Goal: Task Accomplishment & Management: Manage account settings

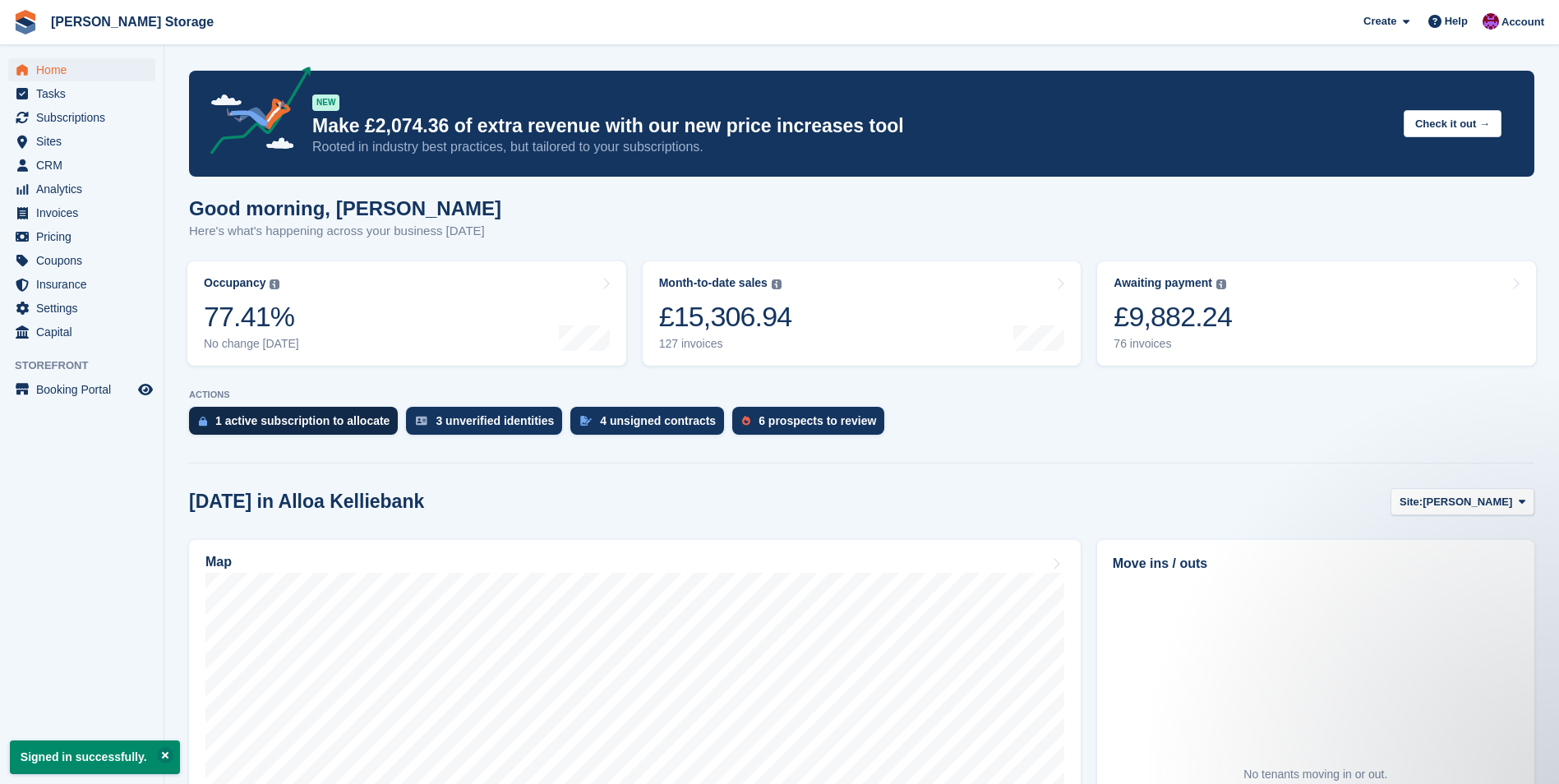
click at [294, 424] on div "1 active subscription to allocate" at bounding box center [302, 421] width 174 height 13
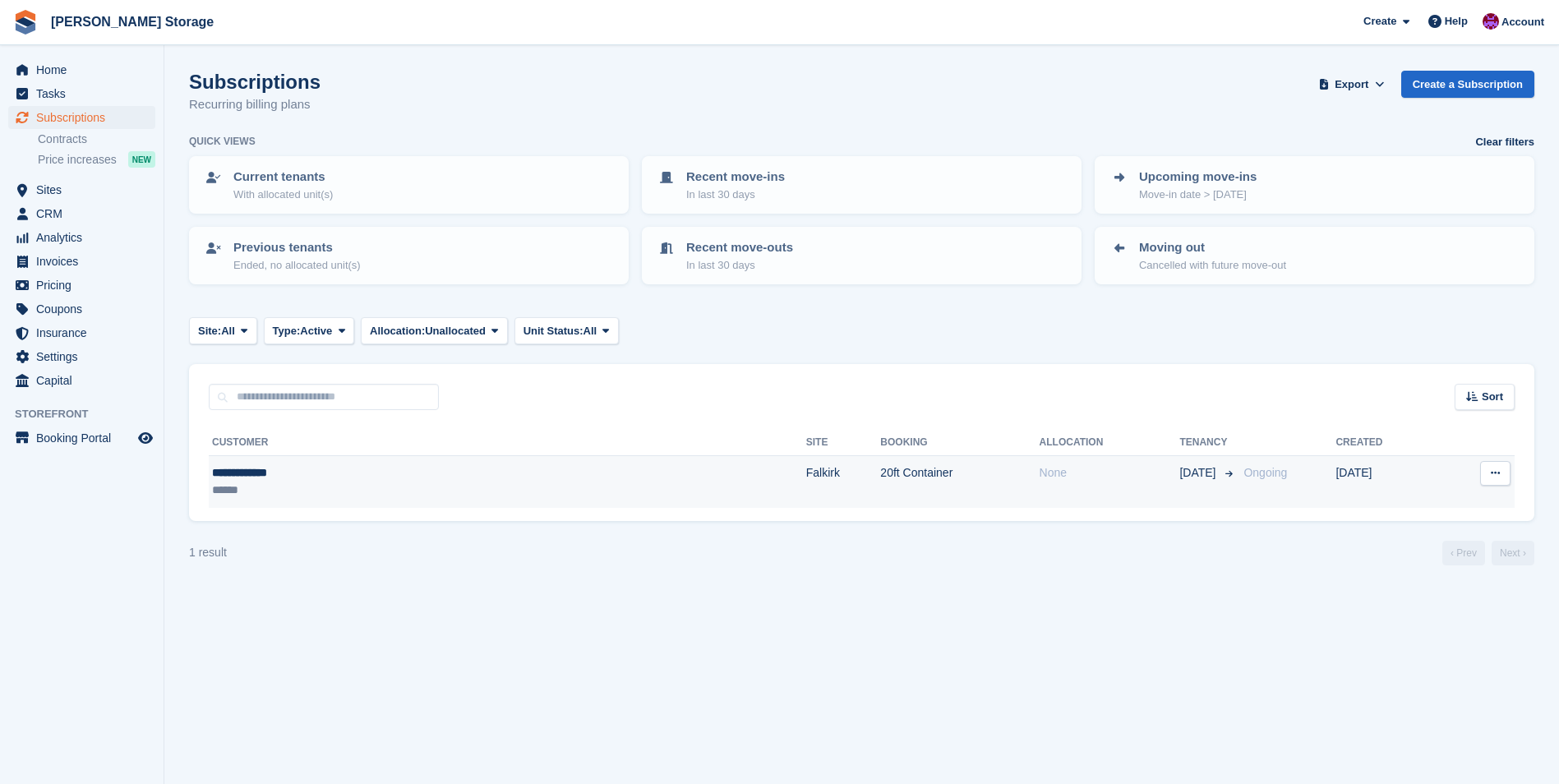
click at [371, 477] on div "**********" at bounding box center [346, 472] width 268 height 18
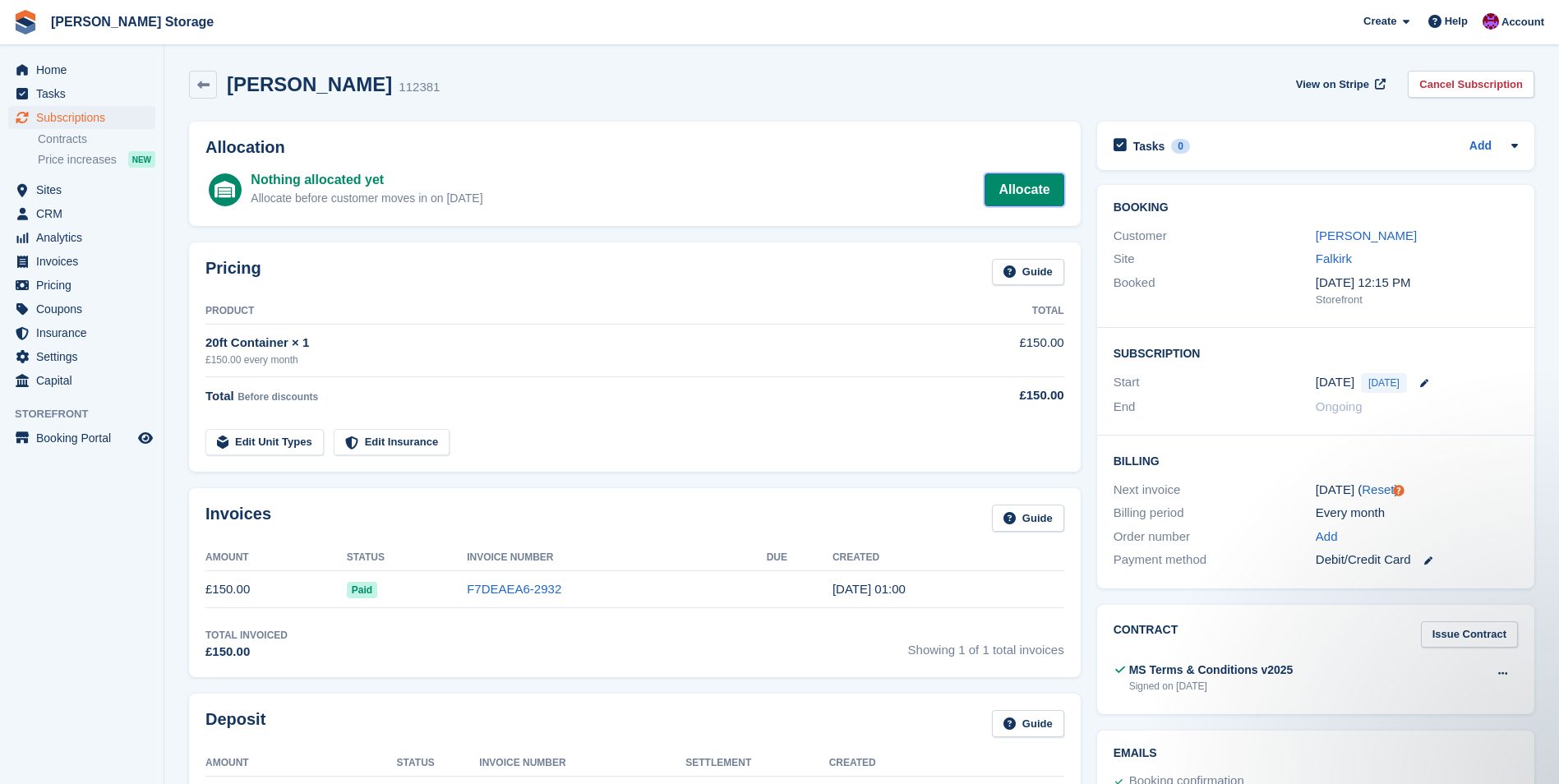
click at [1044, 192] on link "Allocate" at bounding box center [1024, 190] width 79 height 33
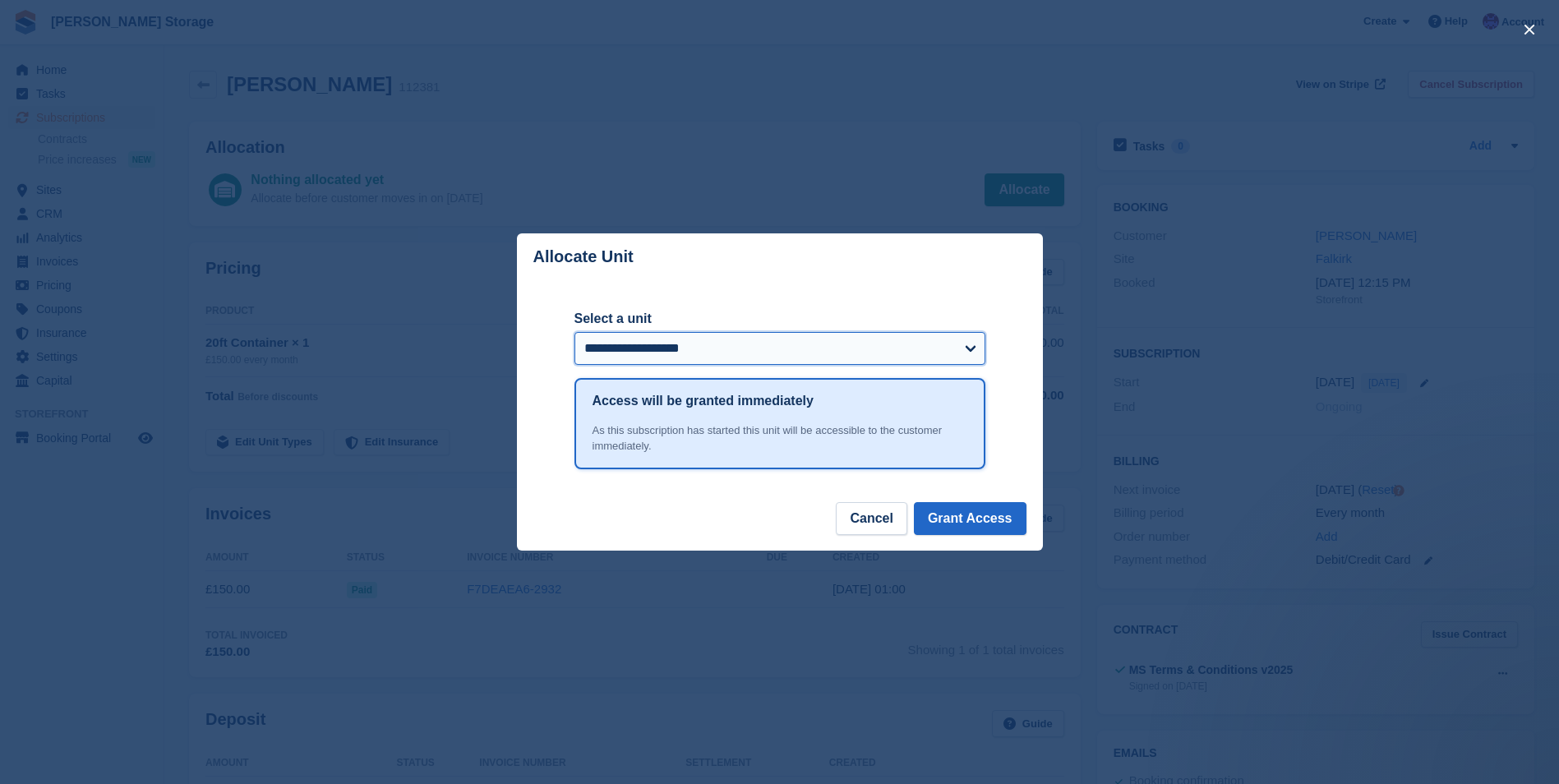
click at [823, 353] on select "**********" at bounding box center [780, 349] width 411 height 33
drag, startPoint x: 1050, startPoint y: 121, endPoint x: 1106, endPoint y: 91, distance: 63.5
click at [1050, 120] on div "close" at bounding box center [780, 392] width 1559 height 784
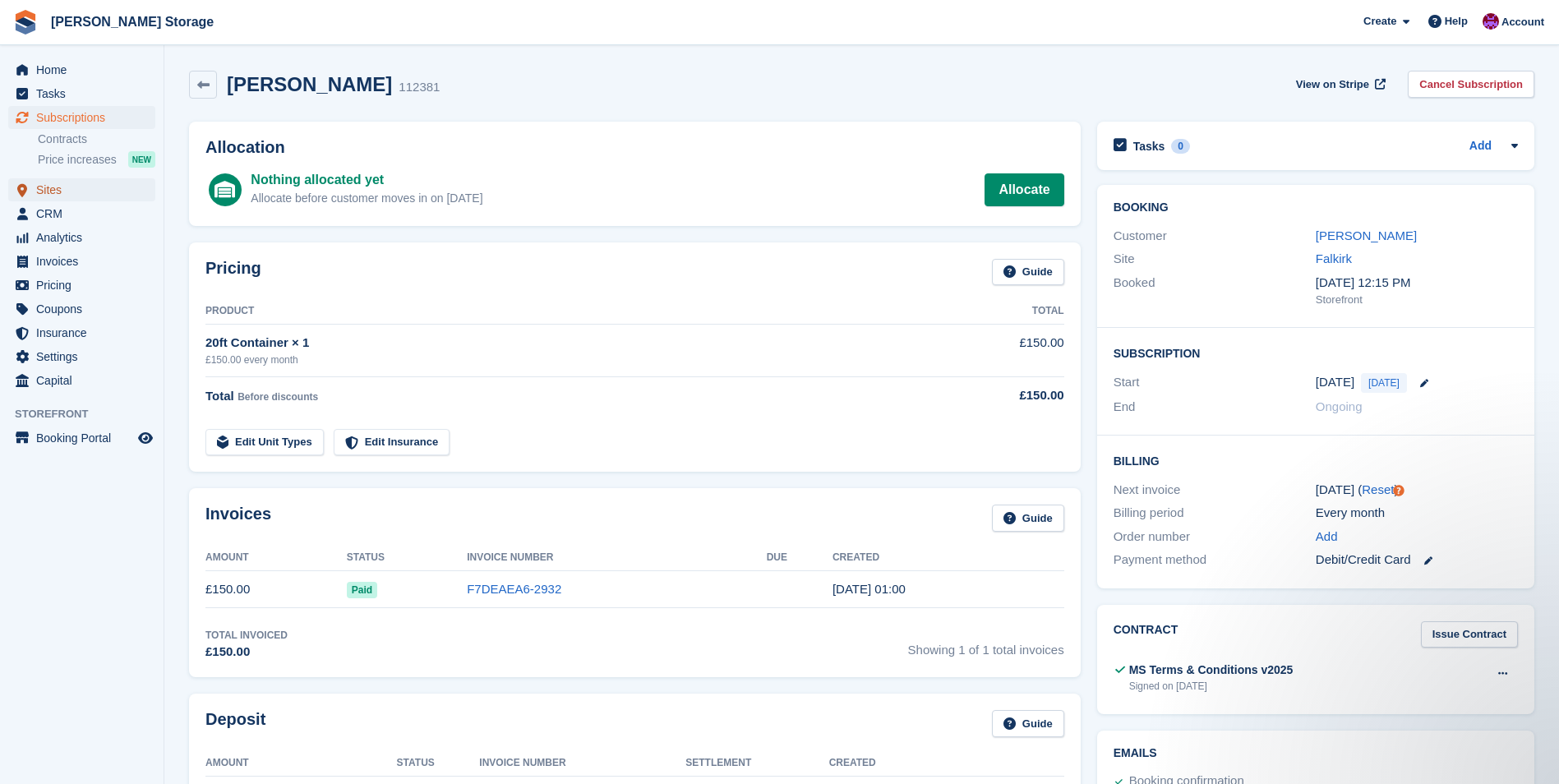
click at [55, 189] on span "Sites" at bounding box center [85, 189] width 99 height 23
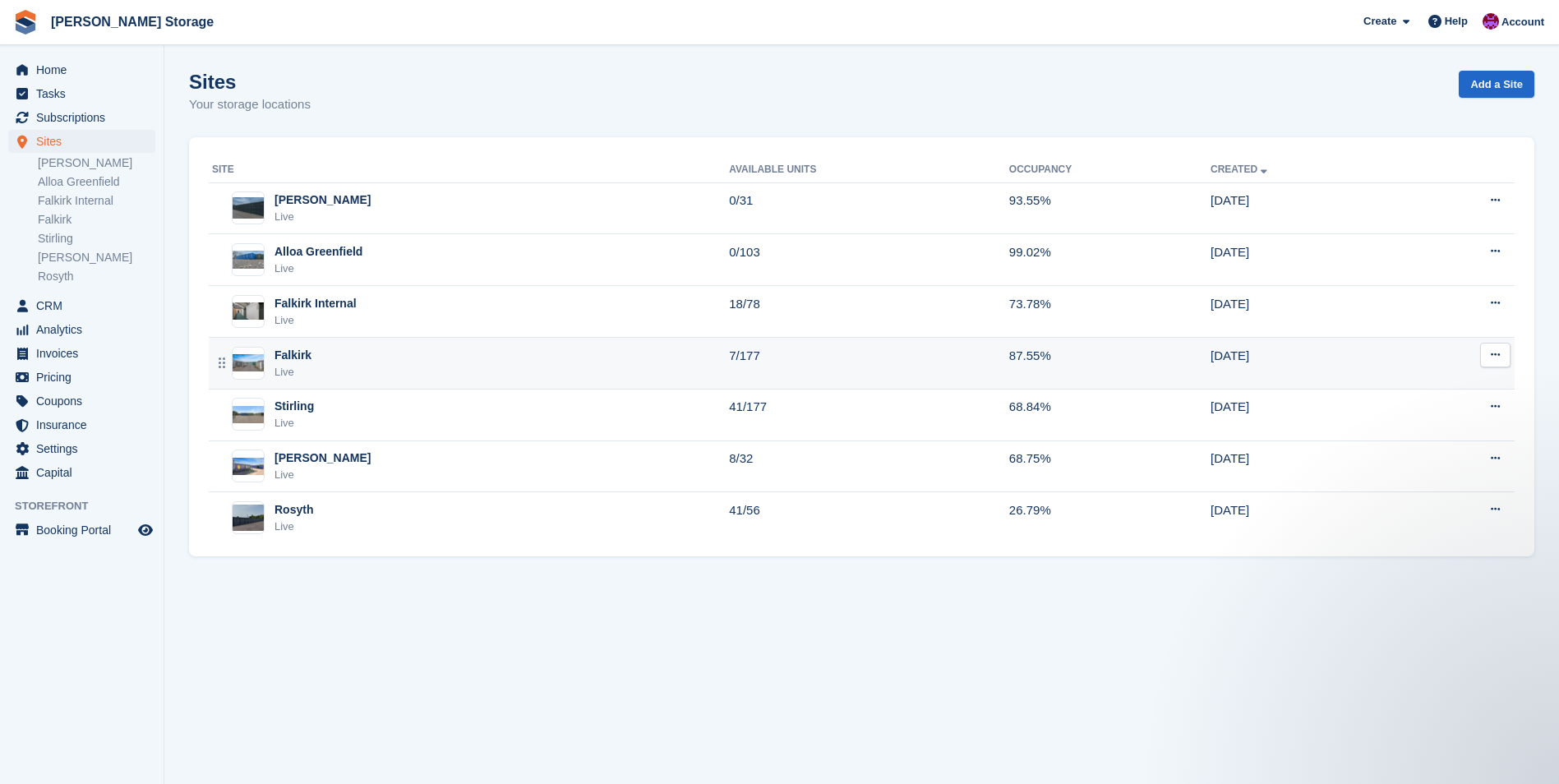
click at [508, 361] on div "Falkirk Live" at bounding box center [470, 363] width 517 height 34
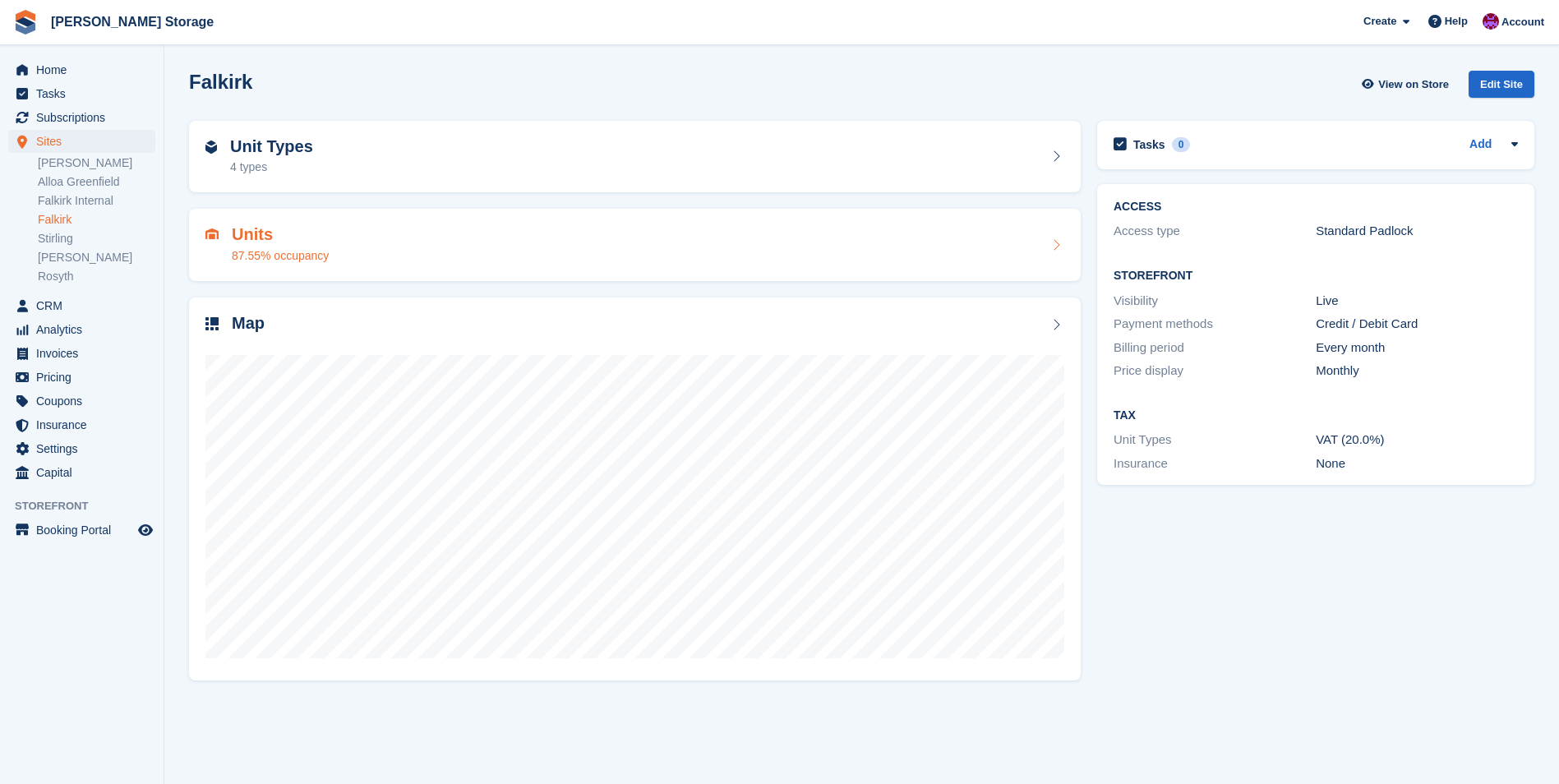
click at [508, 250] on div "Units 87.55% occupancy" at bounding box center [635, 244] width 859 height 40
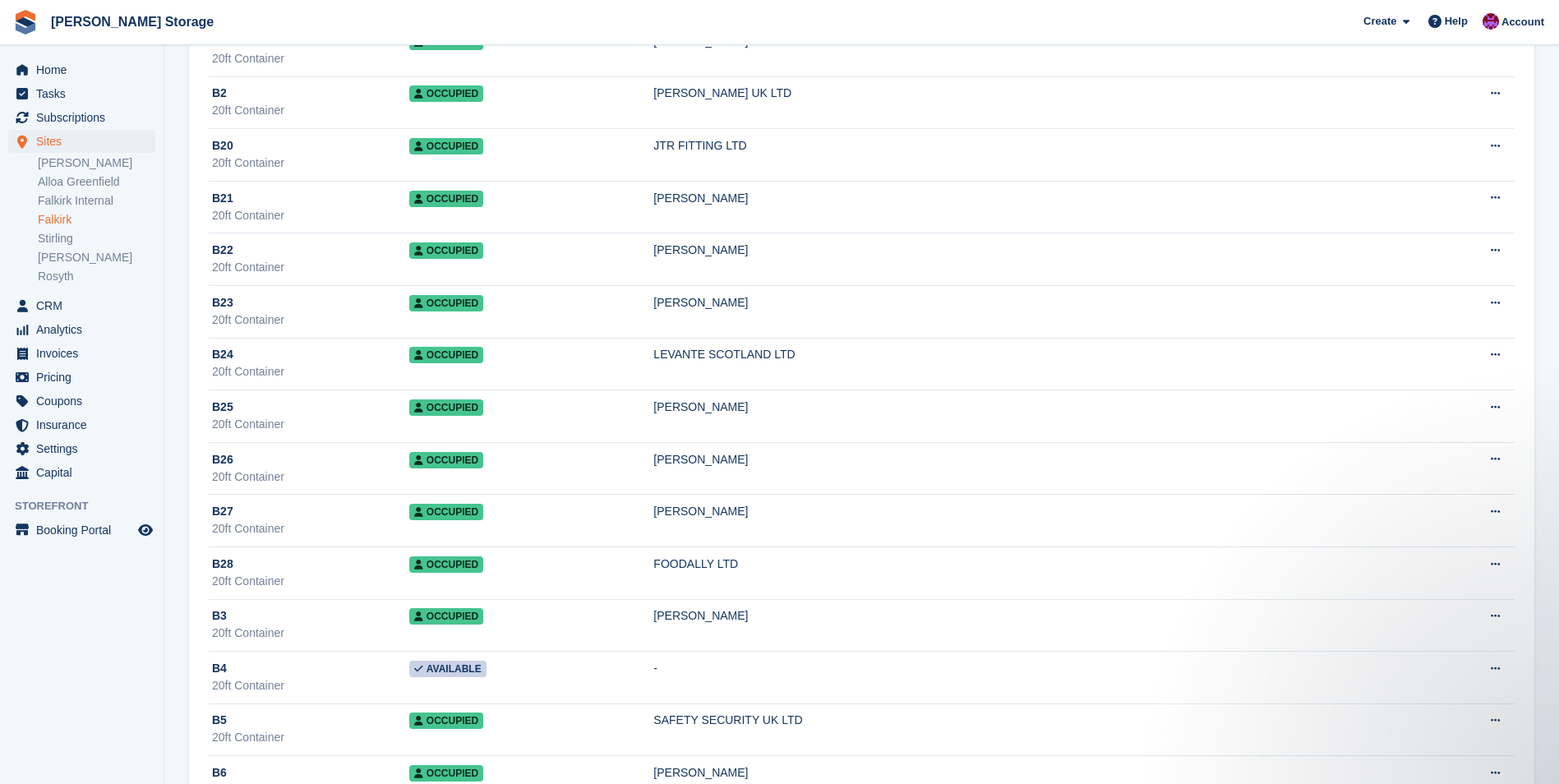
scroll to position [2876, 0]
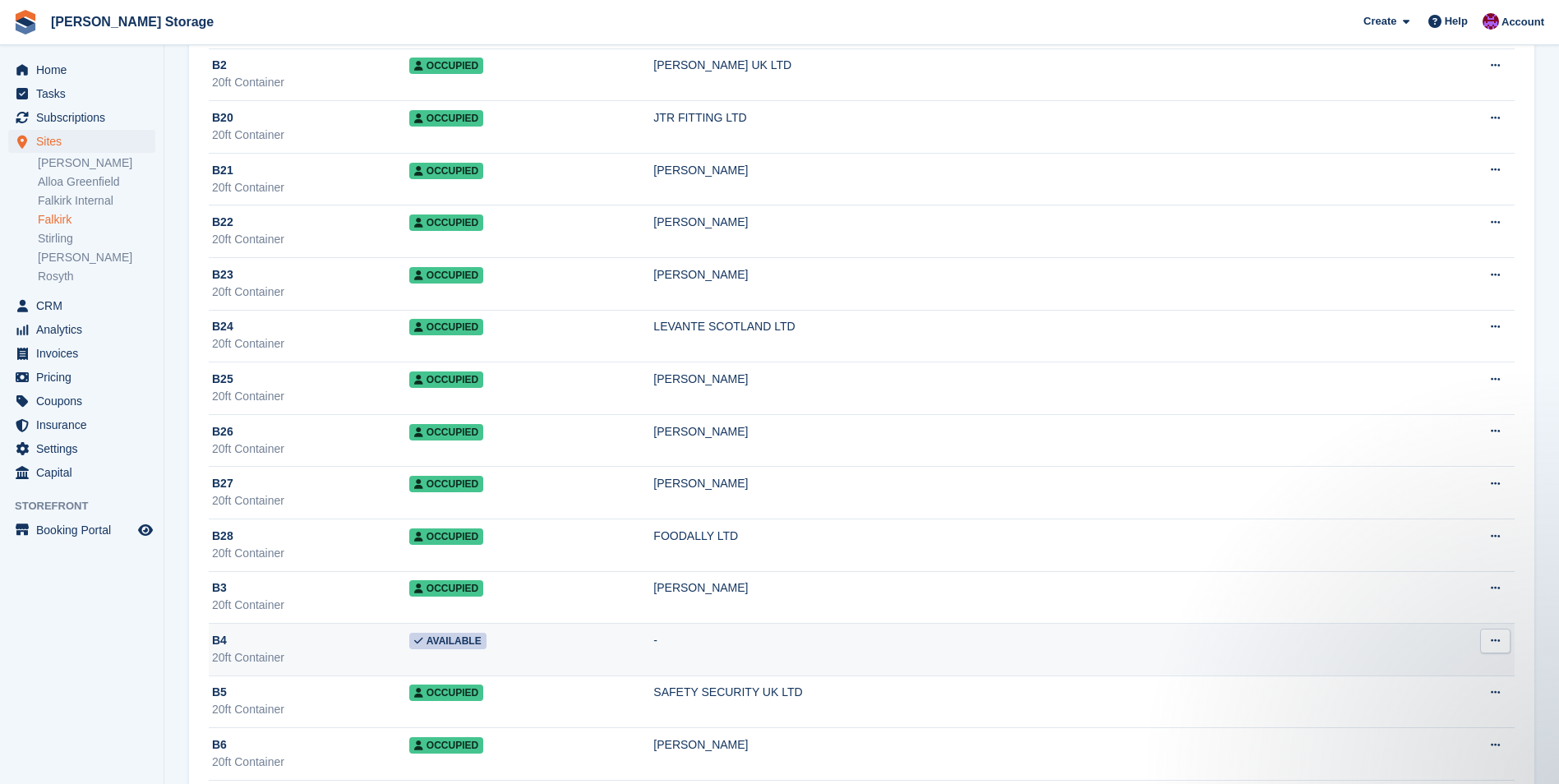
click at [562, 636] on td "Available" at bounding box center [532, 649] width 245 height 53
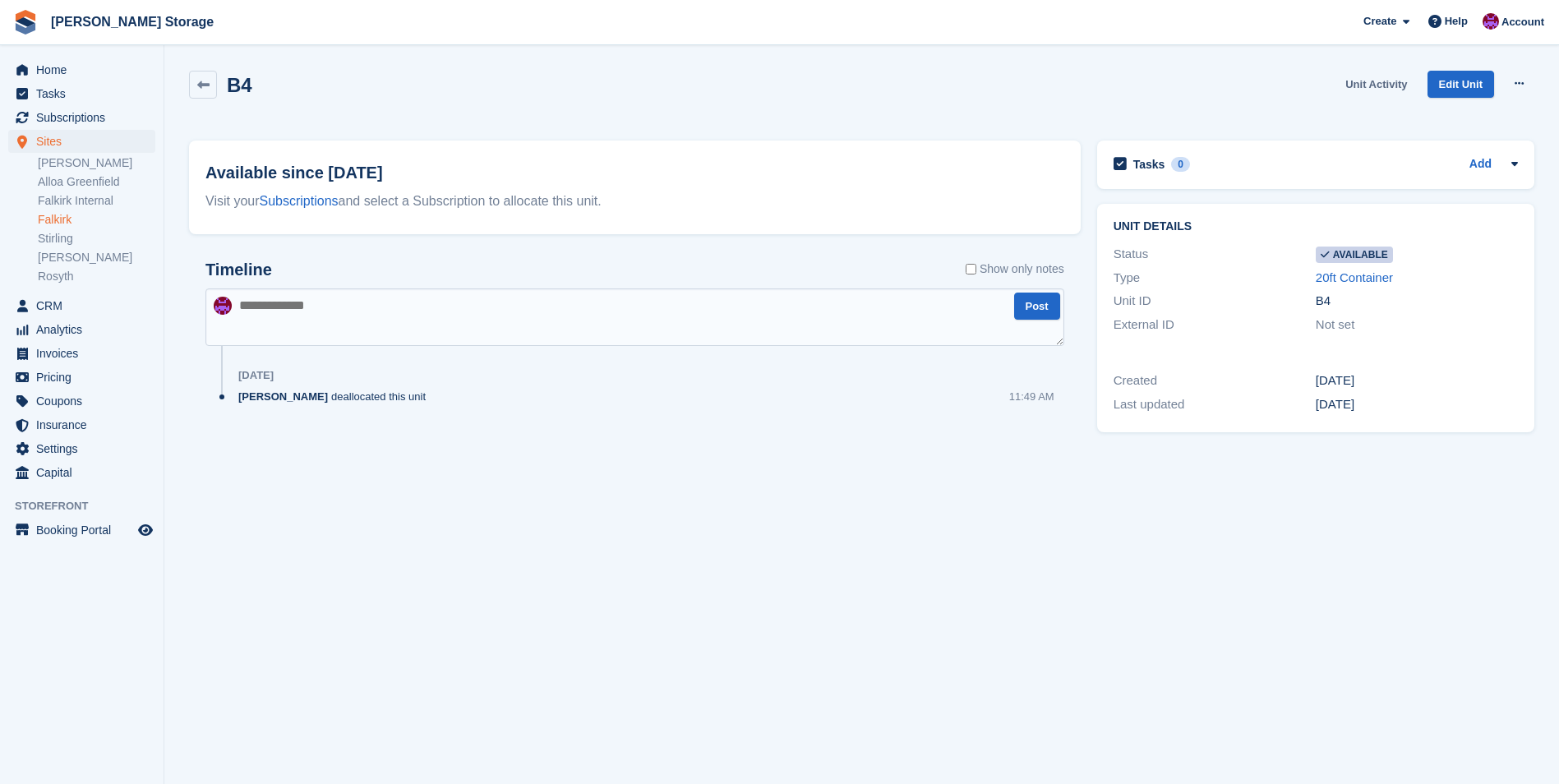
click at [1372, 76] on link "Unit Activity" at bounding box center [1375, 84] width 75 height 27
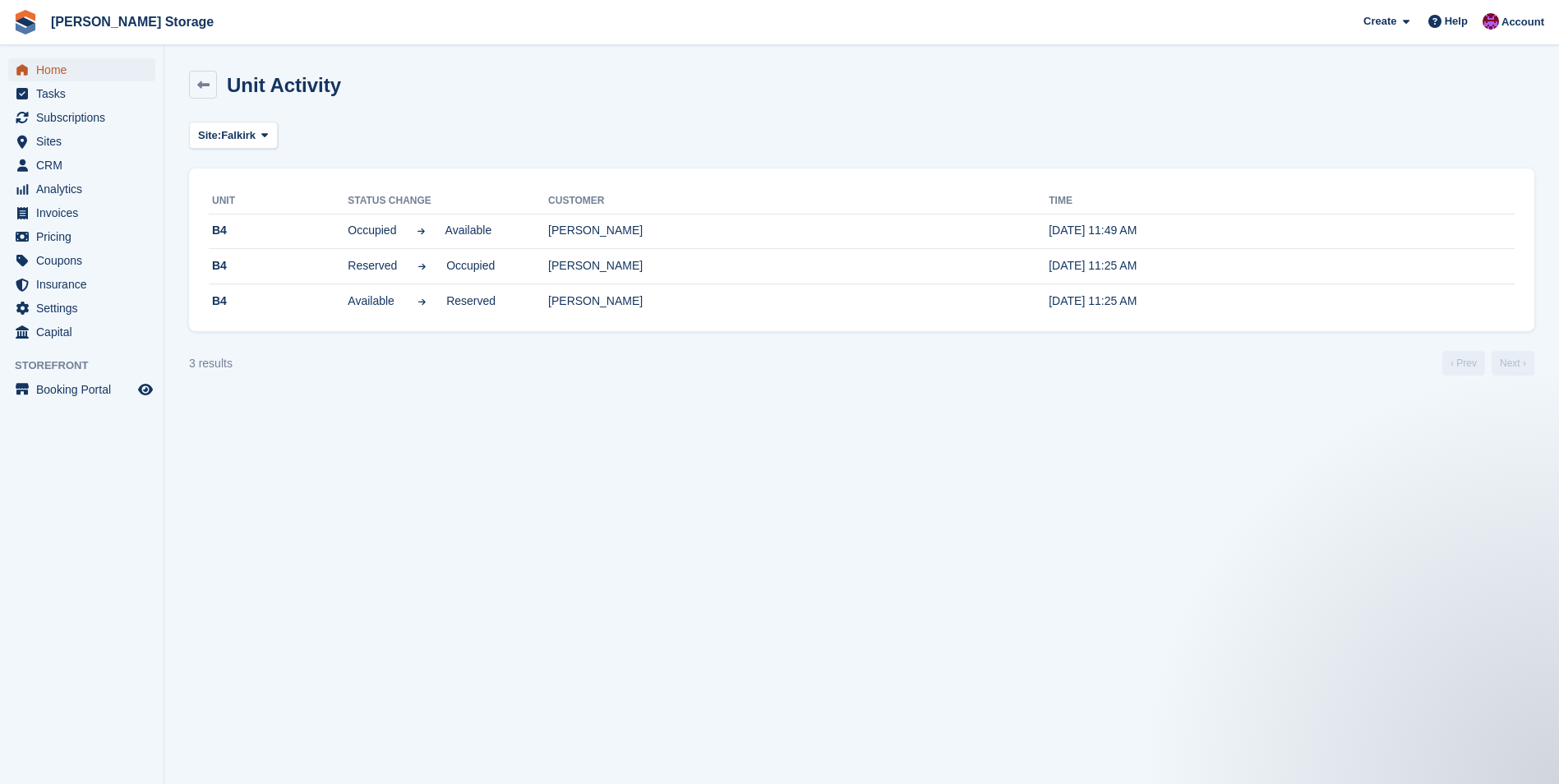
click at [47, 65] on span "Home" at bounding box center [85, 69] width 99 height 23
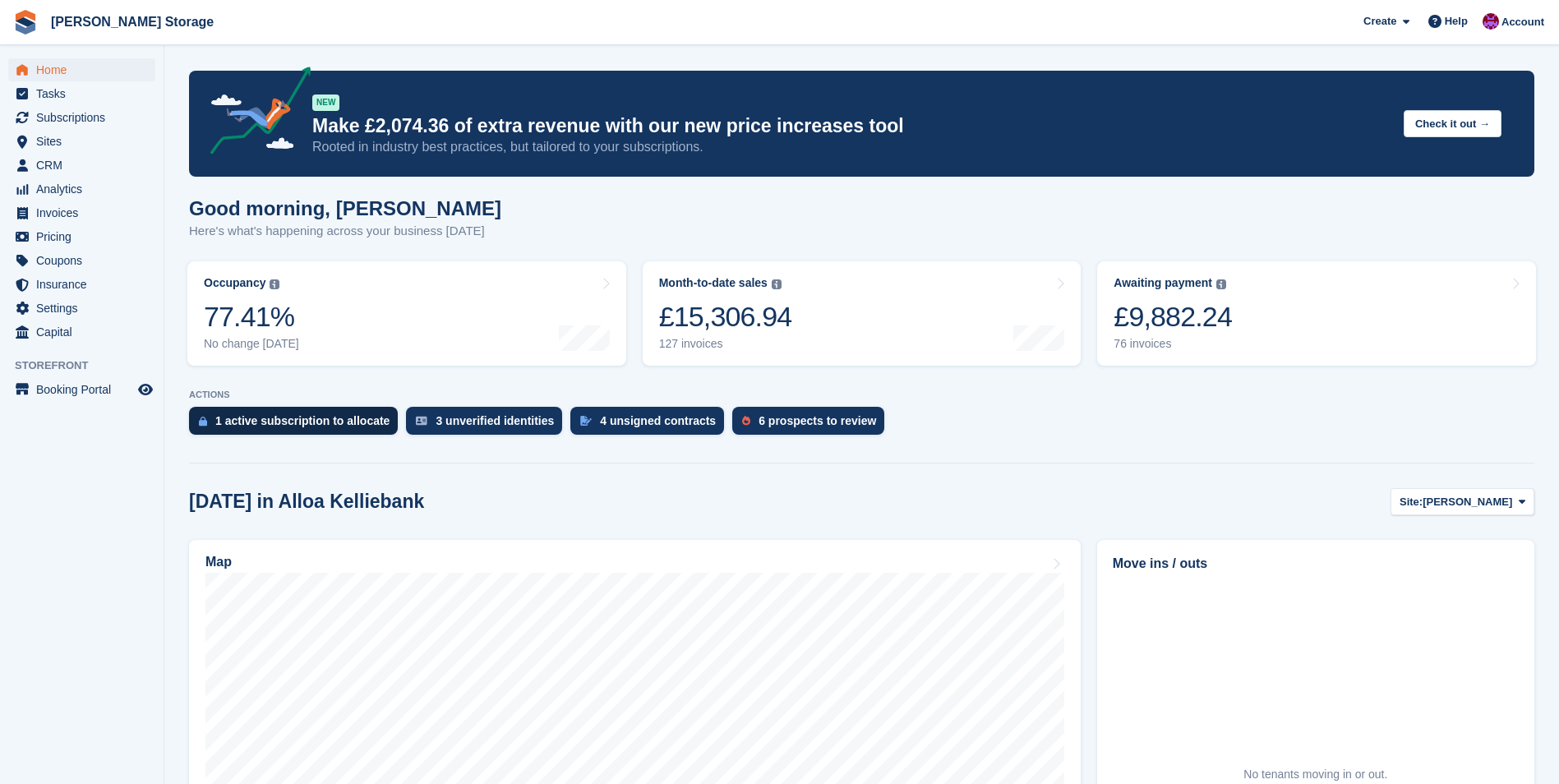
click at [272, 423] on div "1 active subscription to allocate" at bounding box center [302, 421] width 174 height 13
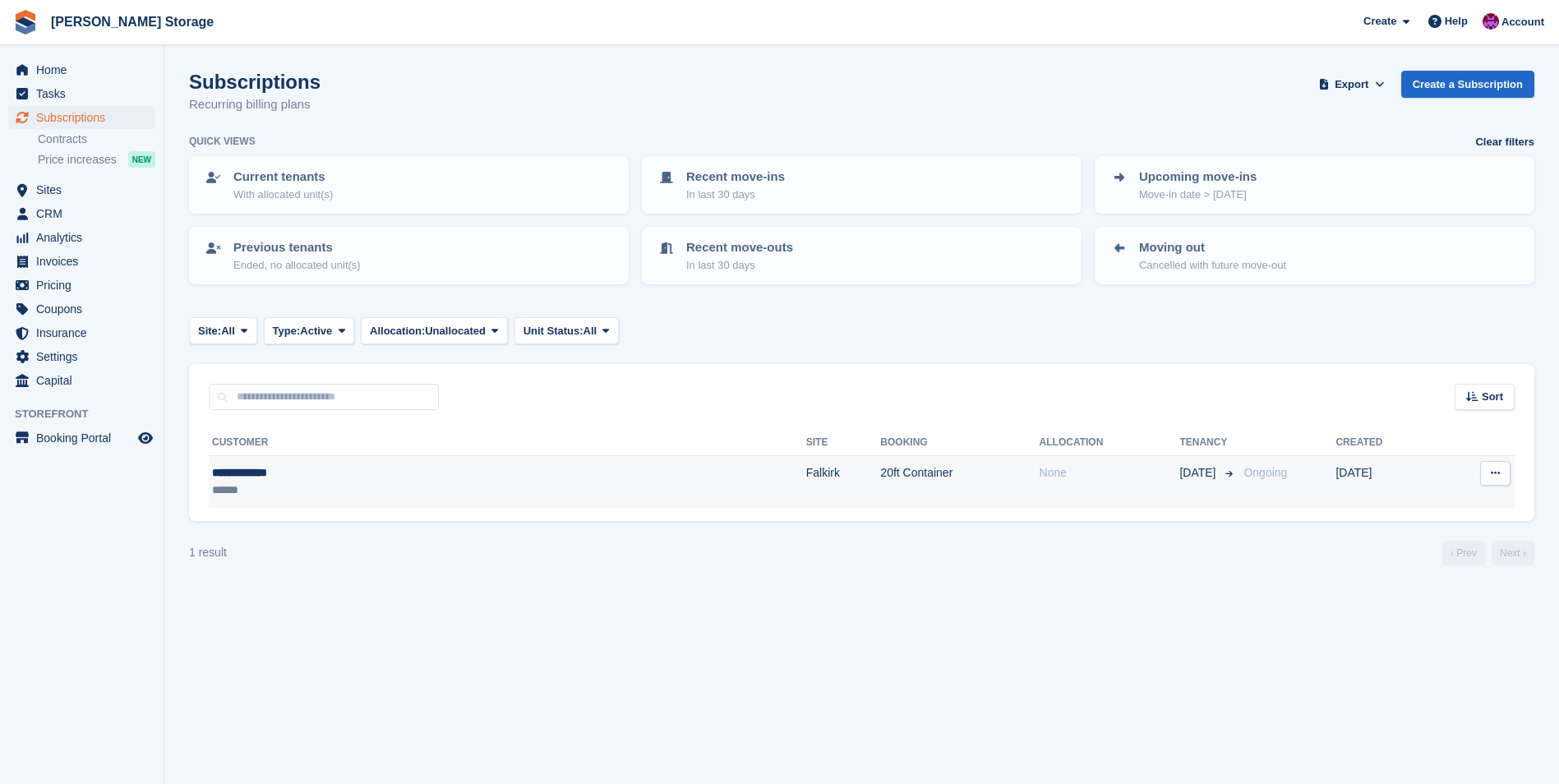
click at [464, 472] on div "**********" at bounding box center [346, 472] width 268 height 18
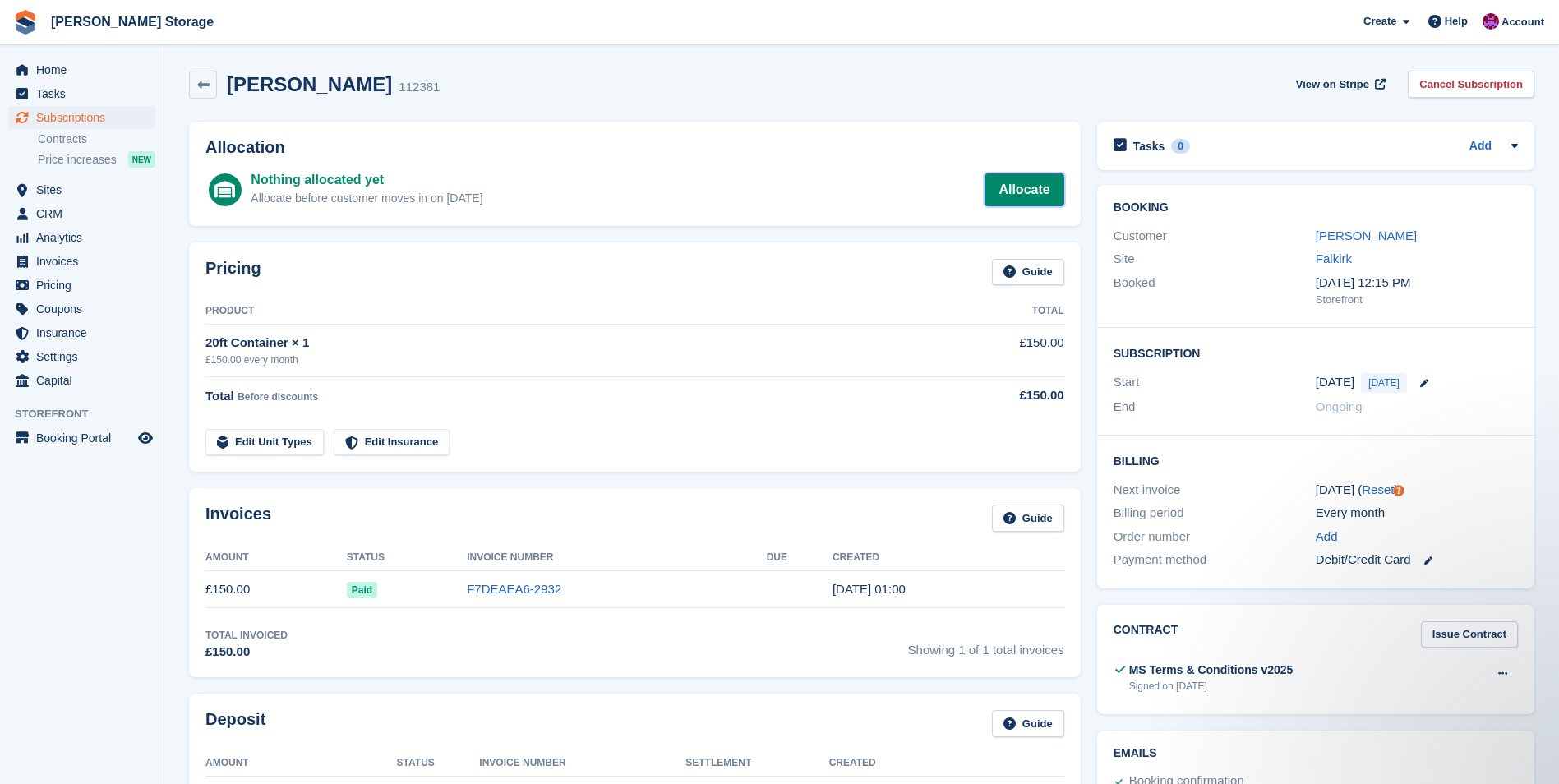
click at [1035, 196] on link "Allocate" at bounding box center [1024, 190] width 79 height 33
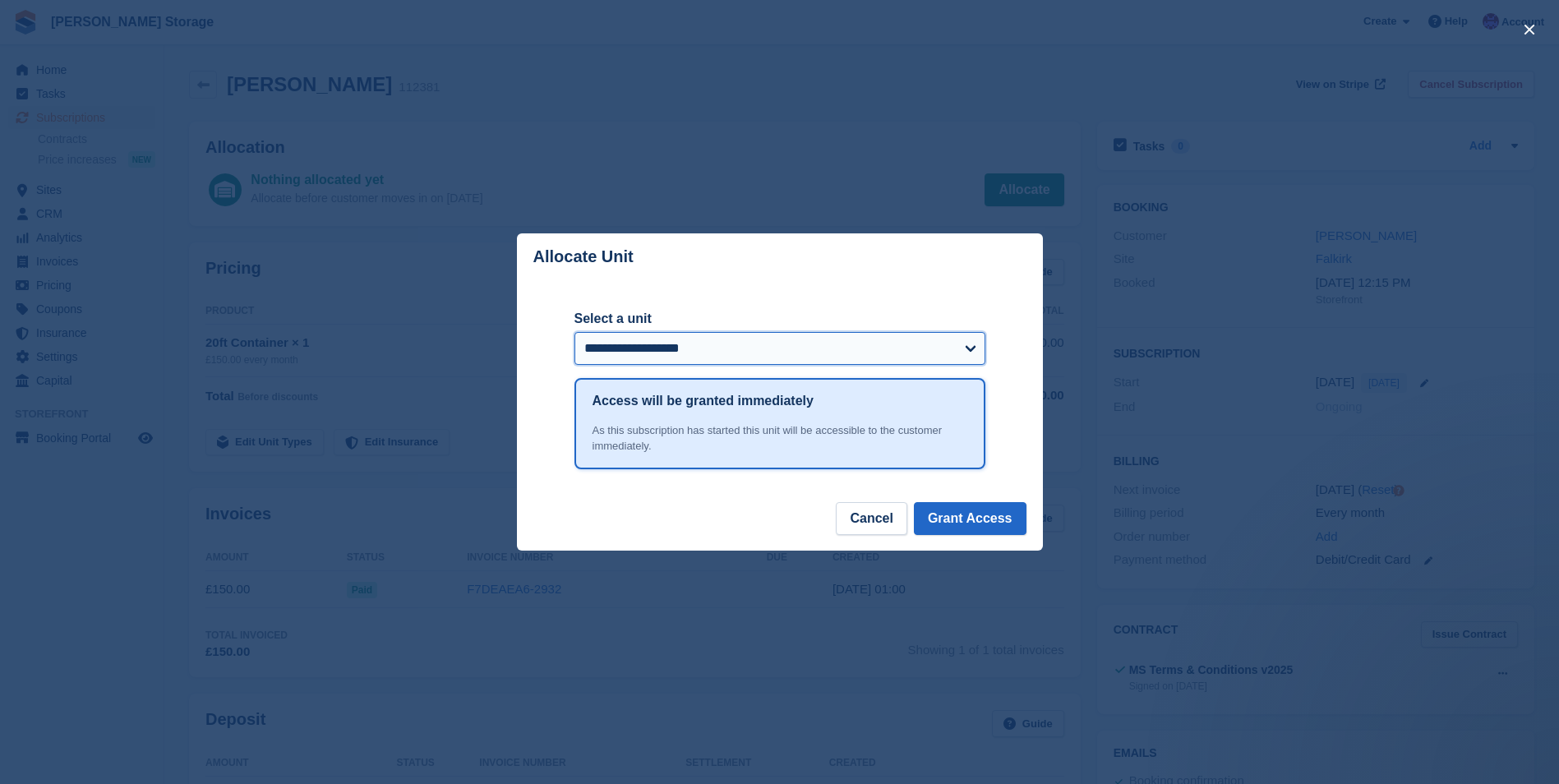
click at [840, 354] on select "**********" at bounding box center [780, 349] width 411 height 33
select select "******"
click at [575, 333] on select "**********" at bounding box center [780, 349] width 411 height 33
click at [990, 527] on button "Grant Access" at bounding box center [970, 518] width 113 height 33
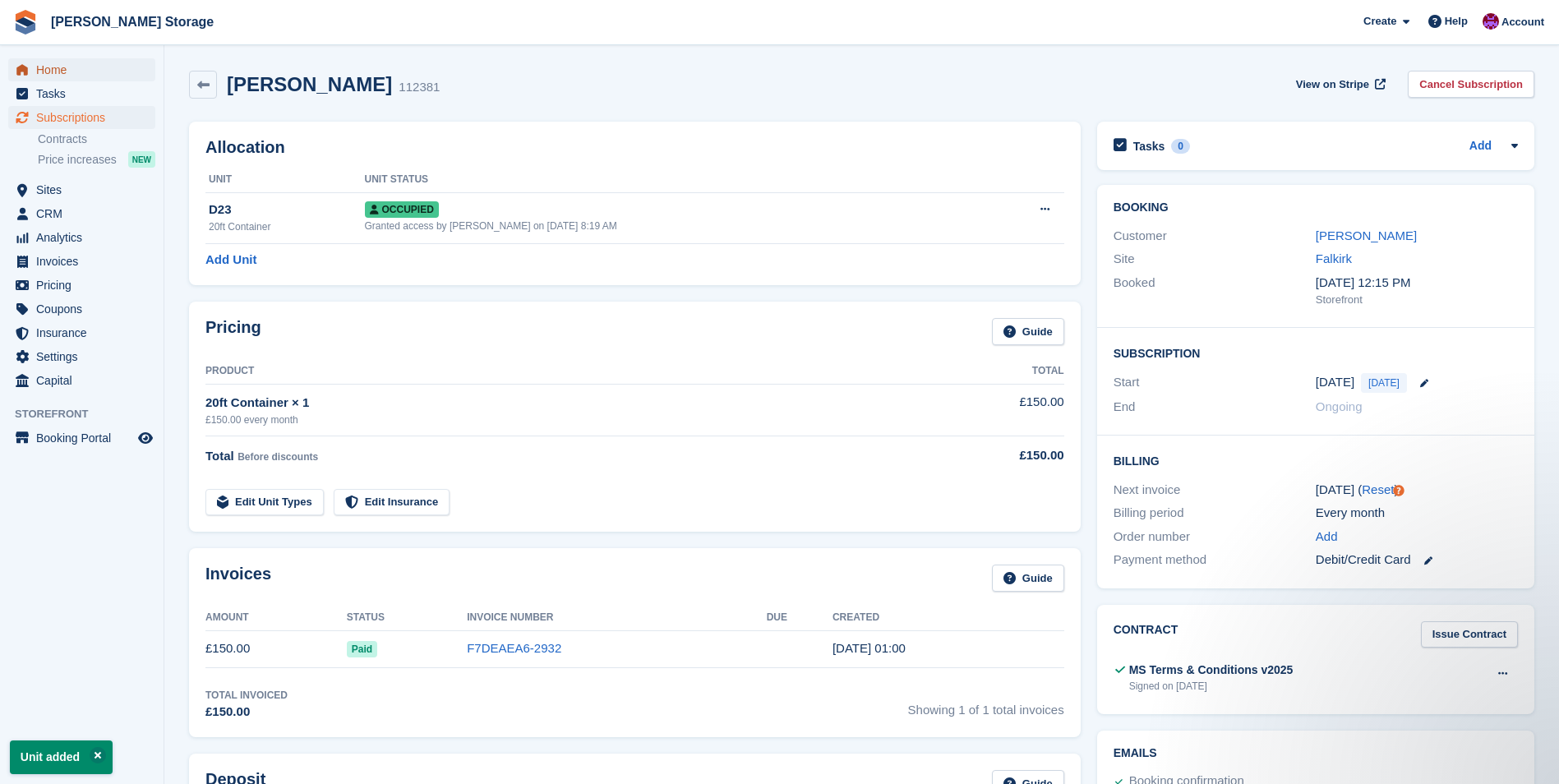
click at [56, 72] on span "Home" at bounding box center [85, 69] width 99 height 23
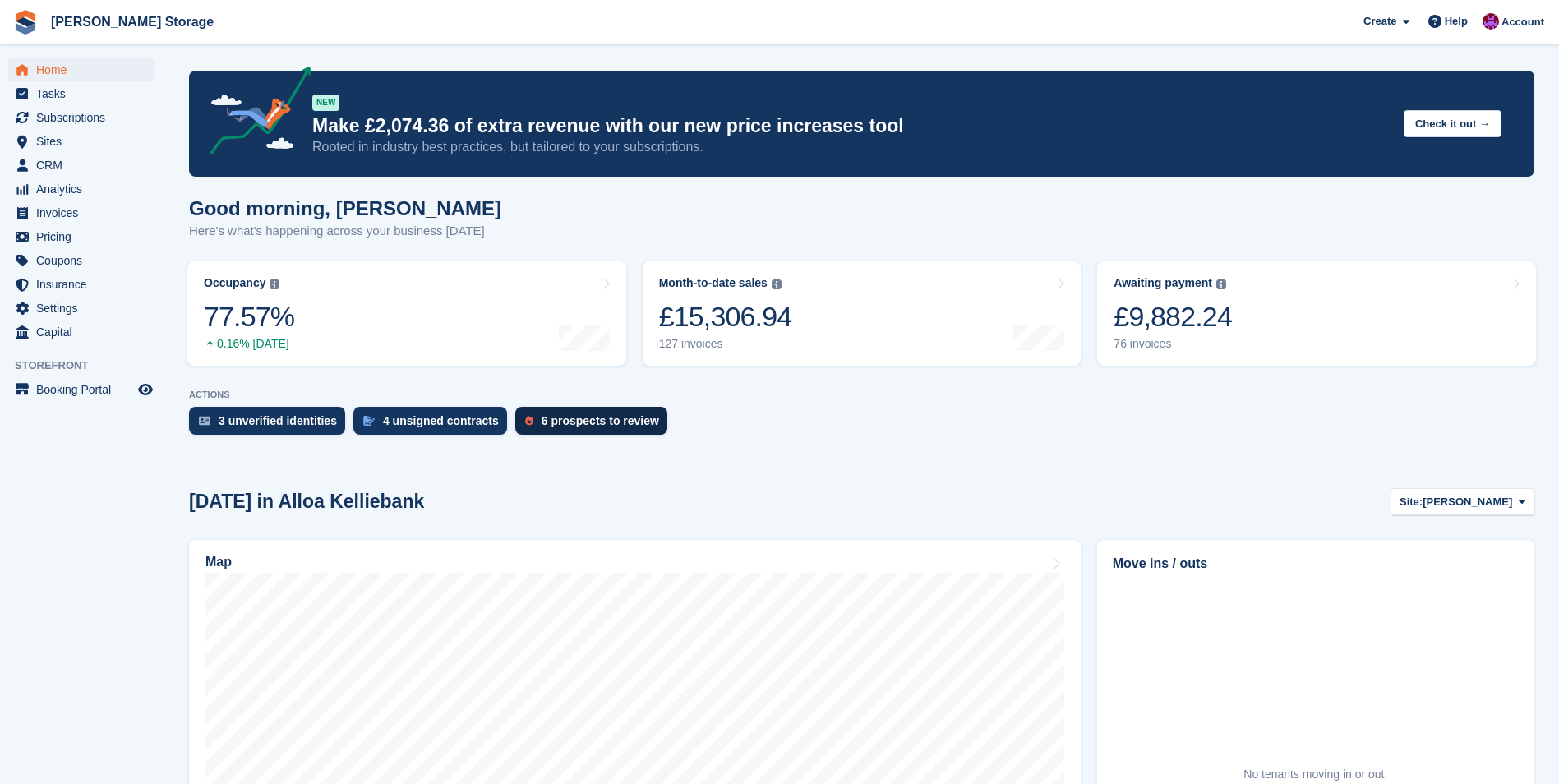
click at [630, 419] on div "6 prospects to review" at bounding box center [600, 421] width 117 height 13
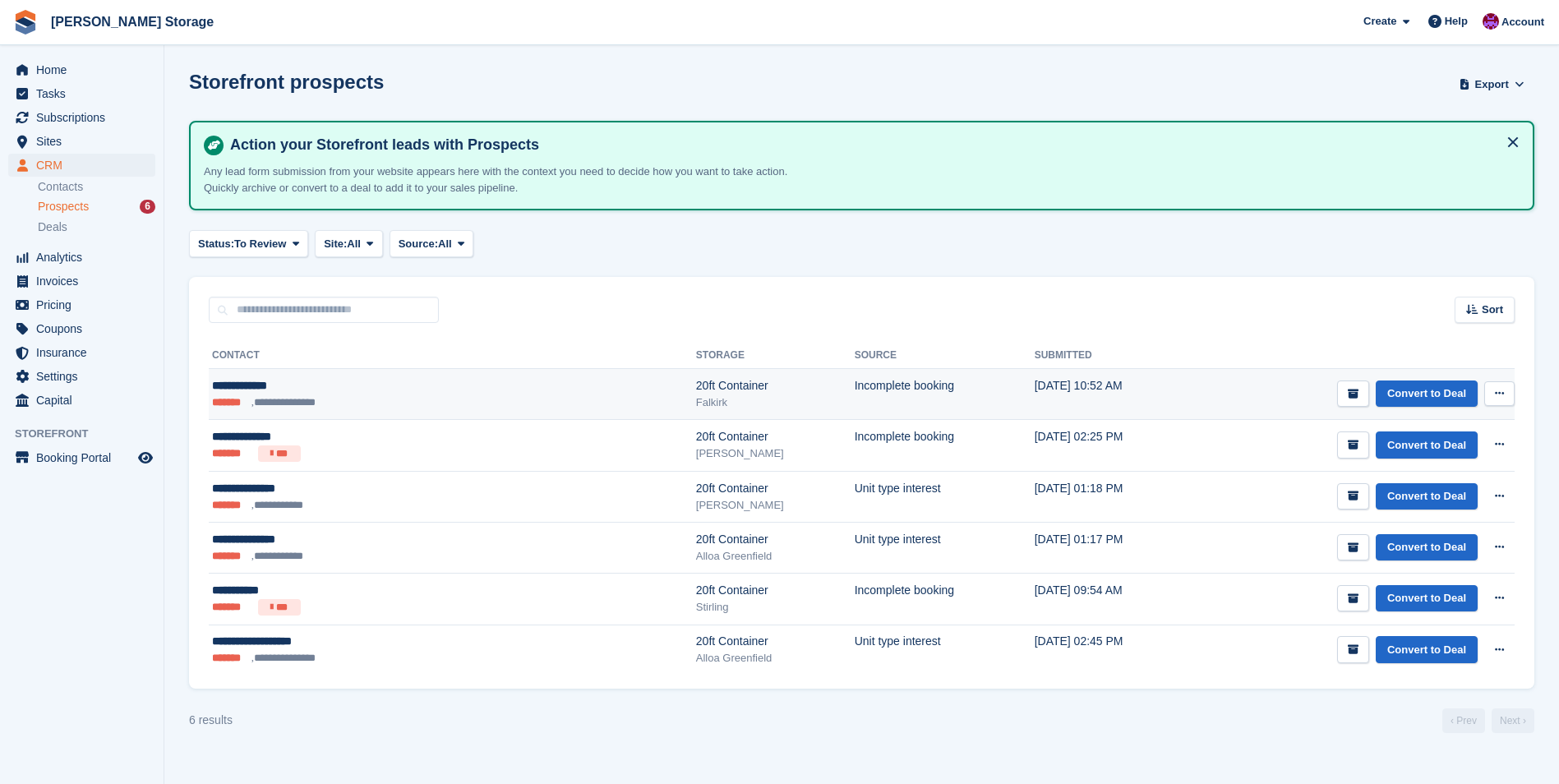
click at [1491, 389] on button at bounding box center [1499, 393] width 30 height 25
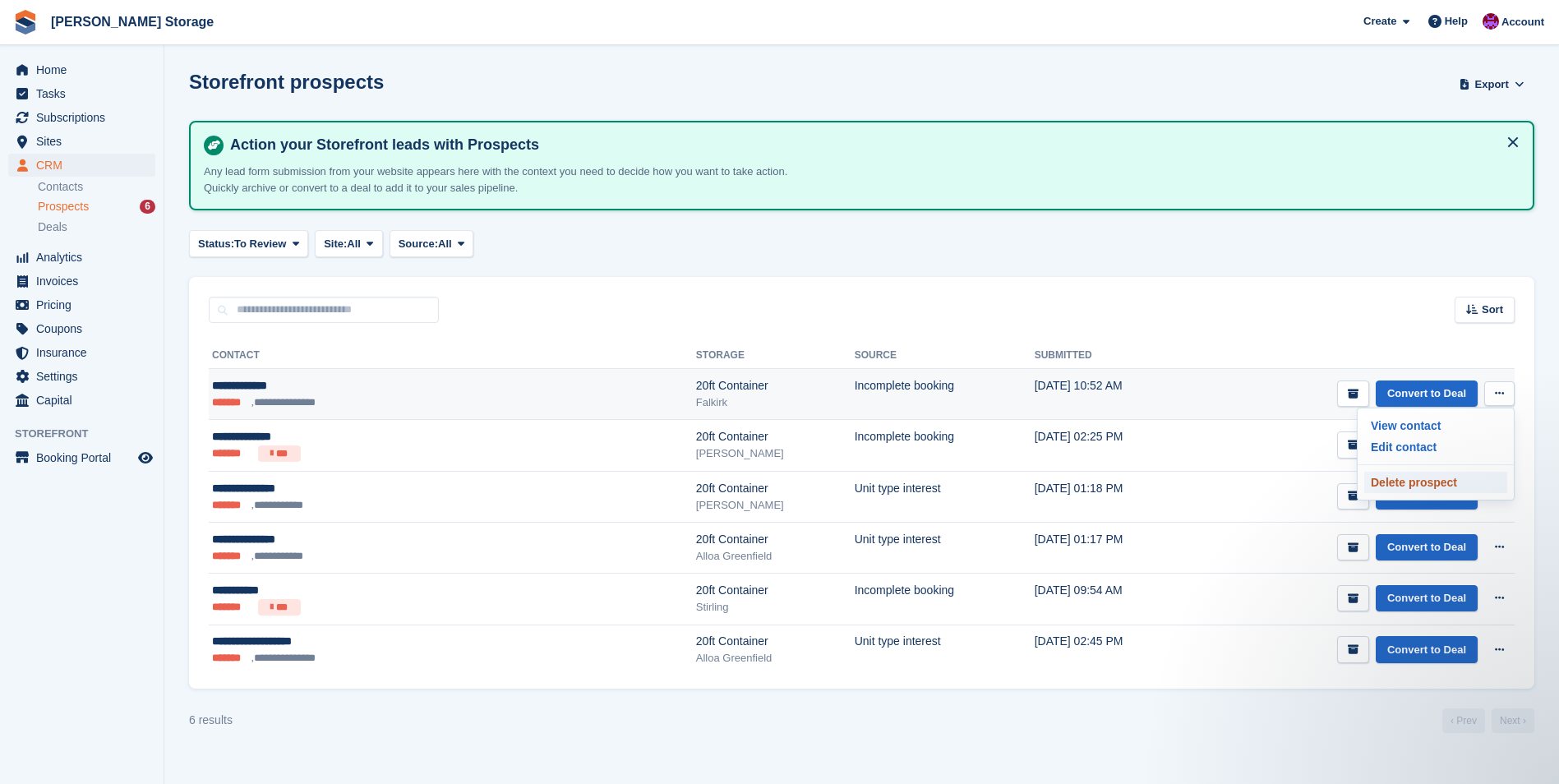
click at [1443, 476] on p "Delete prospect" at bounding box center [1435, 481] width 143 height 21
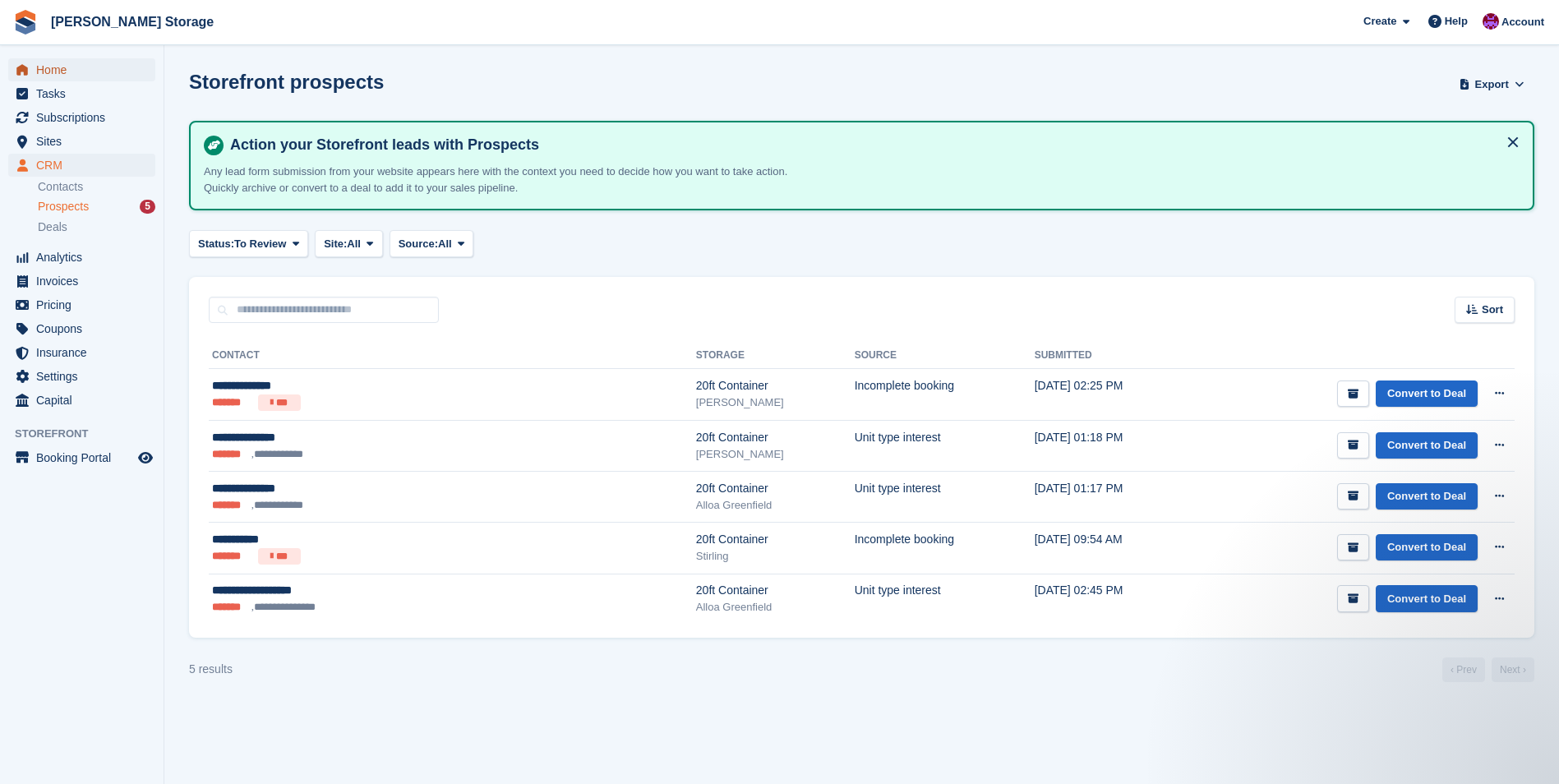
click at [38, 68] on span "Home" at bounding box center [85, 69] width 99 height 23
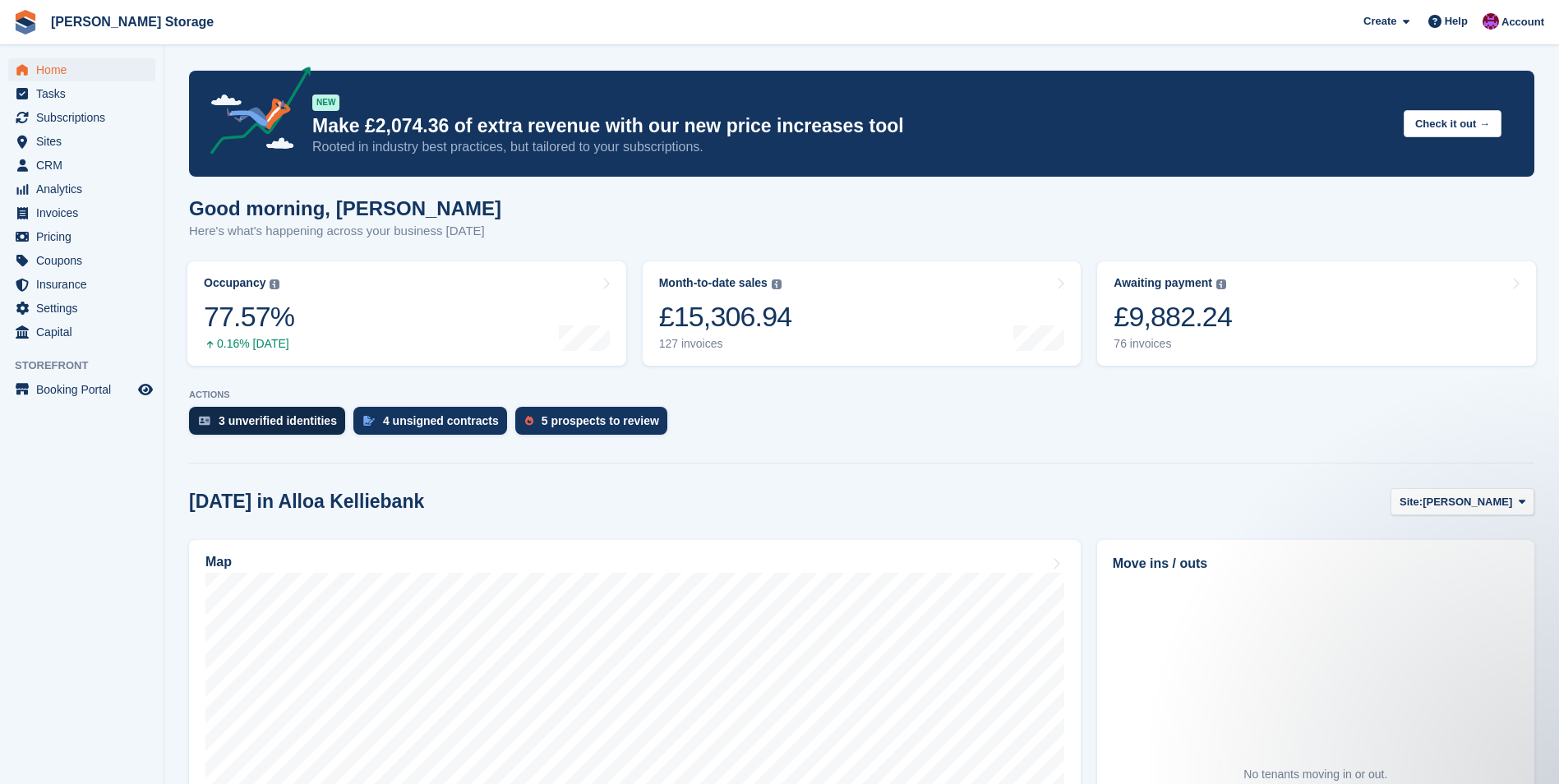
click at [247, 419] on div "3 unverified identities" at bounding box center [278, 421] width 118 height 13
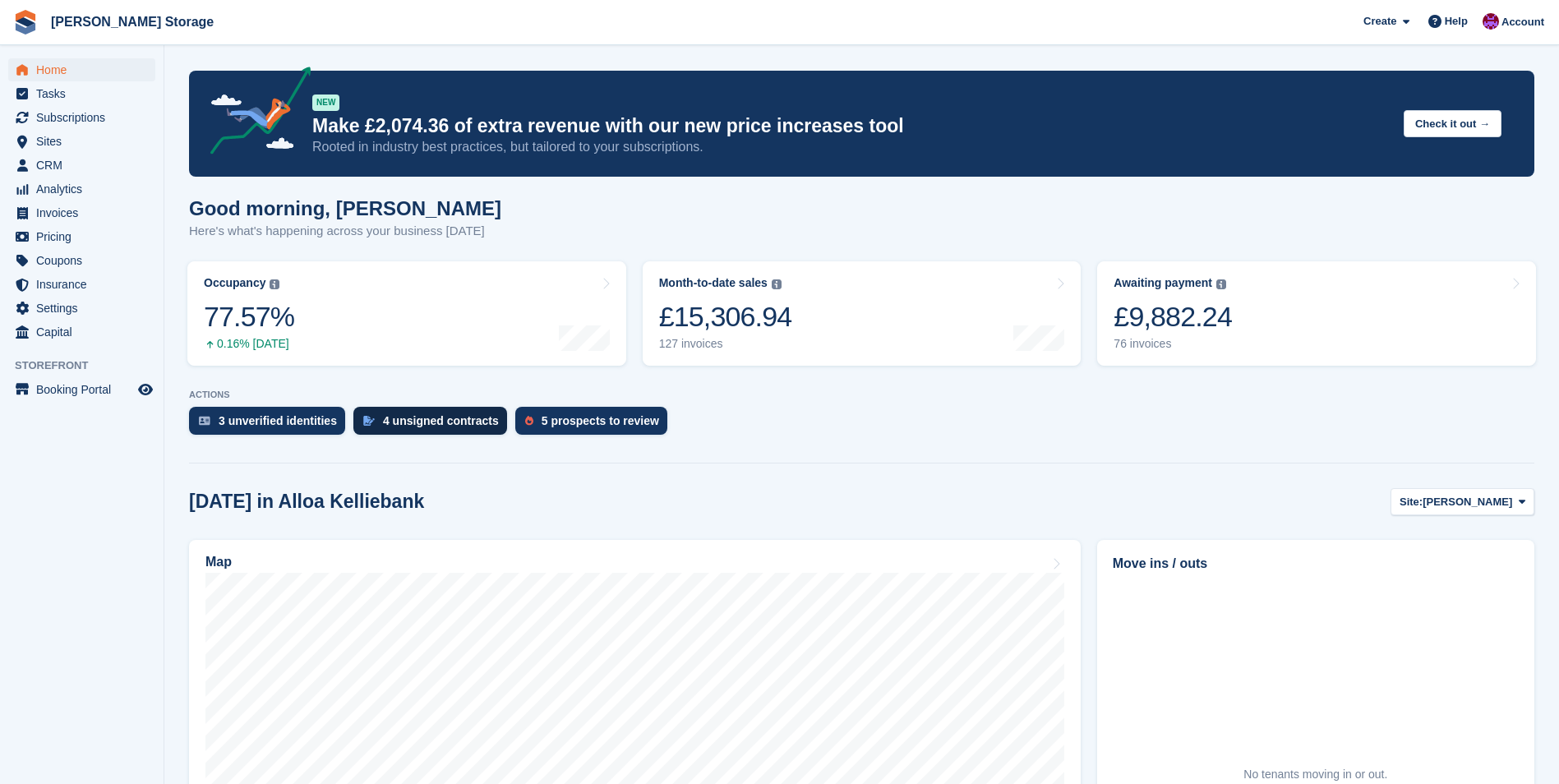
click at [456, 415] on div "4 unsigned contracts" at bounding box center [441, 421] width 116 height 13
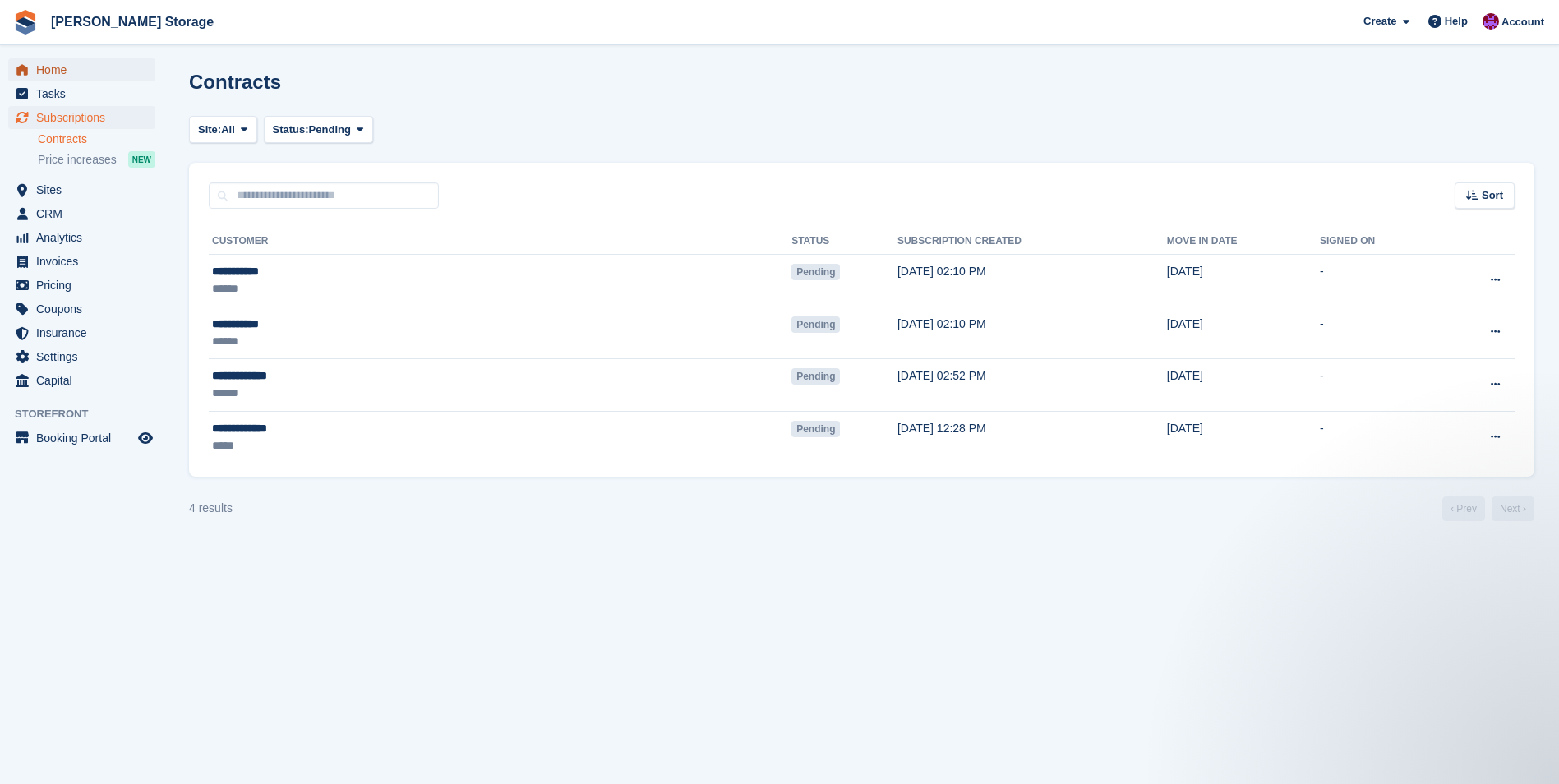
click at [60, 67] on span "Home" at bounding box center [85, 69] width 99 height 23
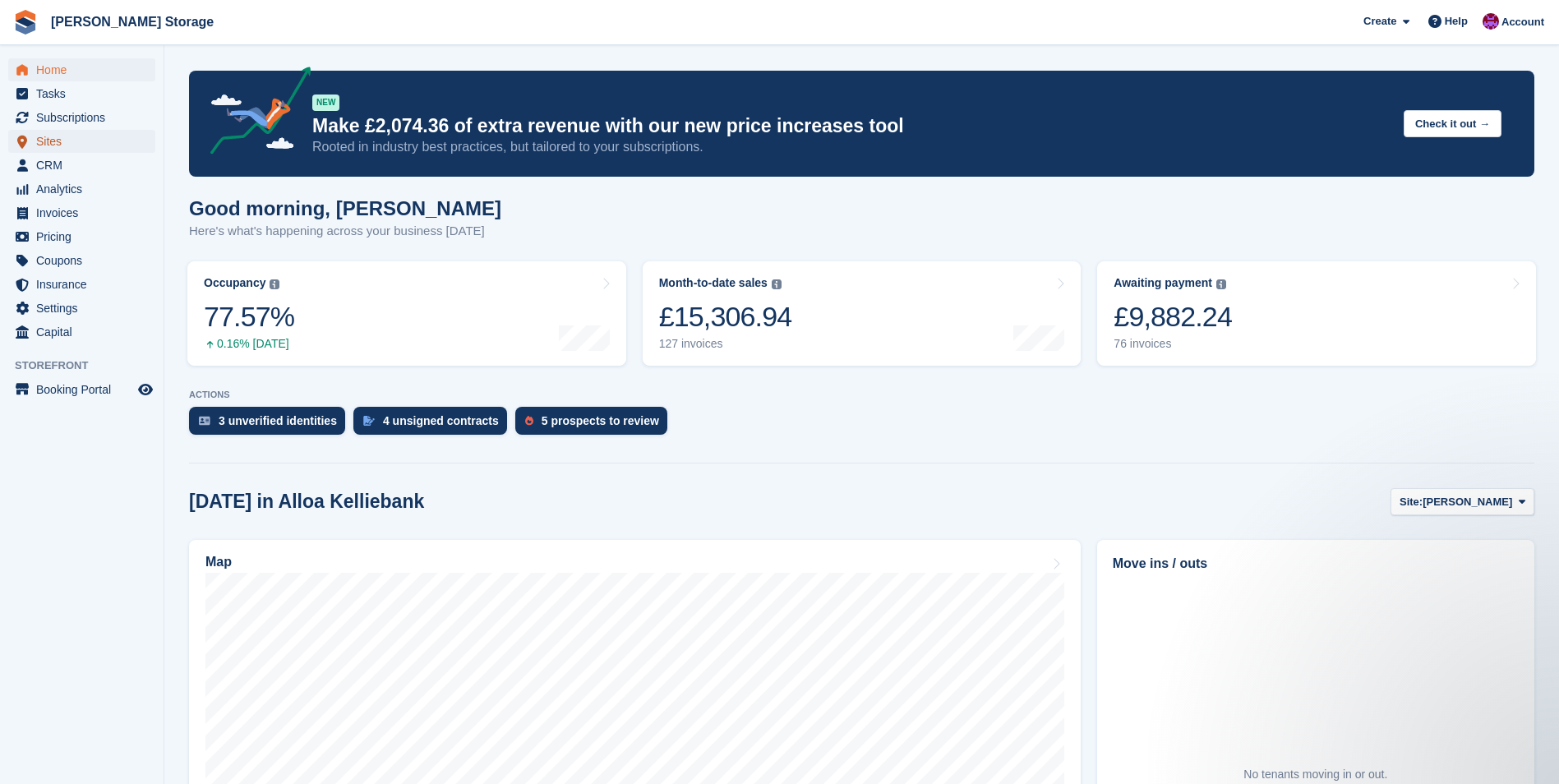
click at [42, 143] on span "Sites" at bounding box center [85, 141] width 99 height 23
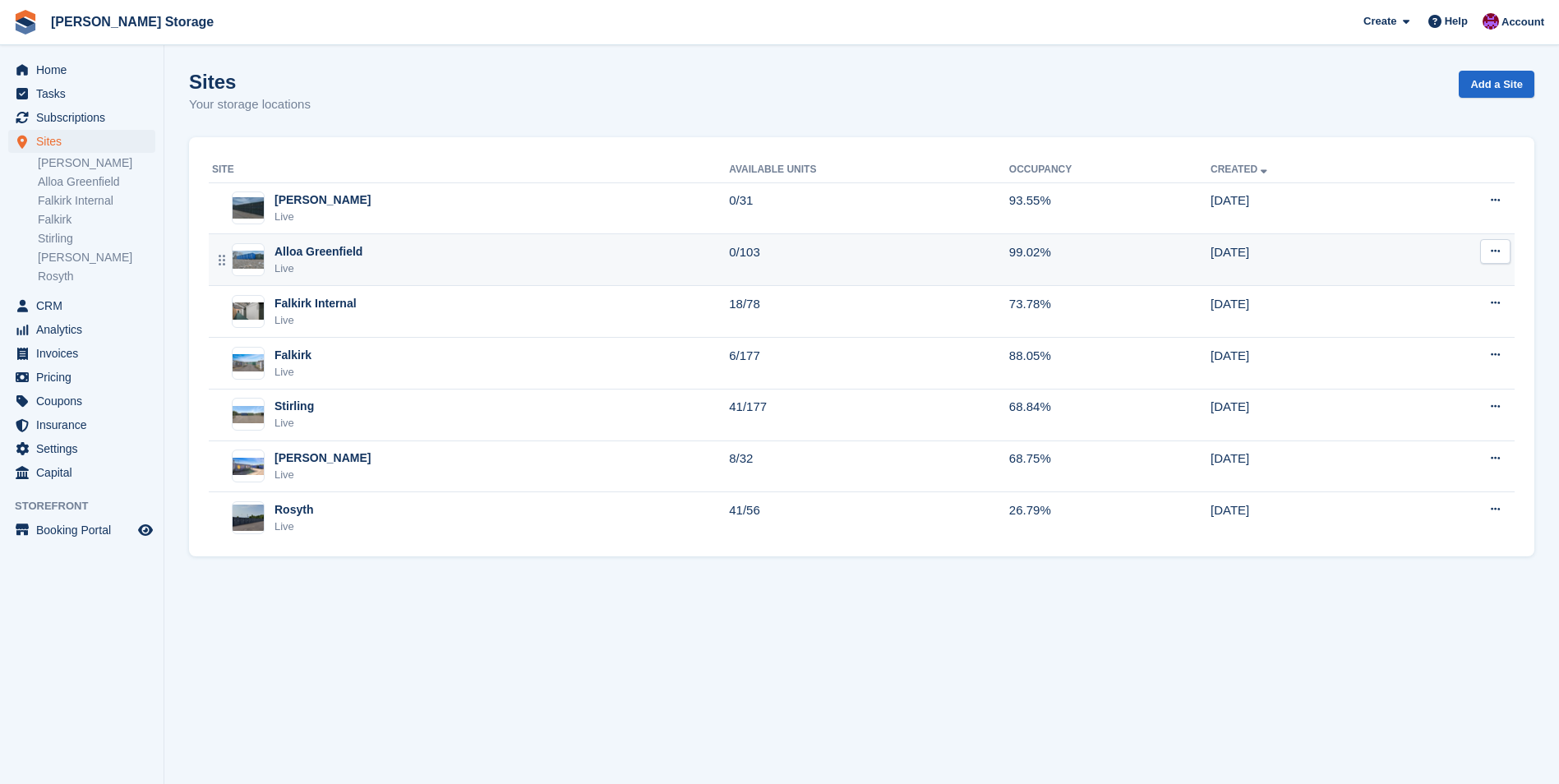
click at [485, 249] on div "Alloa Greenfield Live" at bounding box center [470, 260] width 517 height 34
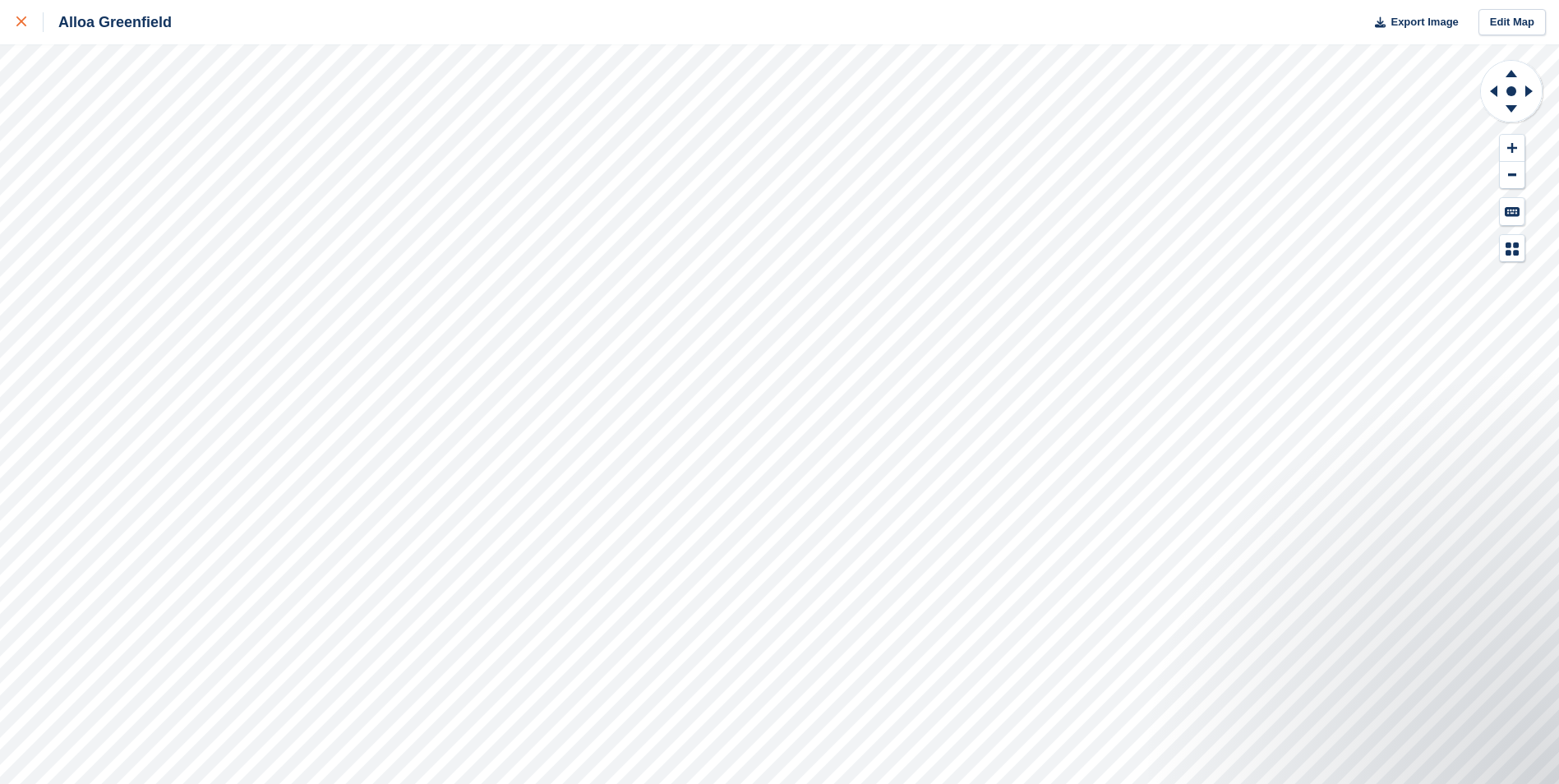
click at [14, 17] on link at bounding box center [21, 22] width 43 height 44
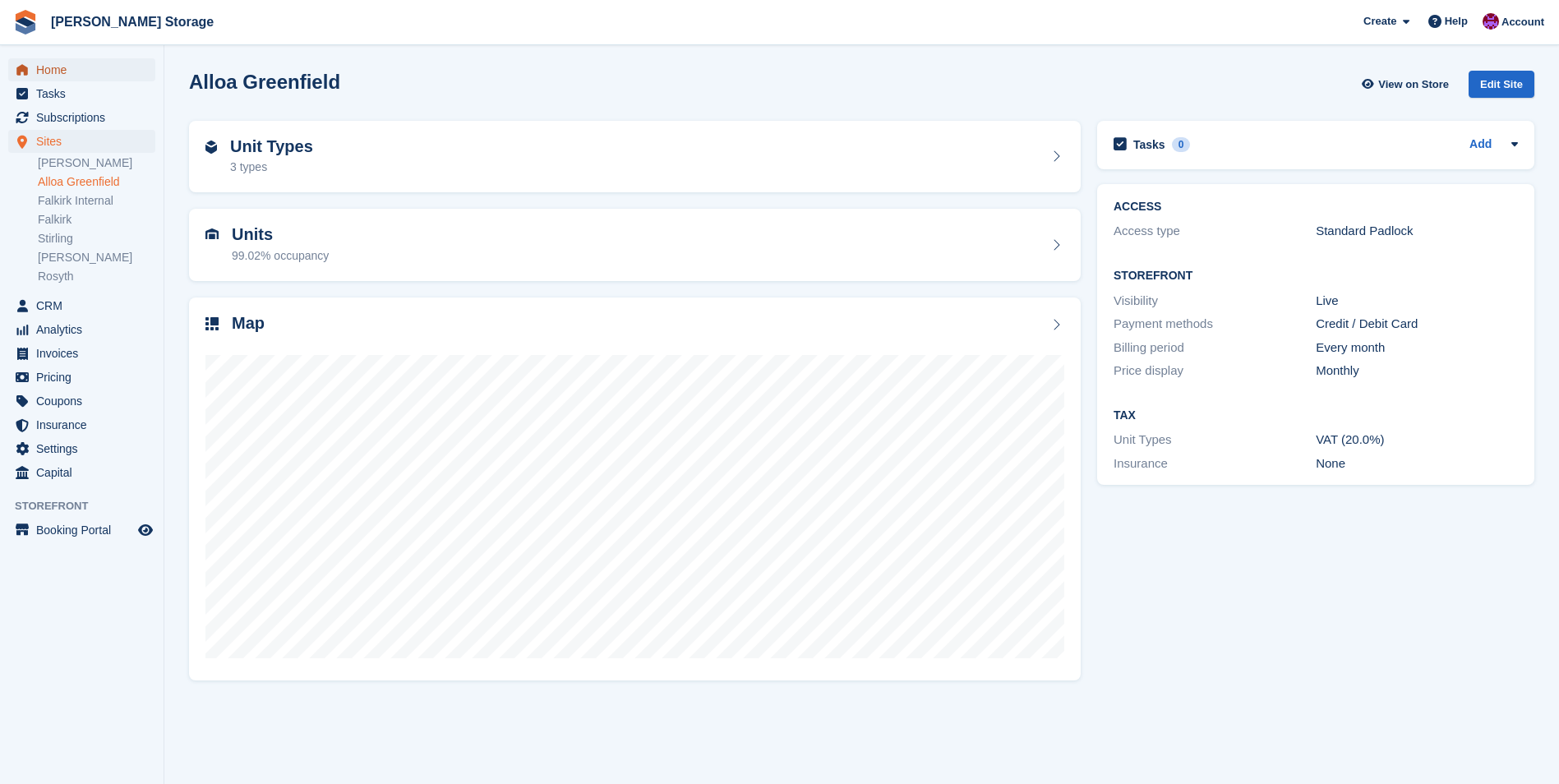
click at [62, 65] on span "Home" at bounding box center [85, 69] width 99 height 23
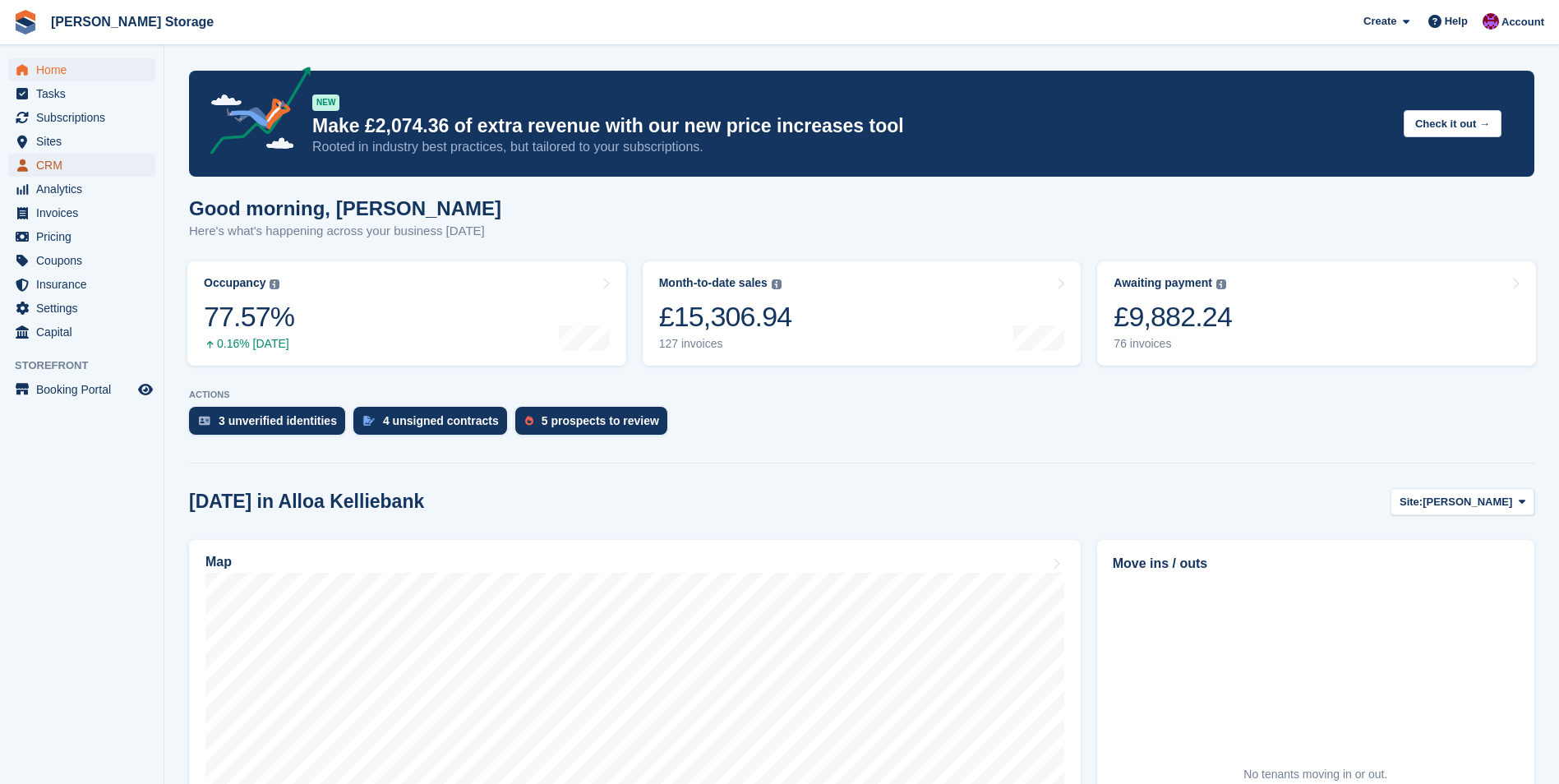
click at [49, 160] on span "CRM" at bounding box center [85, 165] width 99 height 23
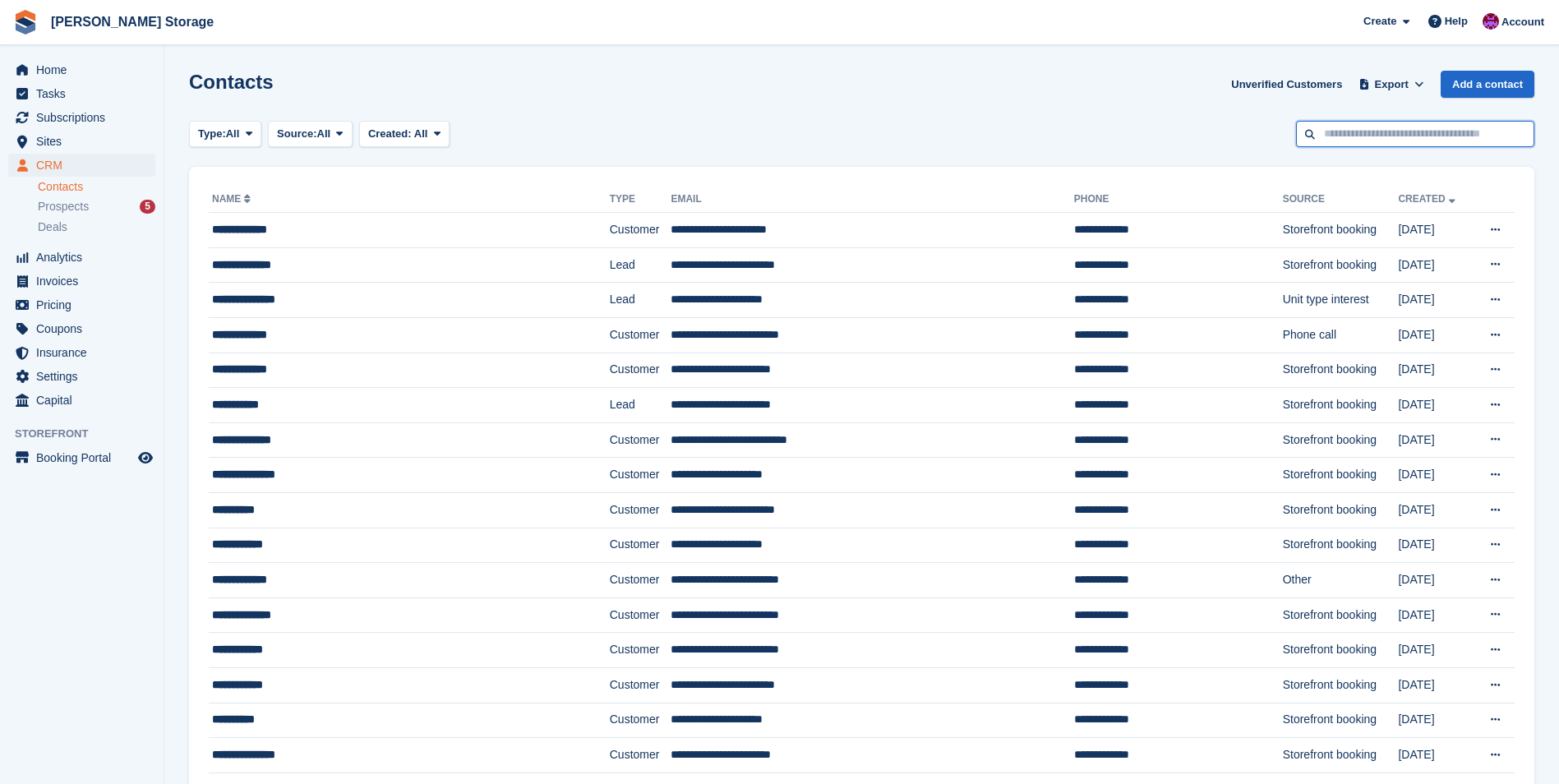
click at [1377, 139] on input "text" at bounding box center [1415, 134] width 238 height 27
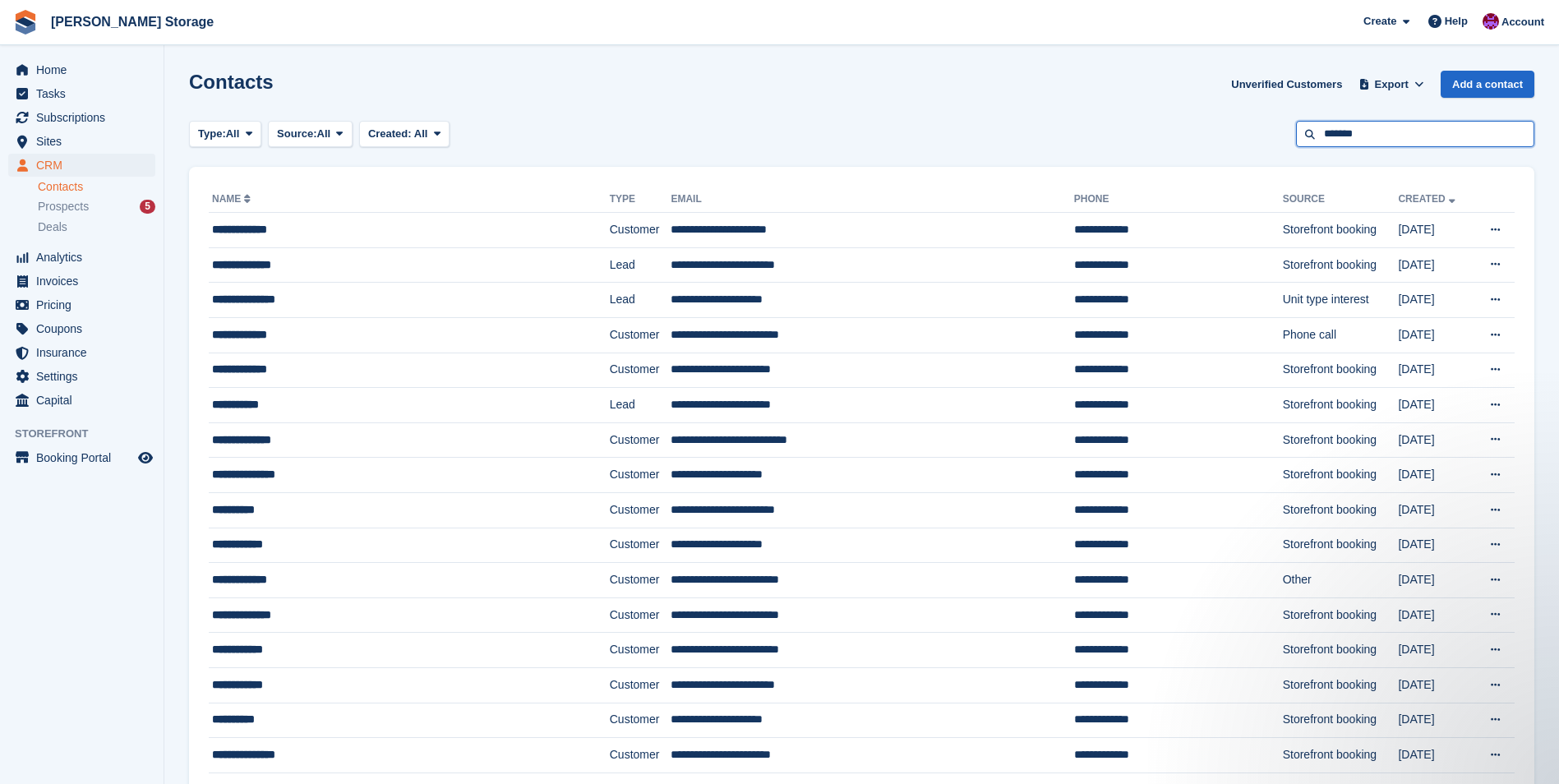
type input "*******"
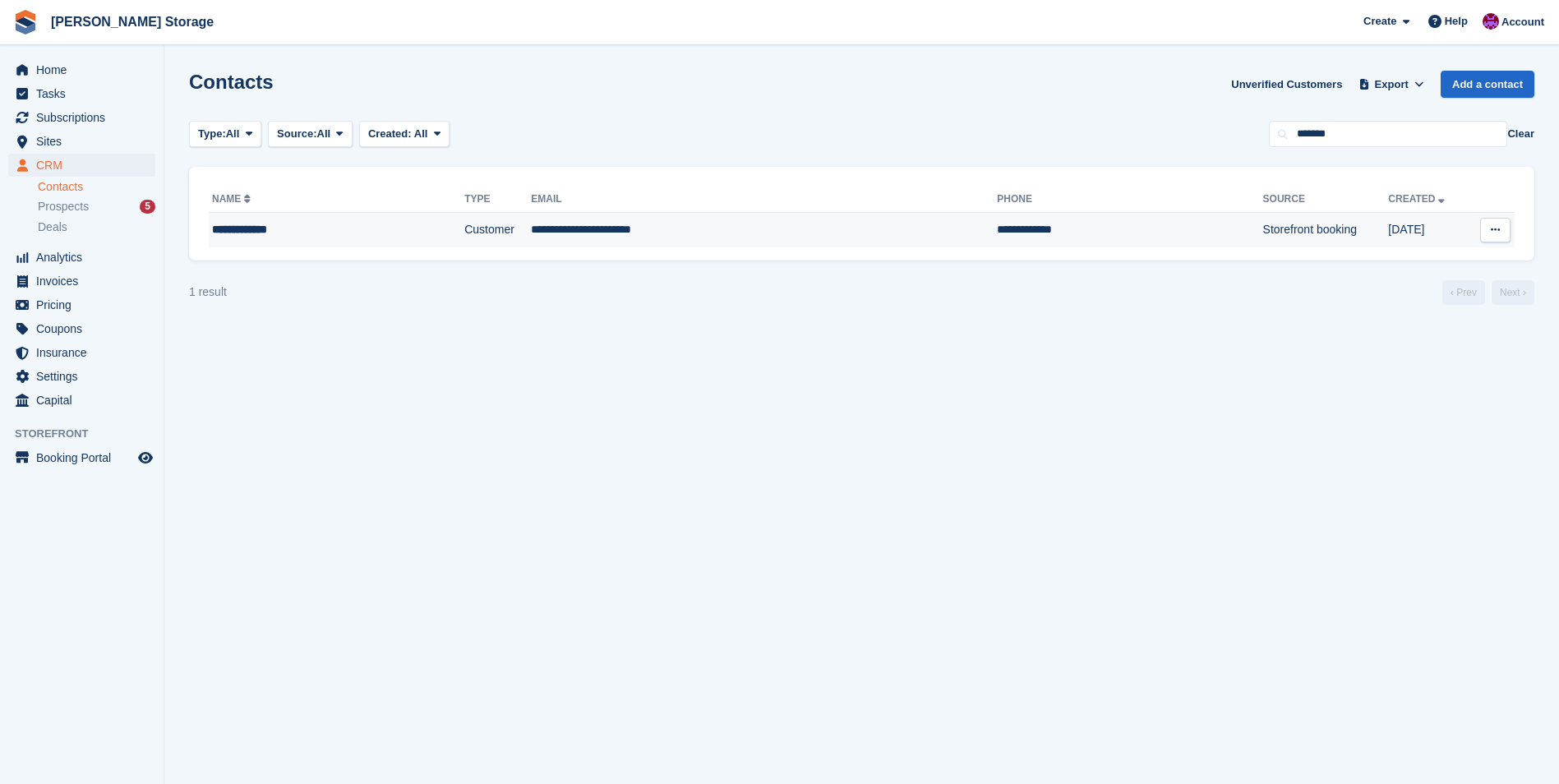
click at [592, 235] on td "**********" at bounding box center [764, 230] width 466 height 34
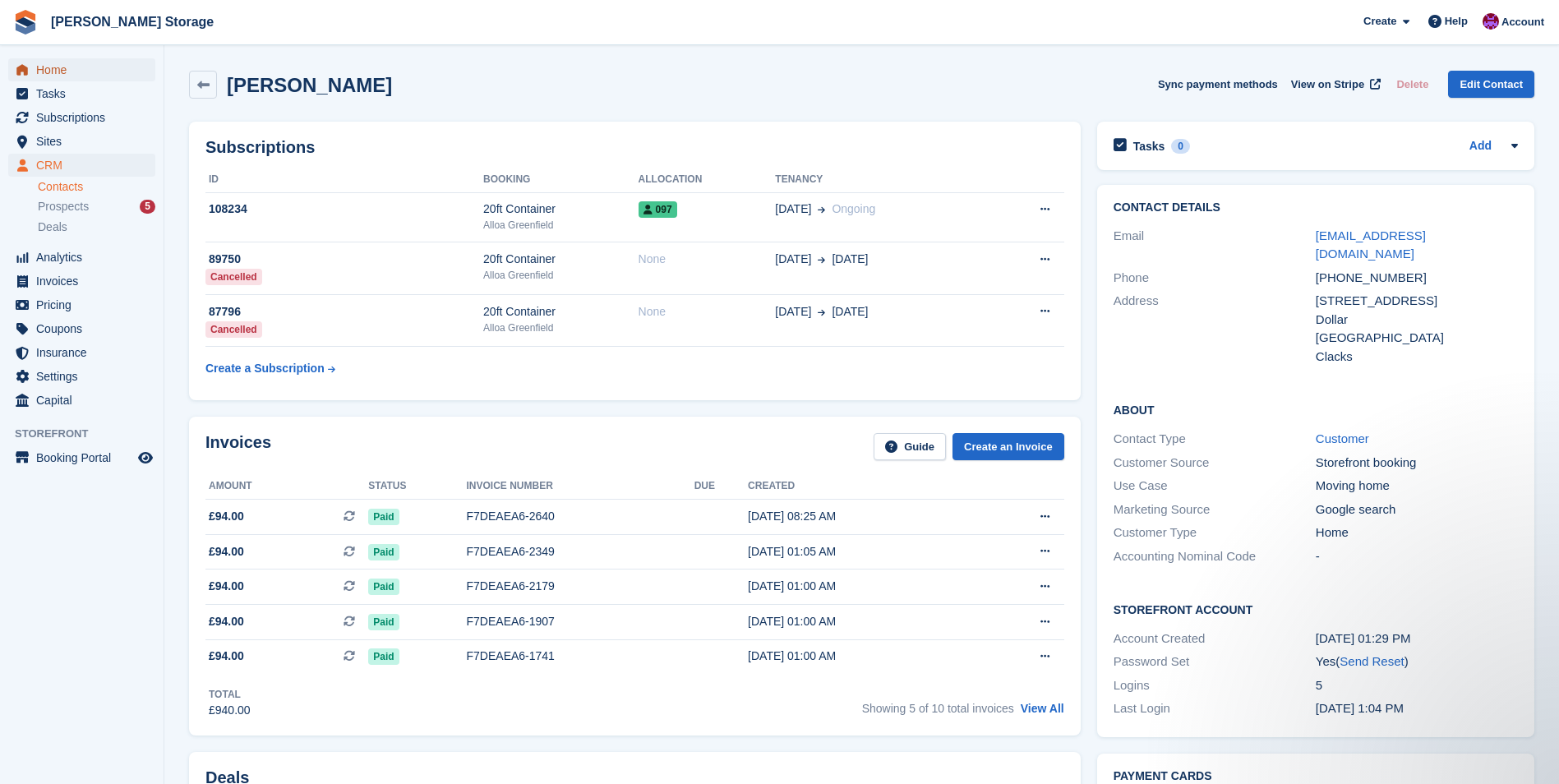
click at [50, 67] on span "Home" at bounding box center [85, 69] width 99 height 23
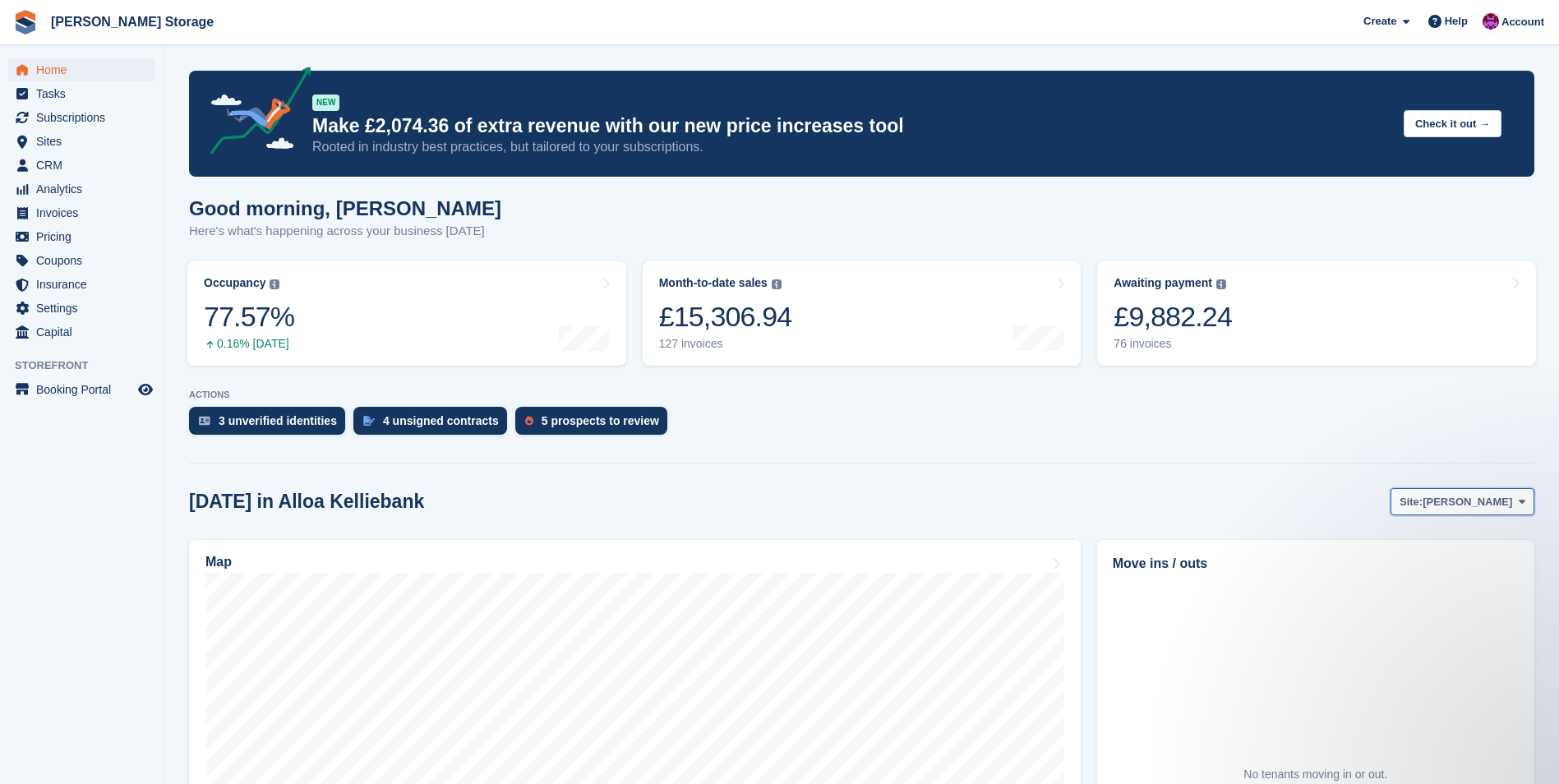
click at [1447, 497] on span "[PERSON_NAME]" at bounding box center [1467, 502] width 89 height 17
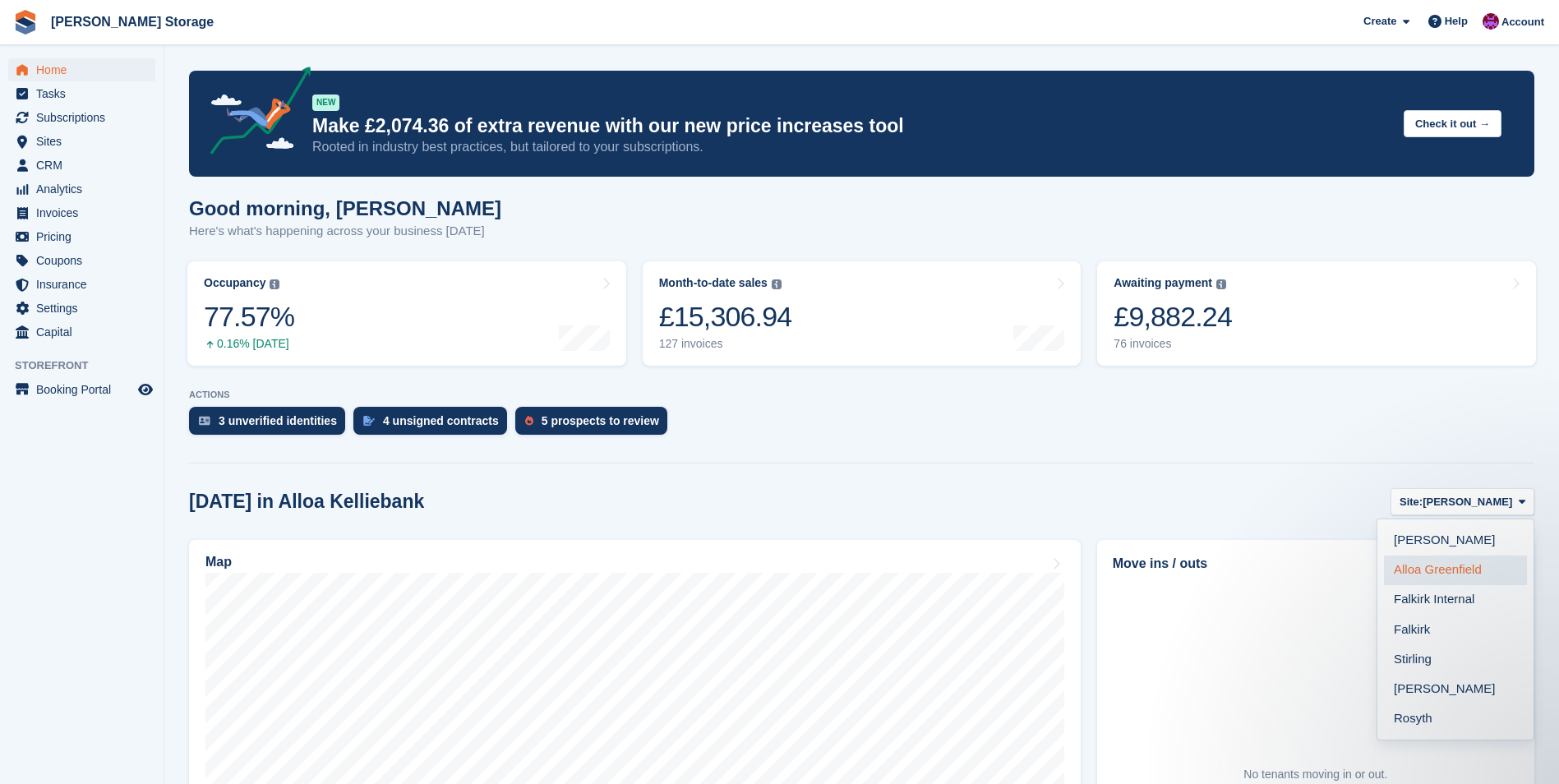
click at [1446, 564] on link "Alloa Greenfield" at bounding box center [1455, 570] width 143 height 30
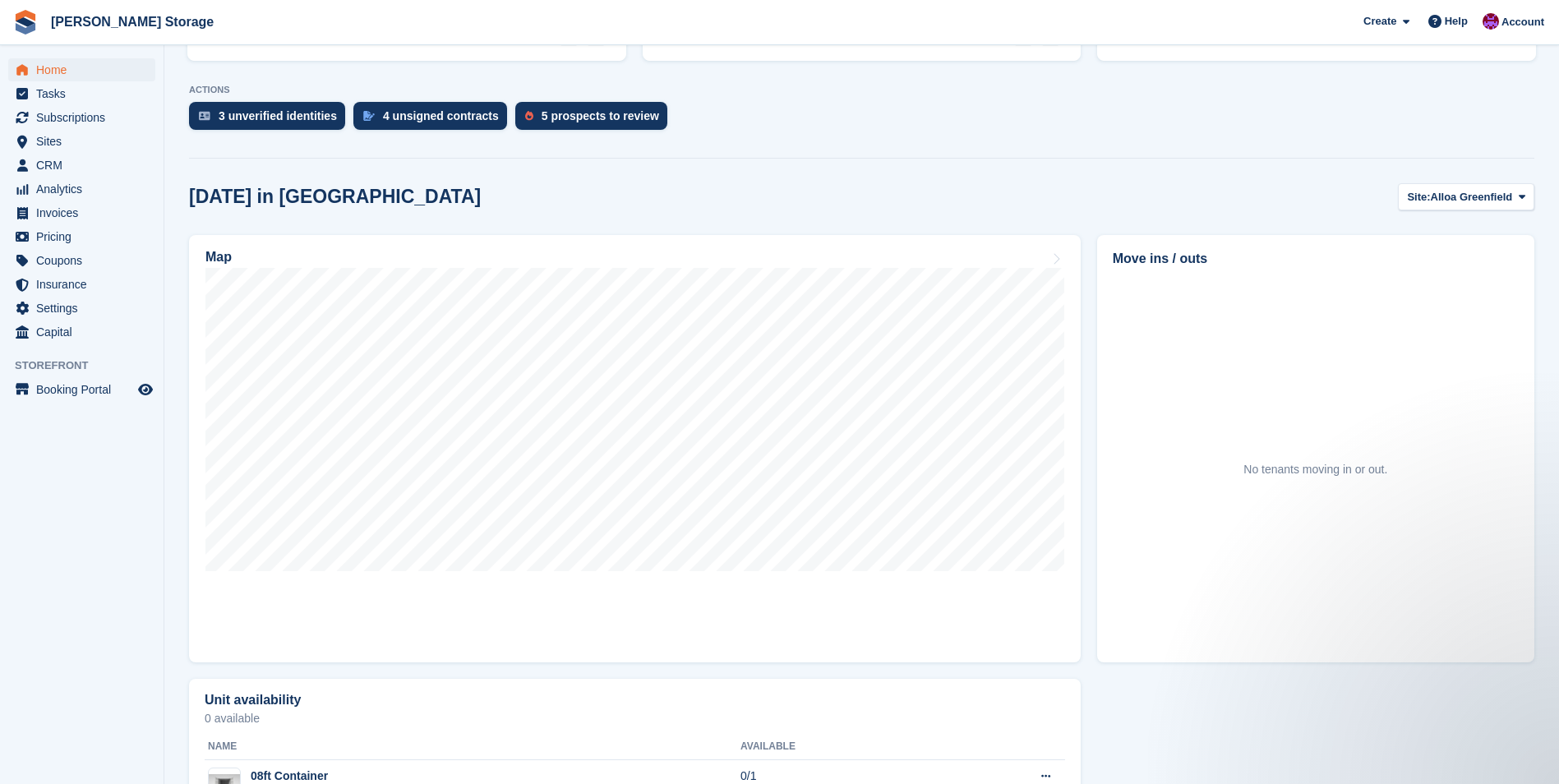
scroll to position [328, 0]
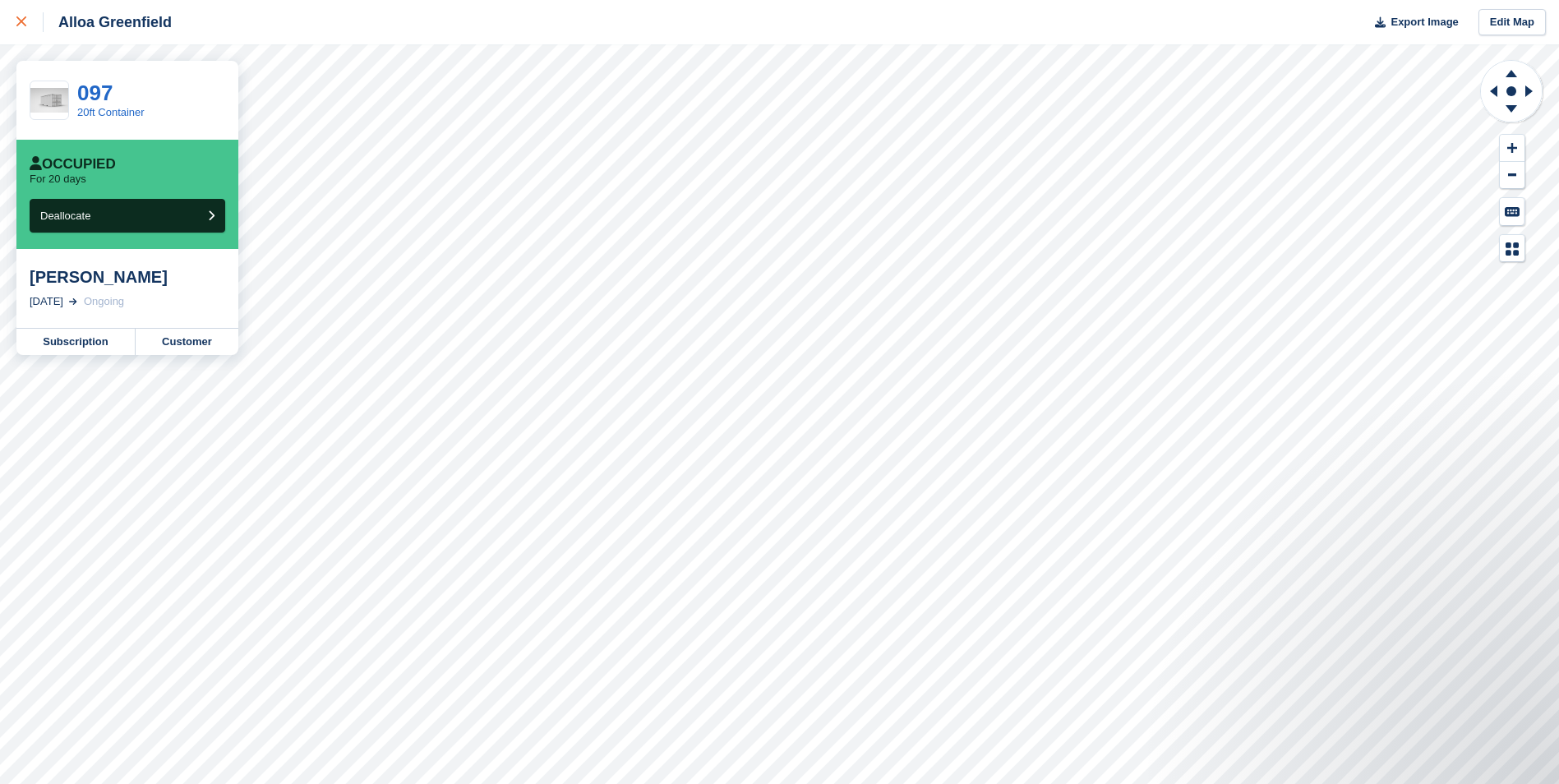
click at [27, 18] on div at bounding box center [30, 21] width 27 height 19
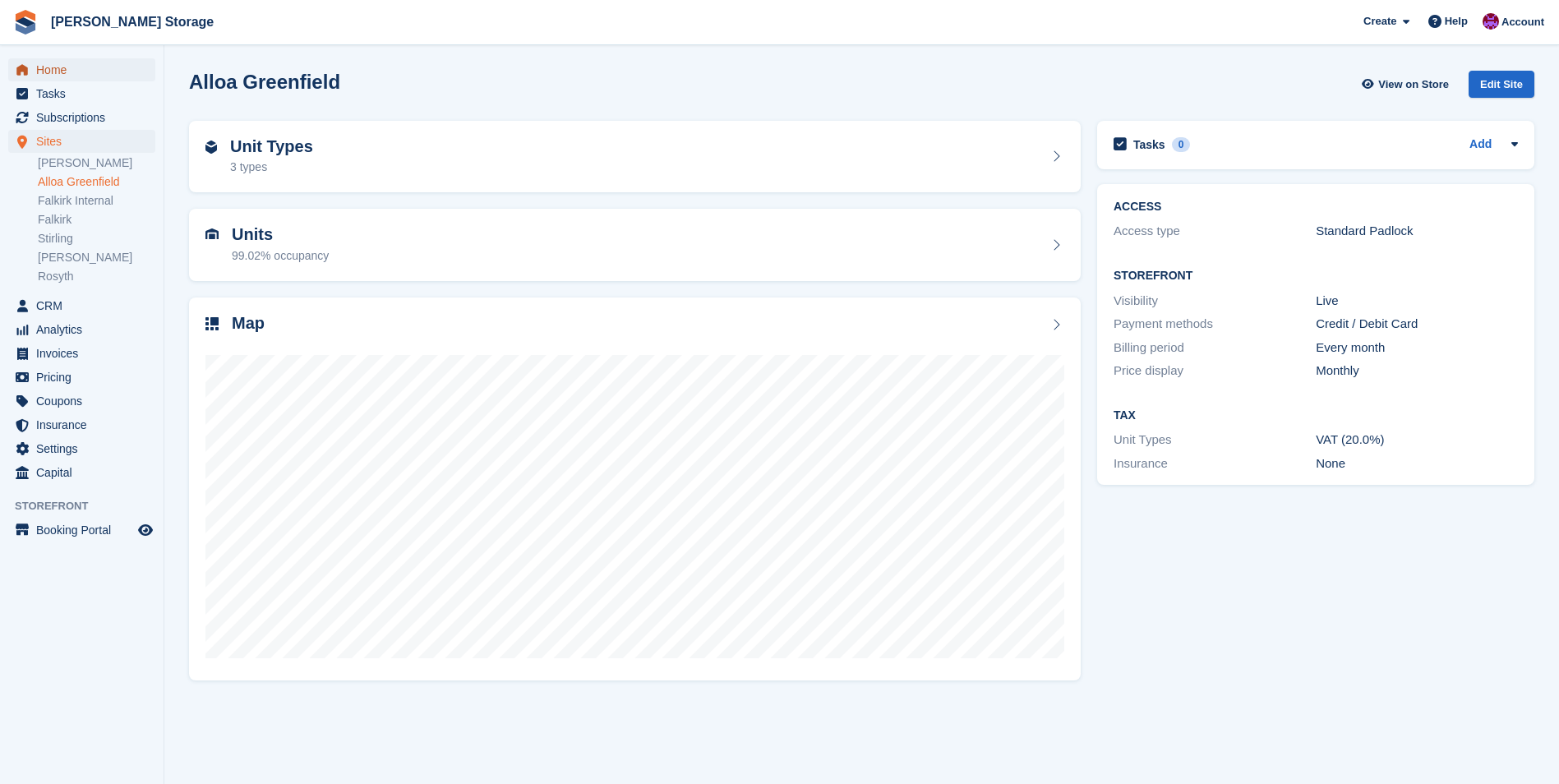
click at [42, 74] on span "Home" at bounding box center [85, 69] width 99 height 23
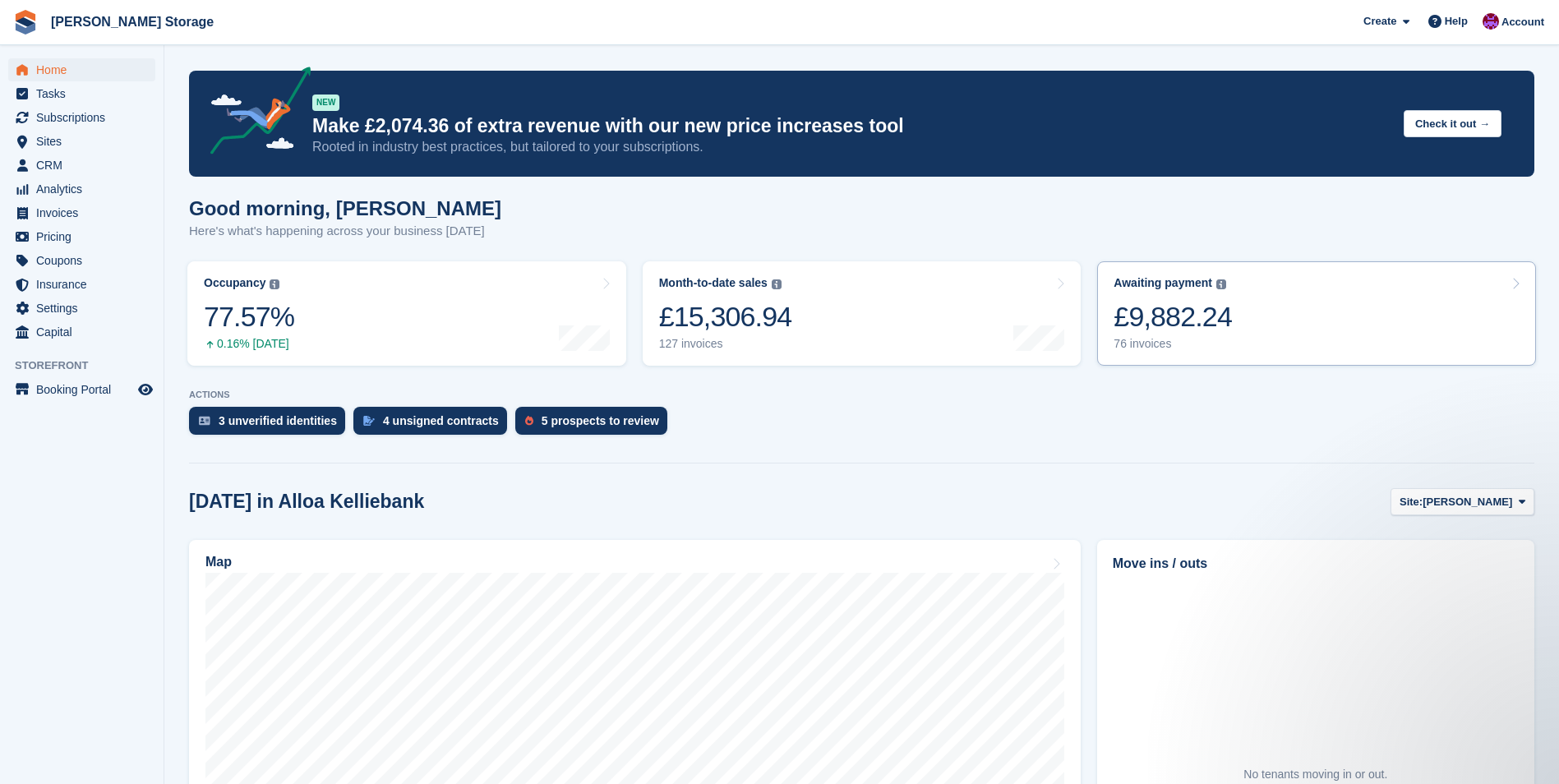
click at [1195, 307] on div "£9,882.24" at bounding box center [1172, 316] width 118 height 34
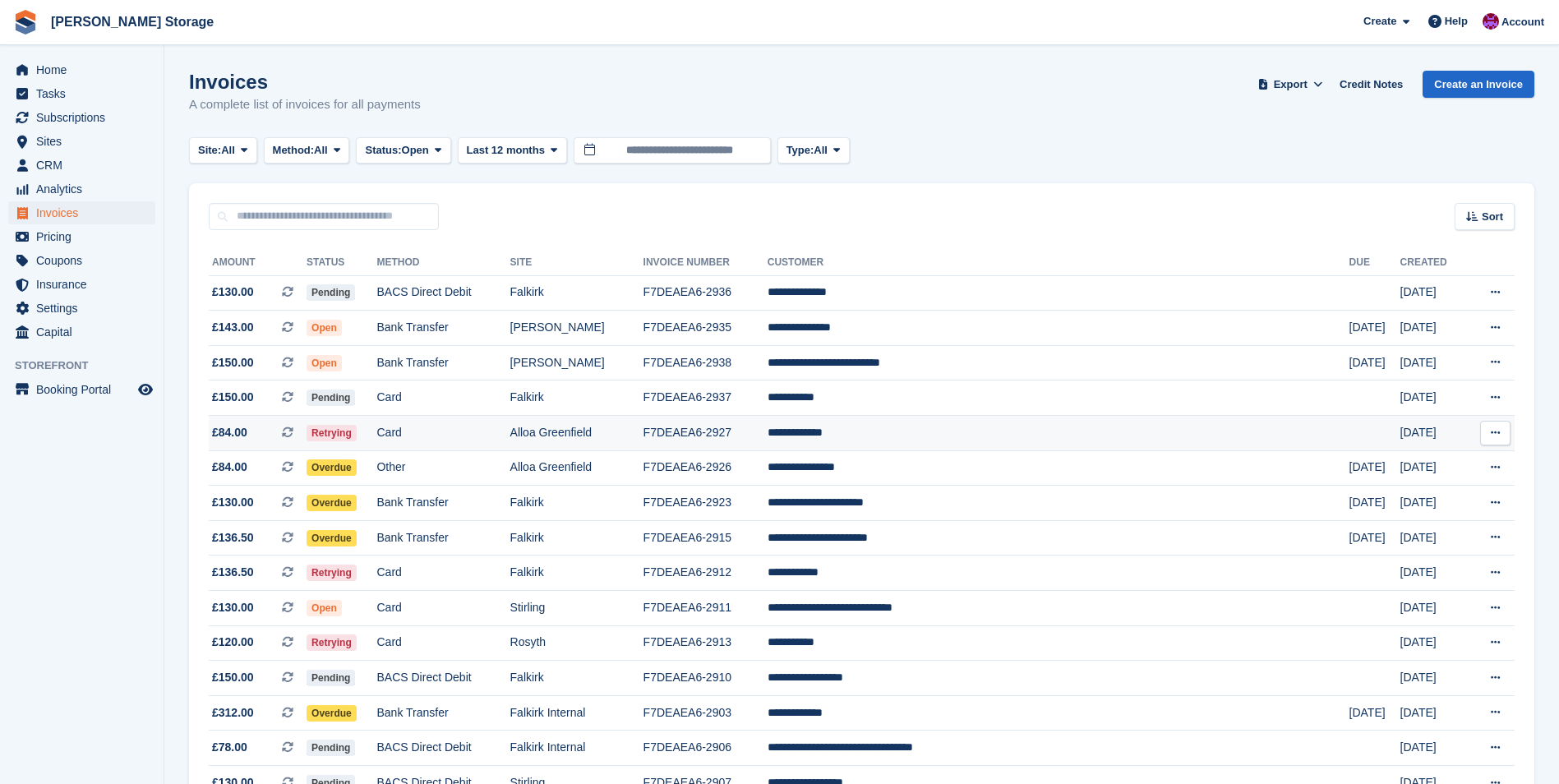
click at [930, 443] on td "**********" at bounding box center [1058, 434] width 582 height 35
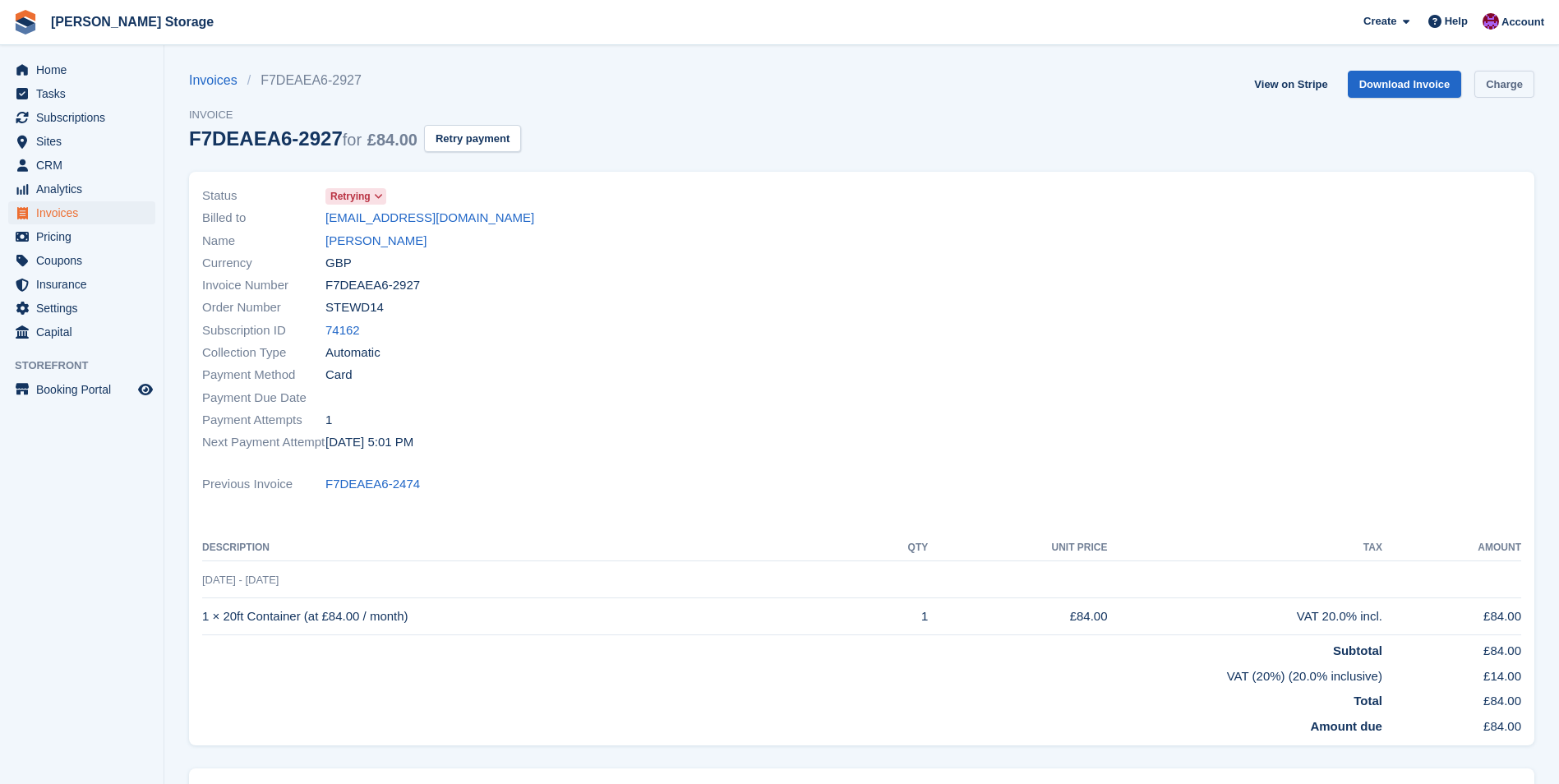
click at [1509, 81] on link "Charge" at bounding box center [1504, 84] width 60 height 27
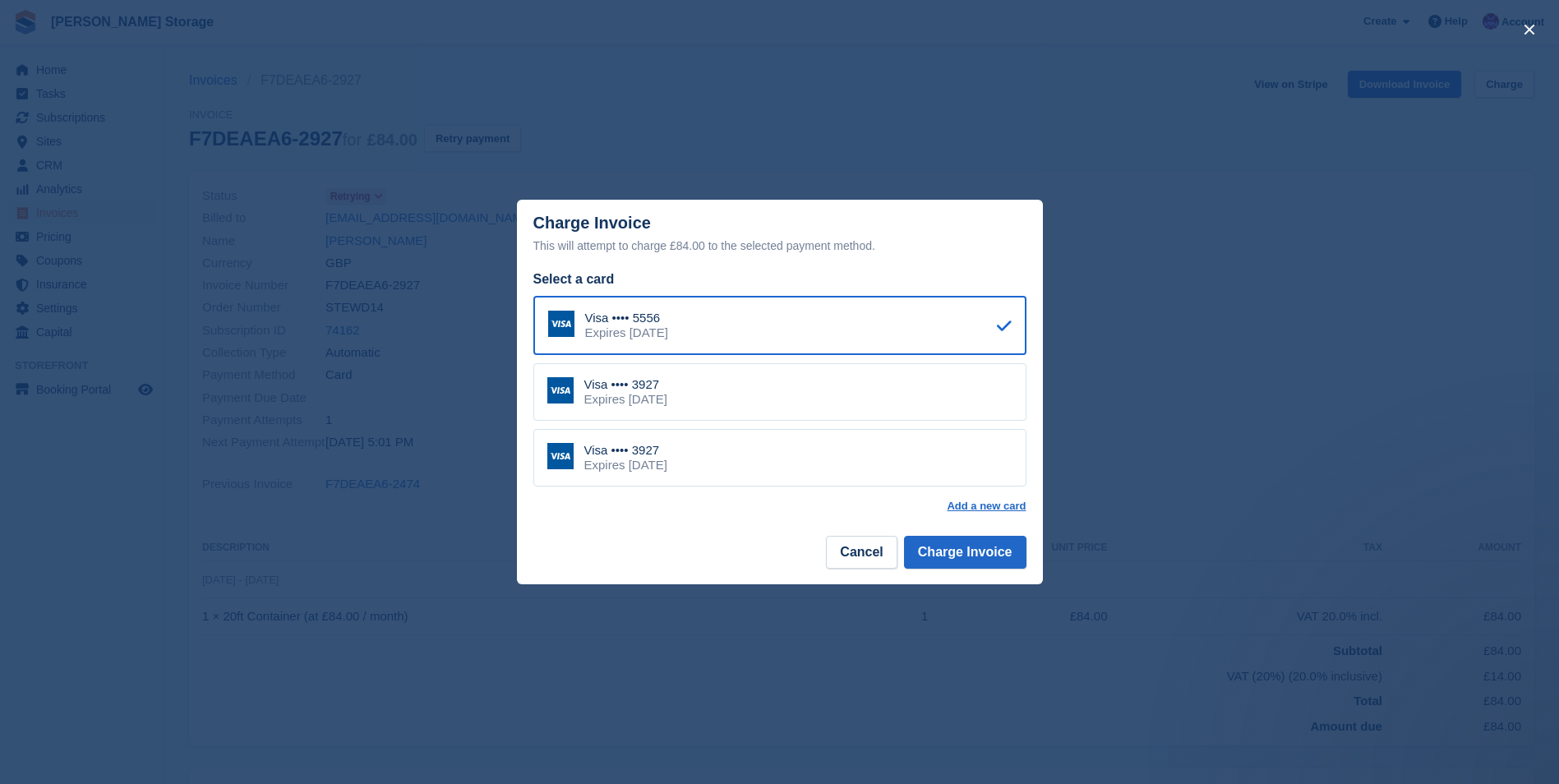
click at [926, 391] on div "Visa •••• 3927 Expires July 2029" at bounding box center [780, 392] width 494 height 57
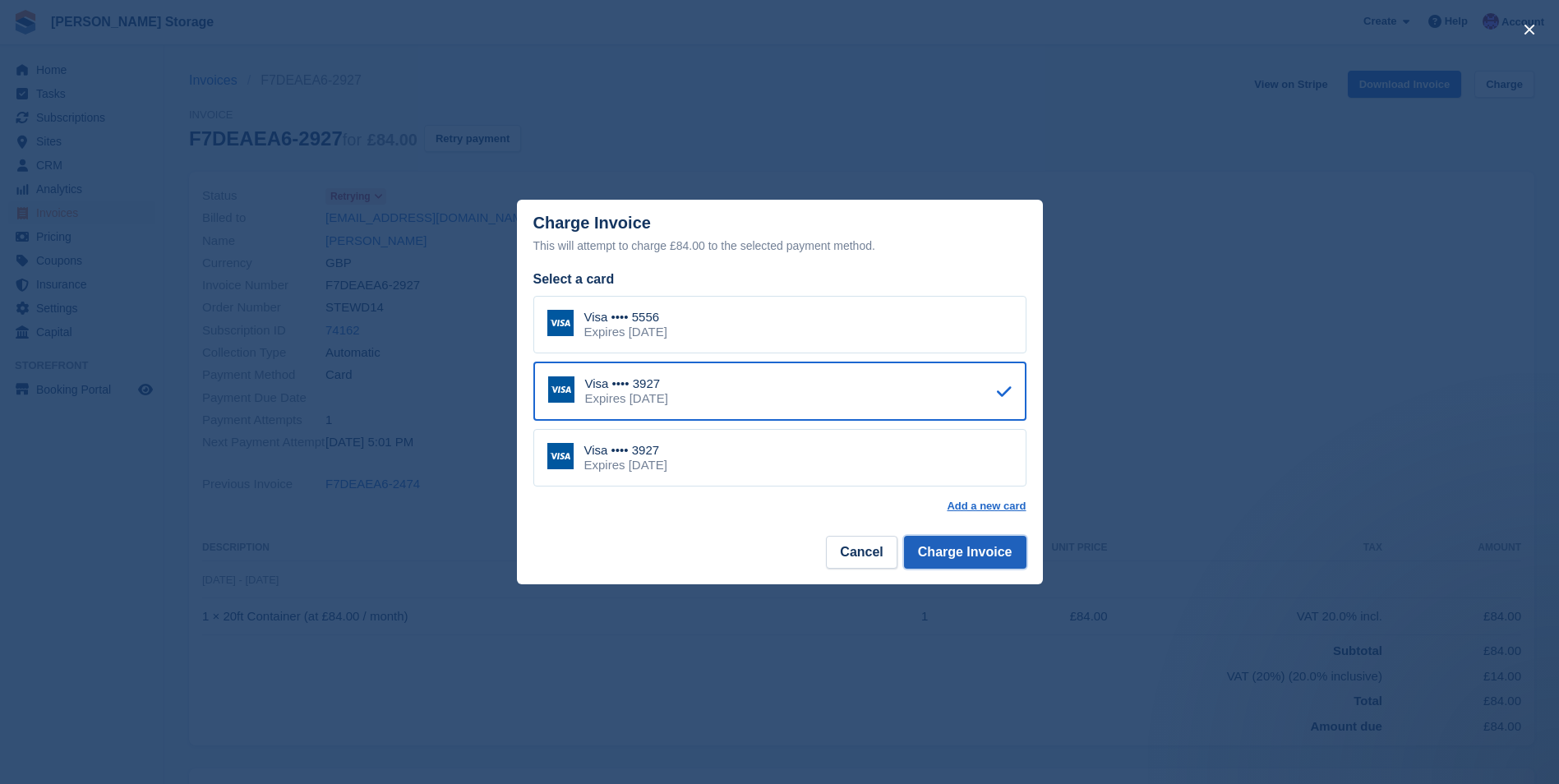
click at [970, 553] on button "Charge Invoice" at bounding box center [965, 552] width 123 height 33
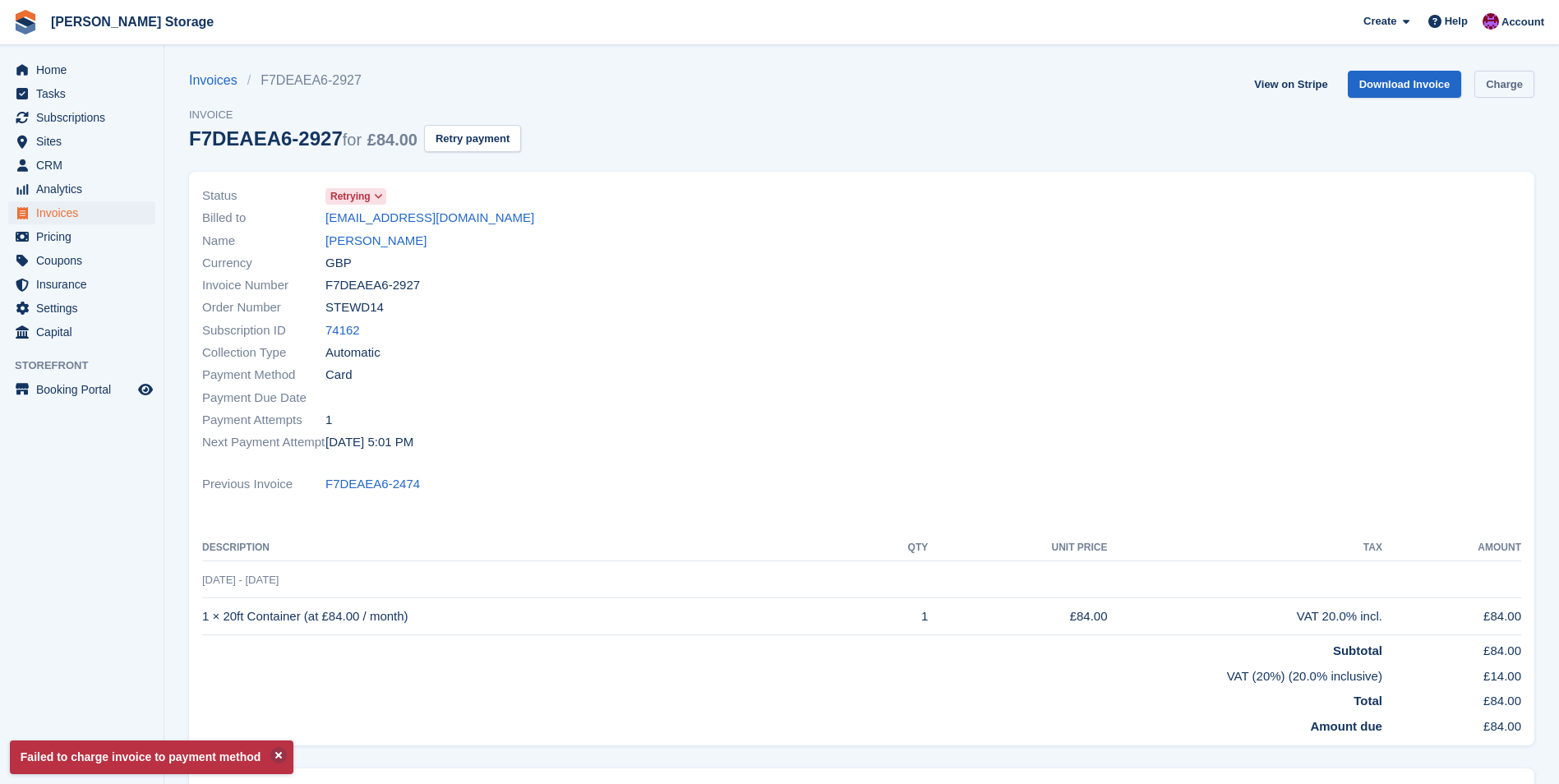
click at [1514, 89] on link "Charge" at bounding box center [1504, 84] width 60 height 27
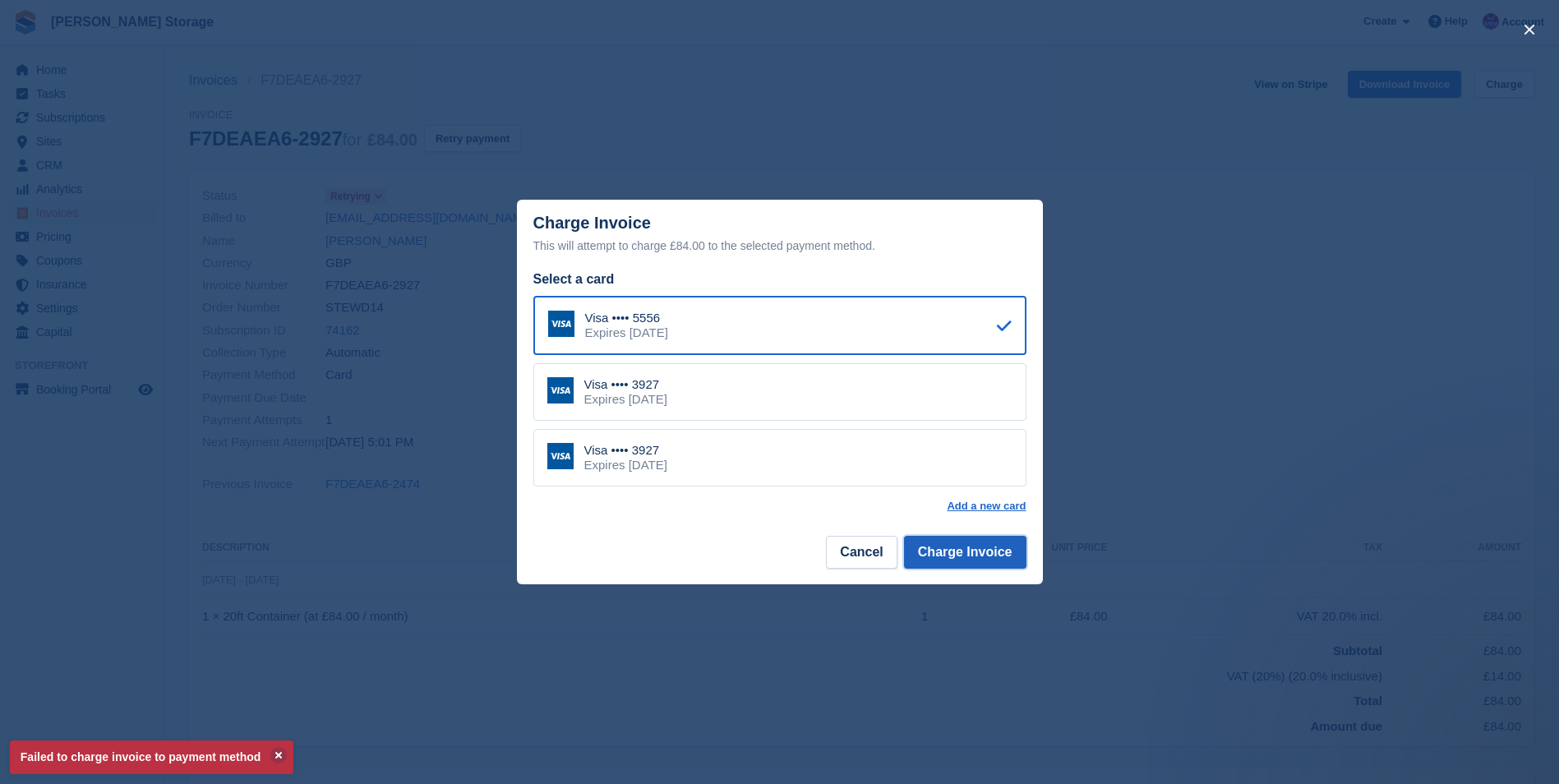
click at [993, 563] on button "Charge Invoice" at bounding box center [965, 552] width 123 height 33
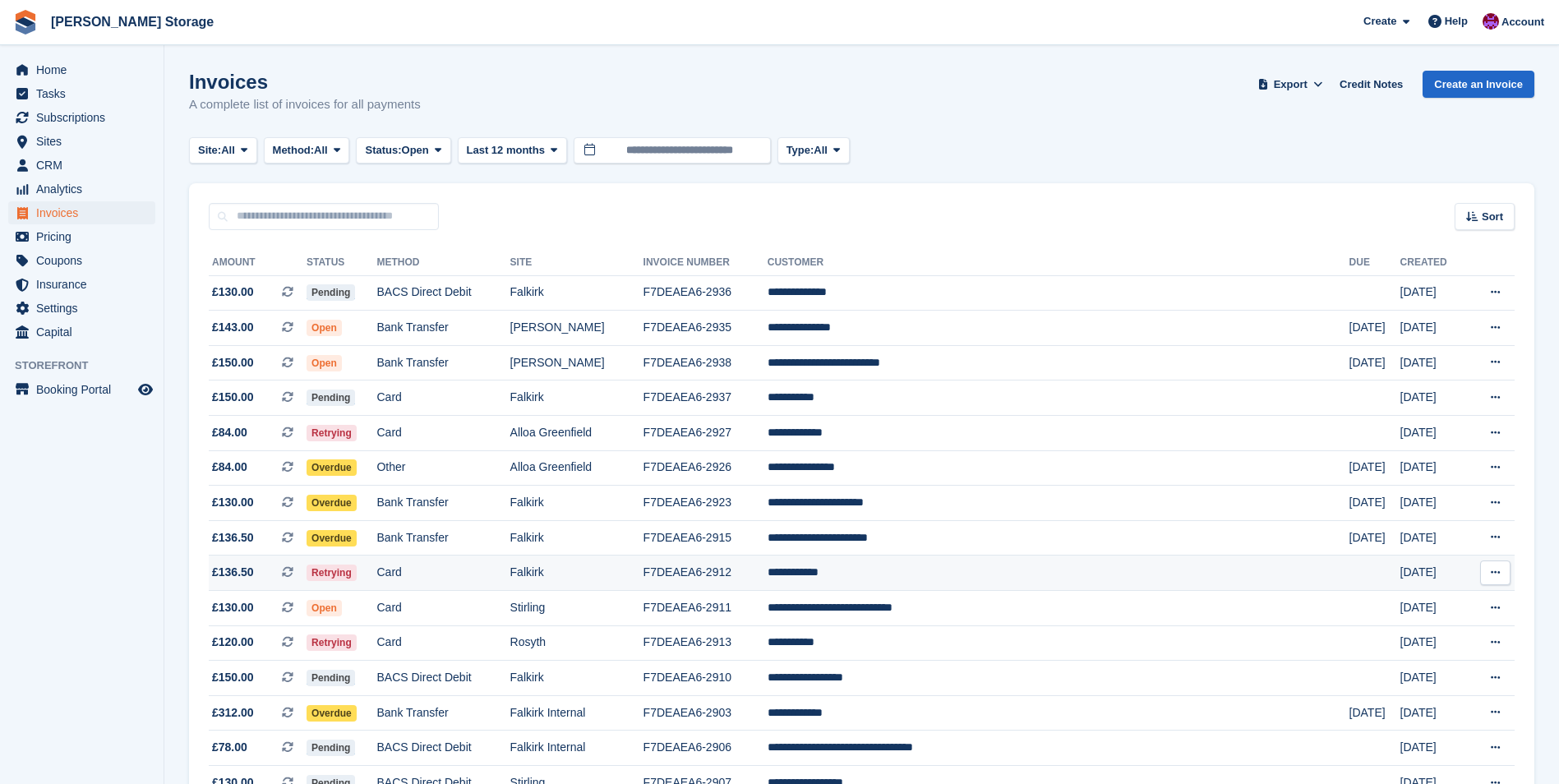
click at [926, 572] on td "**********" at bounding box center [1058, 573] width 582 height 35
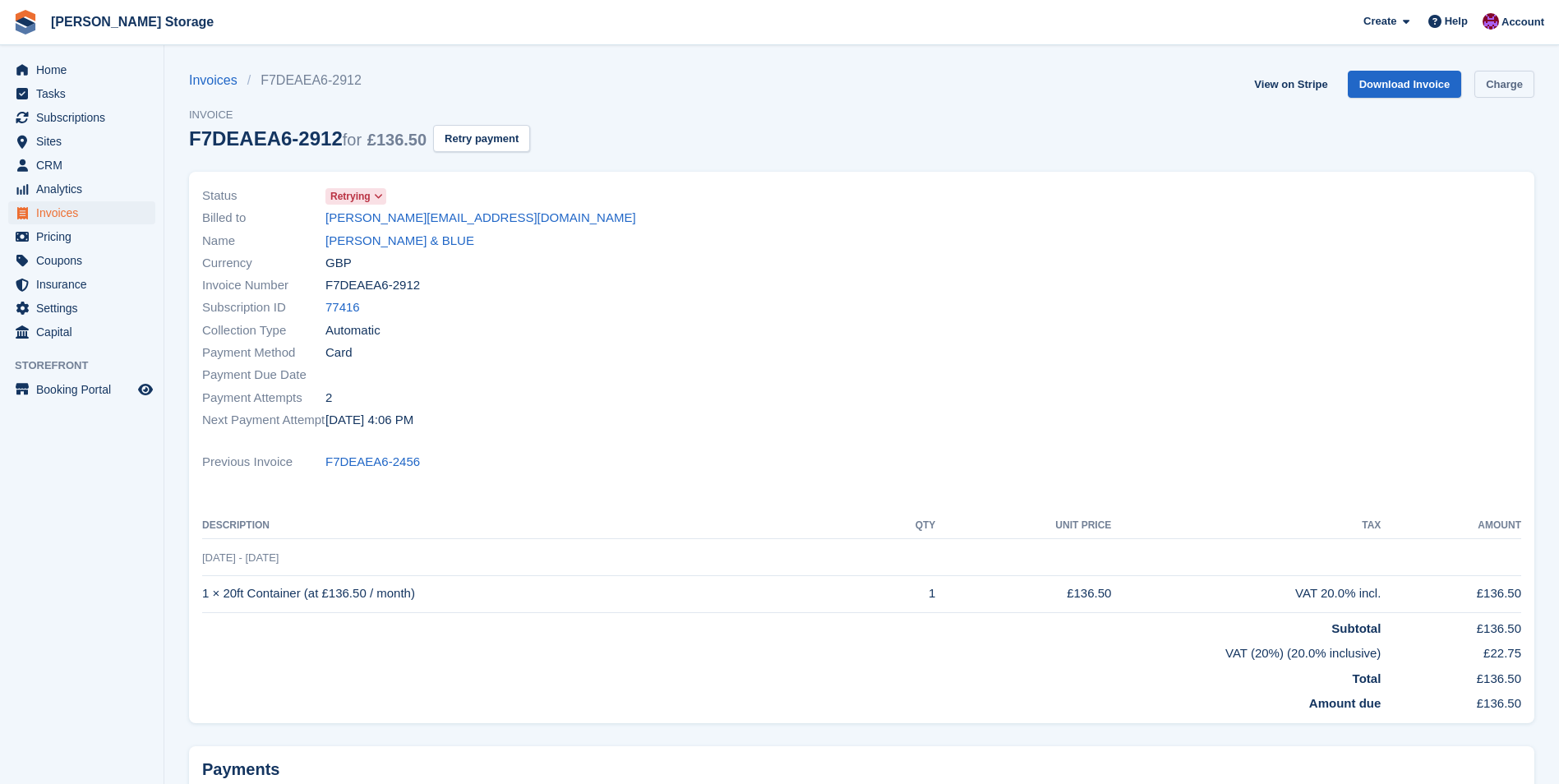
click at [1490, 77] on link "Charge" at bounding box center [1504, 84] width 60 height 27
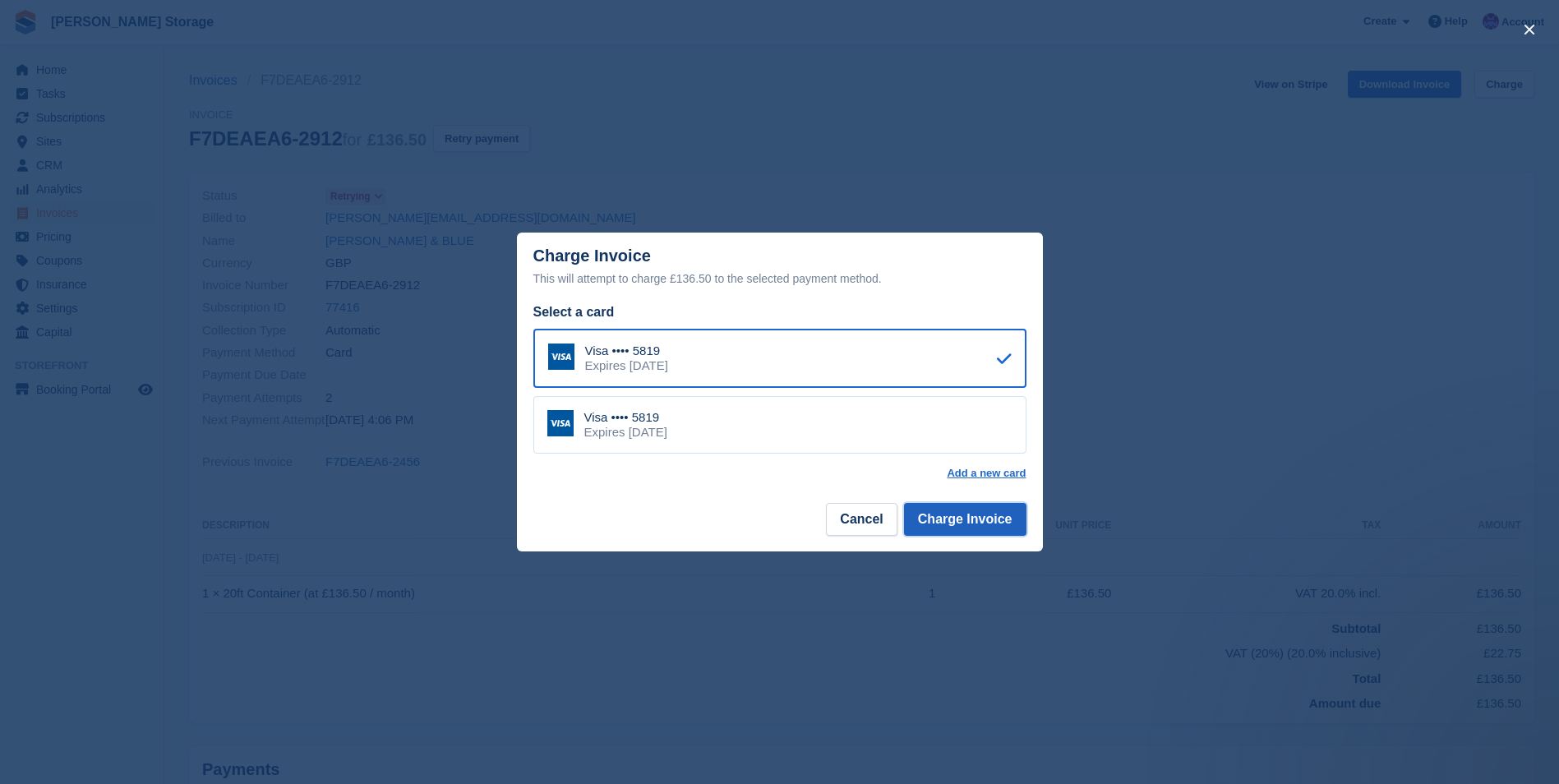
click at [986, 522] on button "Charge Invoice" at bounding box center [965, 519] width 123 height 33
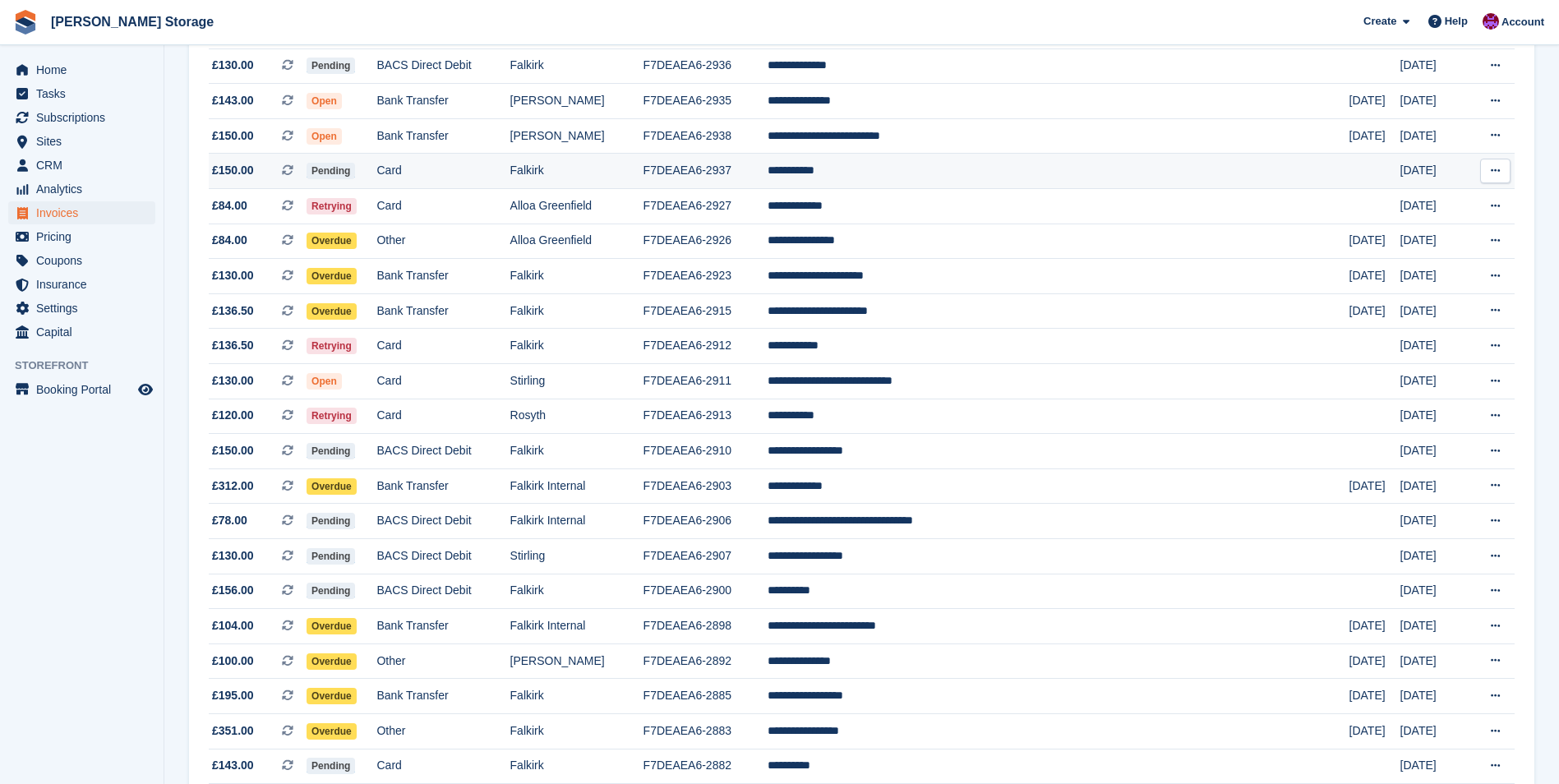
scroll to position [246, 0]
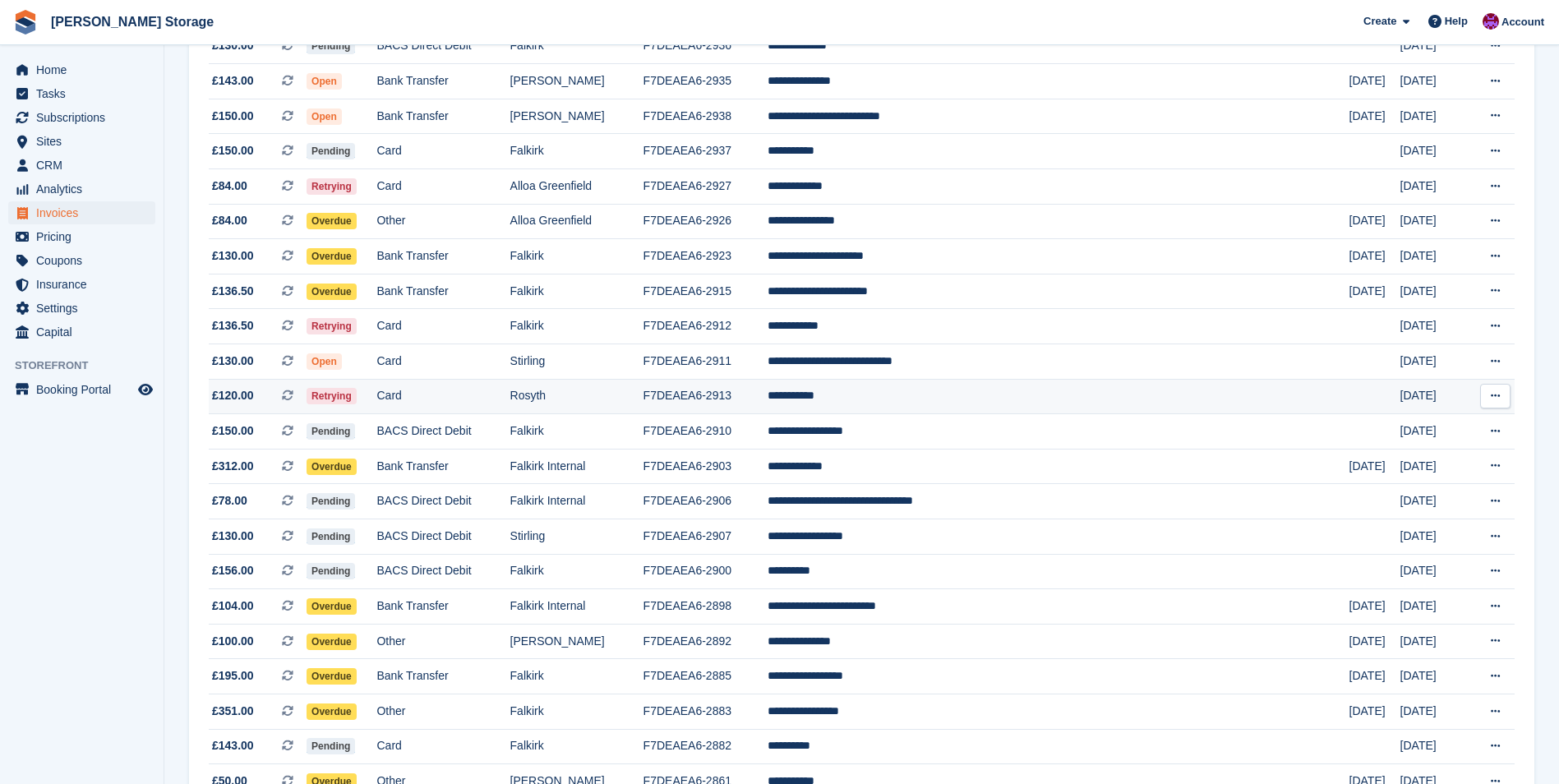
click at [942, 392] on td "**********" at bounding box center [1058, 397] width 582 height 35
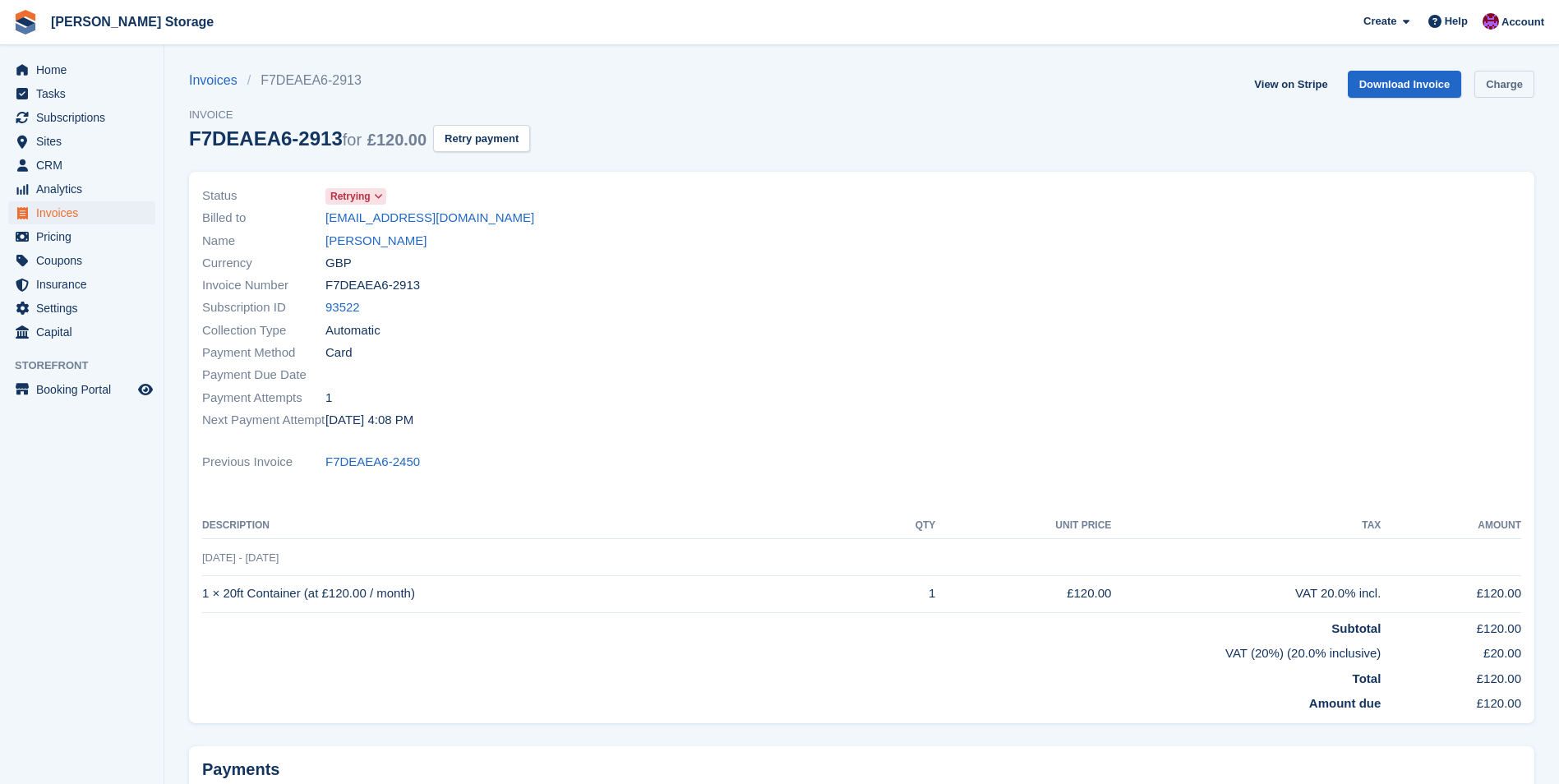
click at [1518, 85] on link "Charge" at bounding box center [1504, 84] width 60 height 27
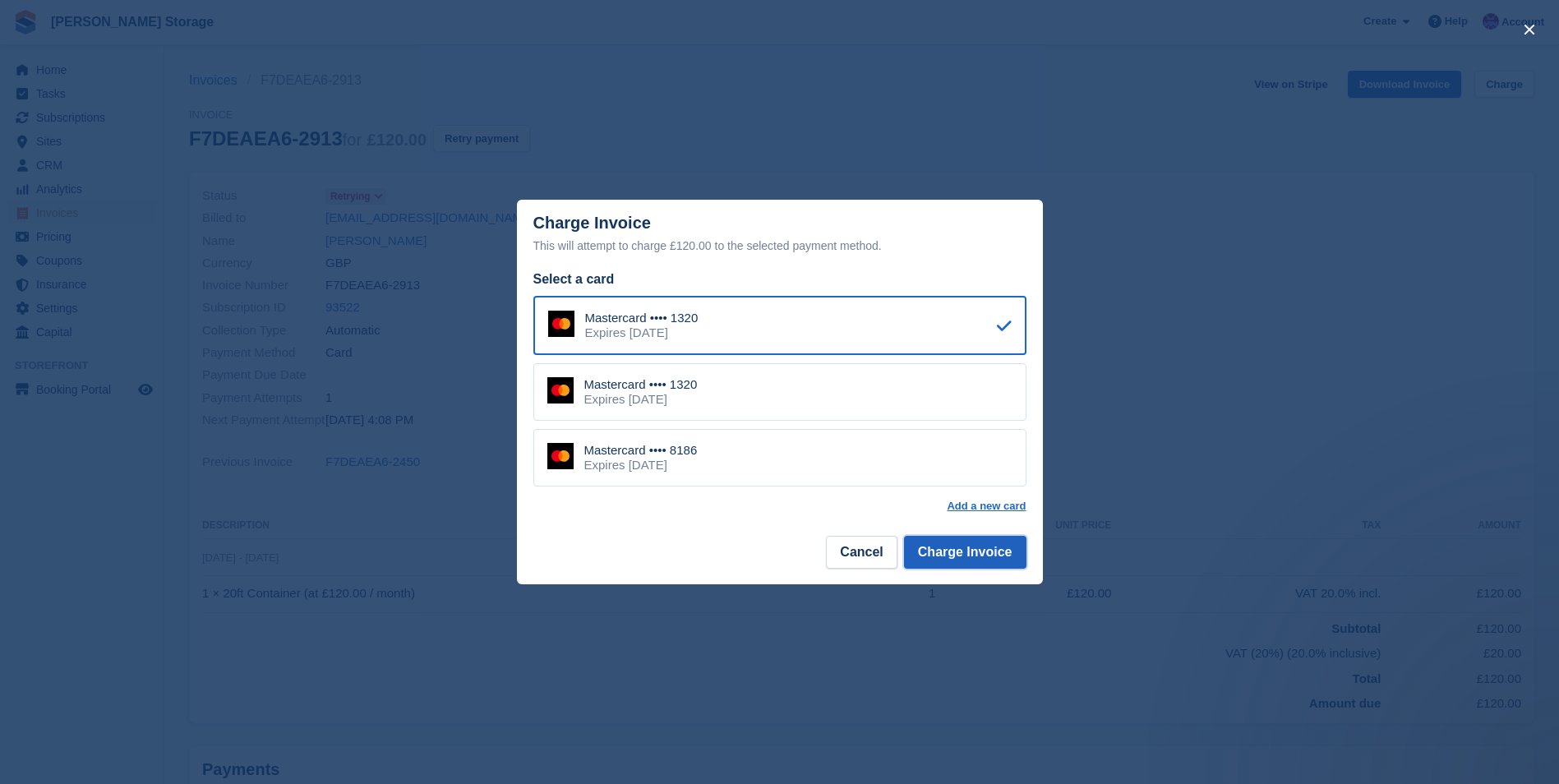
click at [982, 556] on button "Charge Invoice" at bounding box center [965, 552] width 123 height 33
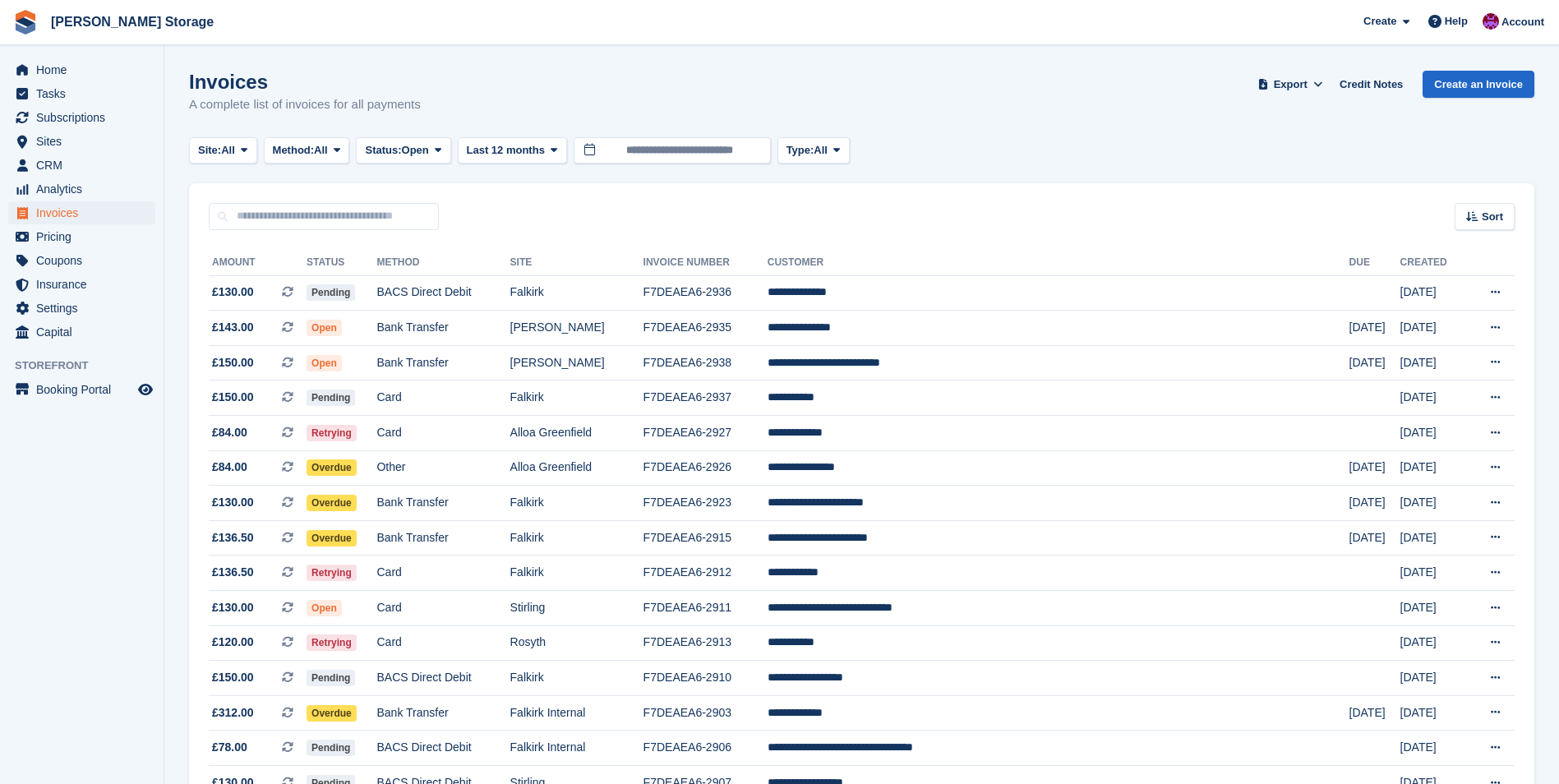
scroll to position [246, 0]
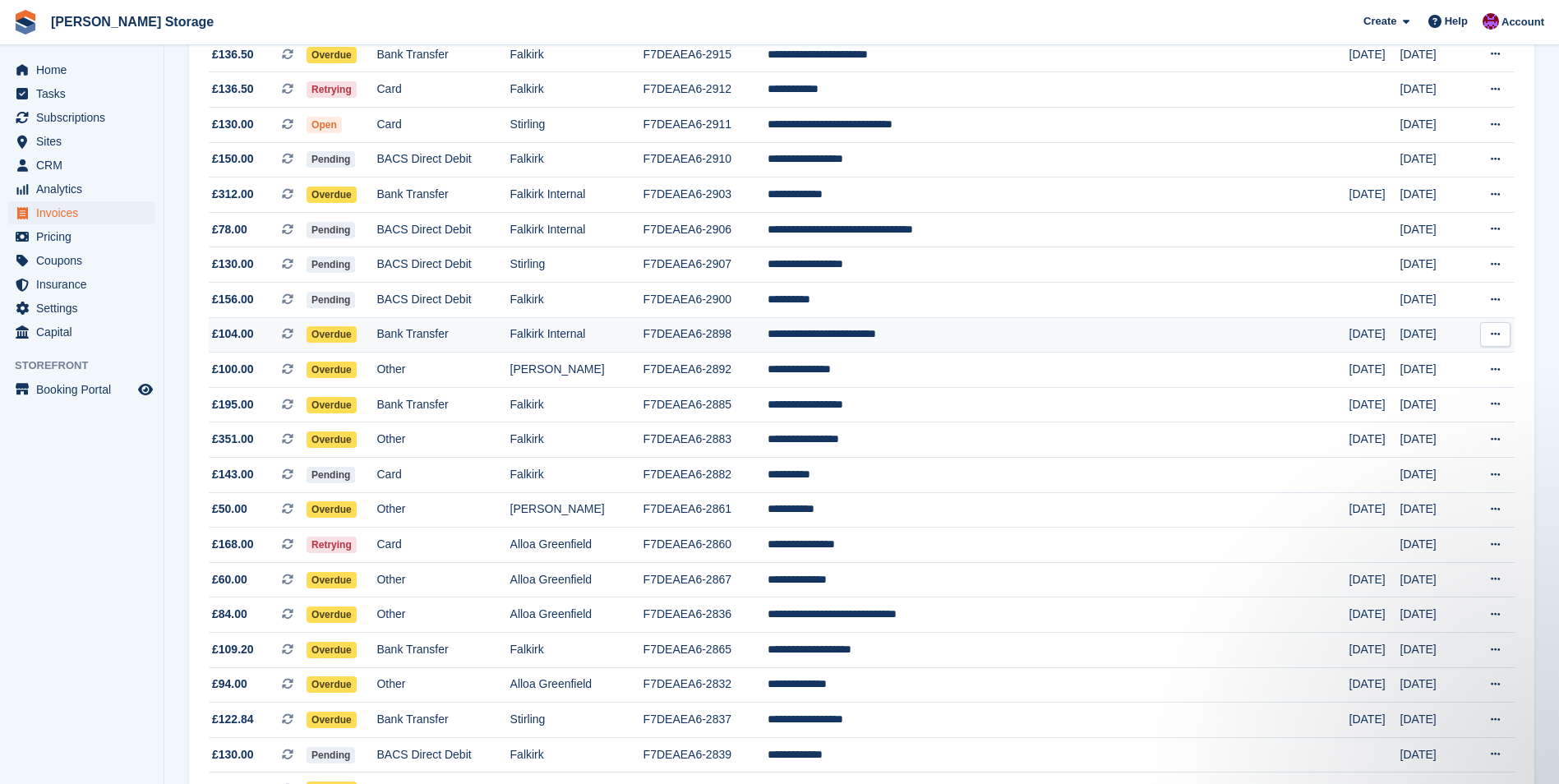
scroll to position [493, 0]
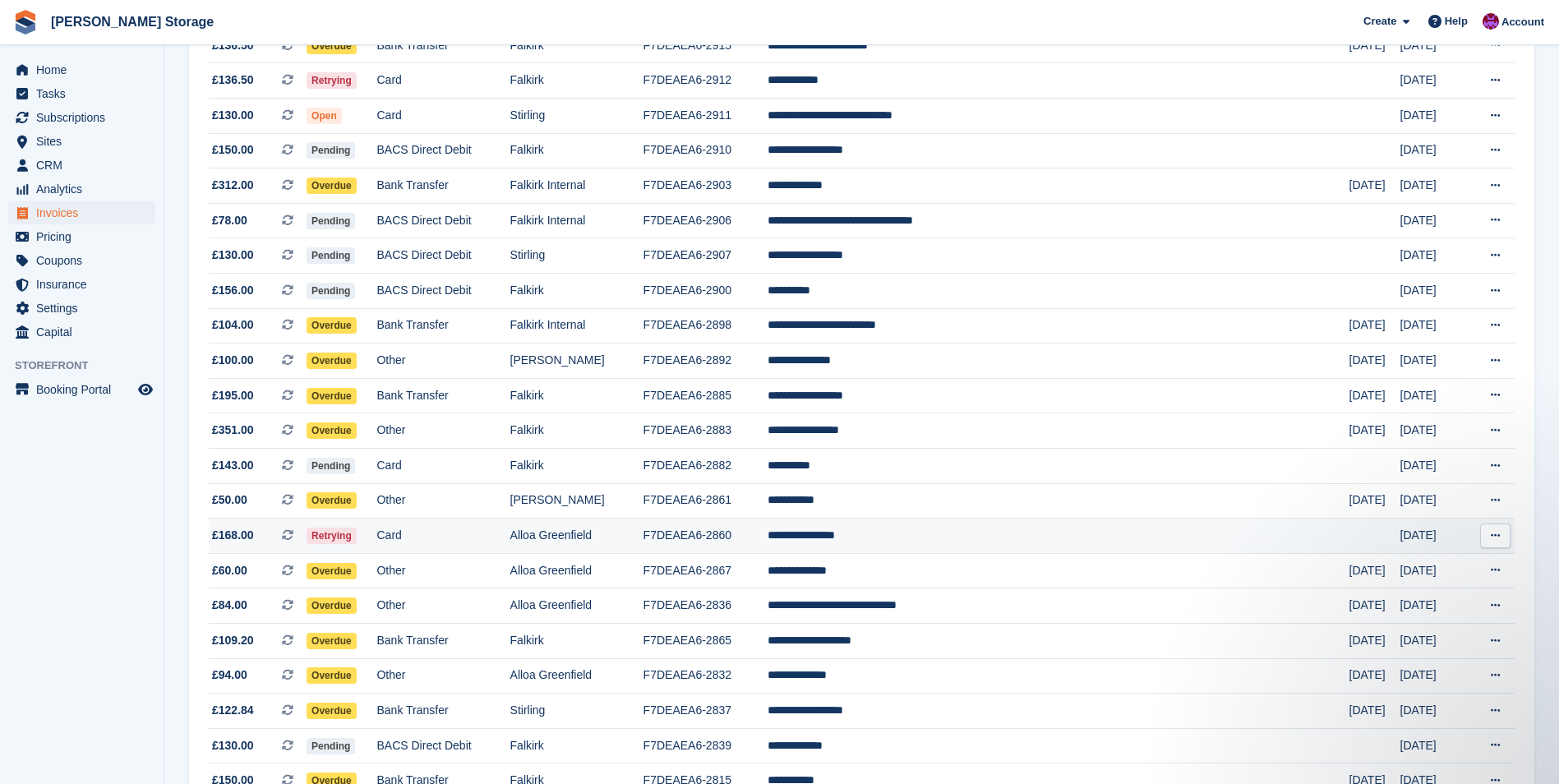
click at [945, 542] on td "**********" at bounding box center [1058, 536] width 582 height 35
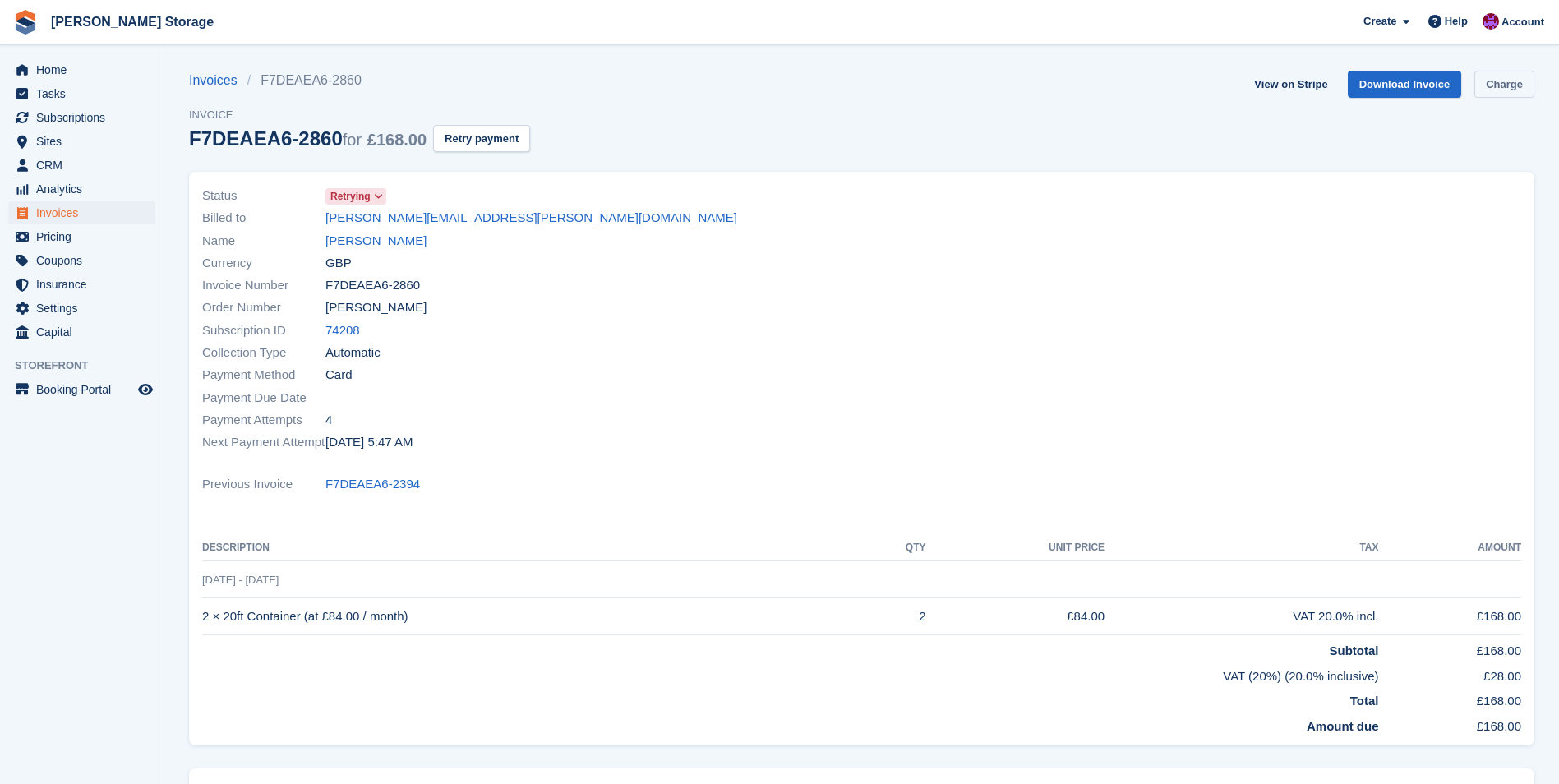
click at [1517, 88] on link "Charge" at bounding box center [1504, 84] width 60 height 27
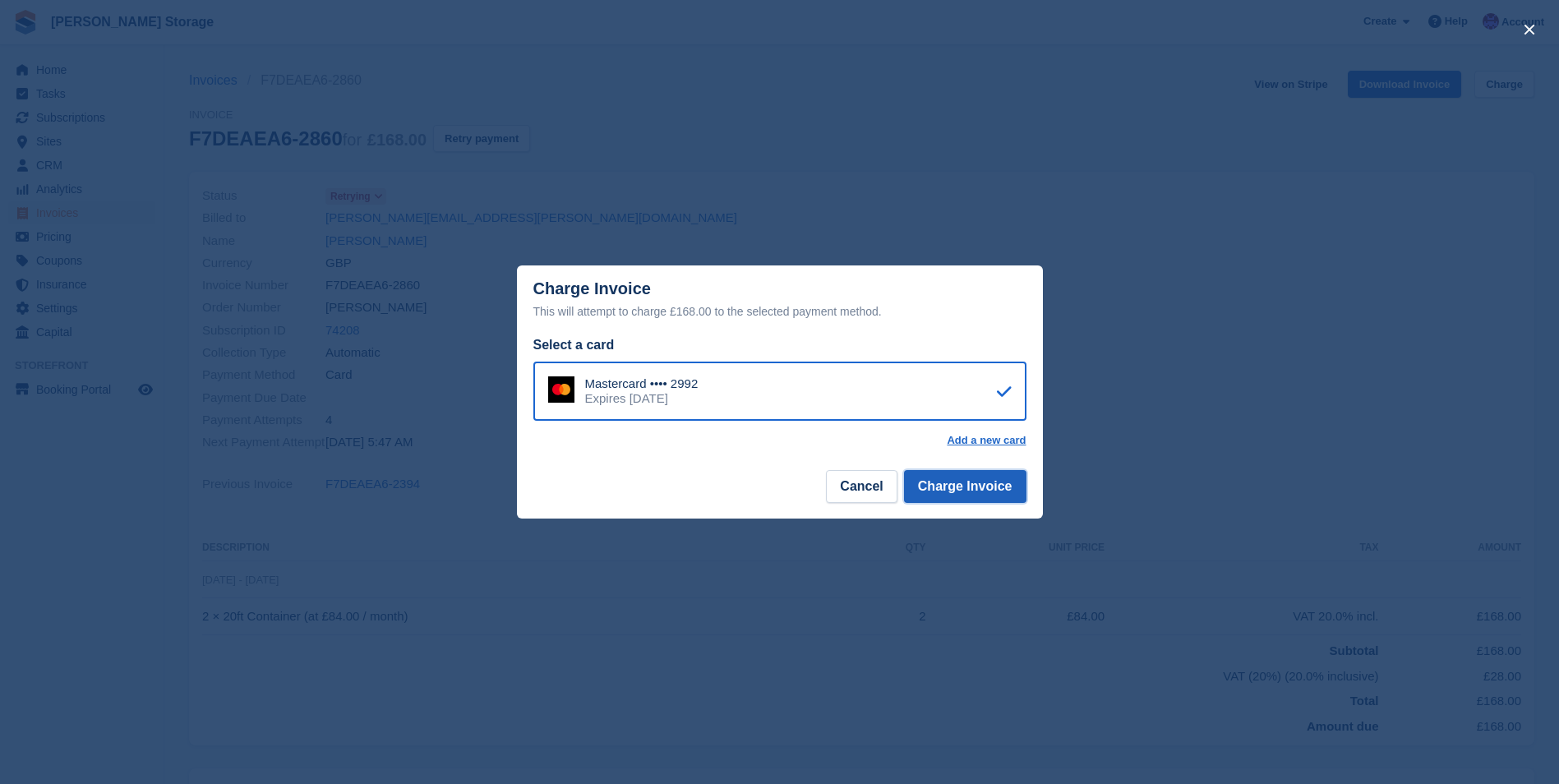
click at [970, 488] on button "Charge Invoice" at bounding box center [965, 487] width 123 height 33
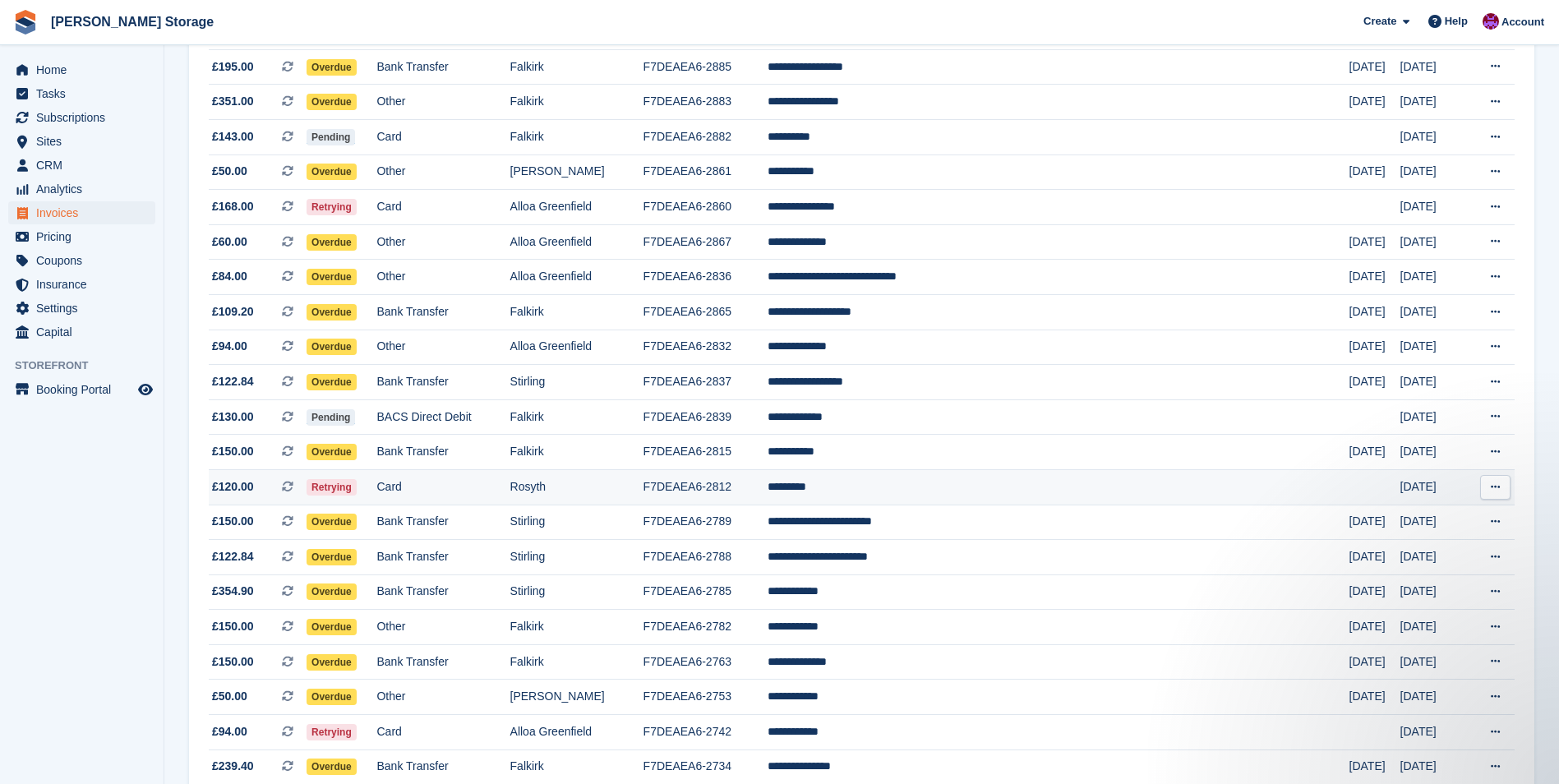
click at [917, 484] on td "*********" at bounding box center [1058, 487] width 582 height 35
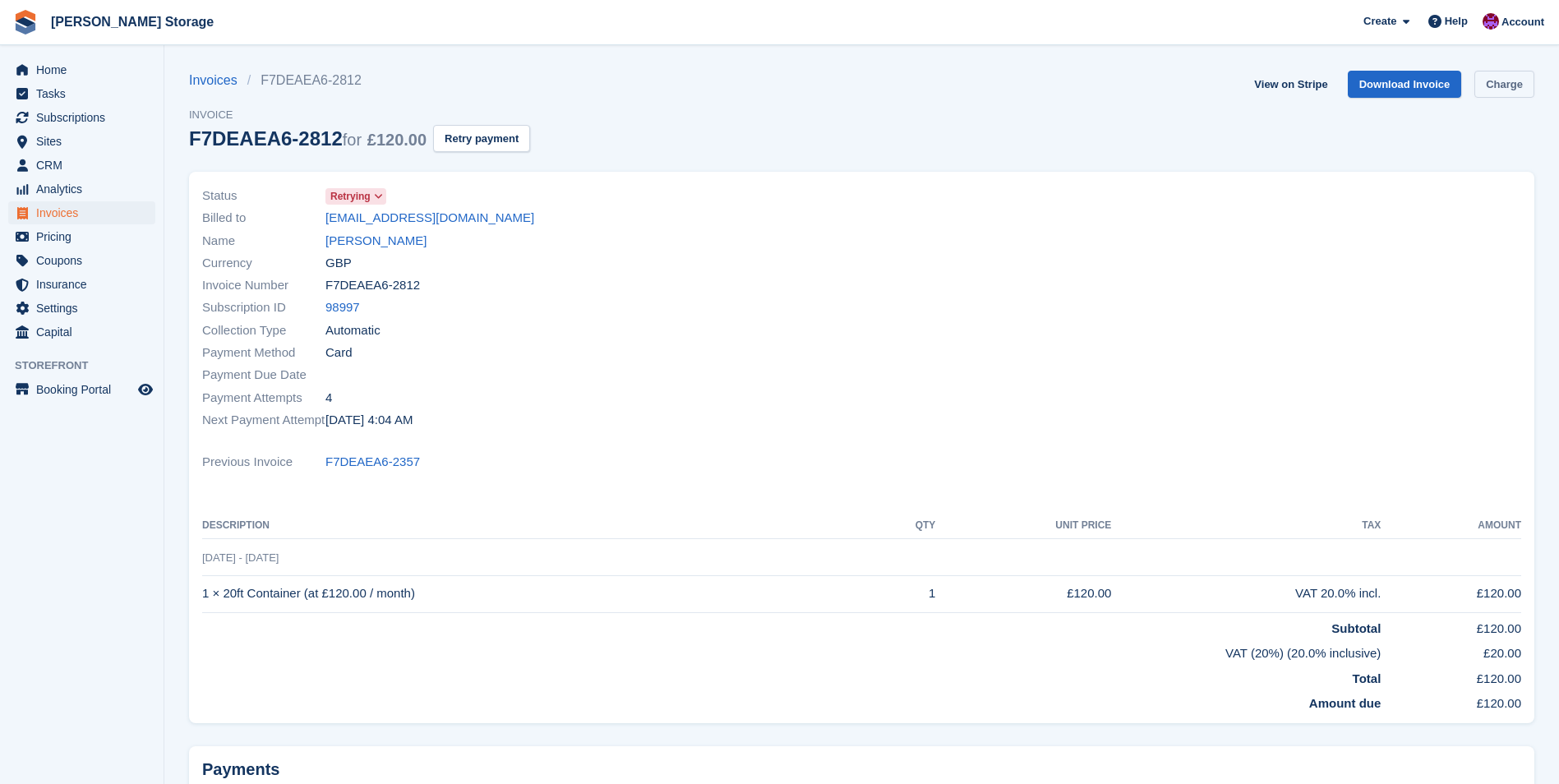
click at [1511, 84] on link "Charge" at bounding box center [1504, 84] width 60 height 27
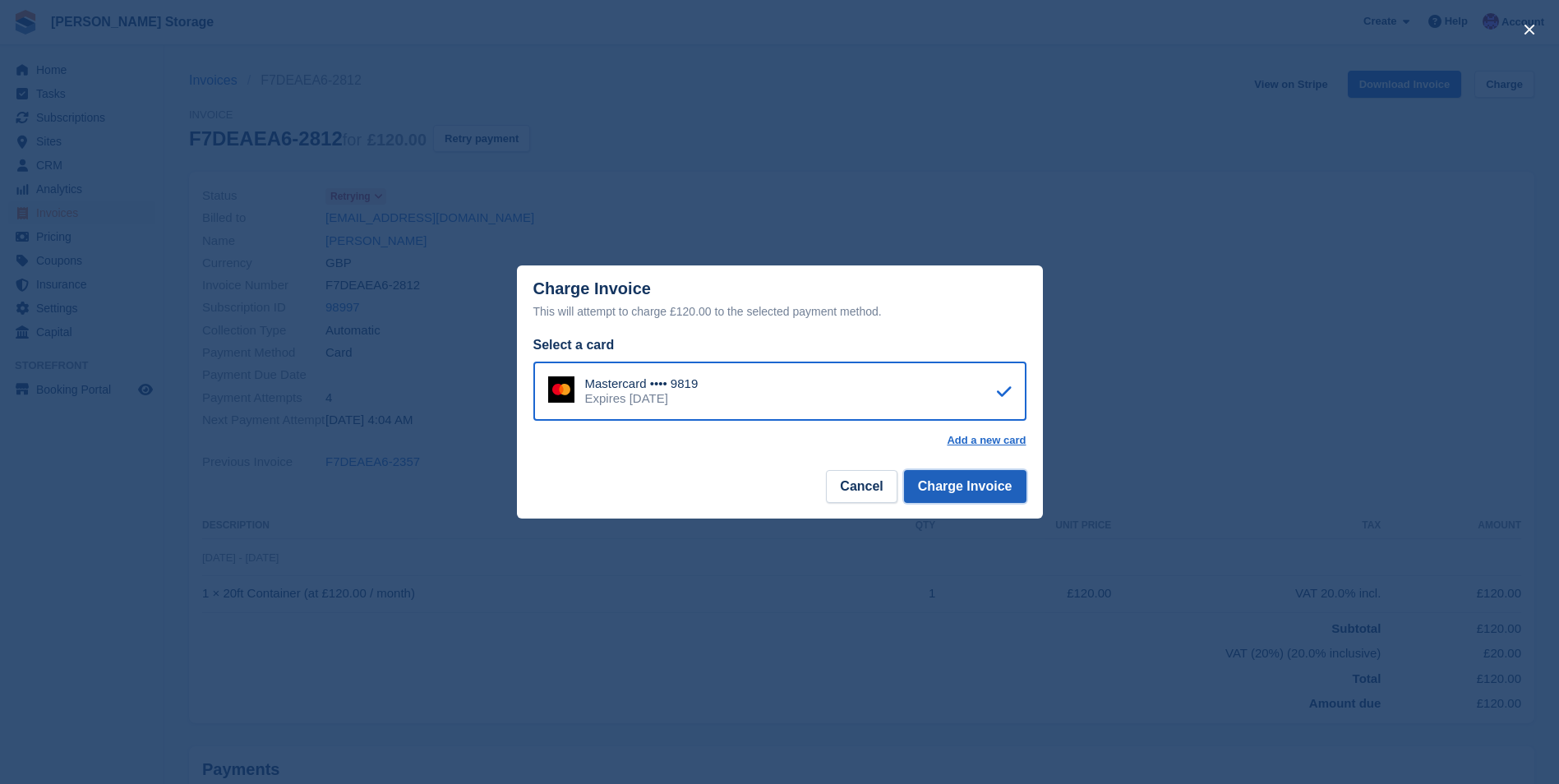
click at [1000, 483] on button "Charge Invoice" at bounding box center [965, 487] width 123 height 33
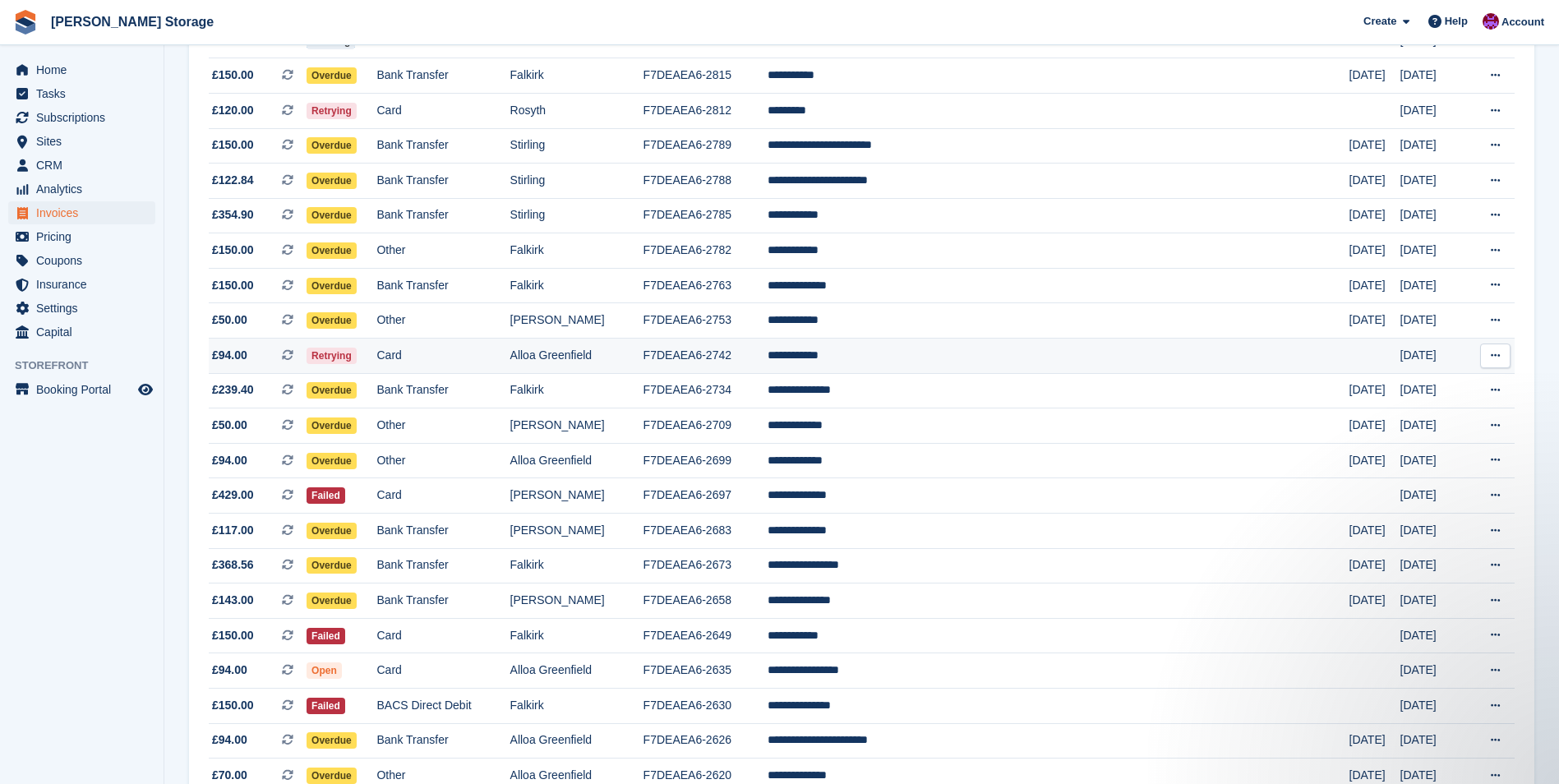
scroll to position [1232, 0]
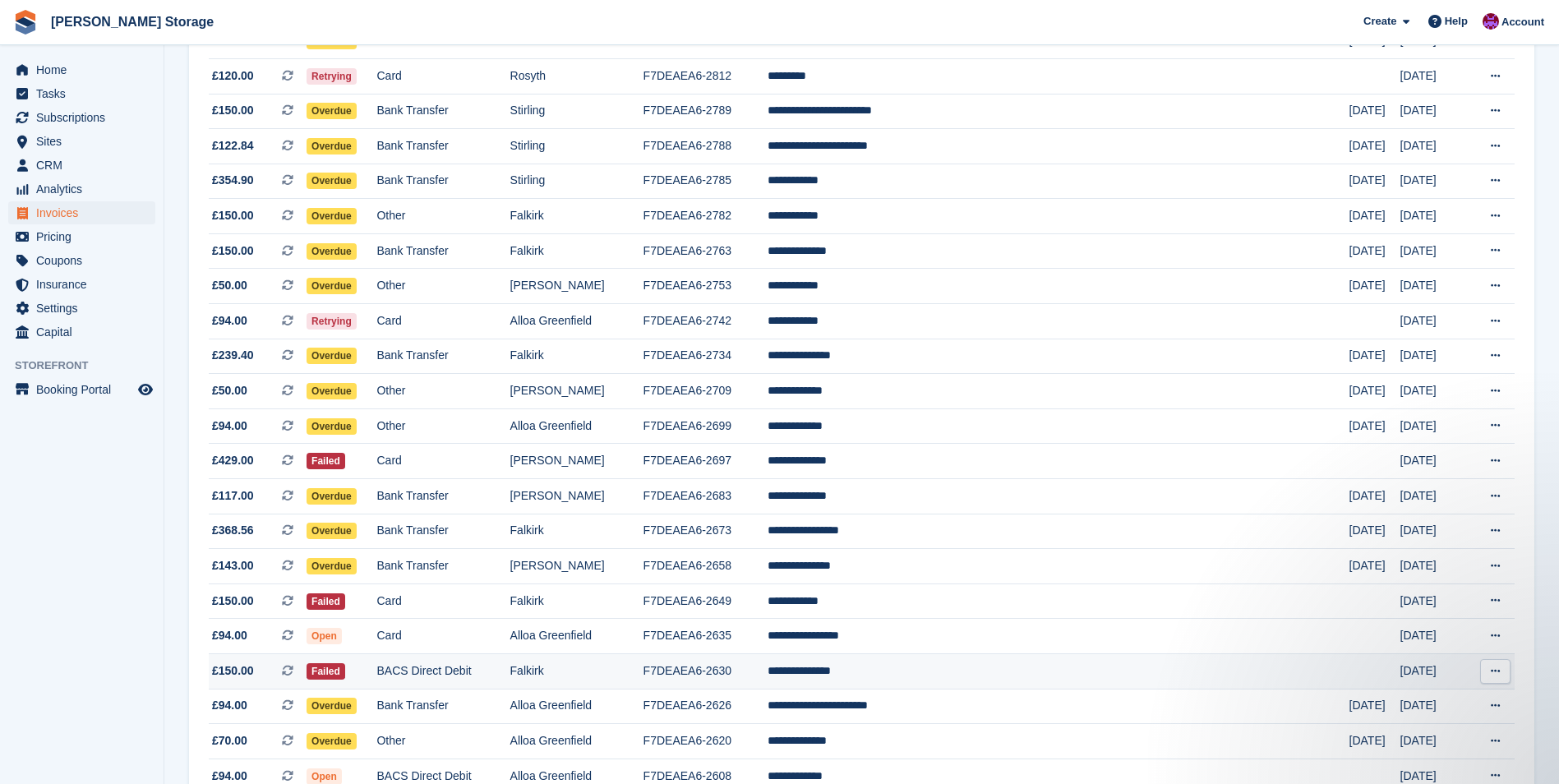
click at [956, 668] on td "**********" at bounding box center [1058, 671] width 582 height 35
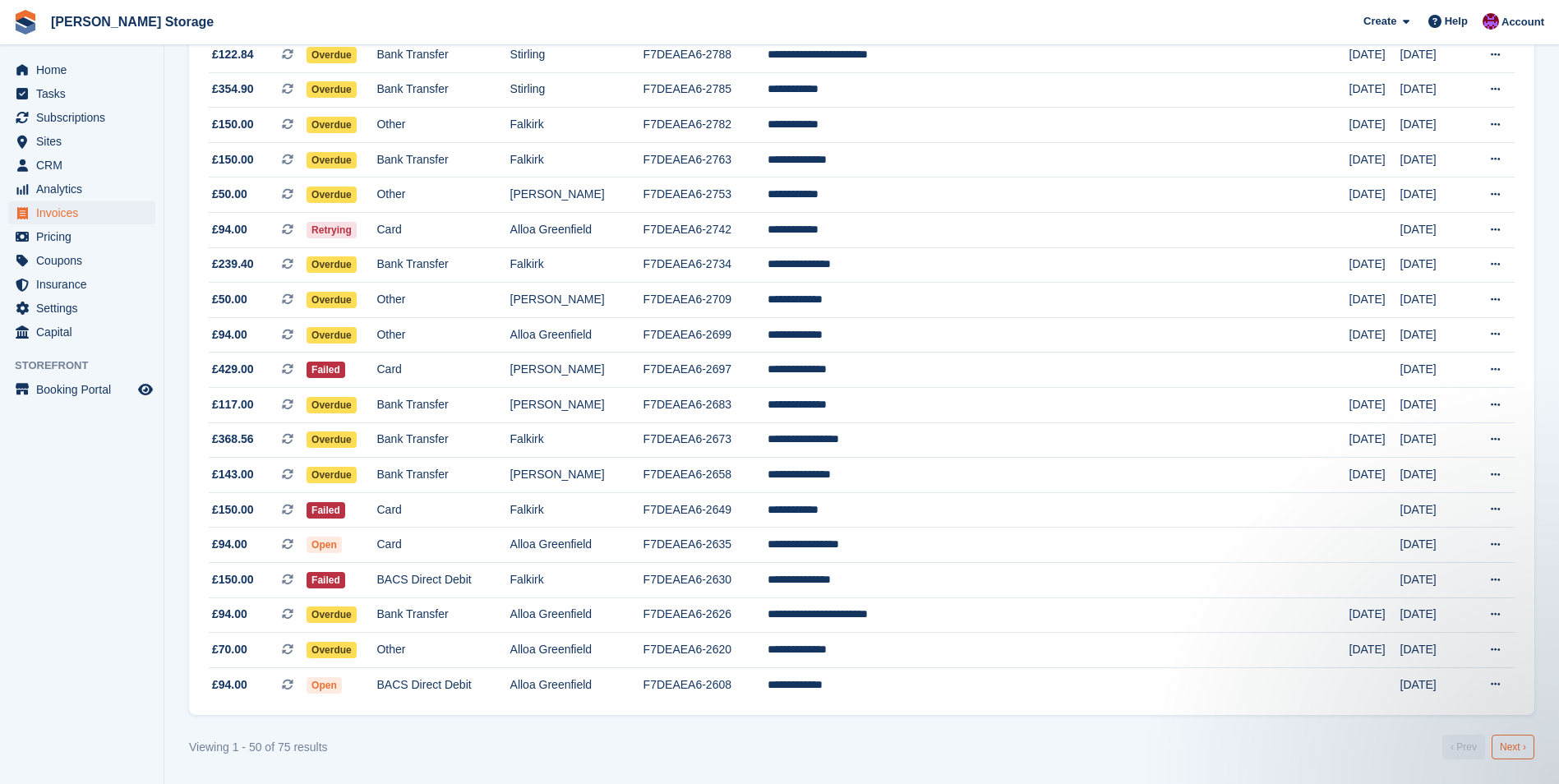
click at [1515, 754] on link "Next ›" at bounding box center [1513, 747] width 42 height 25
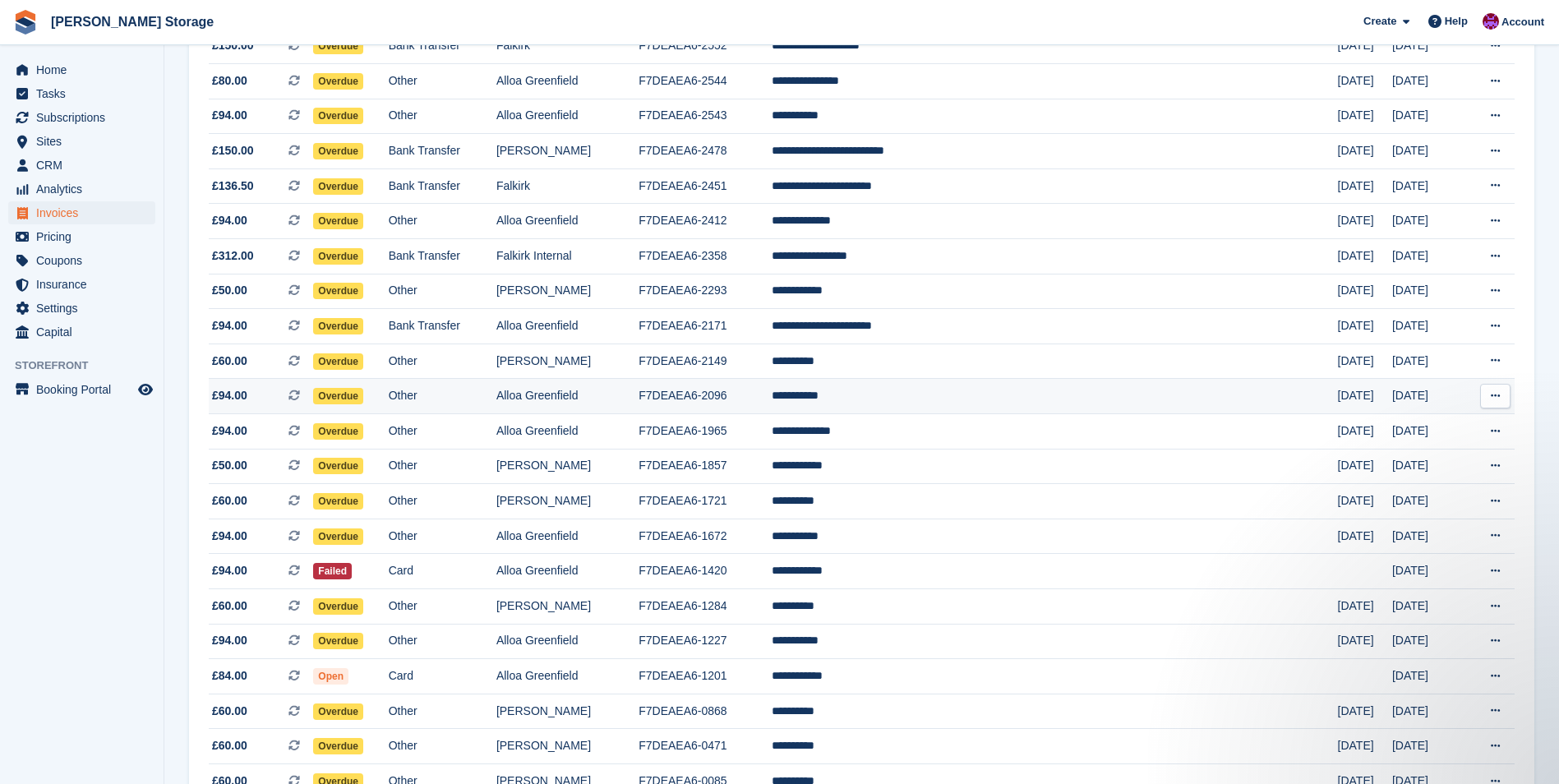
scroll to position [366, 0]
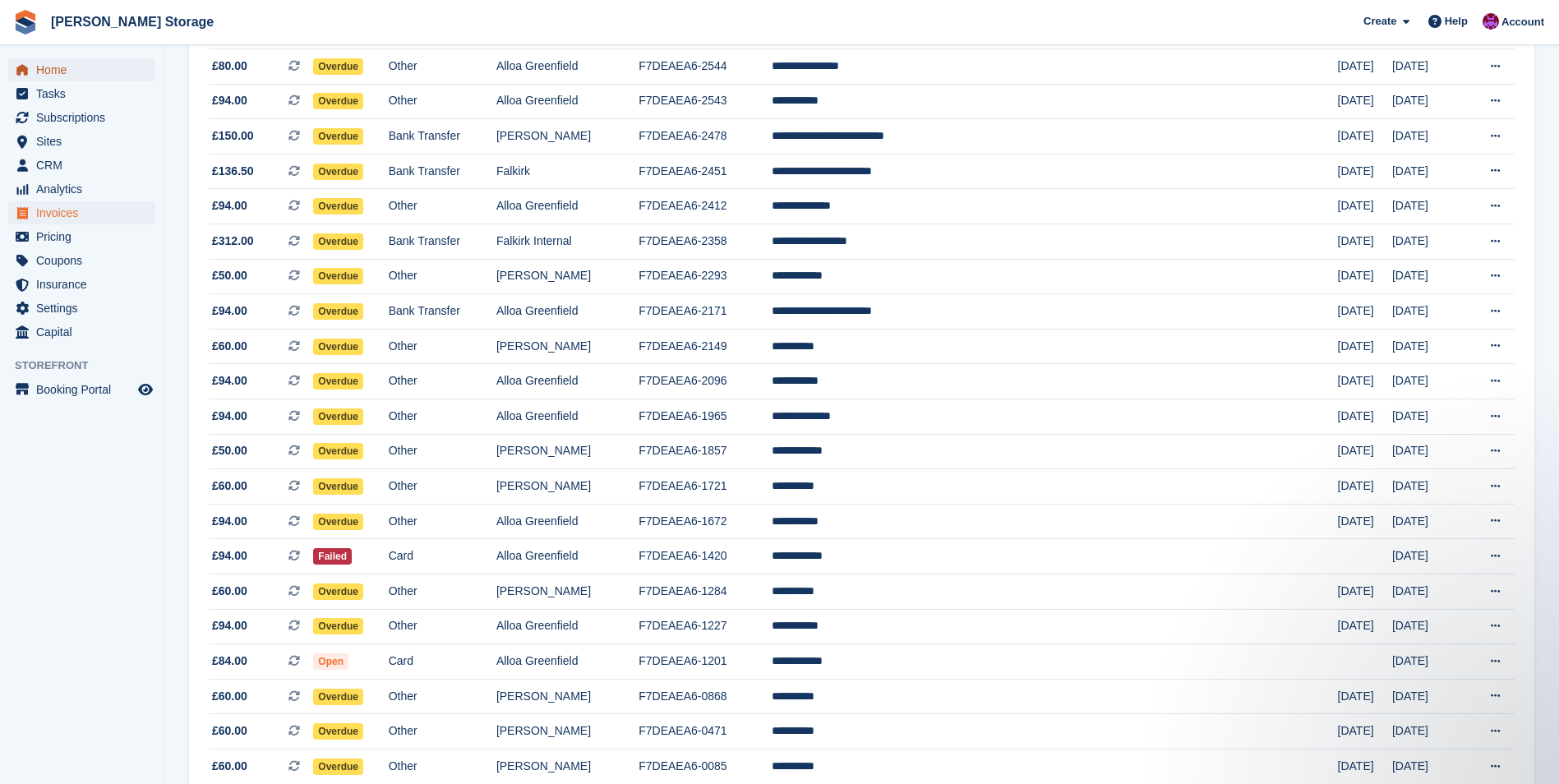
click at [44, 69] on span "Home" at bounding box center [85, 69] width 99 height 23
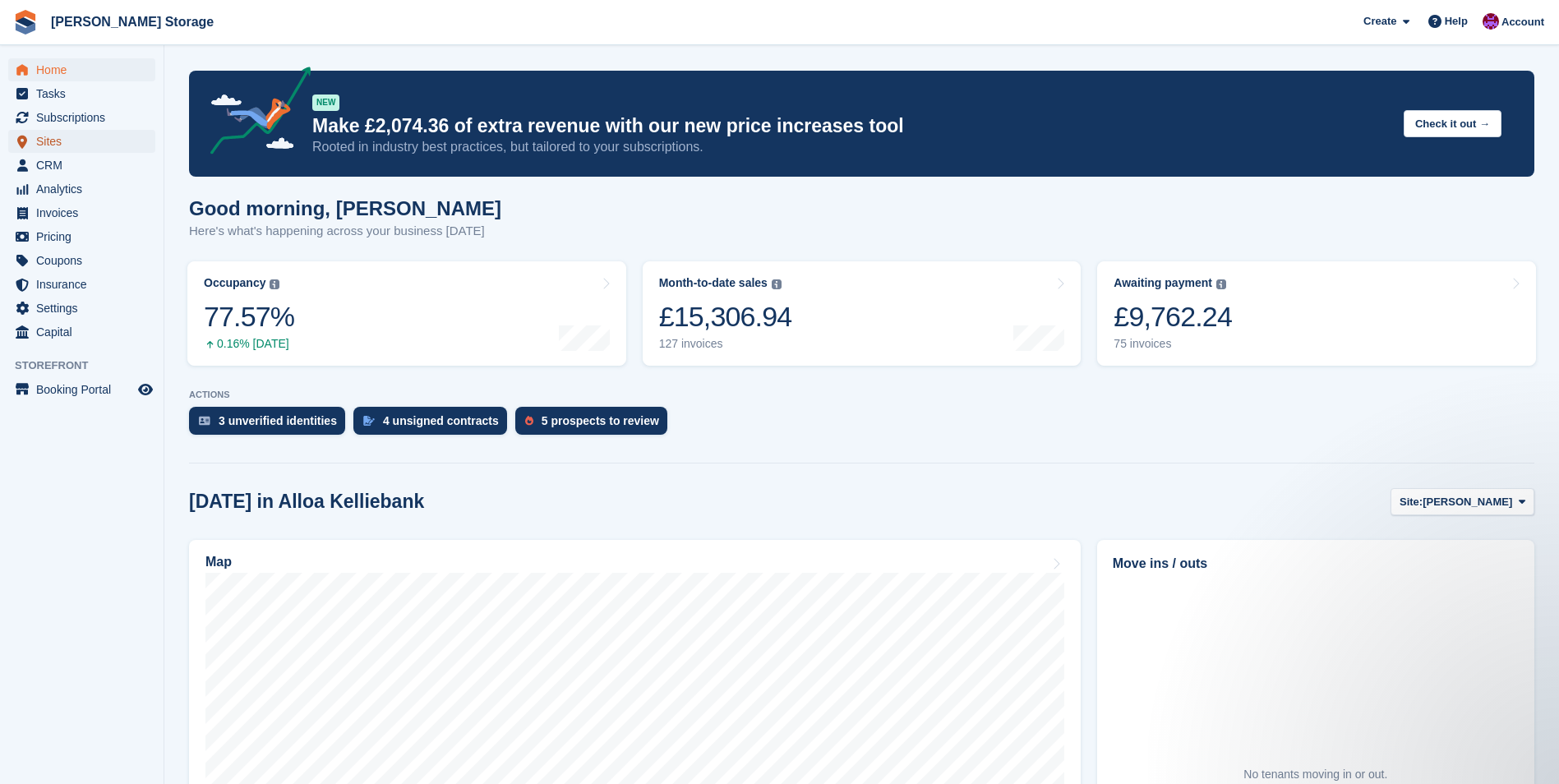
click at [84, 137] on span "Sites" at bounding box center [85, 141] width 99 height 23
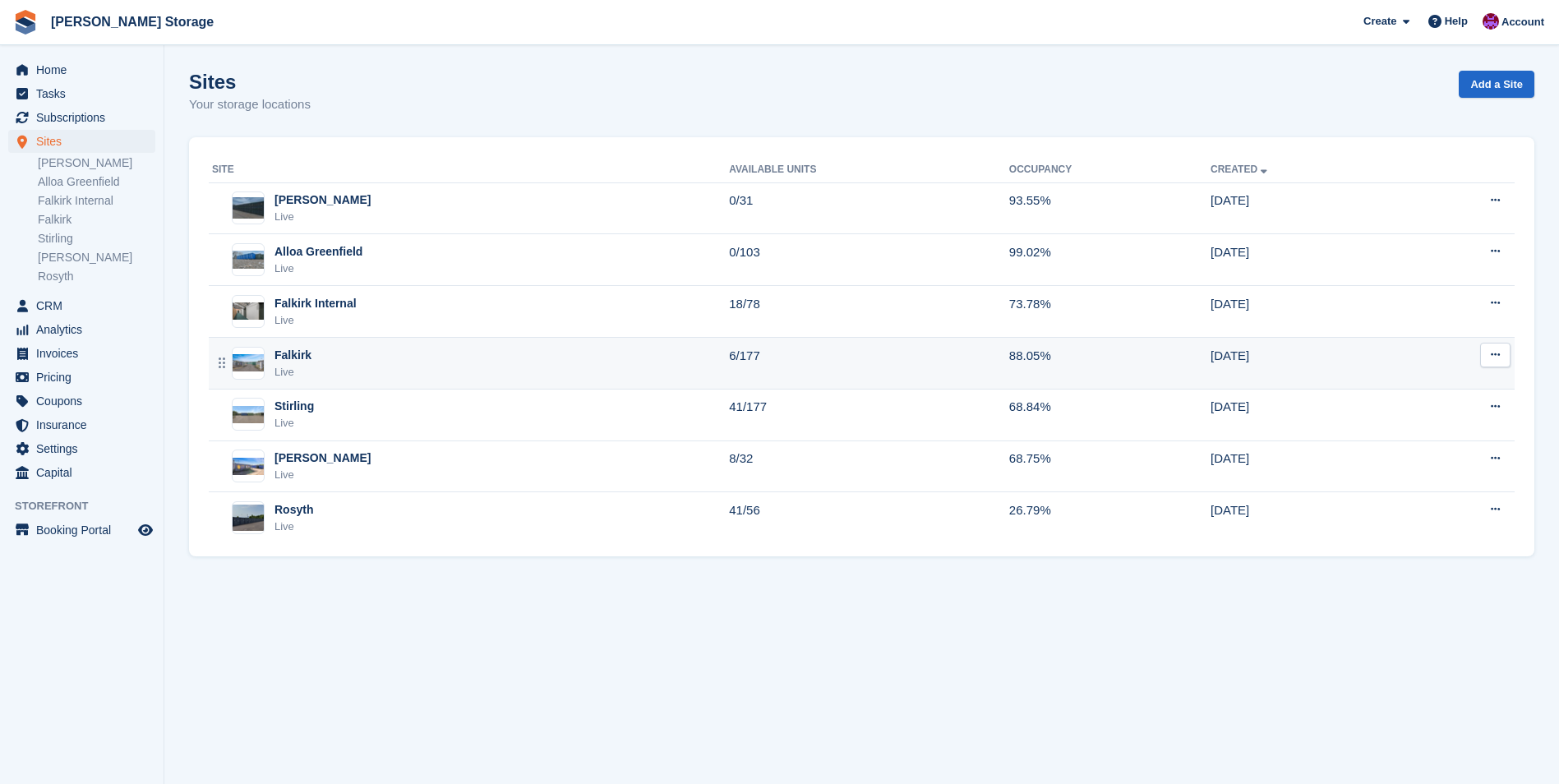
click at [363, 351] on div "Falkirk Live" at bounding box center [470, 363] width 517 height 34
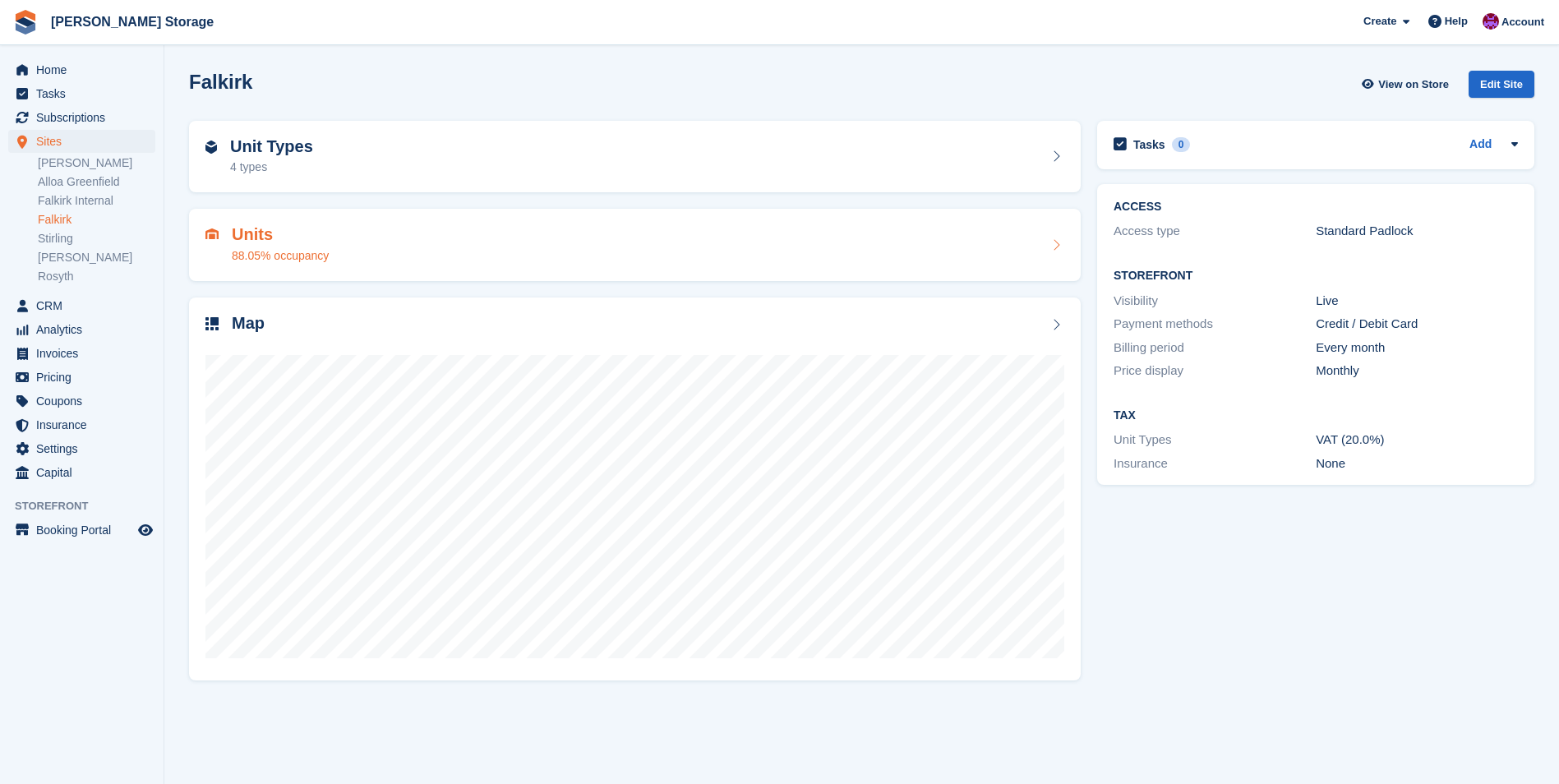
click at [339, 238] on div "Units 88.05% occupancy" at bounding box center [635, 244] width 859 height 40
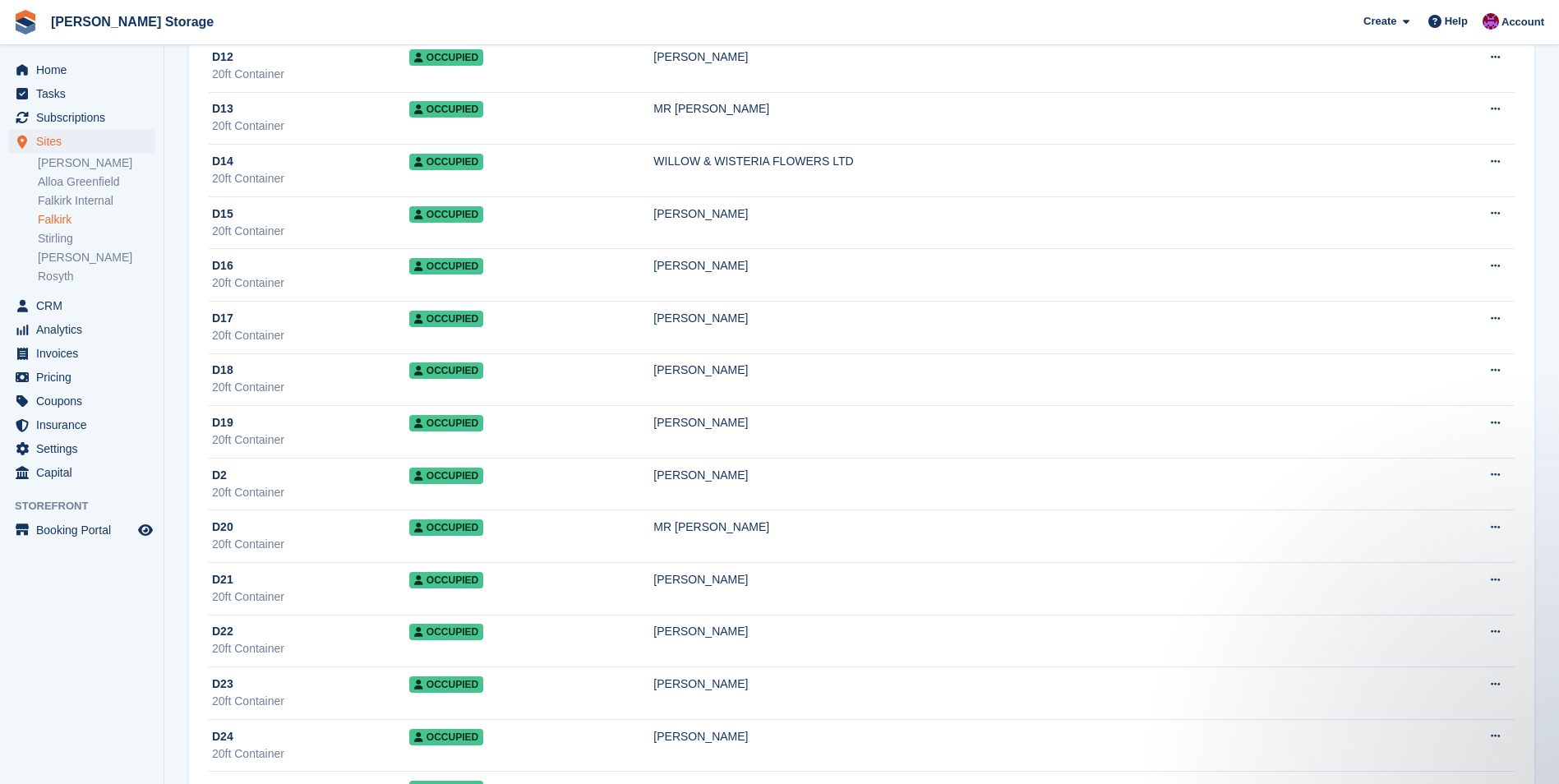
scroll to position [7067, 0]
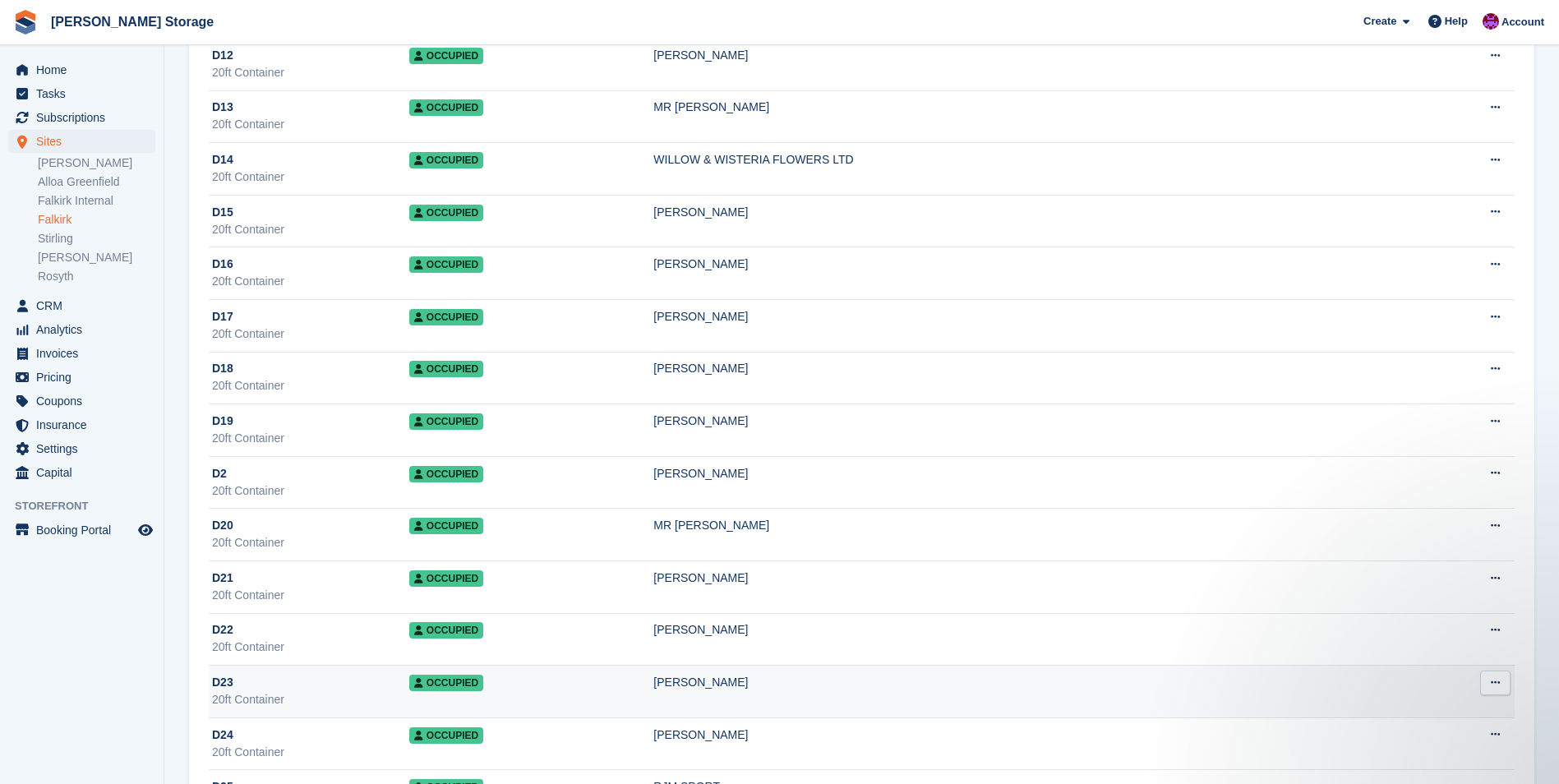
click at [654, 704] on td "Occupied" at bounding box center [532, 692] width 245 height 53
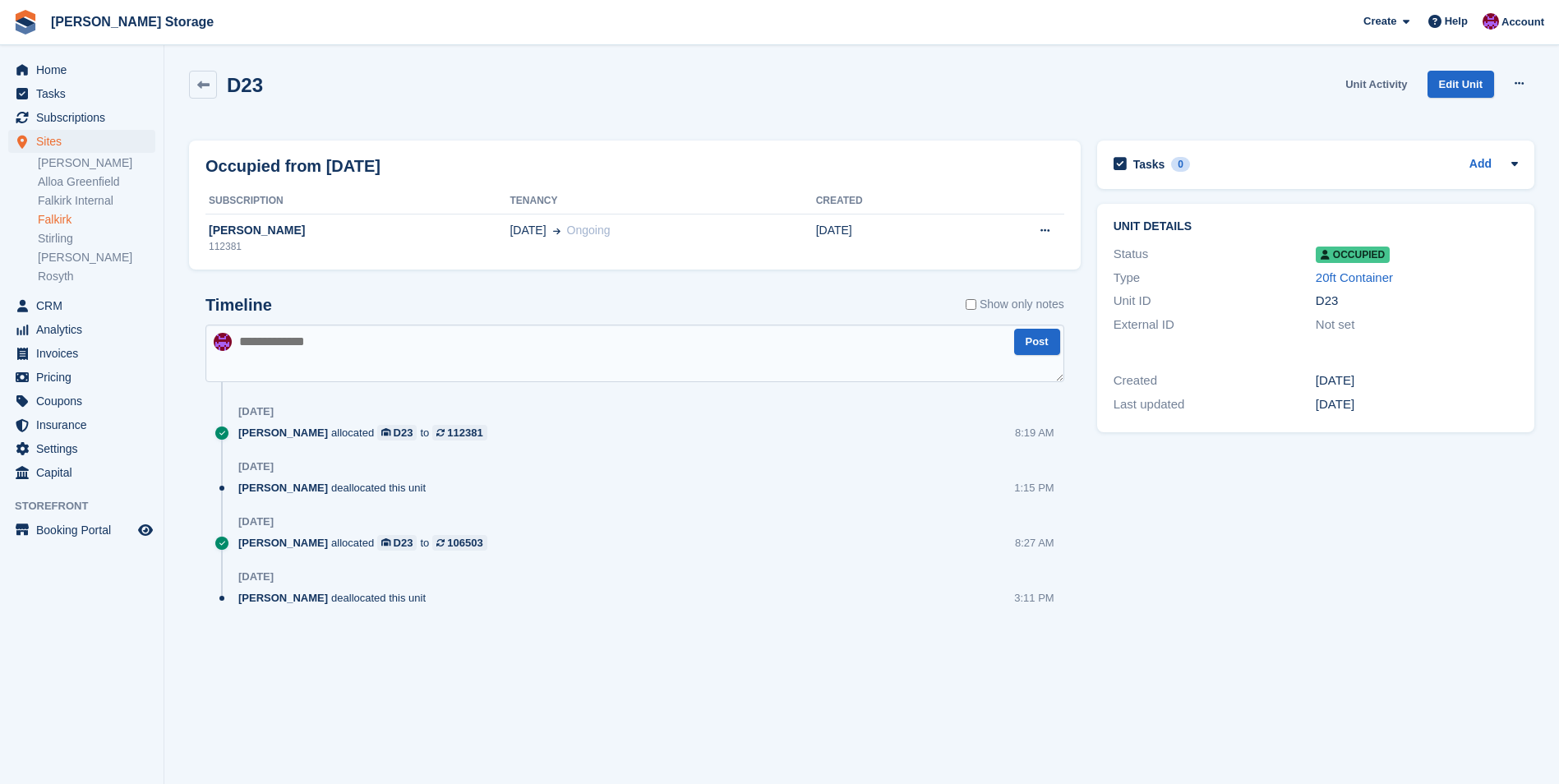
click at [1383, 87] on link "Unit Activity" at bounding box center [1375, 84] width 75 height 27
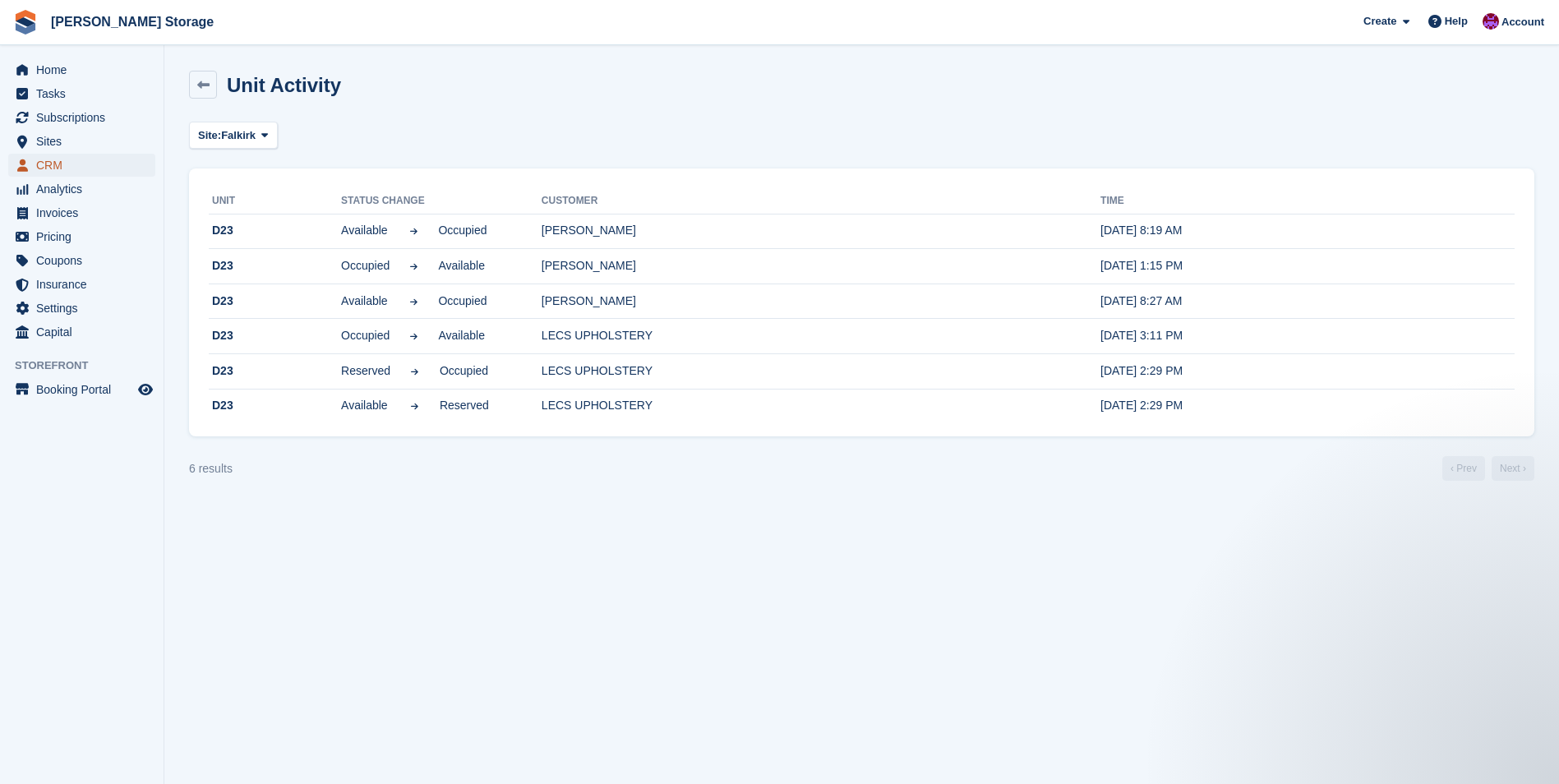
click at [52, 159] on span "CRM" at bounding box center [85, 165] width 99 height 23
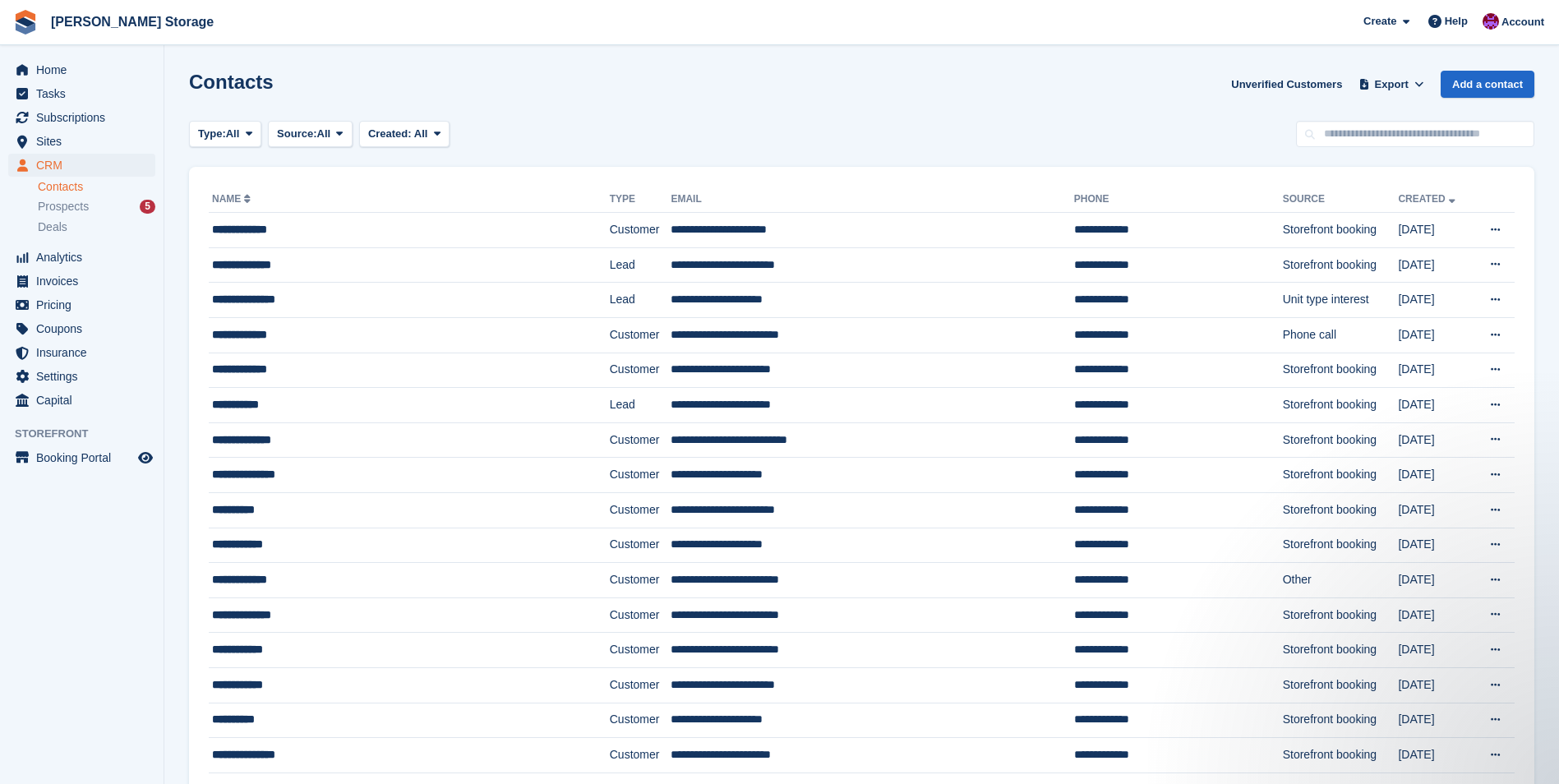
click at [63, 659] on aside "Home Tasks Subscriptions Subscriptions Subscriptions Contracts Price increases …" at bounding box center [81, 396] width 163 height 702
click at [56, 148] on span "Sites" at bounding box center [85, 141] width 99 height 23
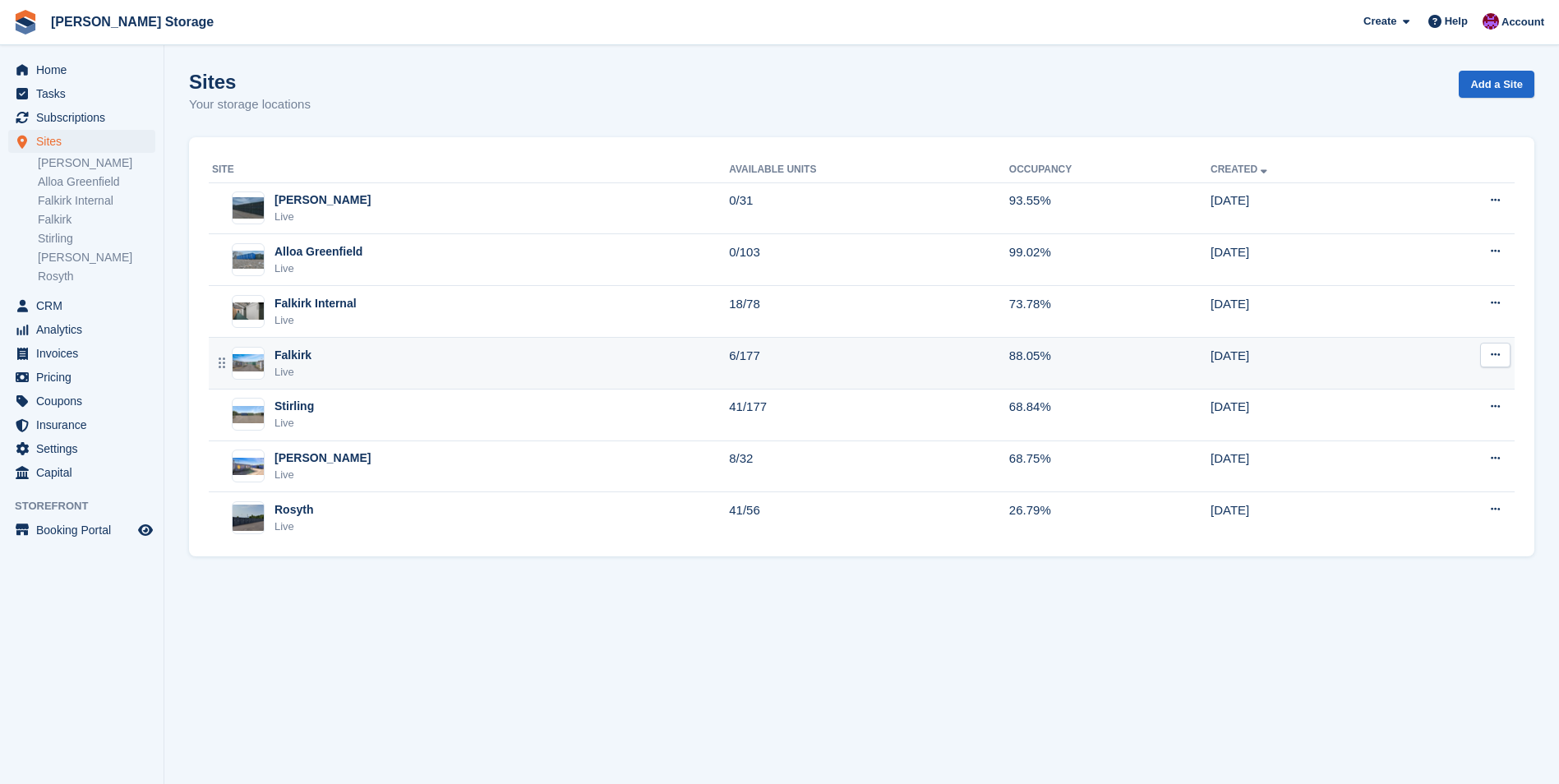
click at [512, 355] on div "Falkirk Live" at bounding box center [470, 363] width 517 height 34
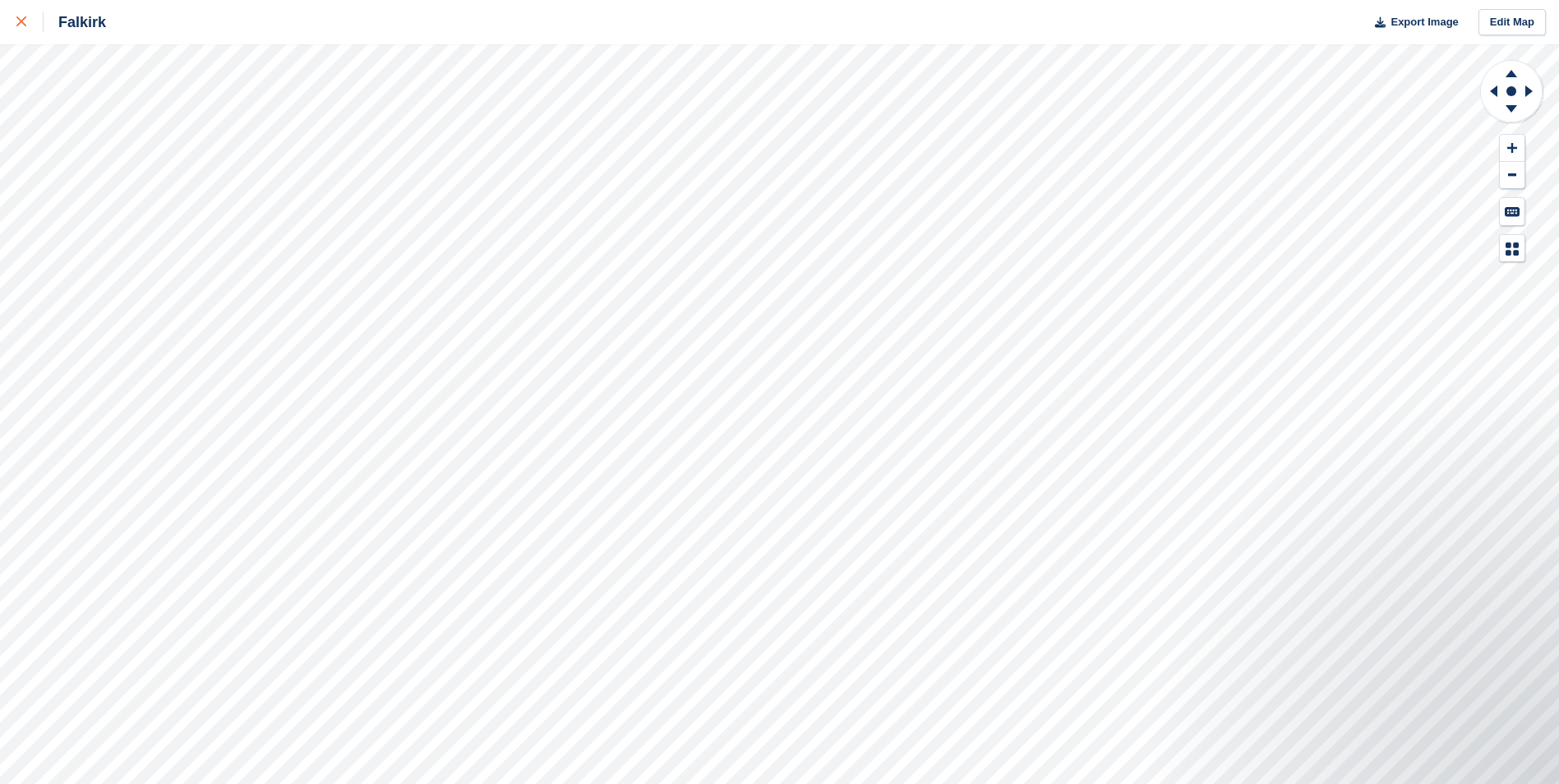
click at [18, 21] on icon at bounding box center [21, 21] width 10 height 10
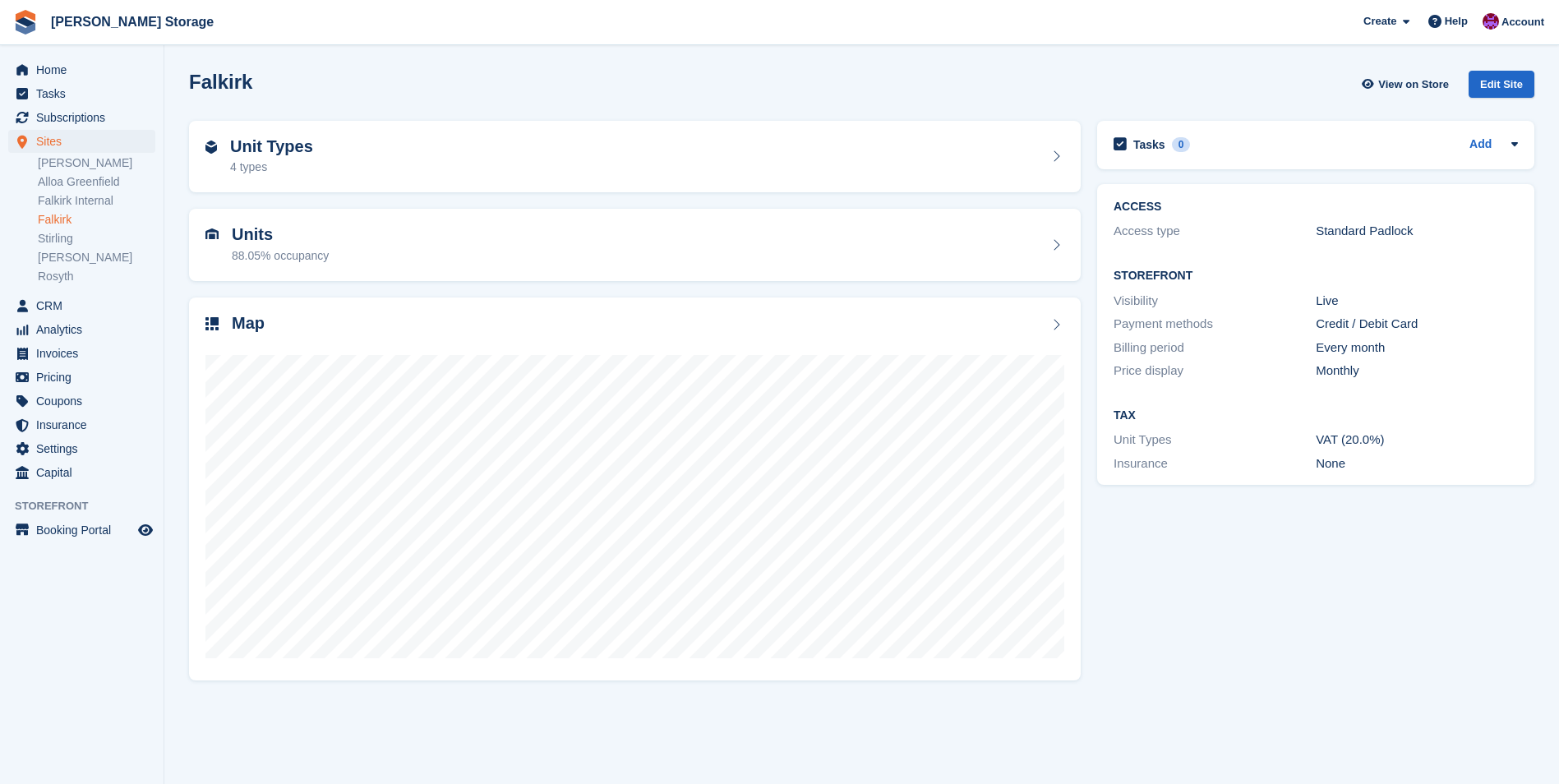
click at [545, 249] on div "Units 88.05% occupancy" at bounding box center [635, 244] width 859 height 40
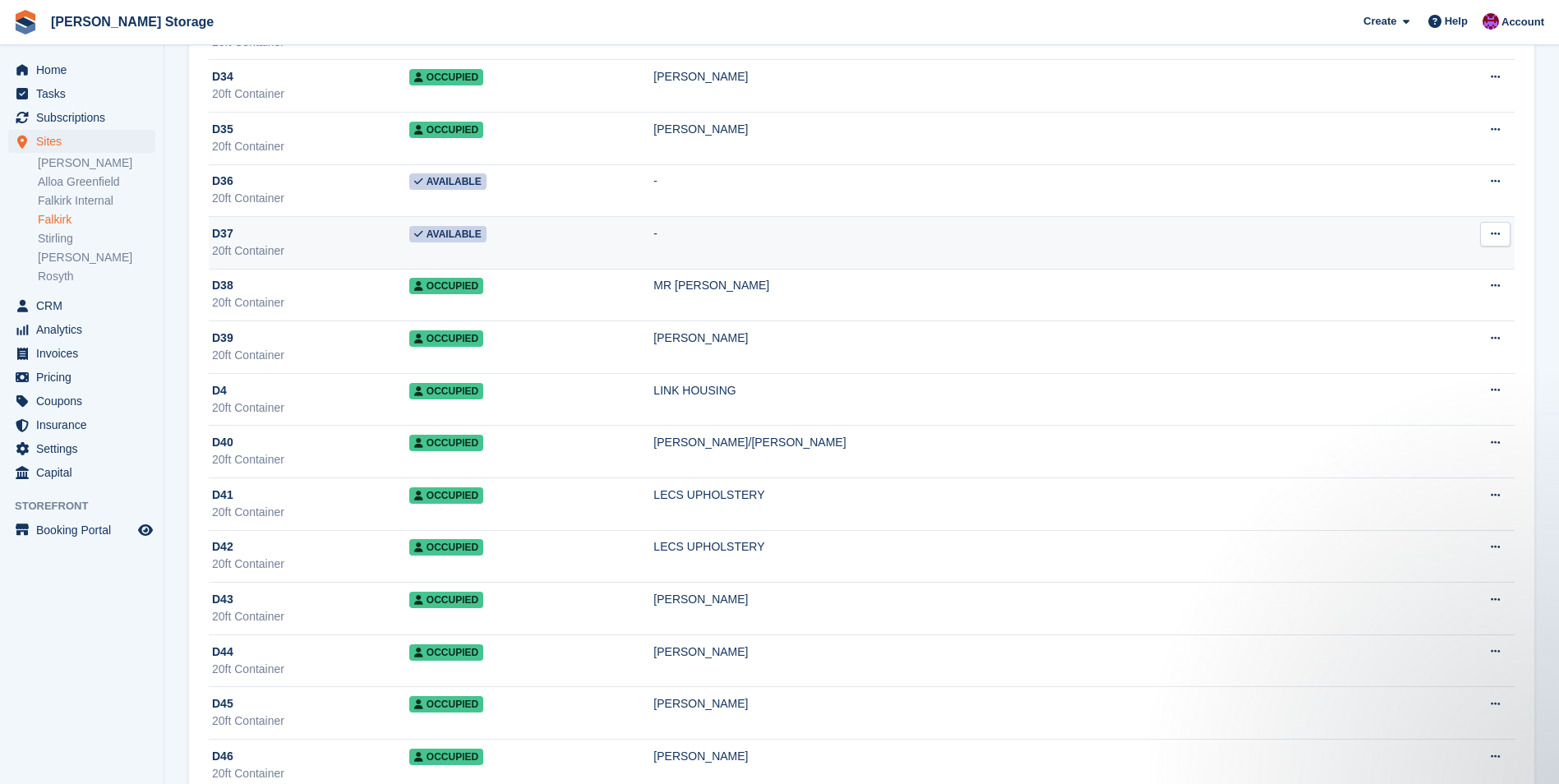
scroll to position [8217, 0]
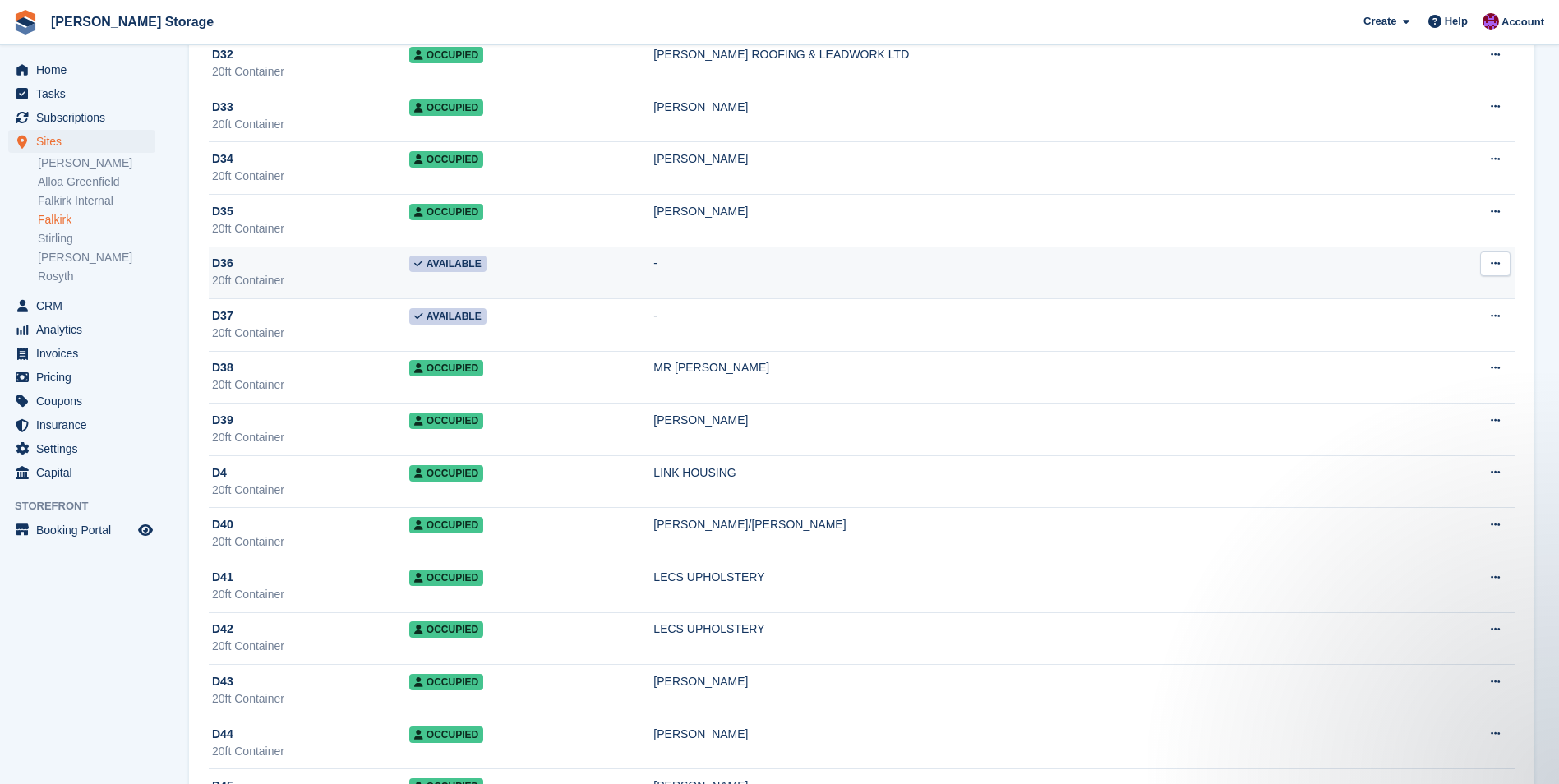
click at [654, 266] on td "Available" at bounding box center [532, 272] width 245 height 53
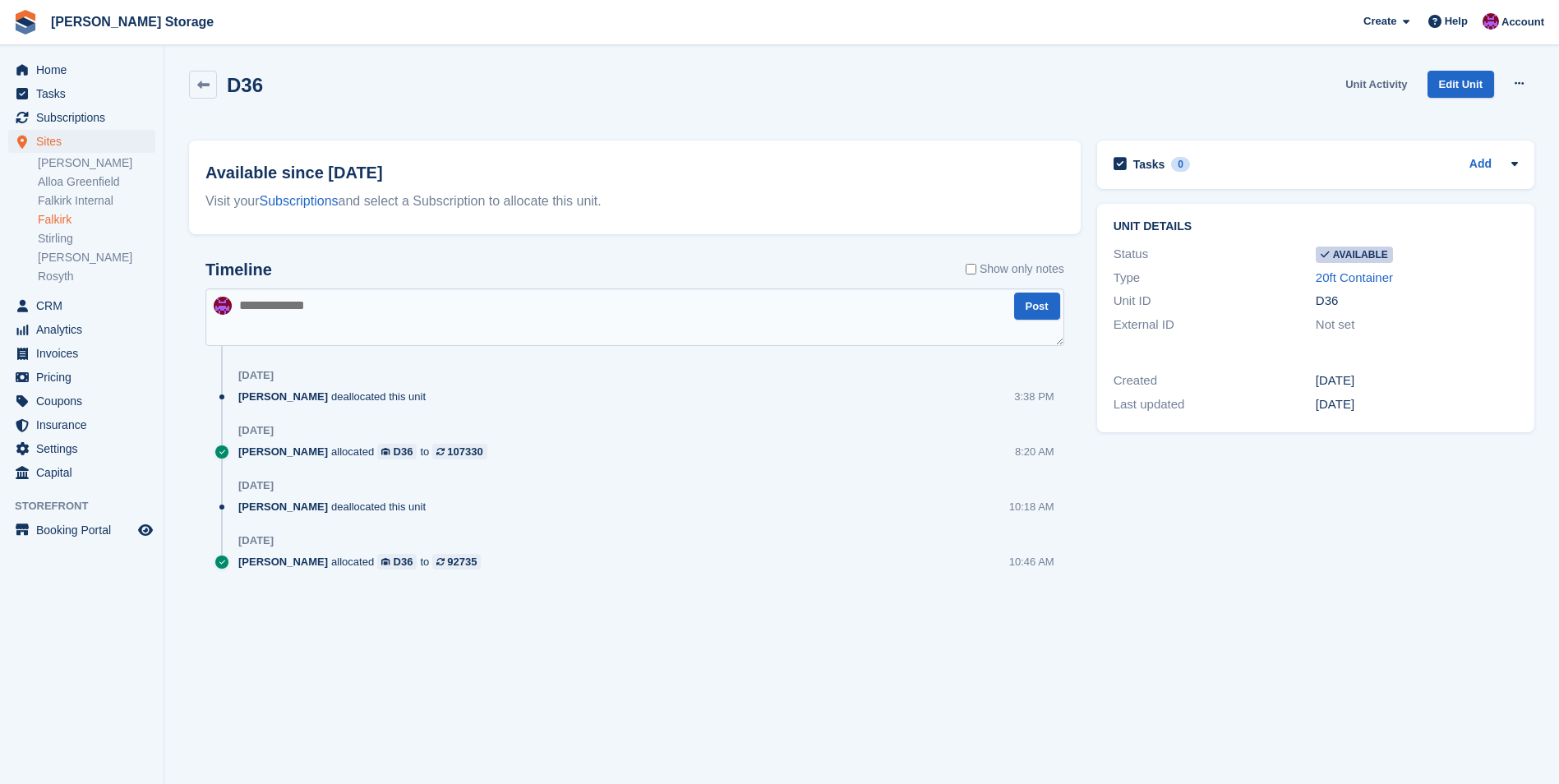
click at [1361, 83] on link "Unit Activity" at bounding box center [1375, 84] width 75 height 27
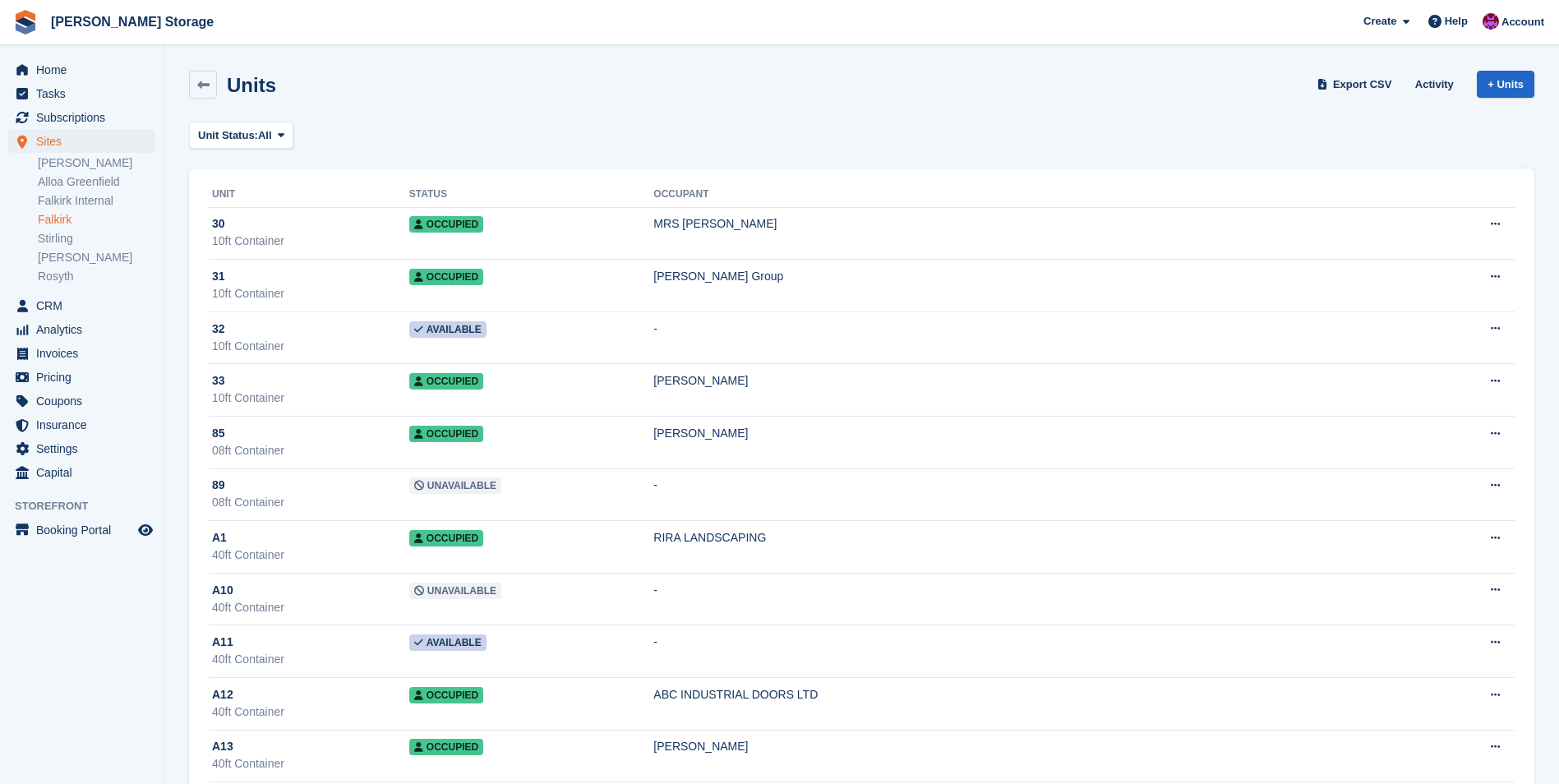
scroll to position [8217, 0]
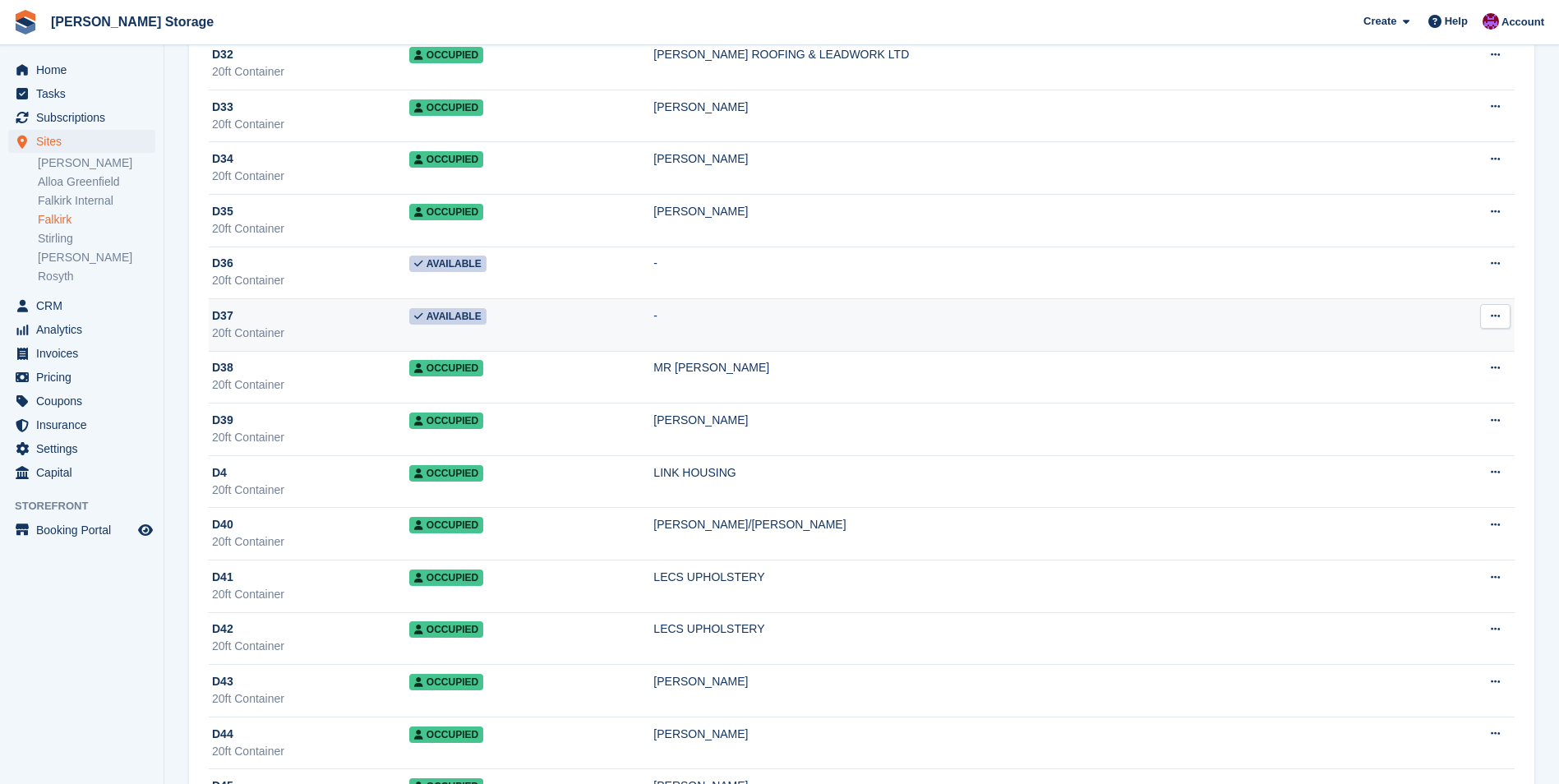
click at [611, 315] on td "Available" at bounding box center [532, 325] width 245 height 53
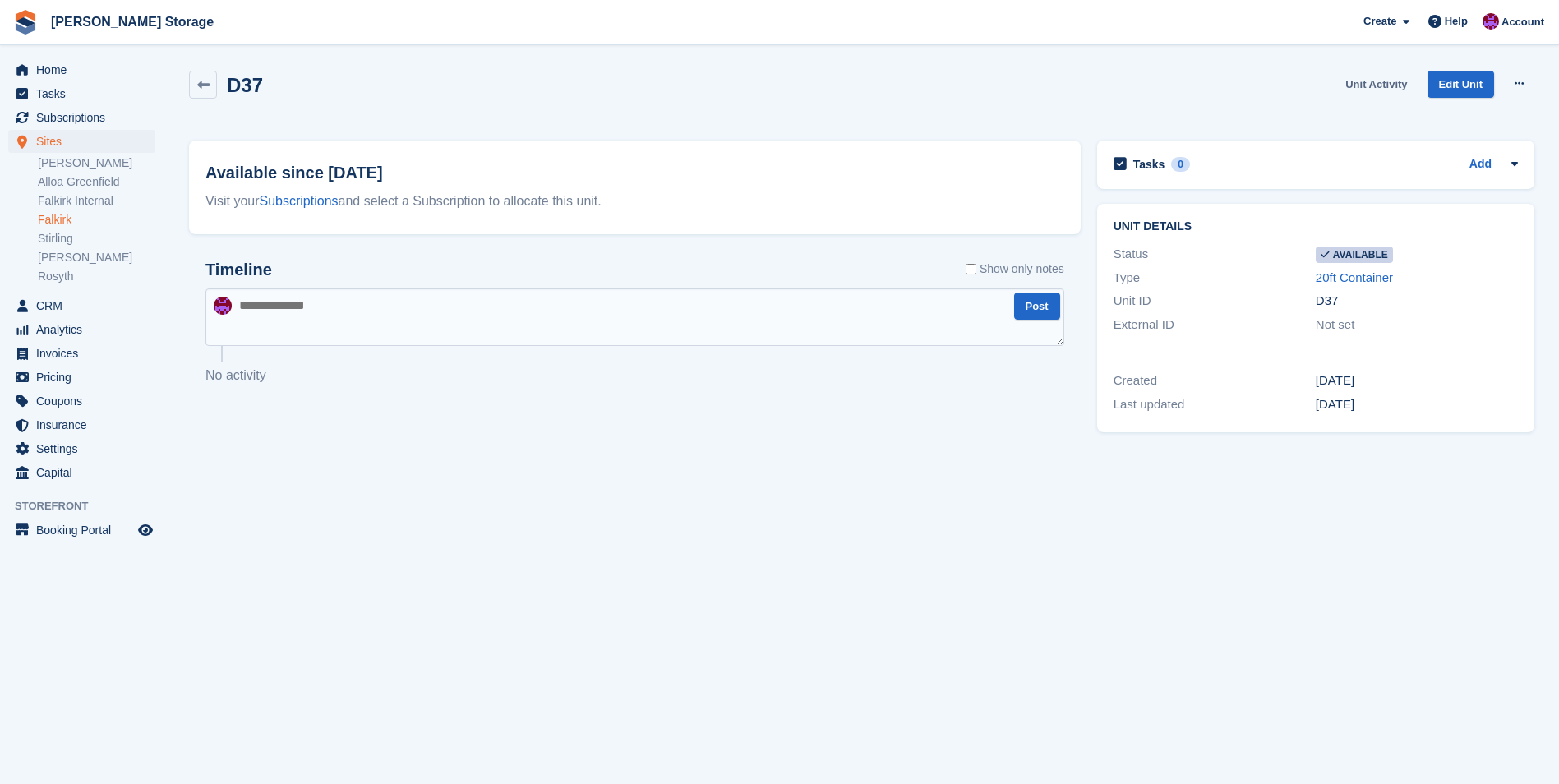
click at [1353, 80] on link "Unit Activity" at bounding box center [1375, 84] width 75 height 27
click at [41, 140] on span "Sites" at bounding box center [85, 141] width 99 height 23
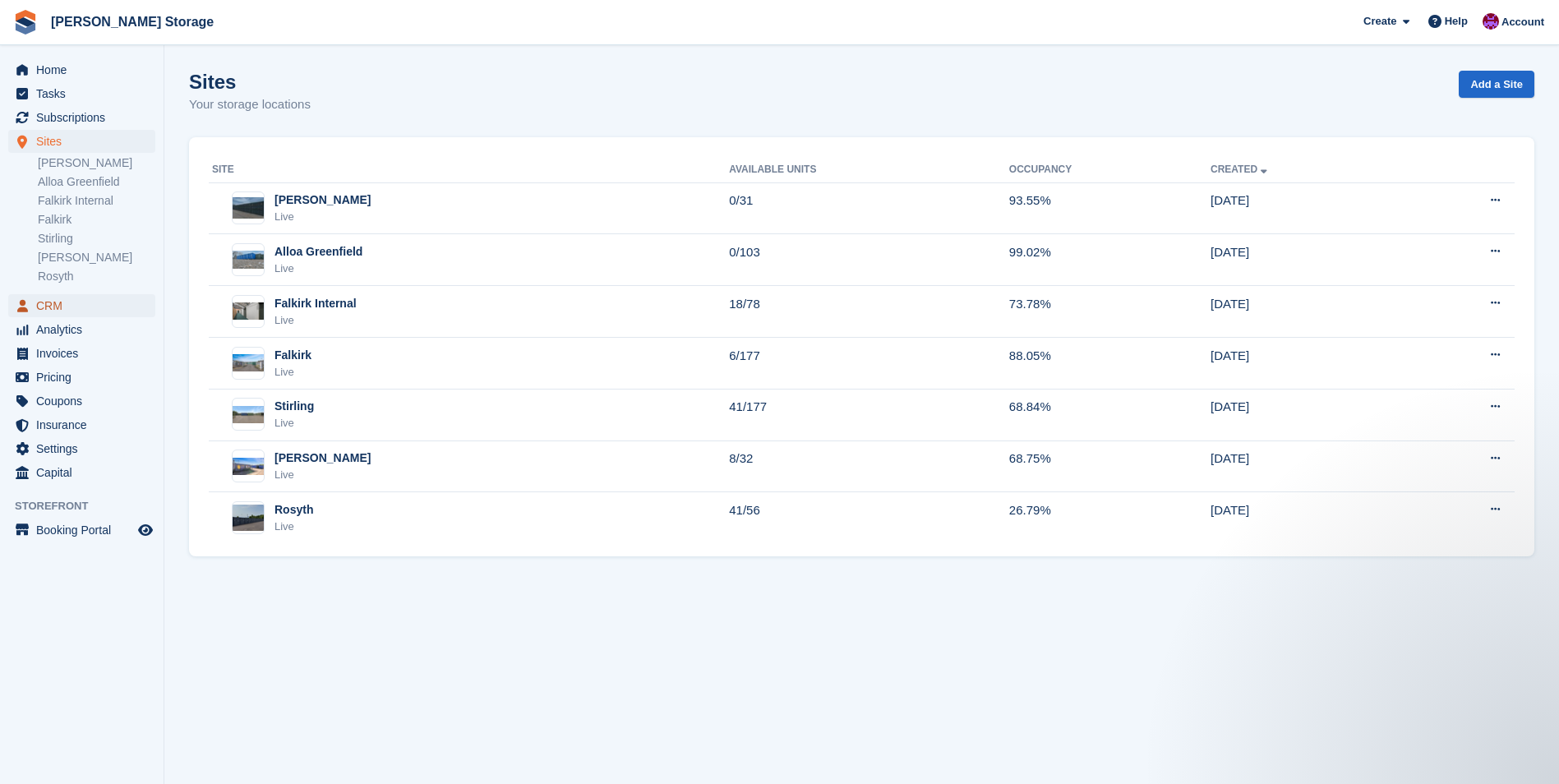
click at [49, 304] on span "CRM" at bounding box center [85, 305] width 99 height 23
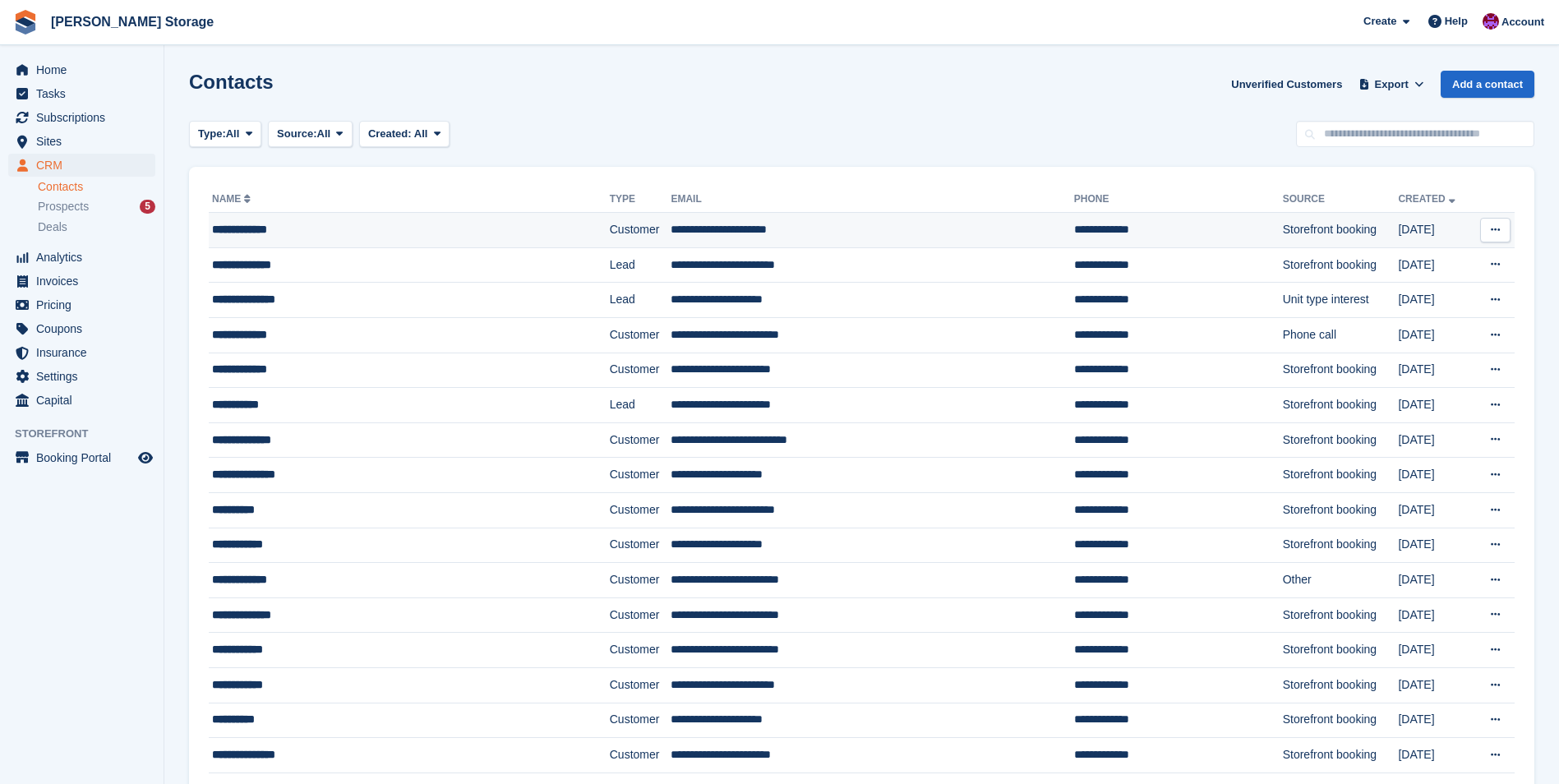
click at [811, 220] on td "**********" at bounding box center [872, 231] width 403 height 35
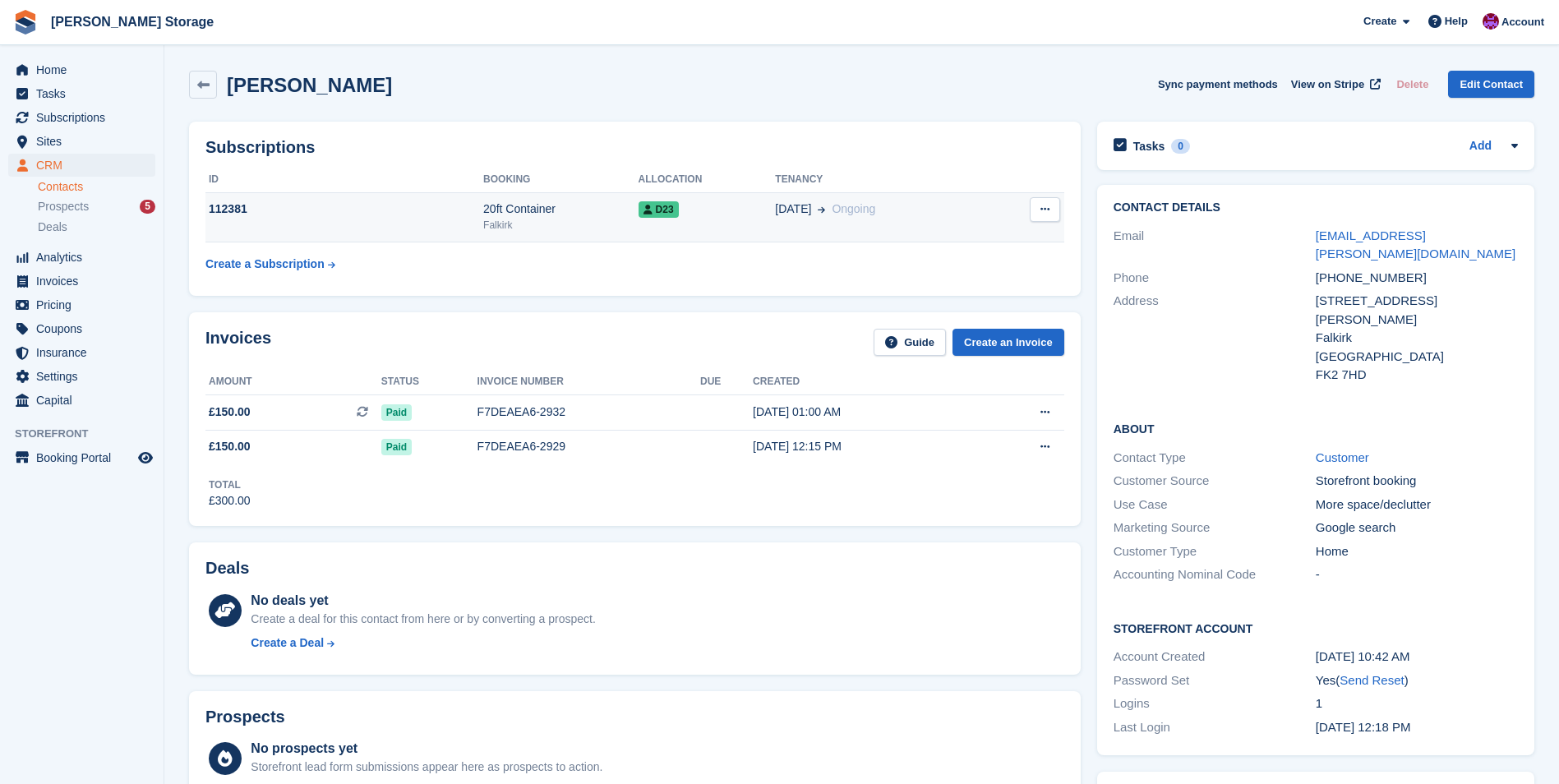
click at [1052, 208] on button at bounding box center [1044, 209] width 30 height 25
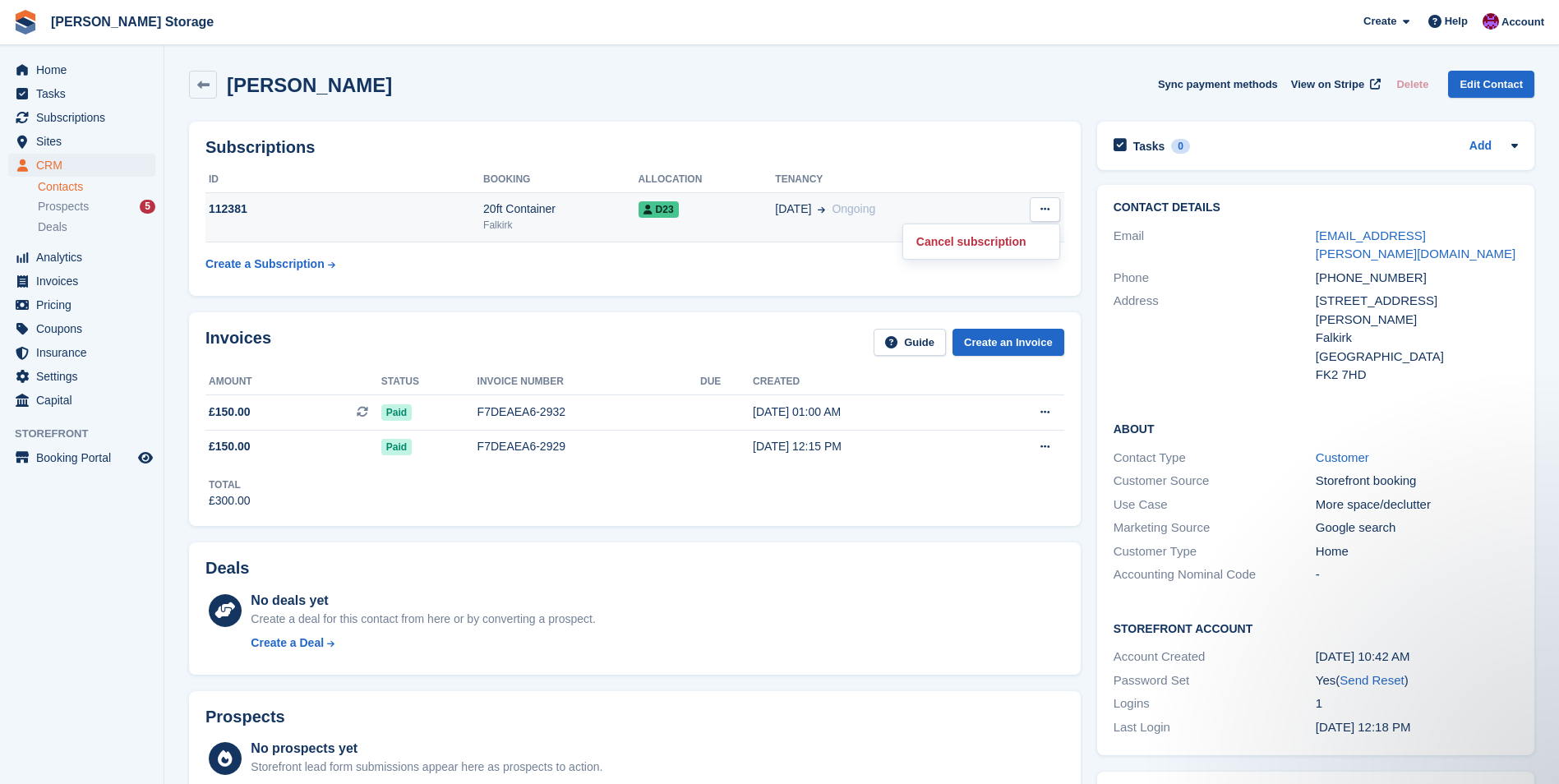
click at [662, 199] on td "D23" at bounding box center [707, 217] width 137 height 50
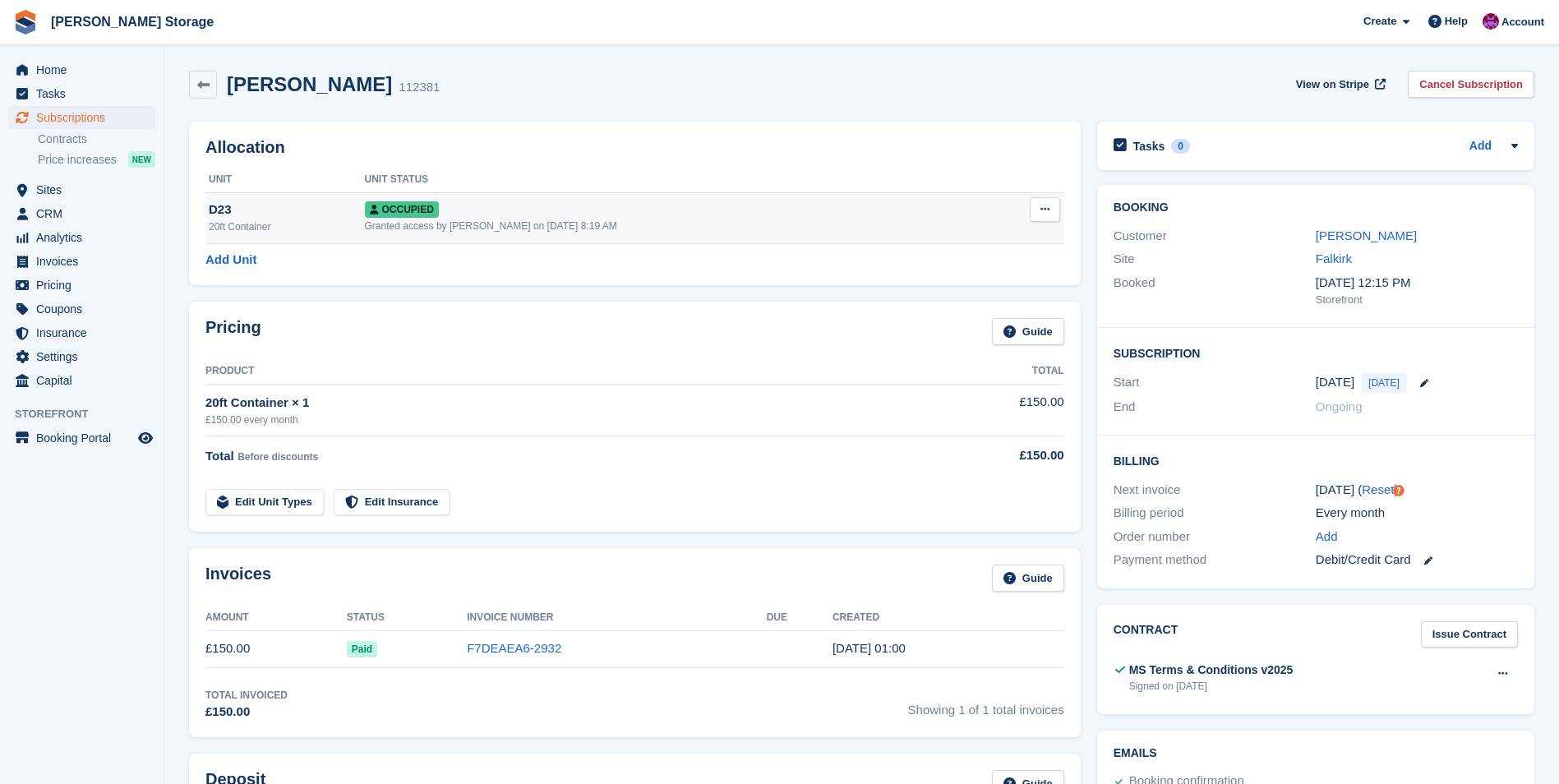
click at [1055, 214] on button at bounding box center [1044, 209] width 30 height 25
click at [946, 297] on p "Deallocate" at bounding box center [981, 298] width 143 height 21
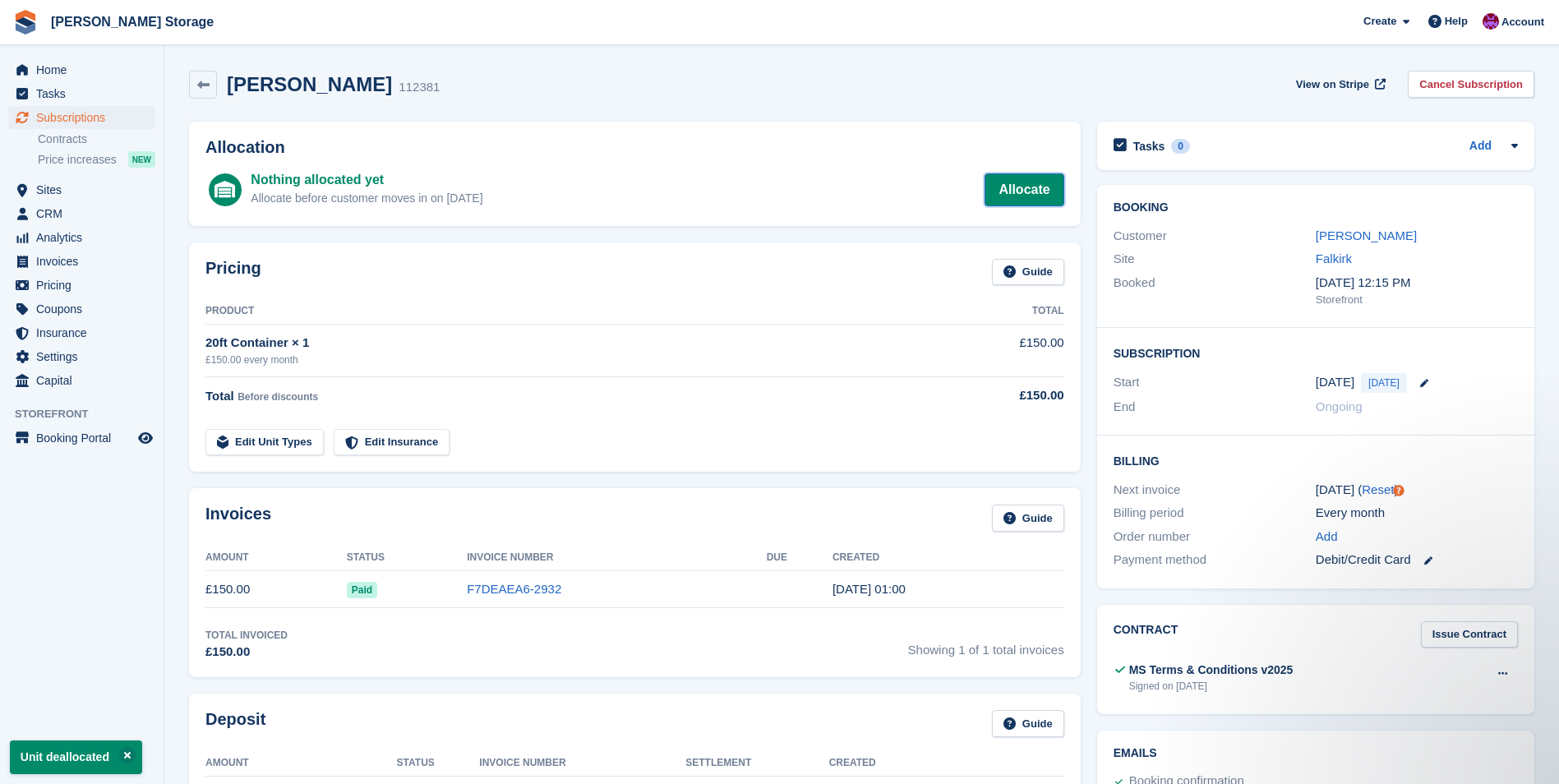
click at [1028, 186] on link "Allocate" at bounding box center [1024, 190] width 79 height 33
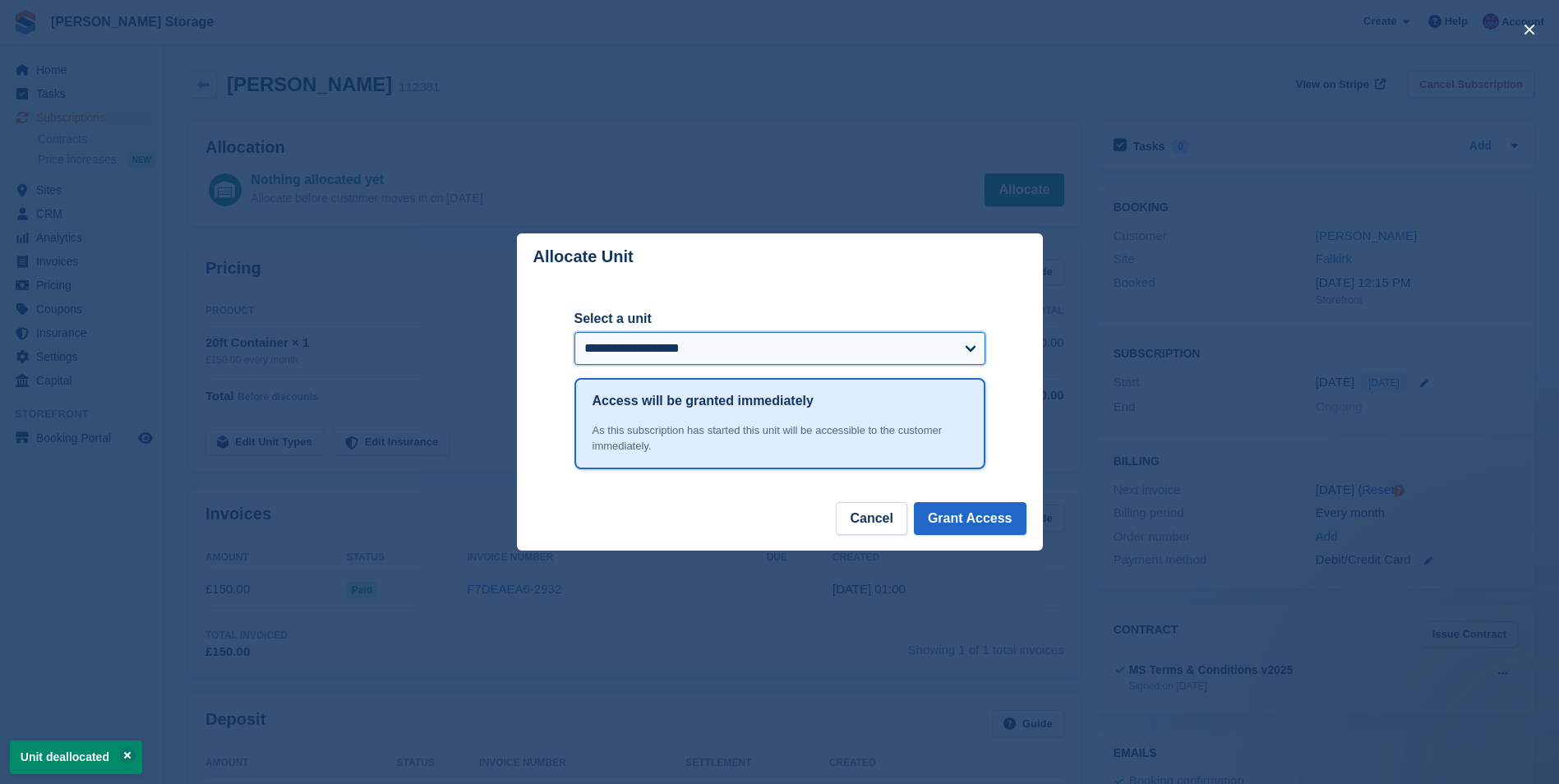
click at [828, 354] on select "**********" at bounding box center [780, 349] width 411 height 33
select select "******"
click at [575, 333] on select "**********" at bounding box center [780, 349] width 411 height 33
click at [978, 521] on button "Grant Access" at bounding box center [970, 518] width 113 height 33
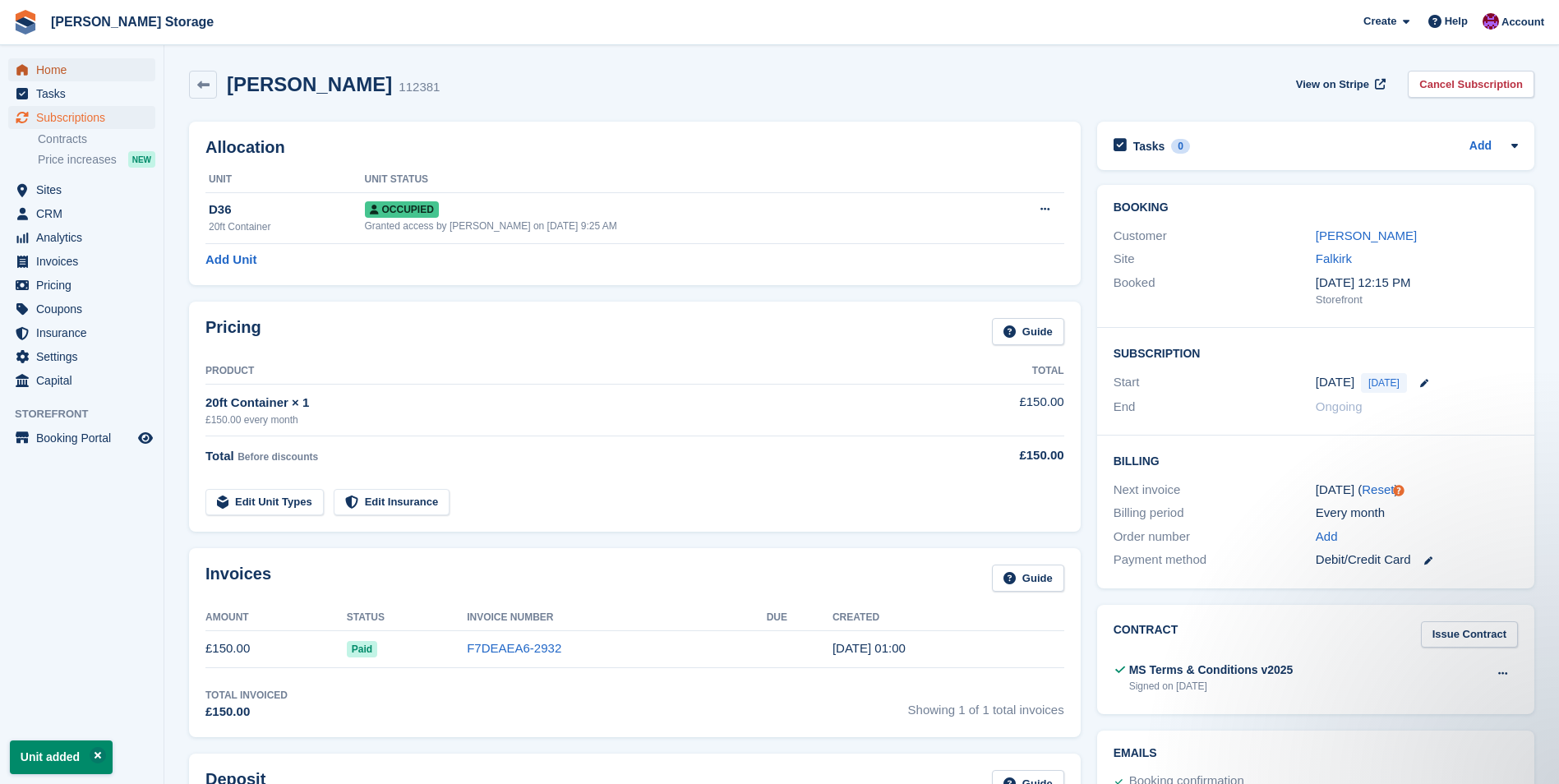
click at [43, 64] on span "Home" at bounding box center [85, 69] width 99 height 23
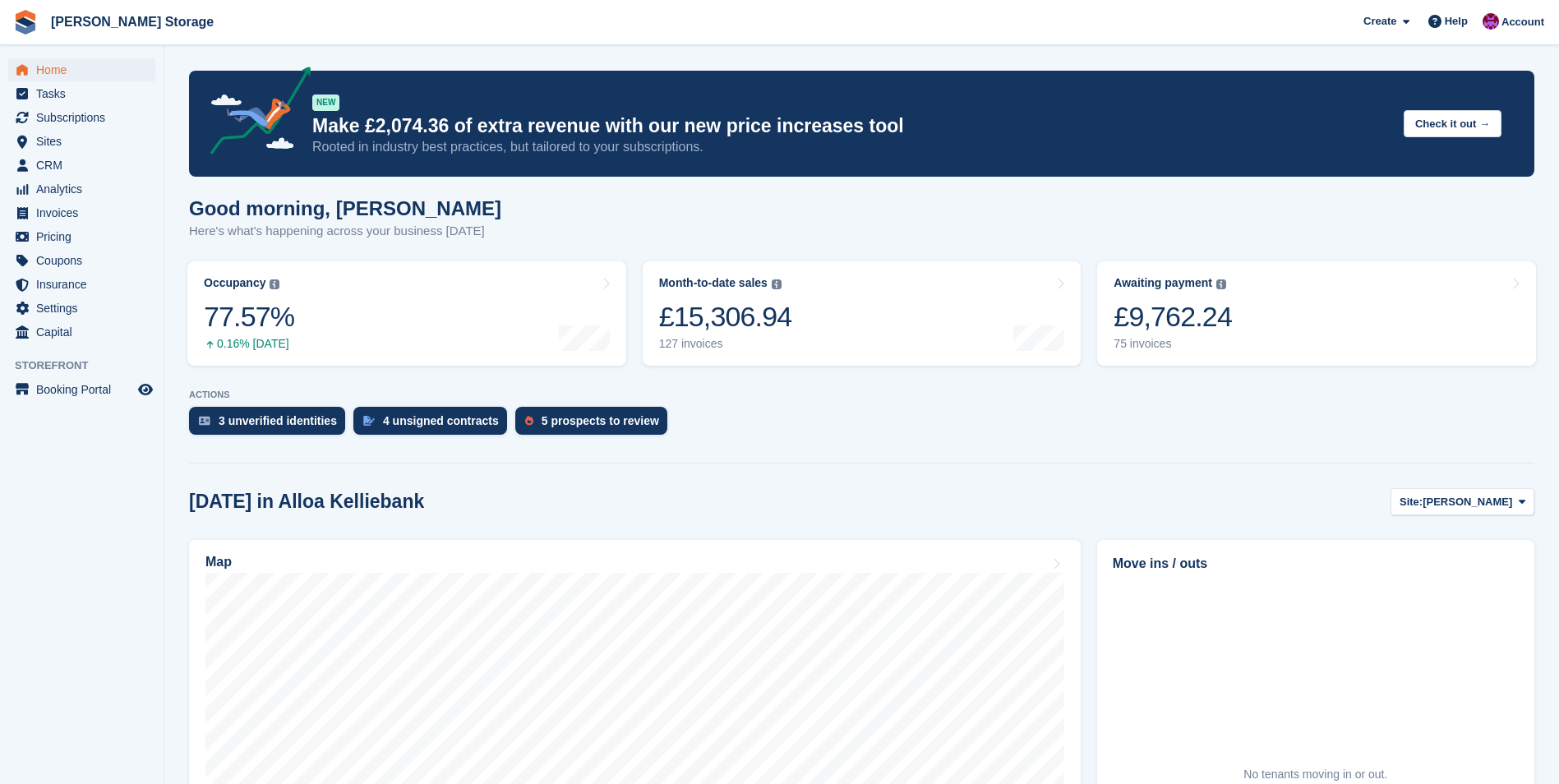
click at [78, 482] on aside "Home Tasks Subscriptions Subscriptions Subscriptions Contracts Price increases …" at bounding box center [81, 396] width 163 height 702
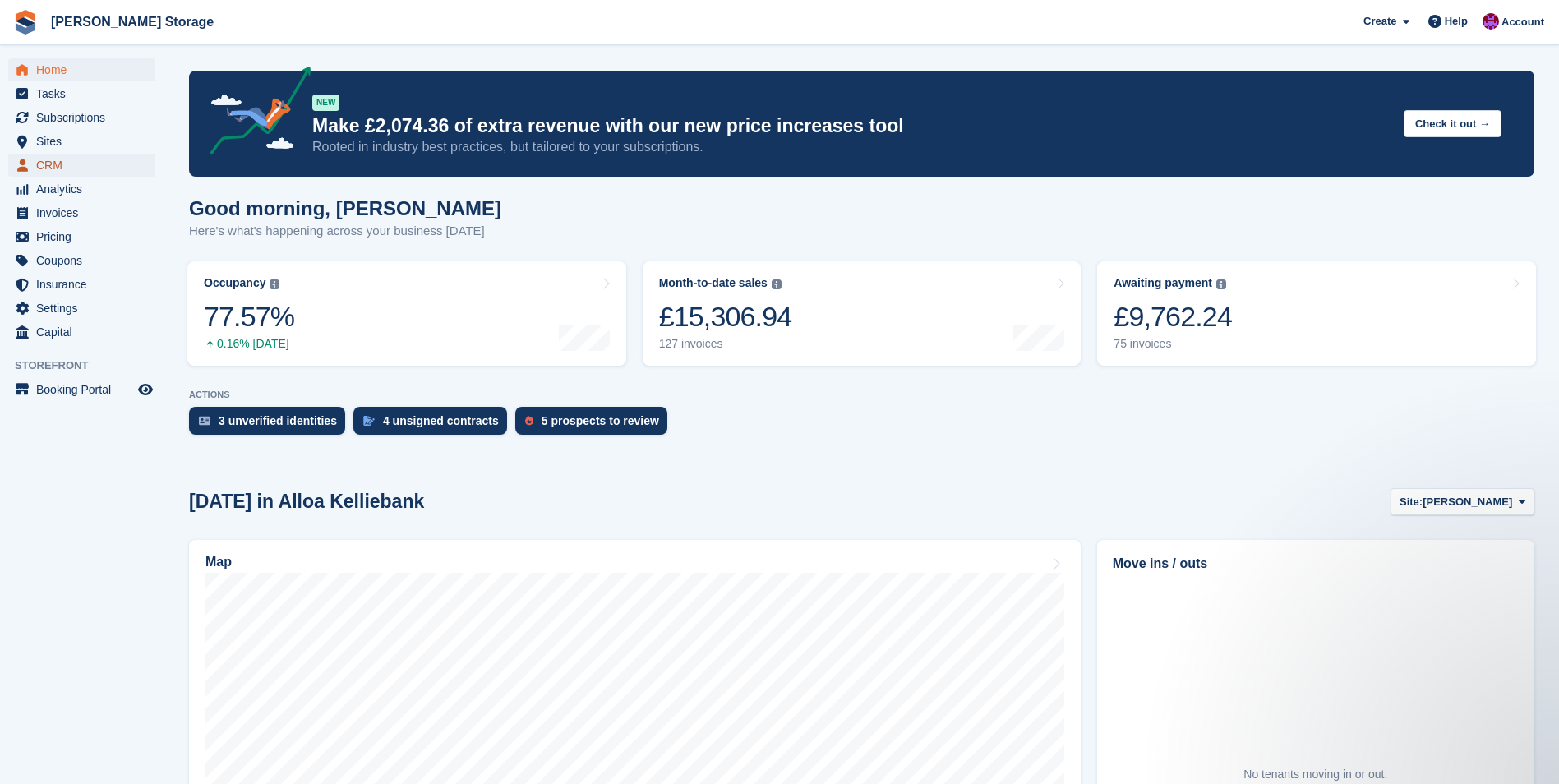
click at [65, 165] on span "CRM" at bounding box center [85, 165] width 99 height 23
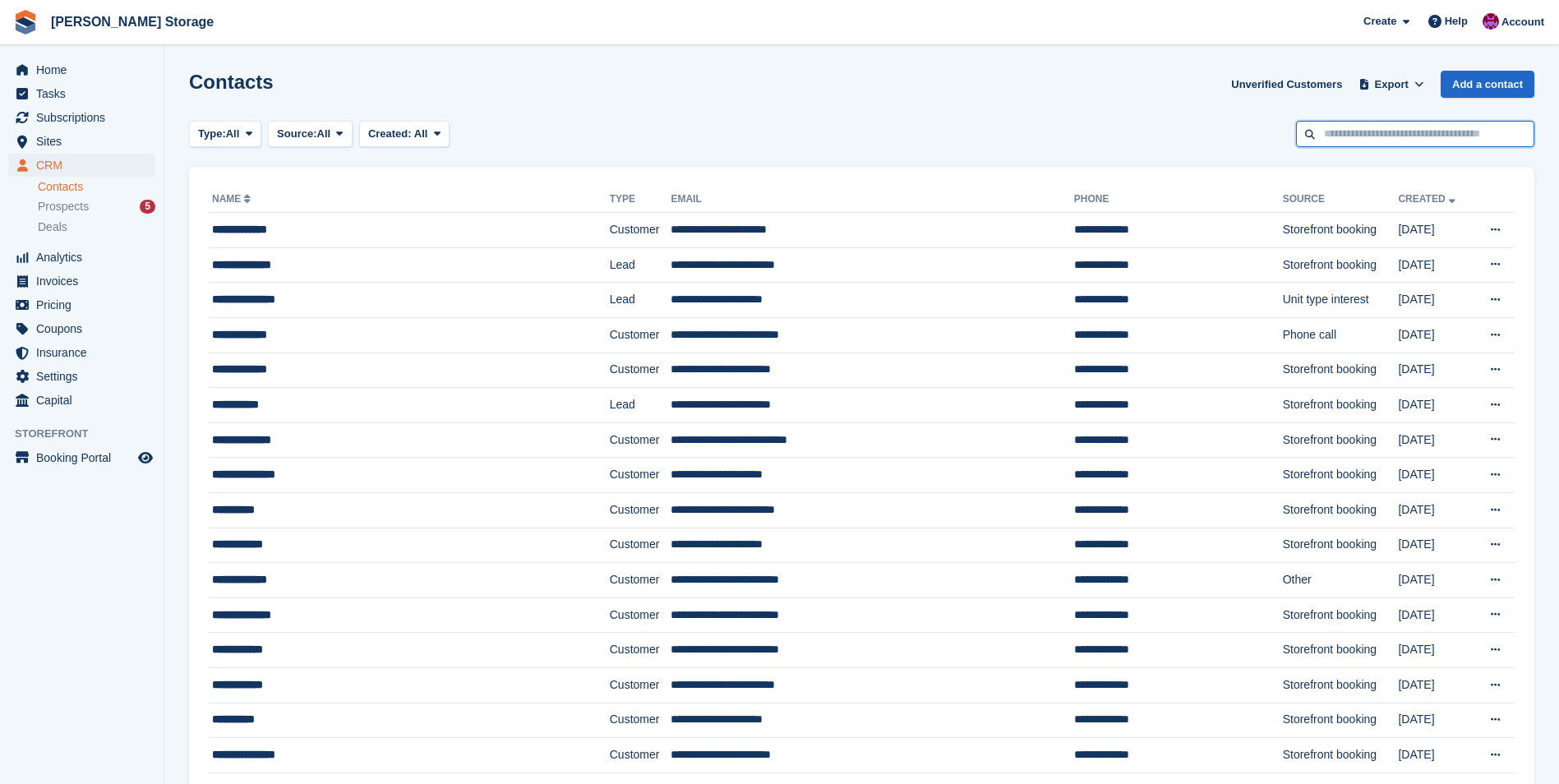
click at [1398, 132] on input "text" at bounding box center [1415, 134] width 238 height 27
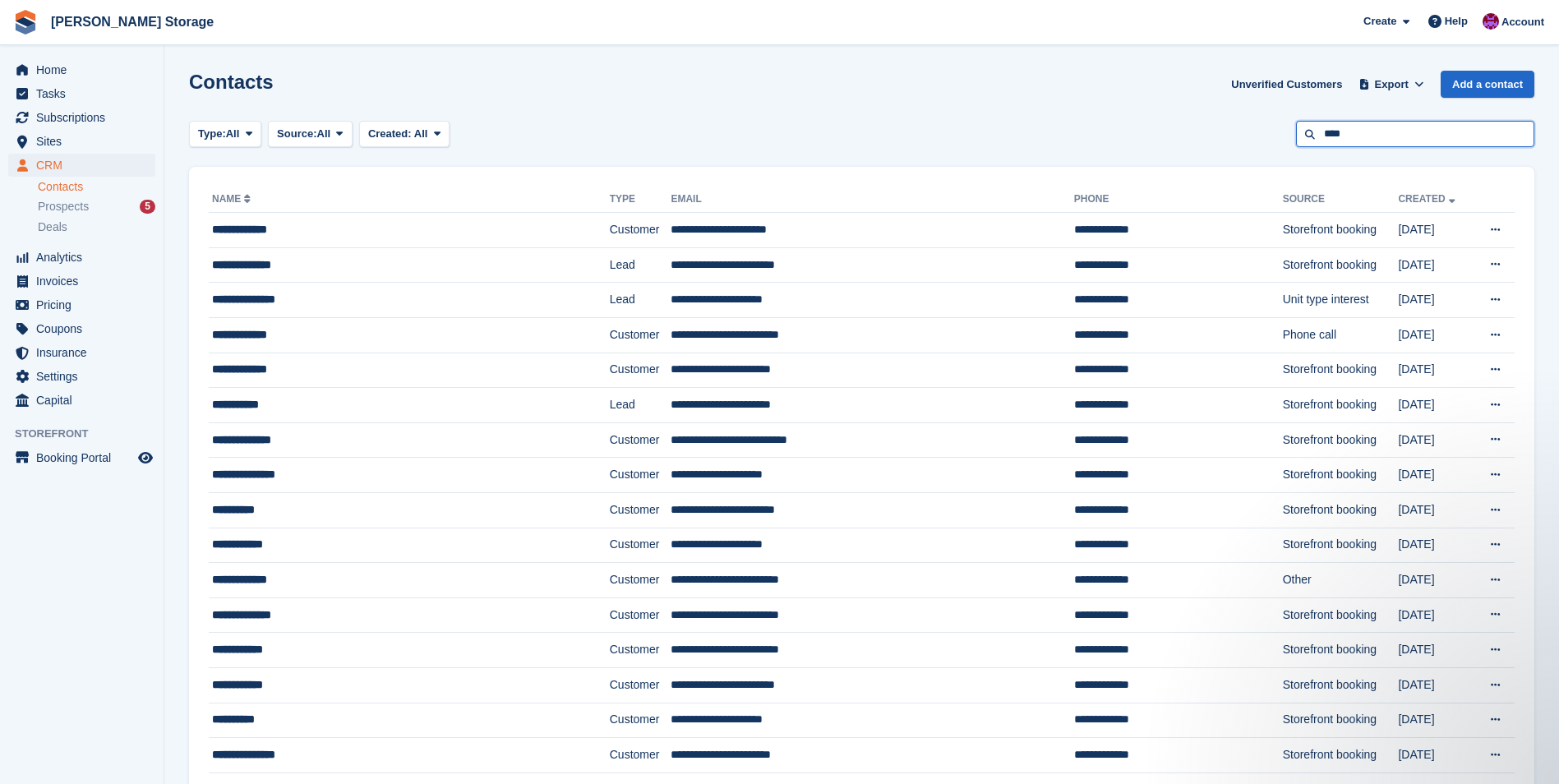
type input "****"
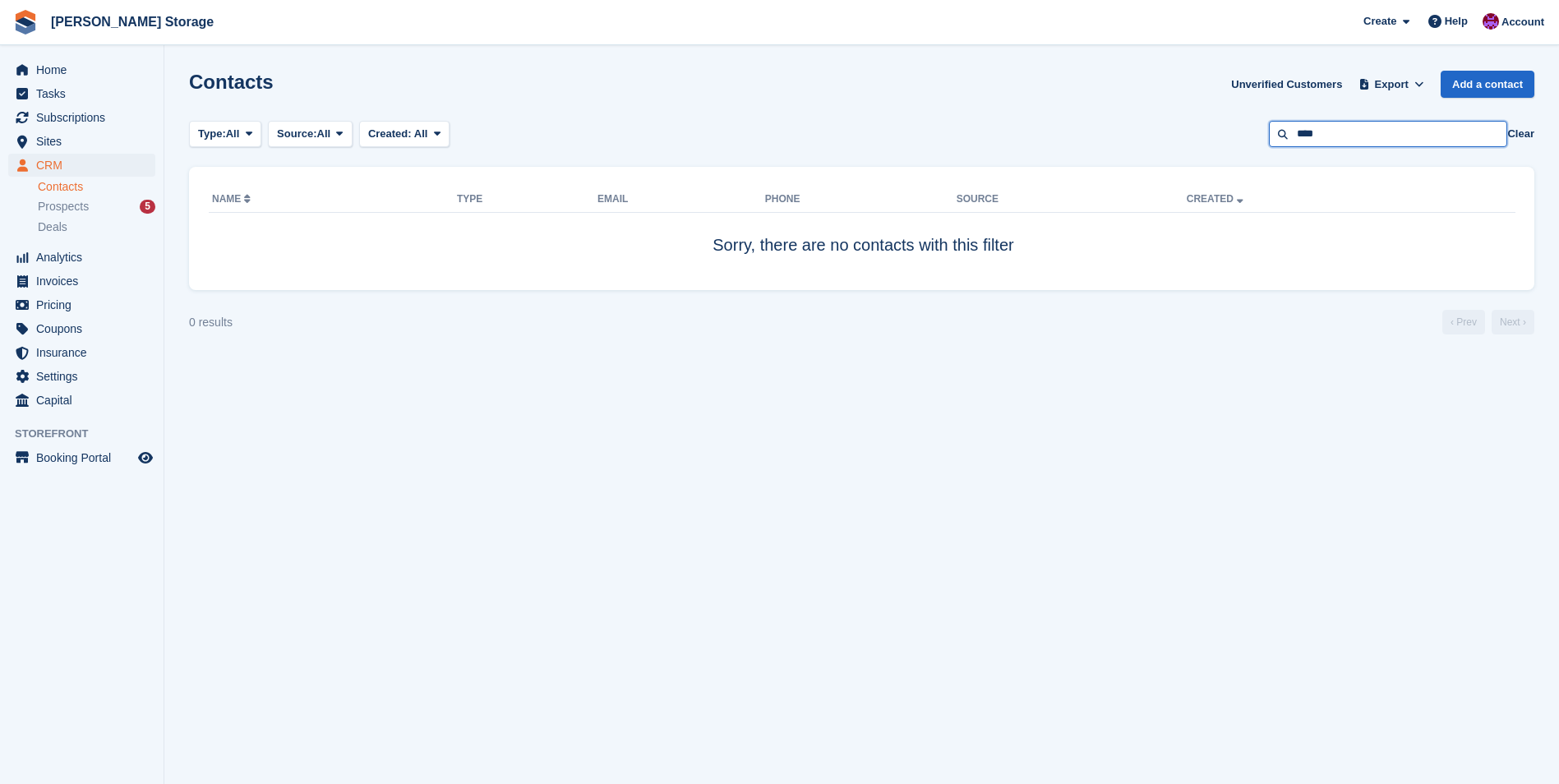
click at [1371, 140] on input "****" at bounding box center [1388, 134] width 238 height 27
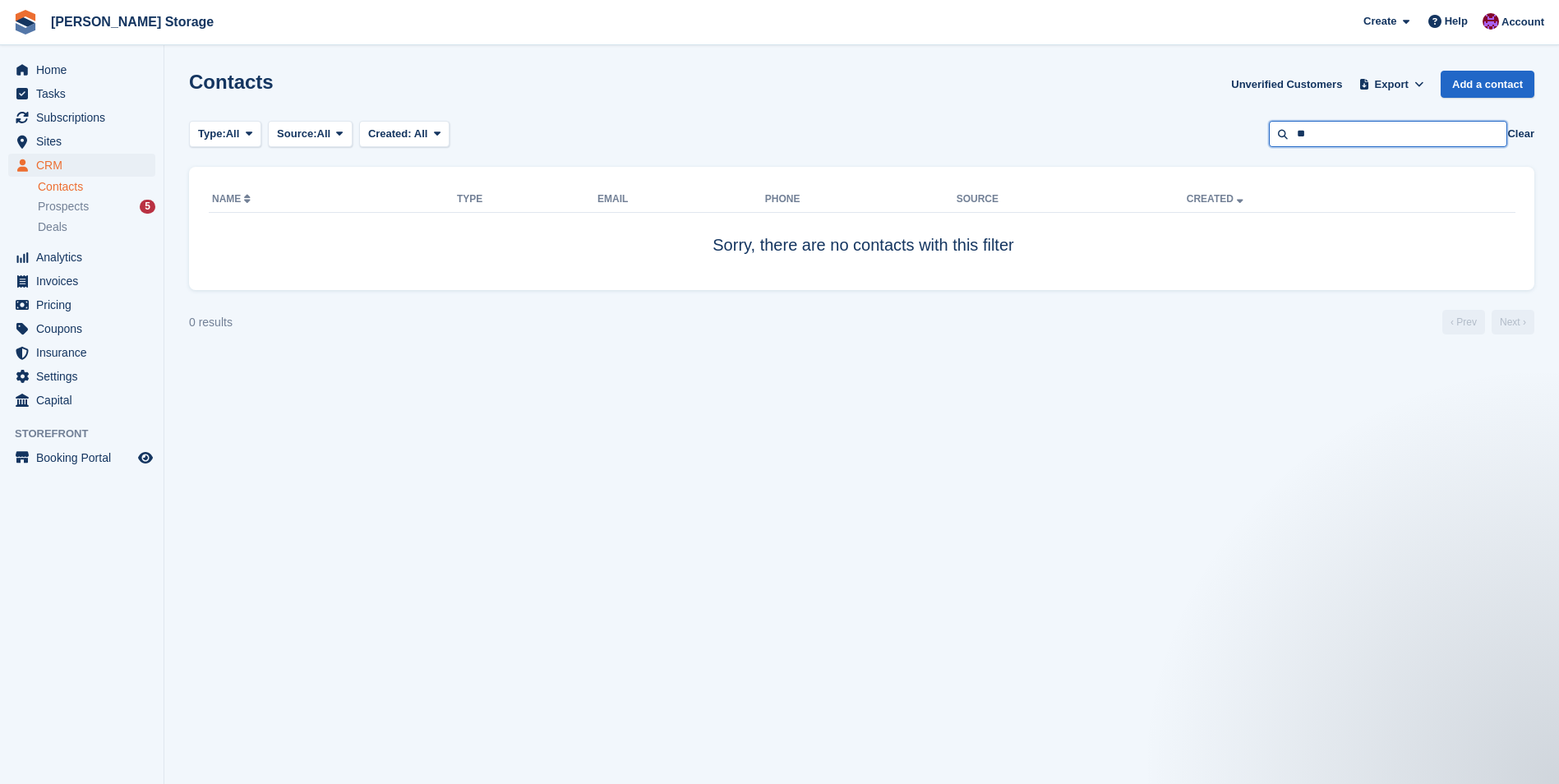
type input "*"
type input "*****"
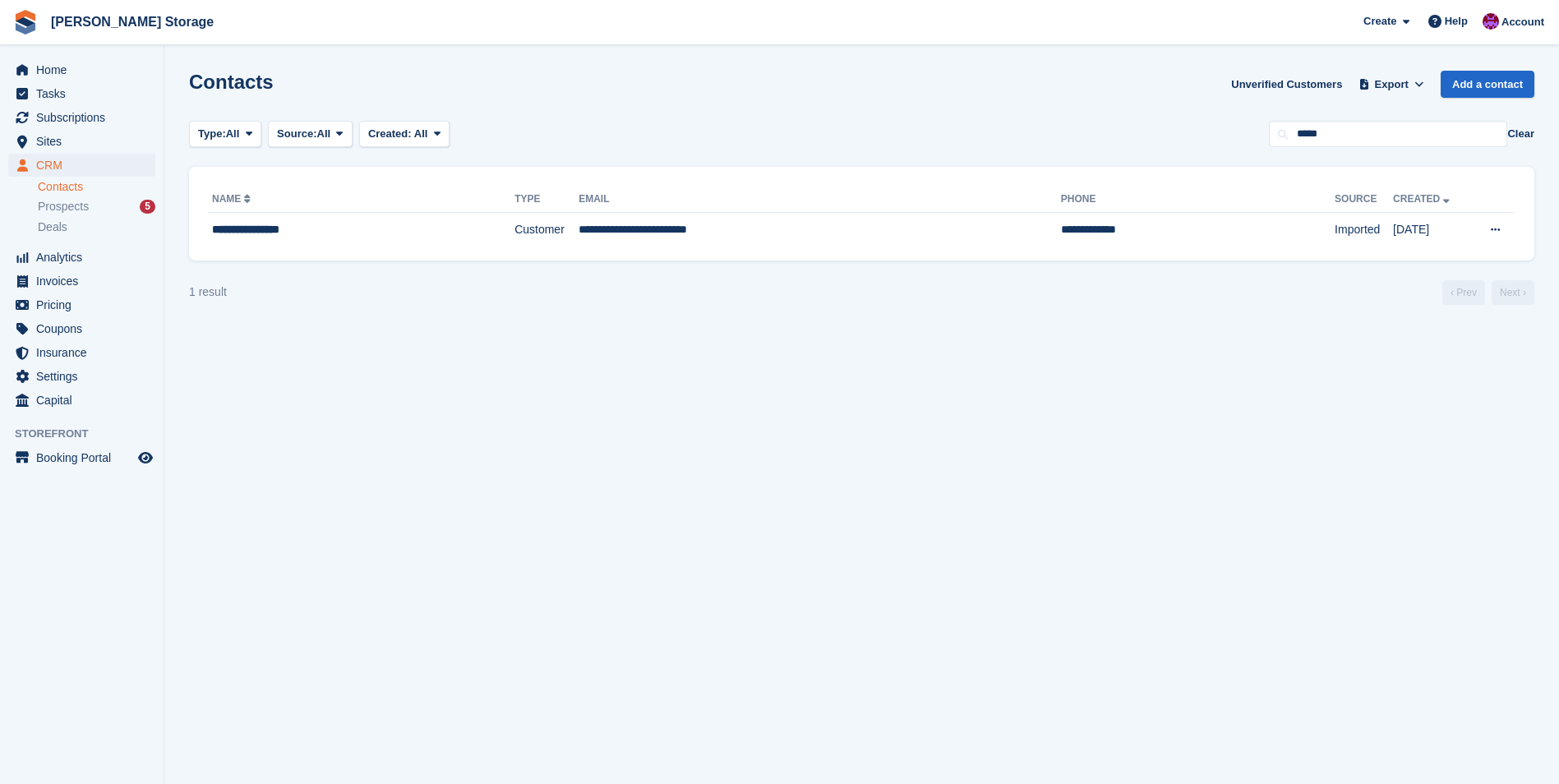
click at [785, 252] on div "**********" at bounding box center [862, 214] width 1345 height 94
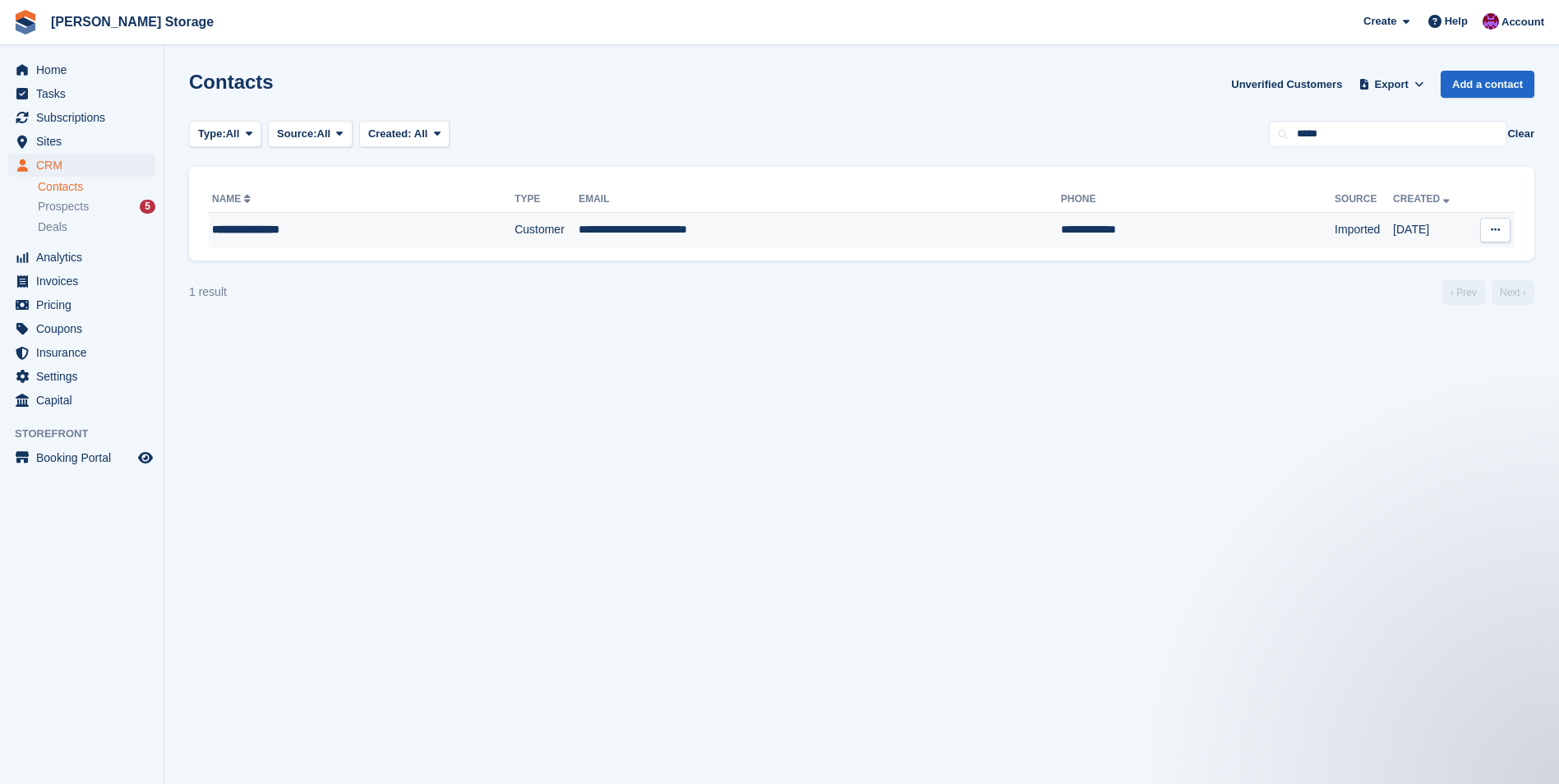
click at [780, 237] on td "**********" at bounding box center [819, 230] width 482 height 34
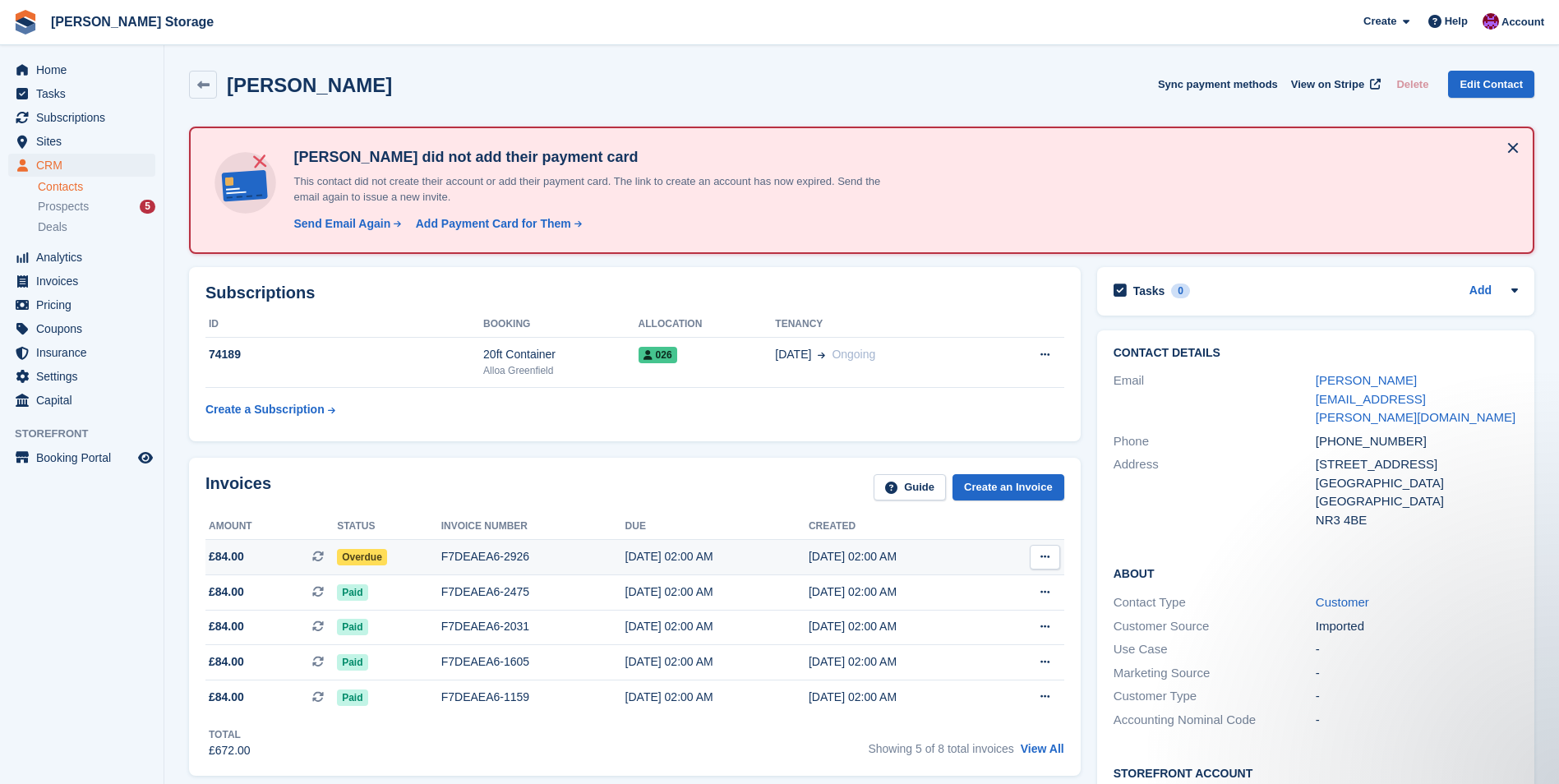
click at [359, 560] on span "Overdue" at bounding box center [362, 557] width 50 height 17
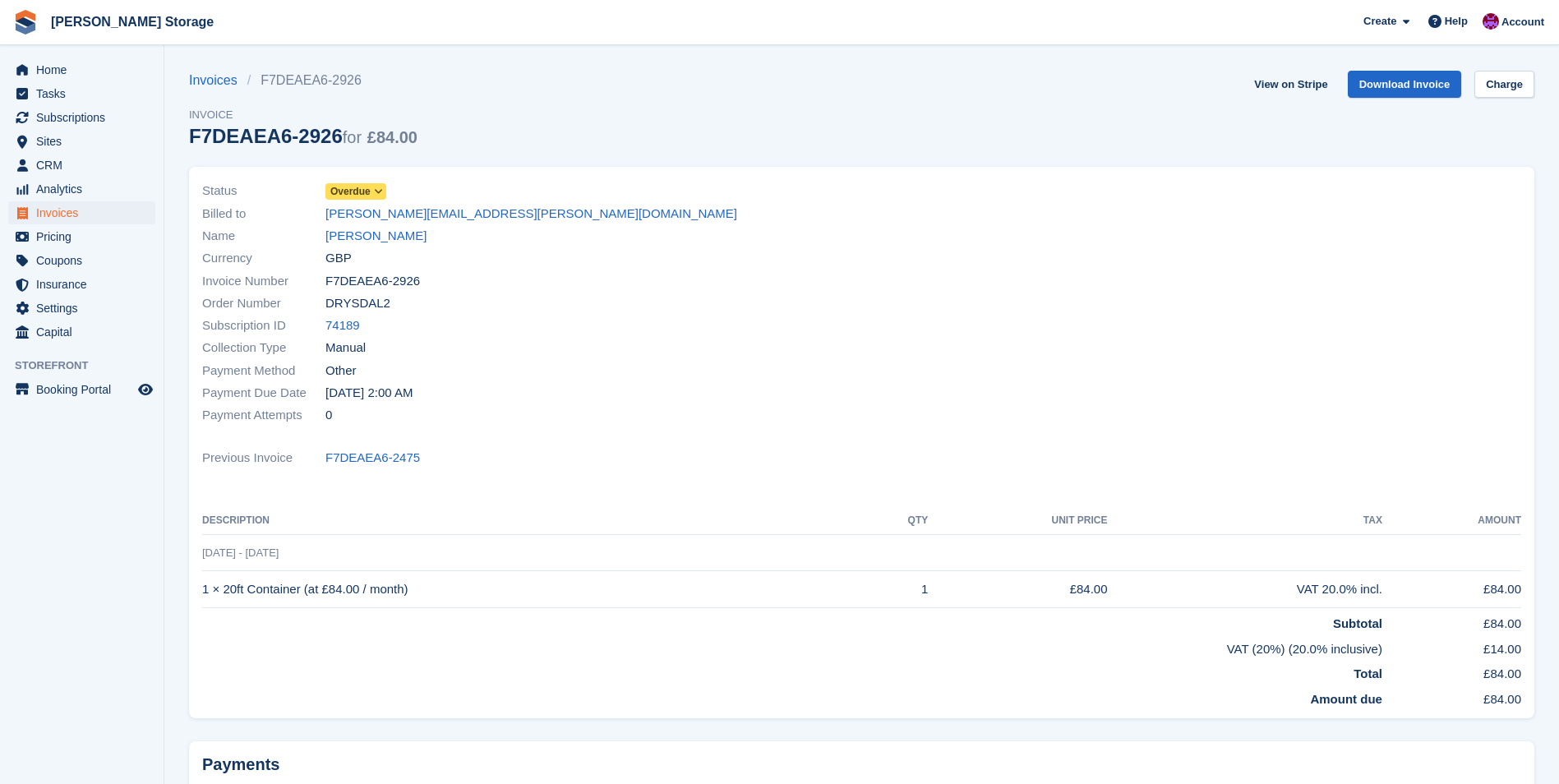
click at [342, 196] on span "Overdue" at bounding box center [351, 192] width 41 height 15
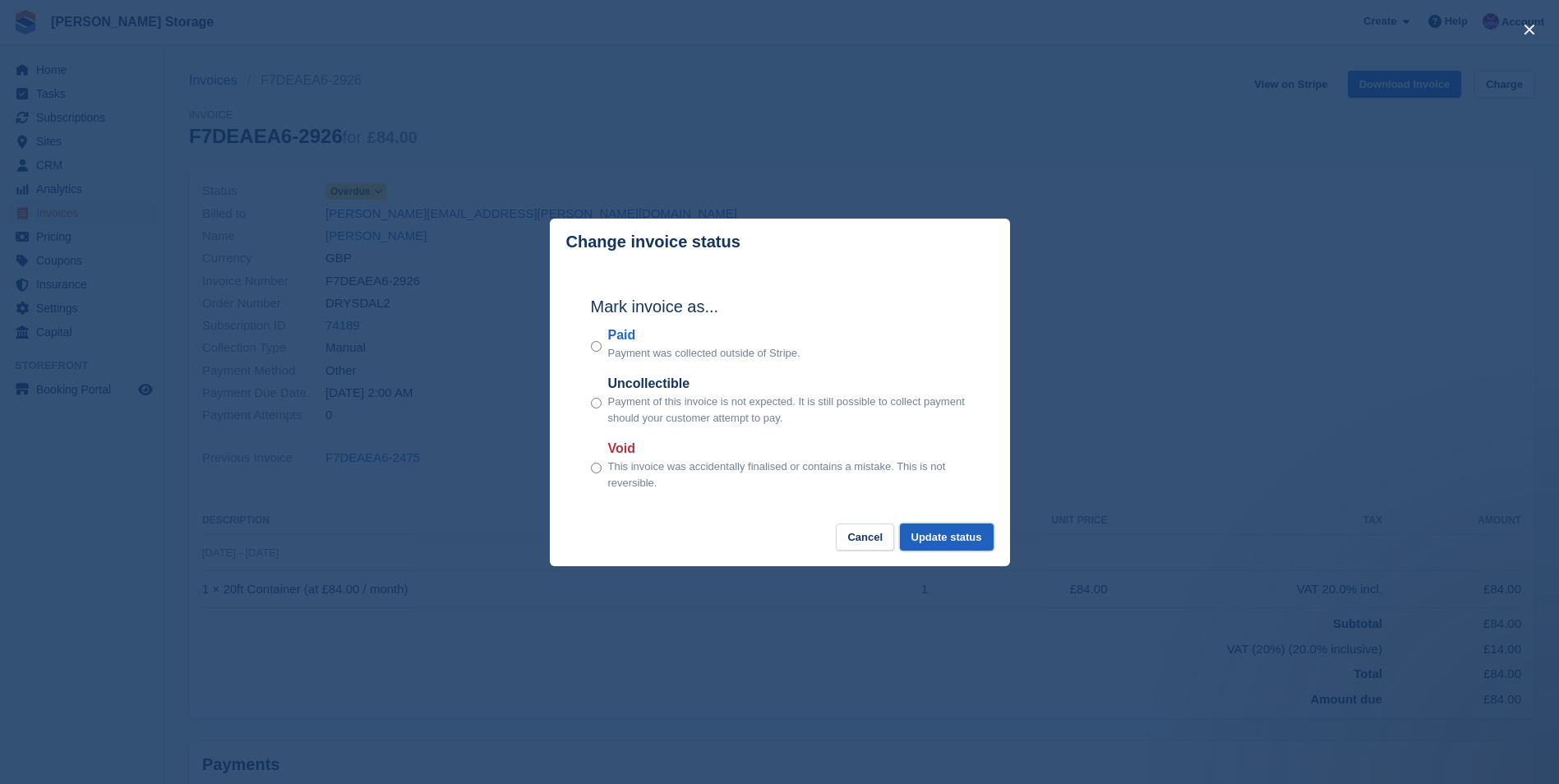
click at [938, 527] on button "Update status" at bounding box center [947, 537] width 94 height 27
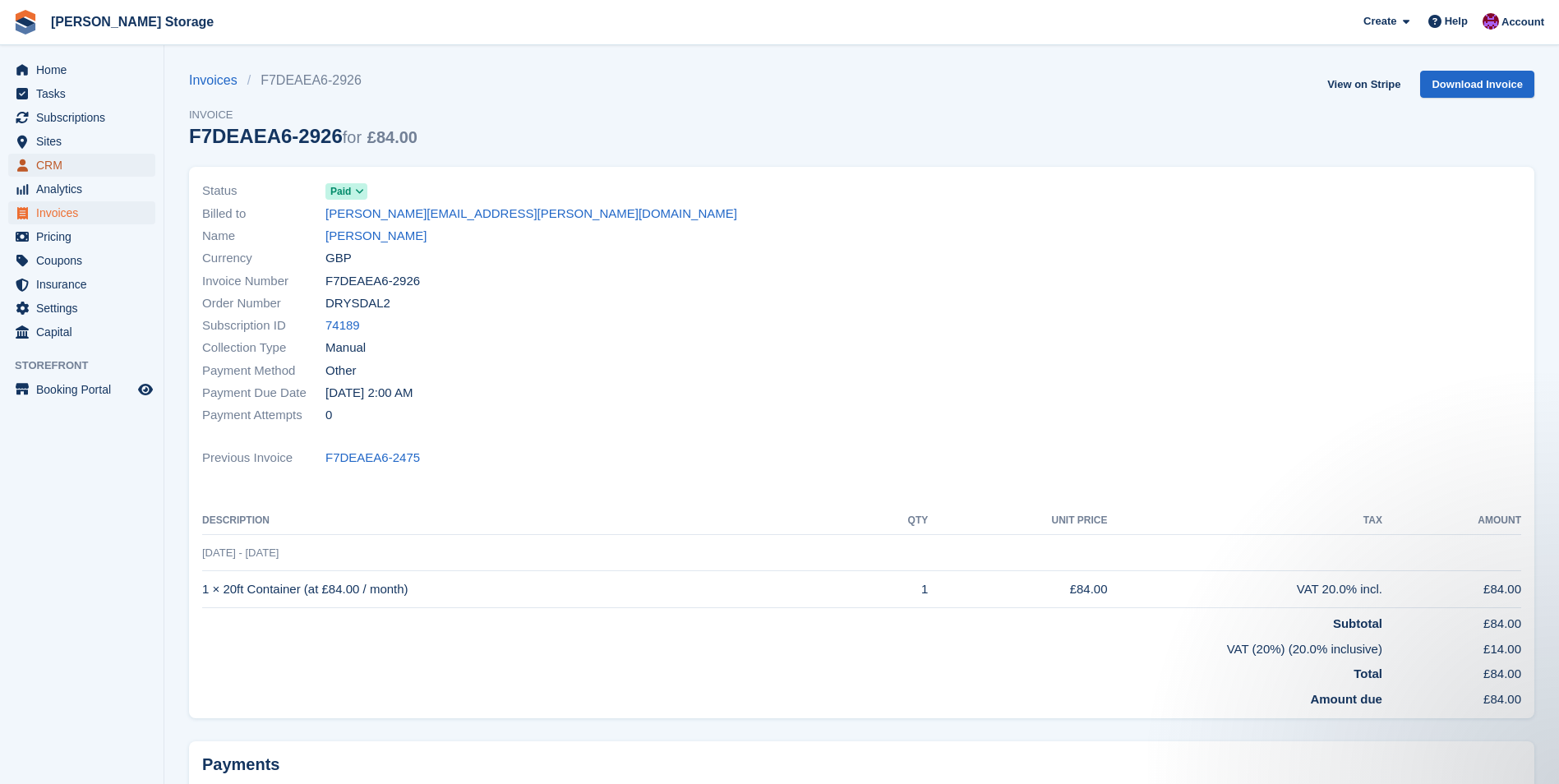
click at [56, 165] on span "CRM" at bounding box center [85, 165] width 99 height 23
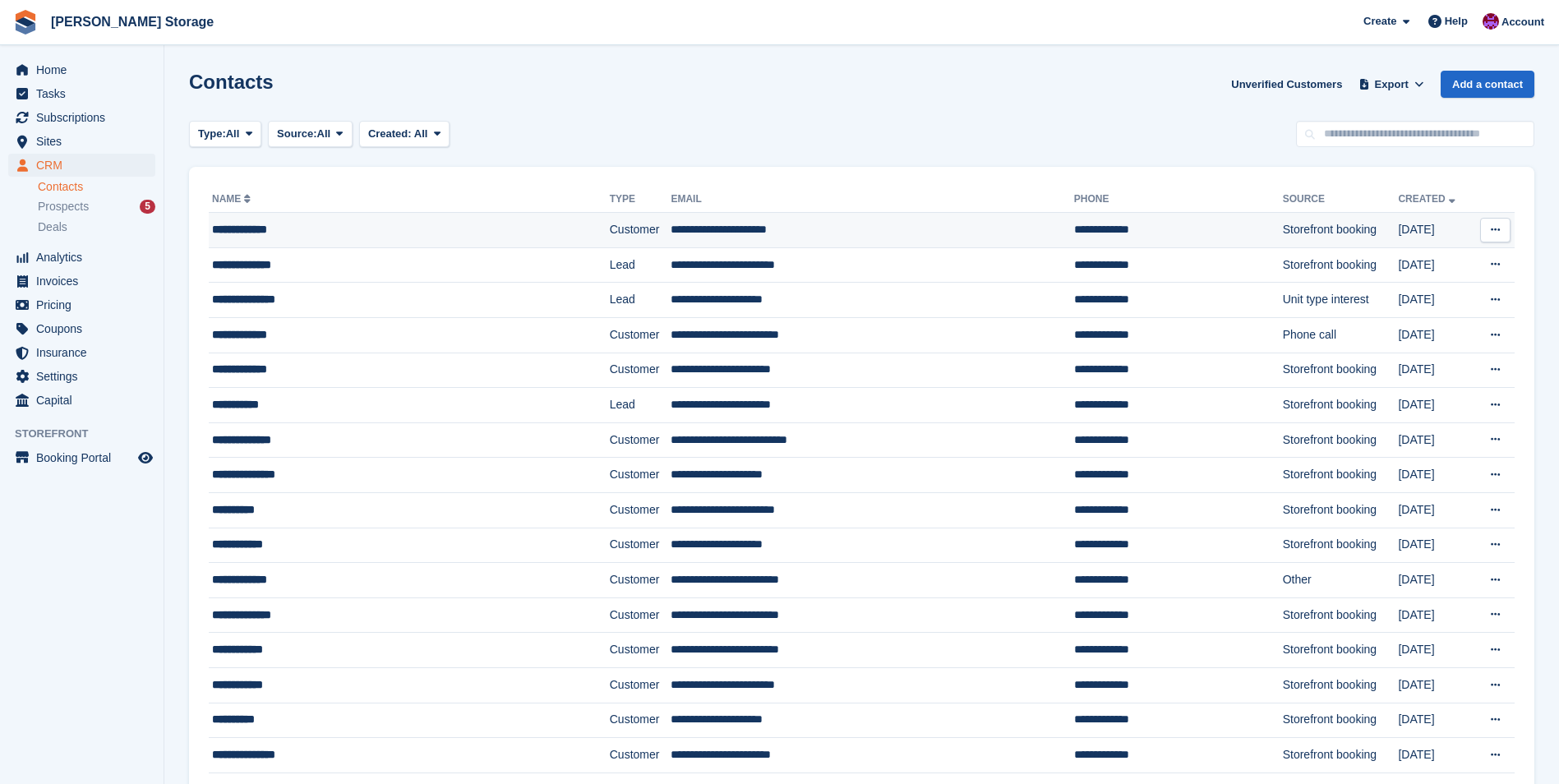
click at [699, 225] on td "**********" at bounding box center [872, 231] width 403 height 35
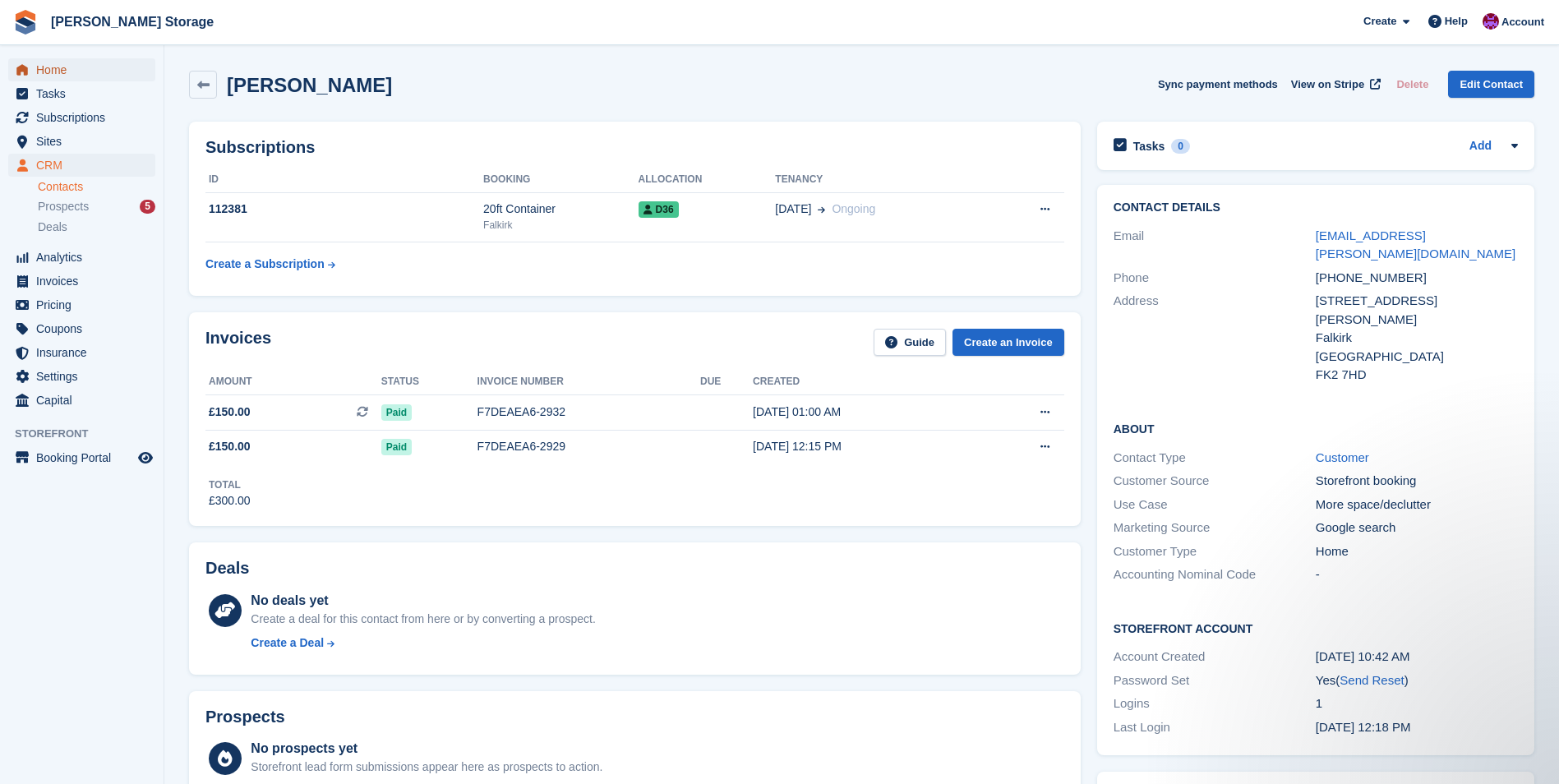
click at [54, 75] on span "Home" at bounding box center [85, 69] width 99 height 23
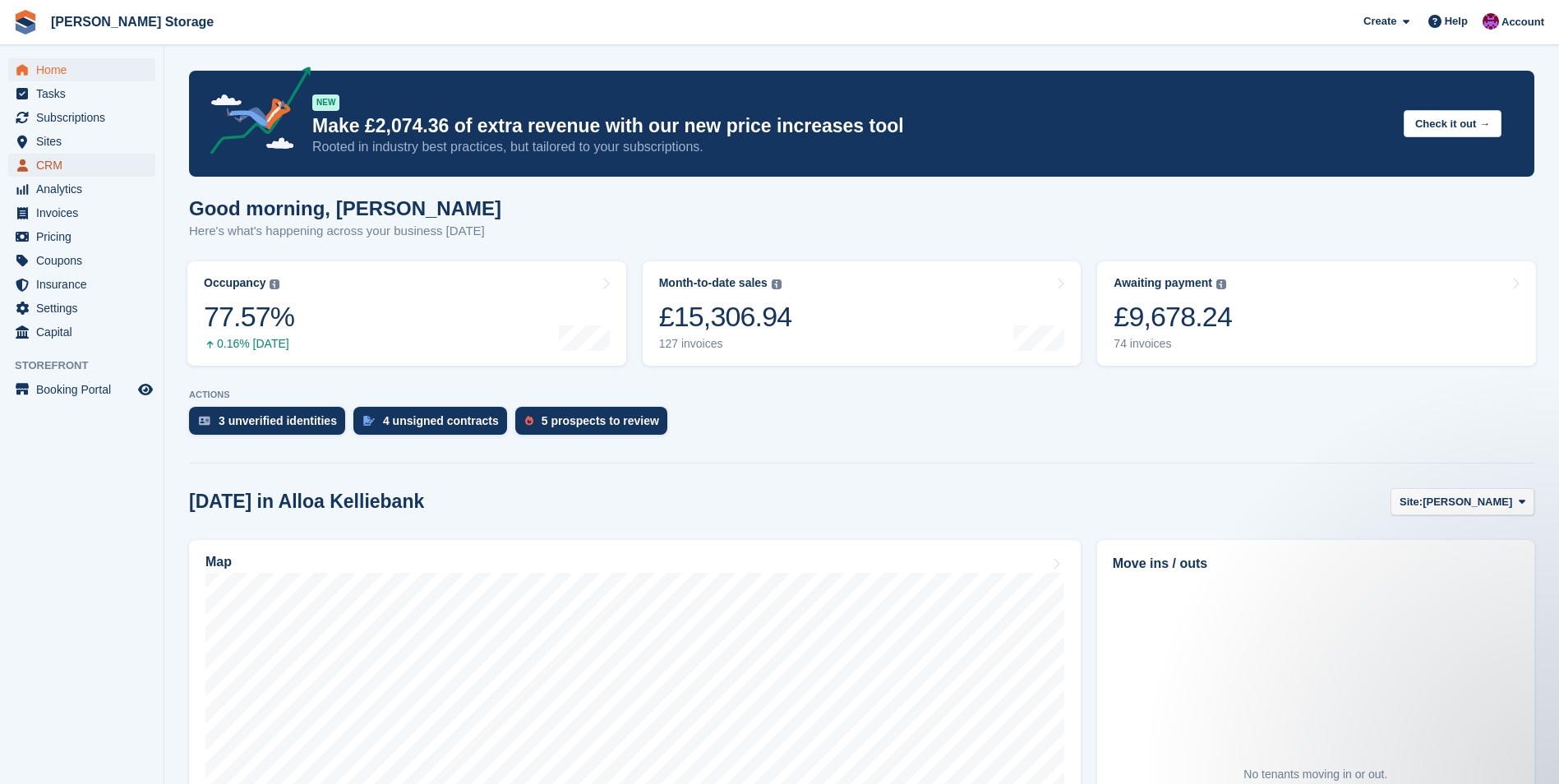
click at [64, 164] on span "CRM" at bounding box center [85, 165] width 99 height 23
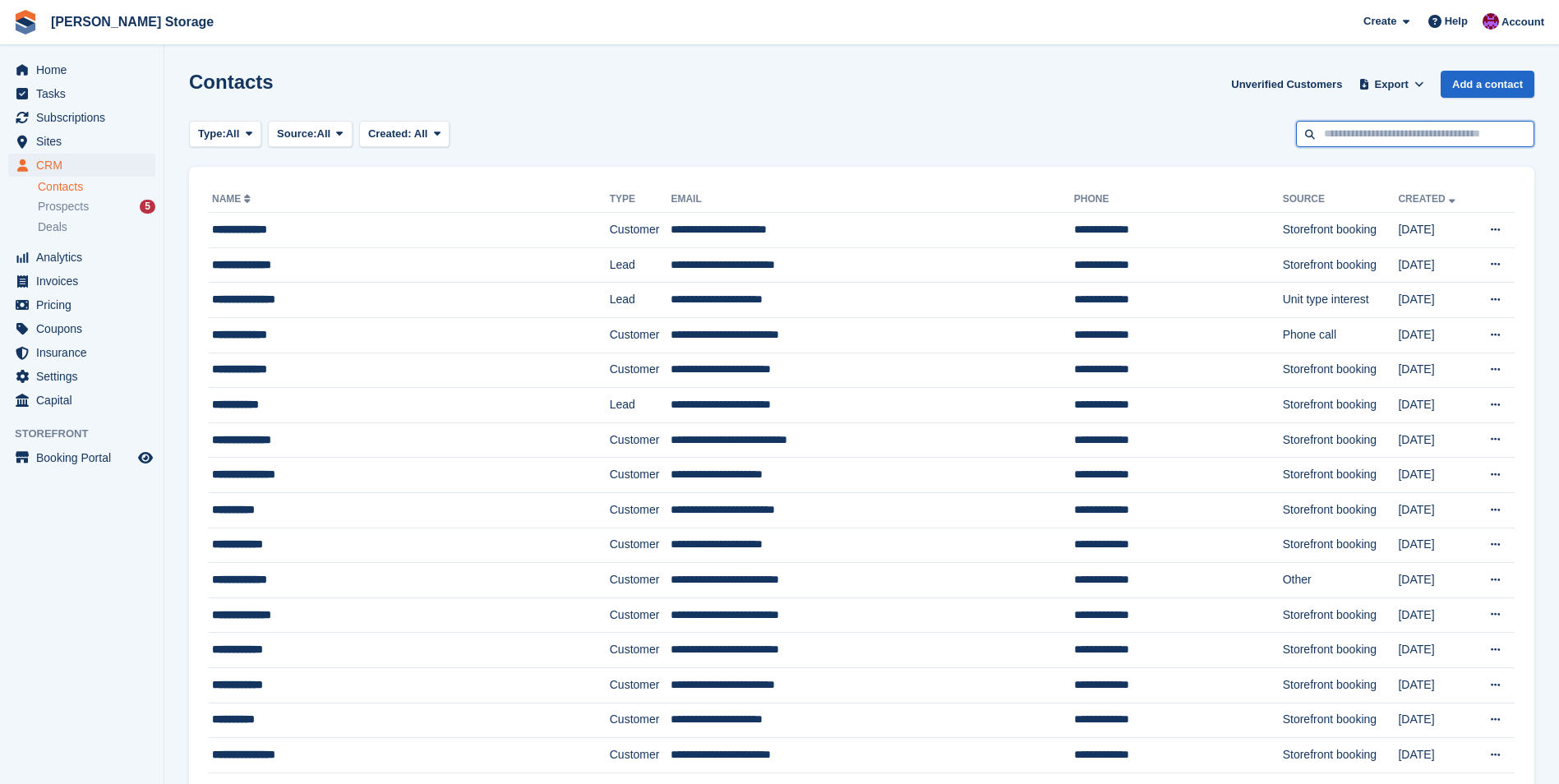
click at [1336, 139] on input "text" at bounding box center [1415, 134] width 238 height 27
type input "****"
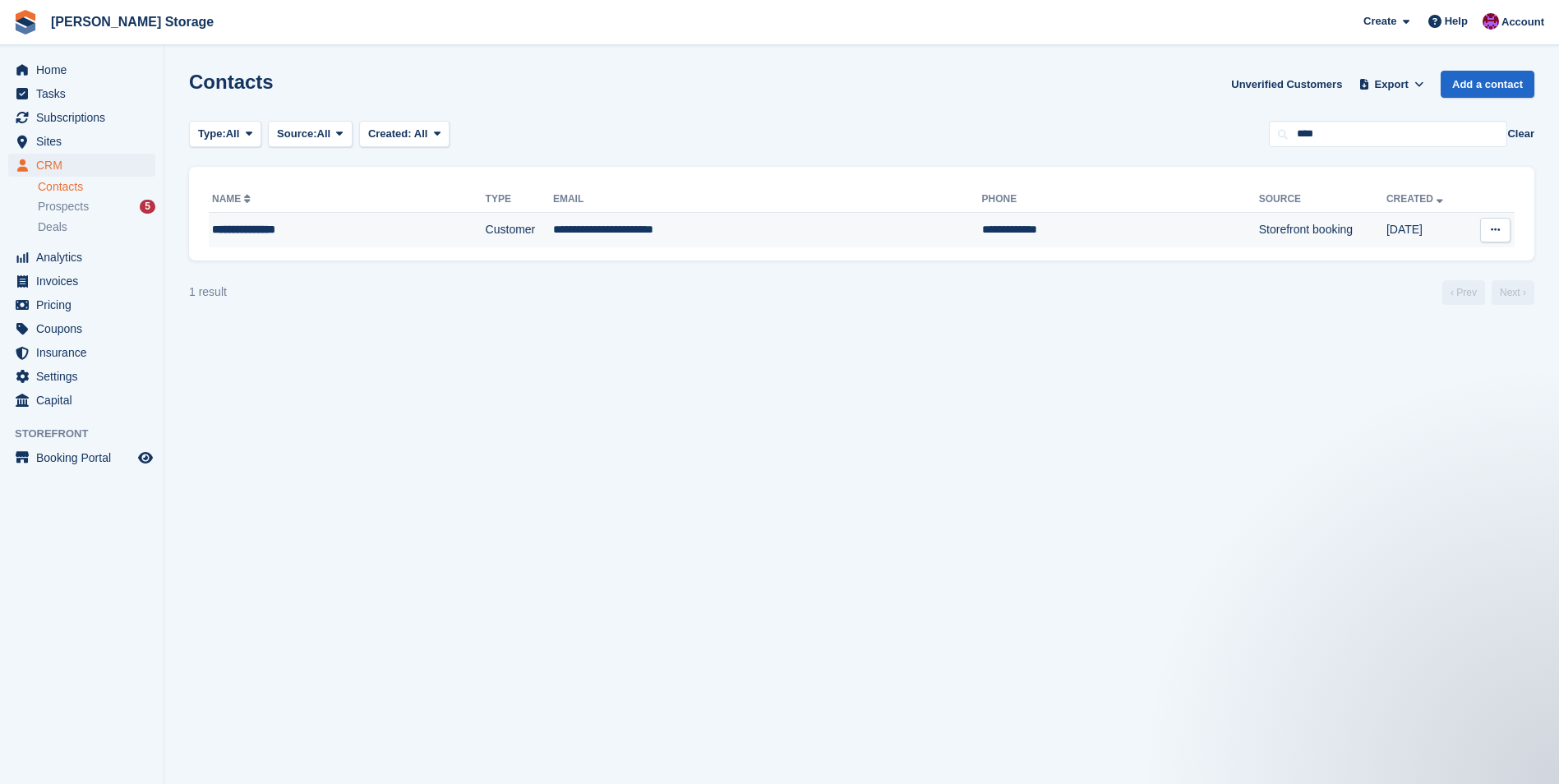
click at [643, 220] on td "**********" at bounding box center [768, 230] width 429 height 34
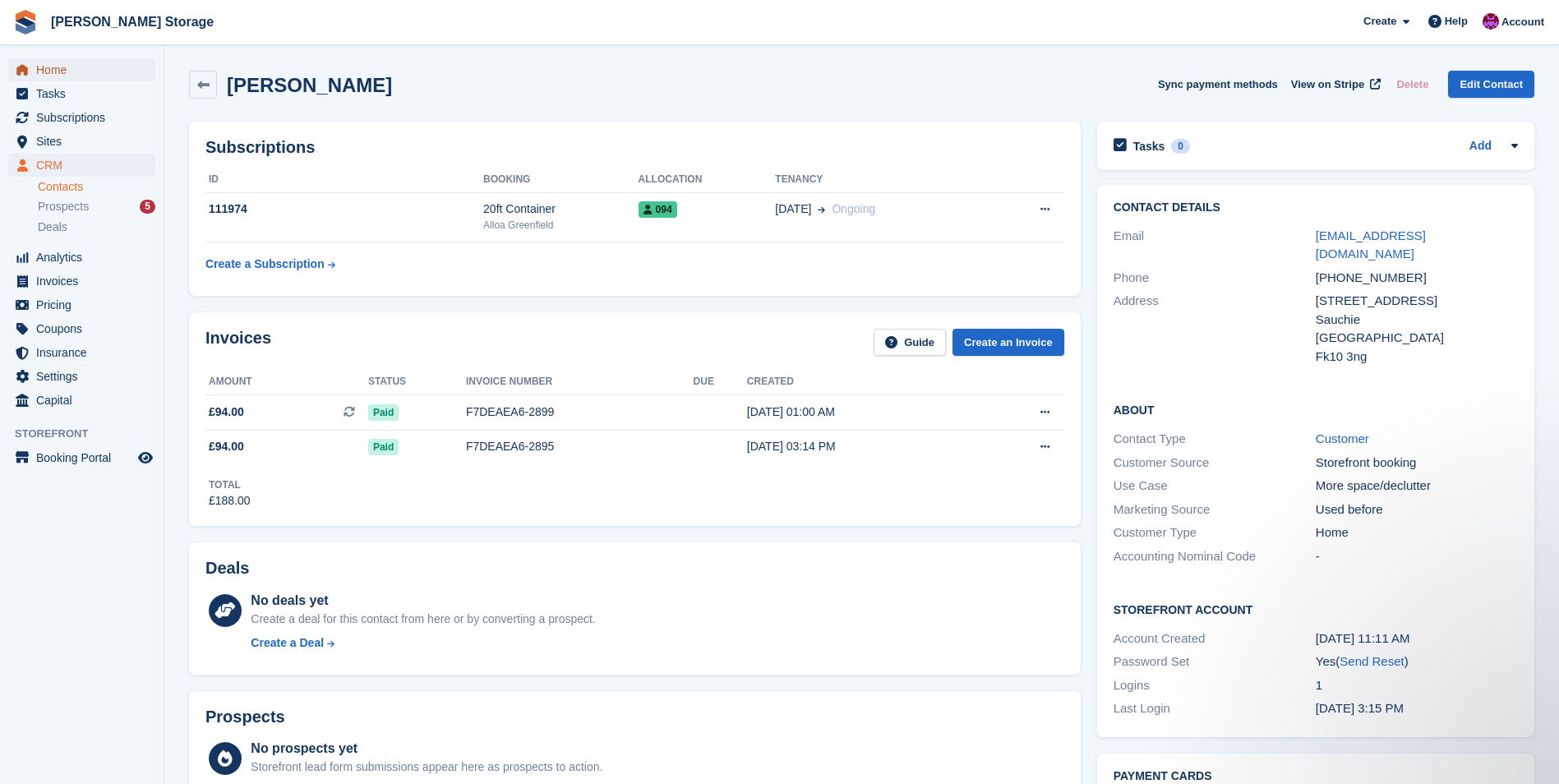
click at [46, 77] on span "Home" at bounding box center [85, 69] width 99 height 23
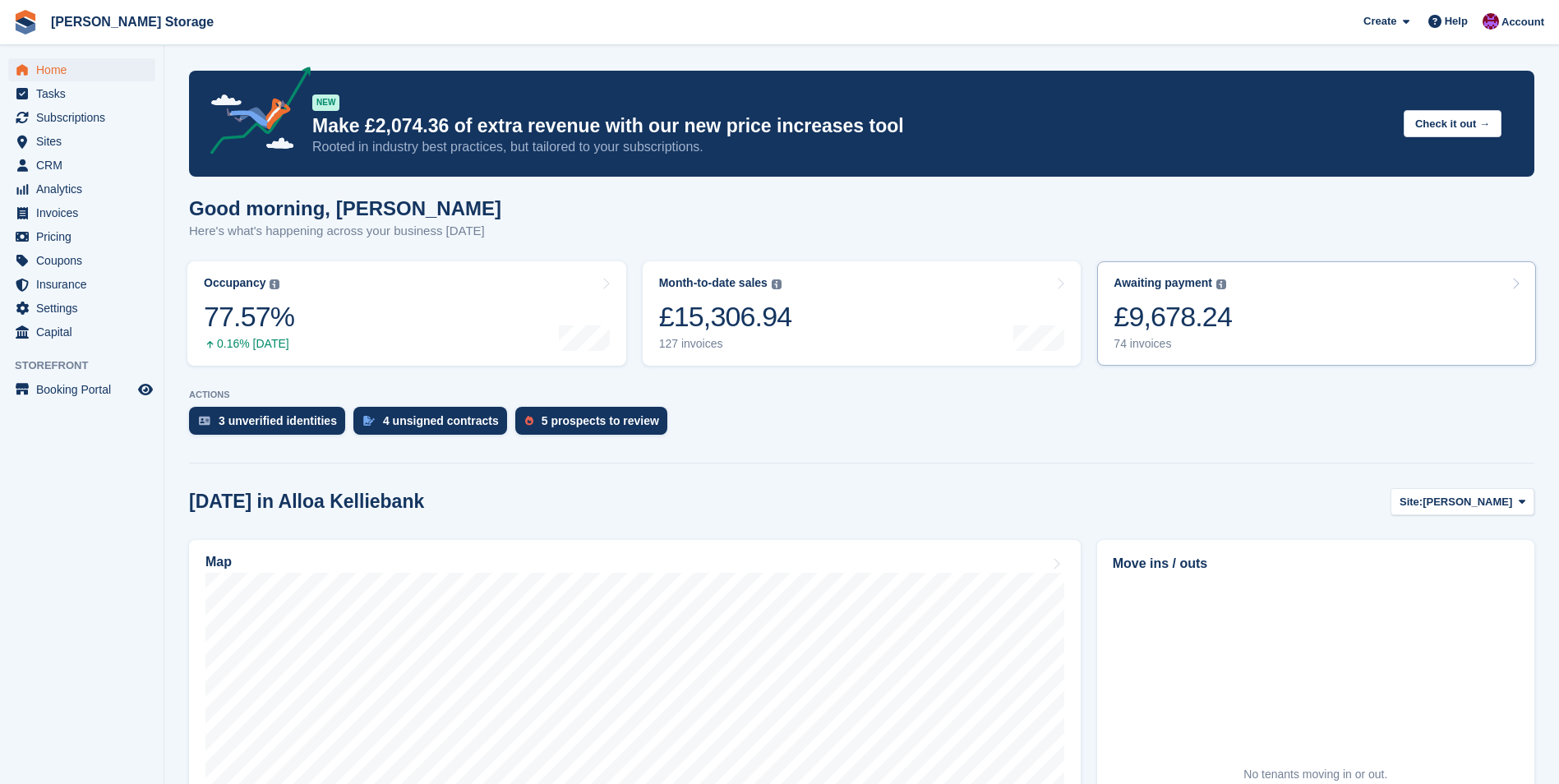
click at [1316, 327] on link "Awaiting payment The total outstanding balance on all open invoices. £9,678.24 …" at bounding box center [1316, 313] width 439 height 104
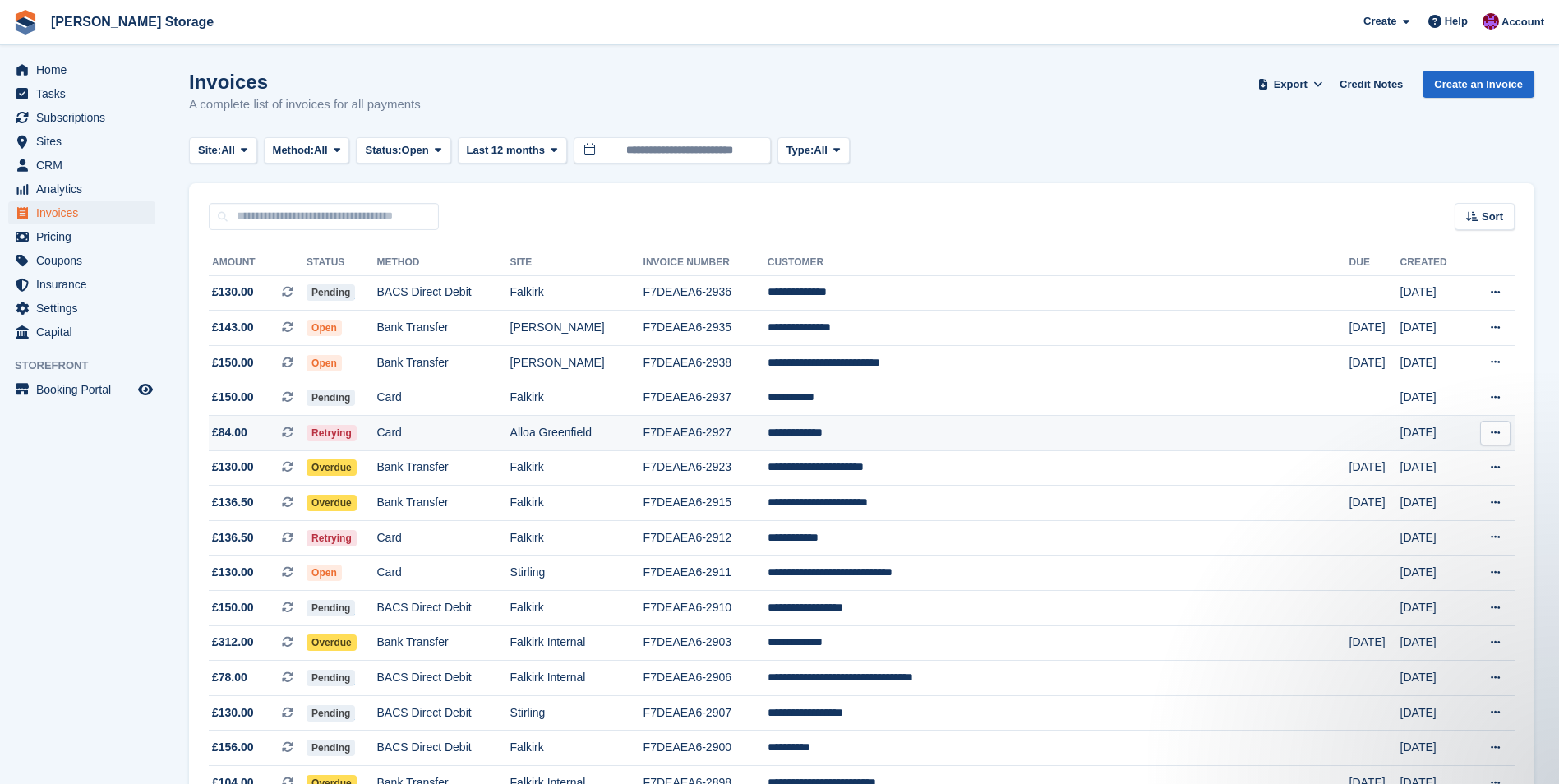
click at [768, 434] on td "F7DEAEA6-2927" at bounding box center [706, 434] width 125 height 35
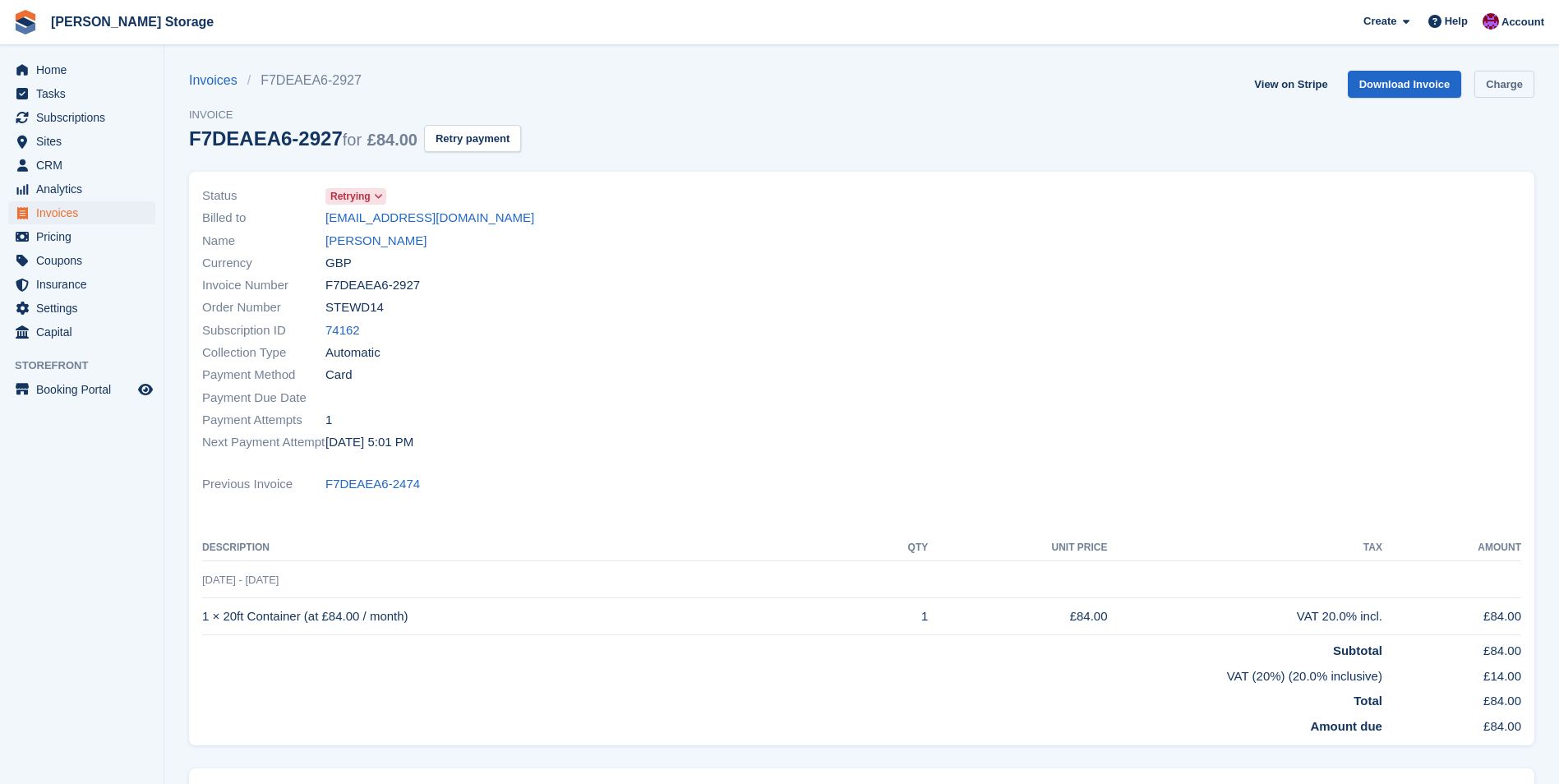
click at [1528, 81] on link "Charge" at bounding box center [1504, 84] width 60 height 27
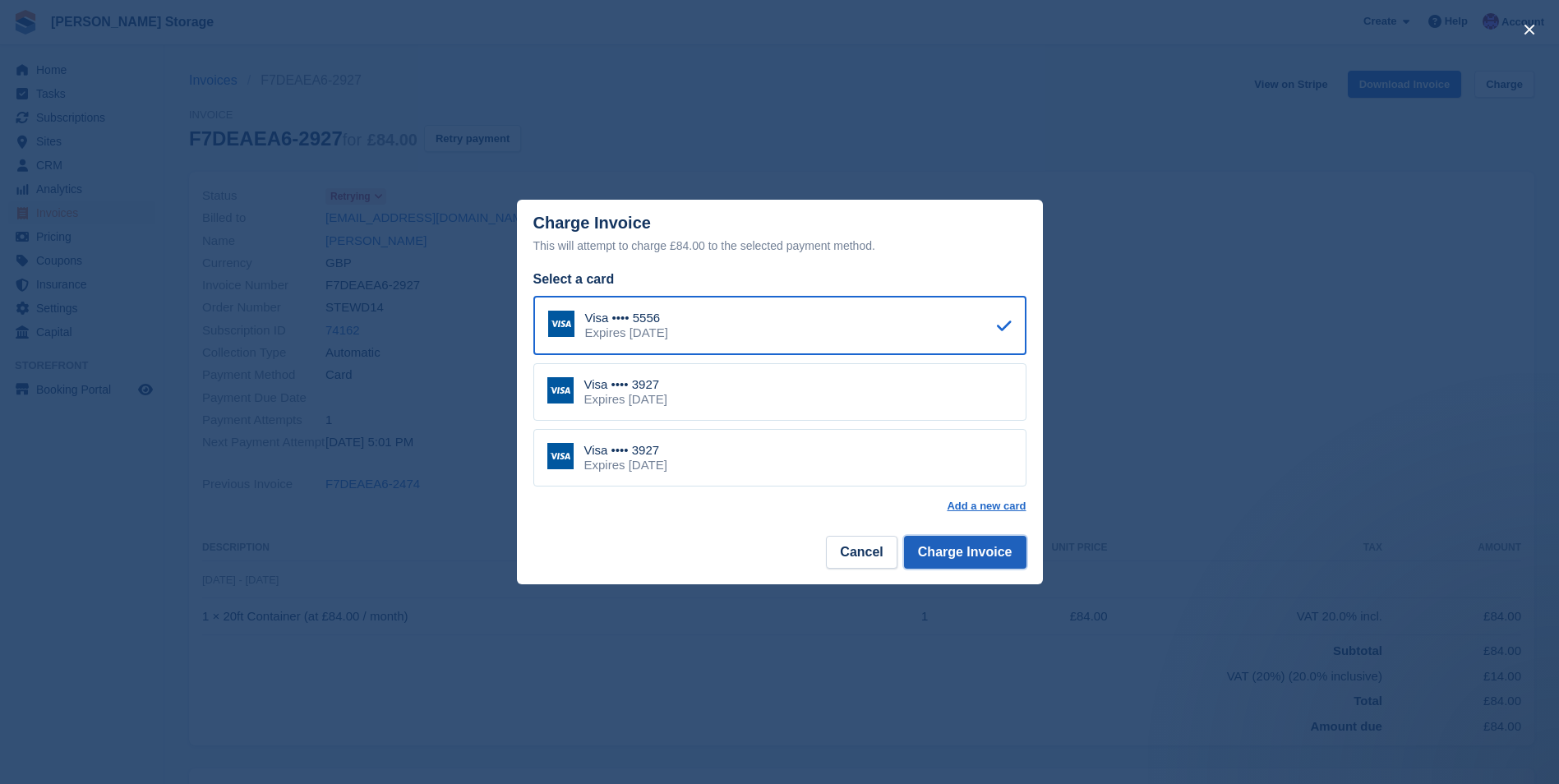
click at [945, 549] on button "Charge Invoice" at bounding box center [965, 552] width 123 height 33
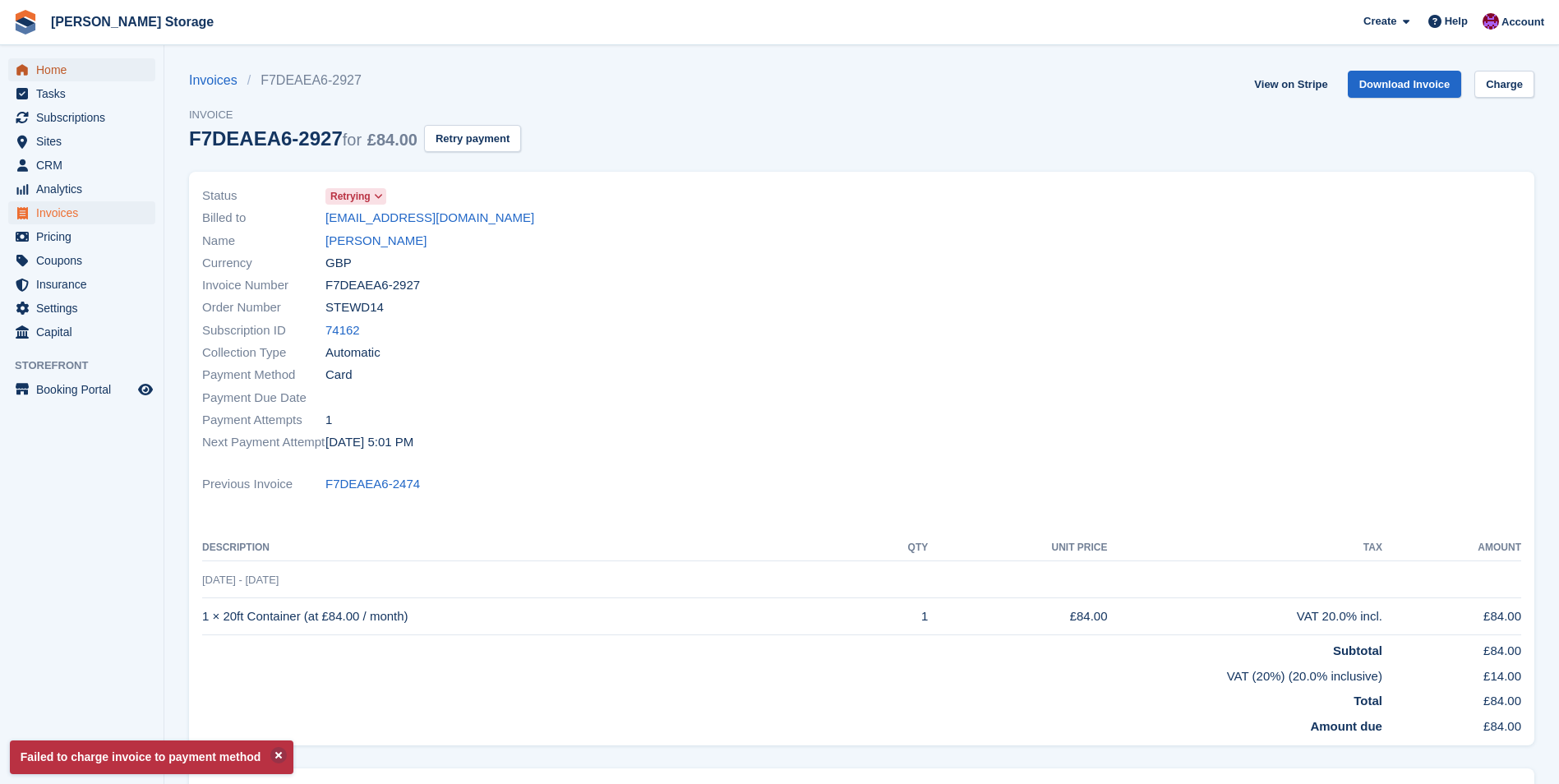
click at [66, 66] on span "Home" at bounding box center [85, 69] width 99 height 23
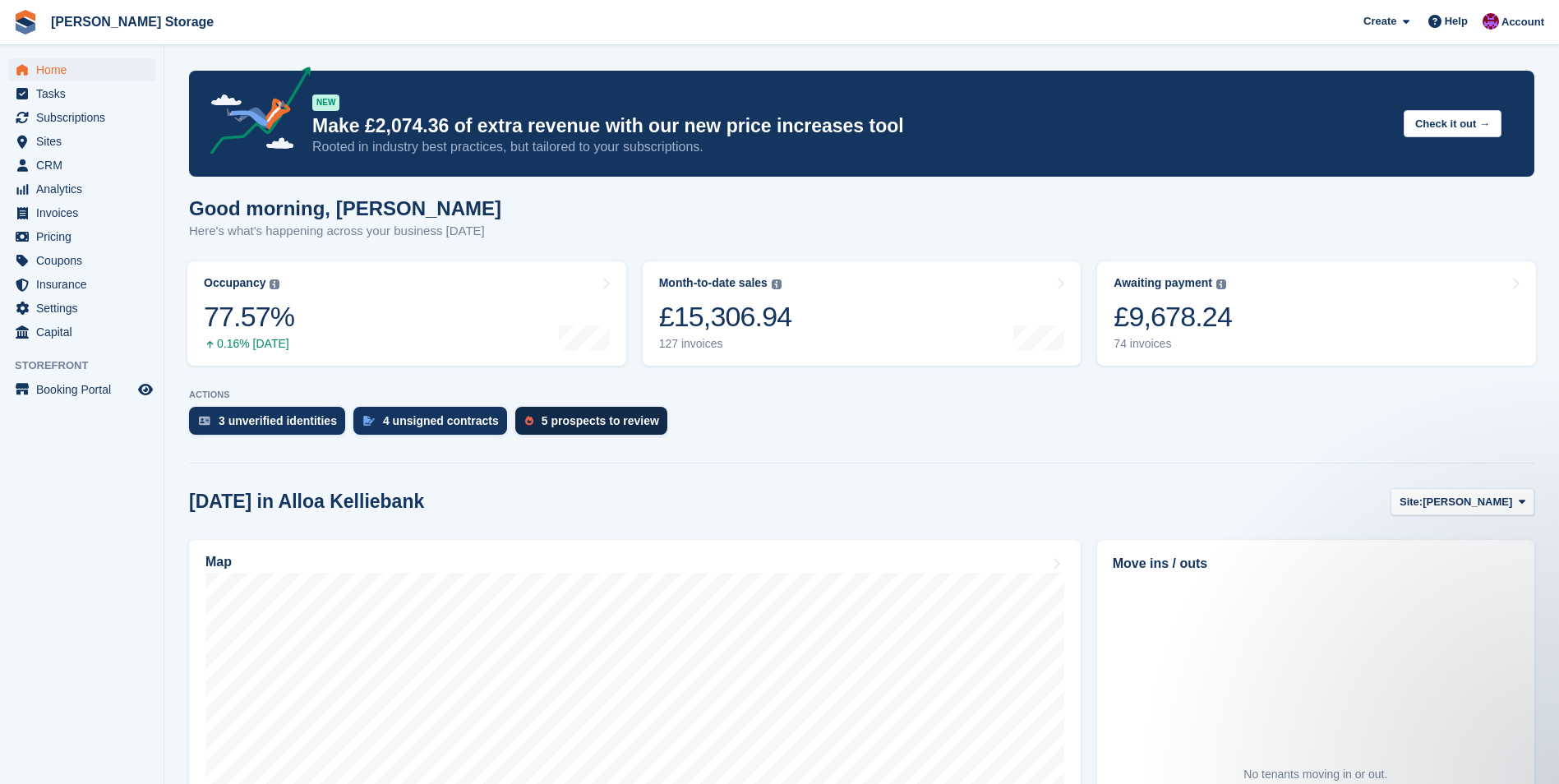
click at [556, 412] on div "5 prospects to review" at bounding box center [591, 421] width 152 height 28
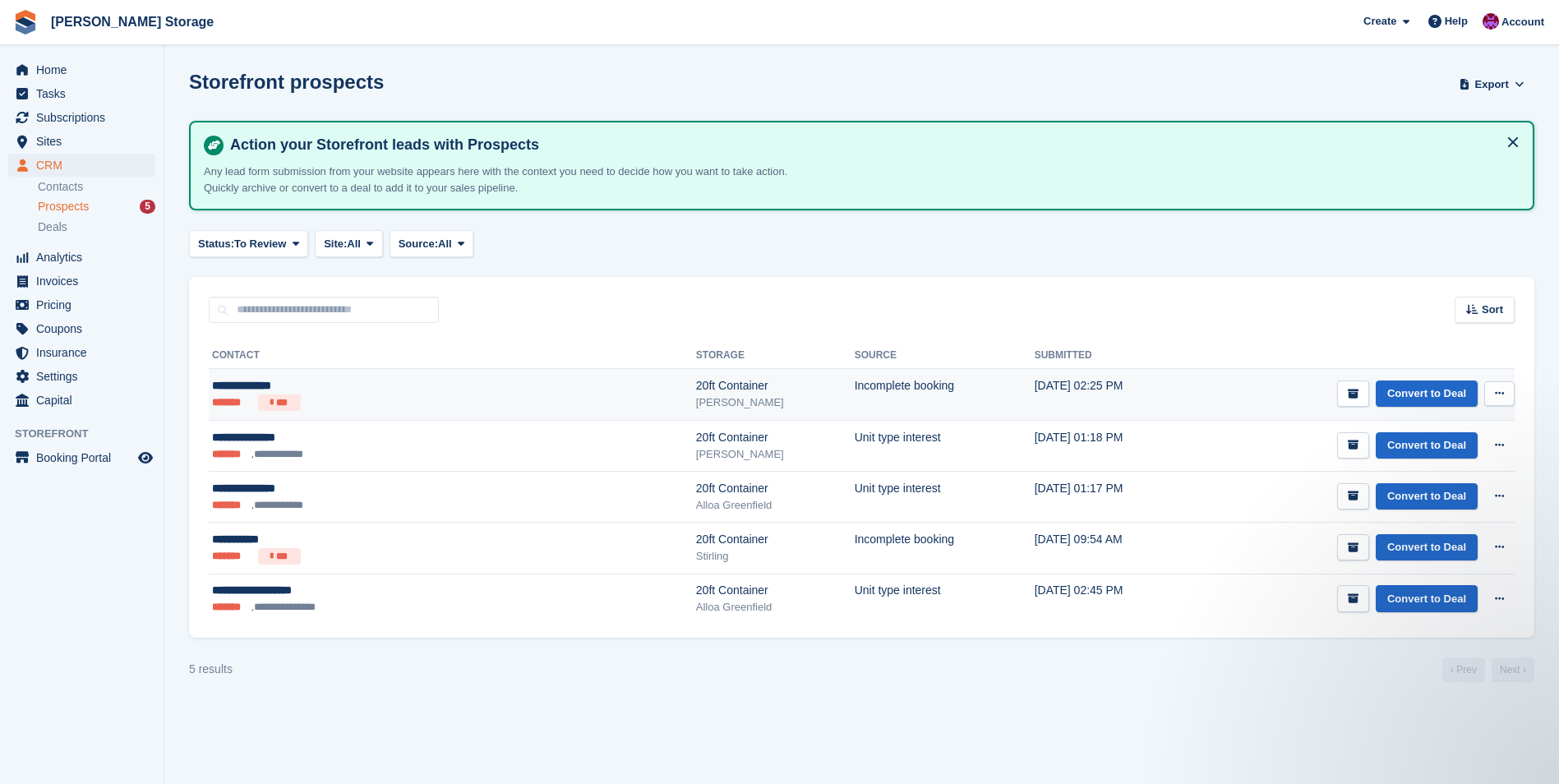
click at [696, 398] on div "[PERSON_NAME]" at bounding box center [776, 403] width 159 height 17
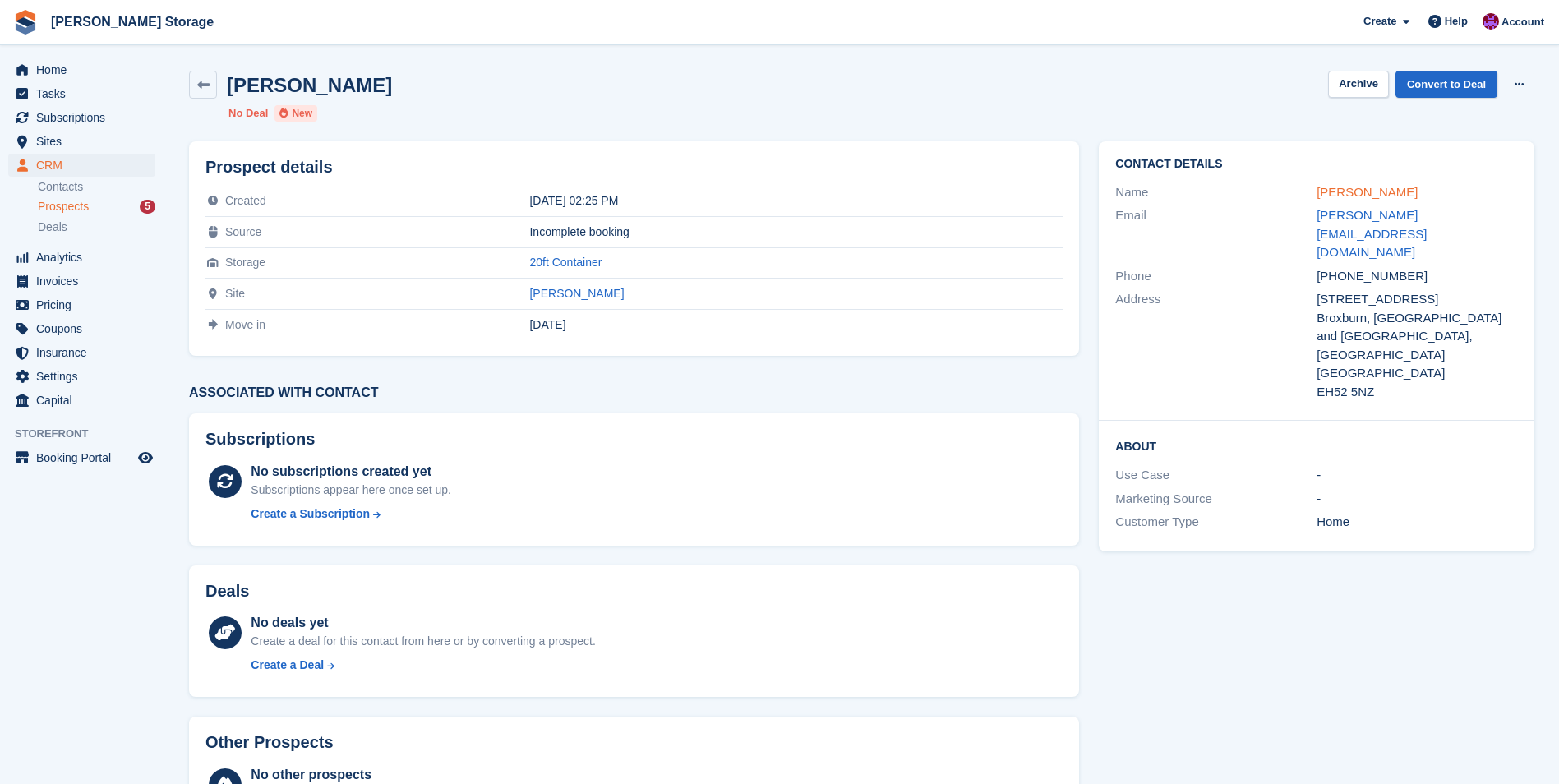
click at [1350, 194] on link "Anne Armstrong" at bounding box center [1367, 191] width 101 height 14
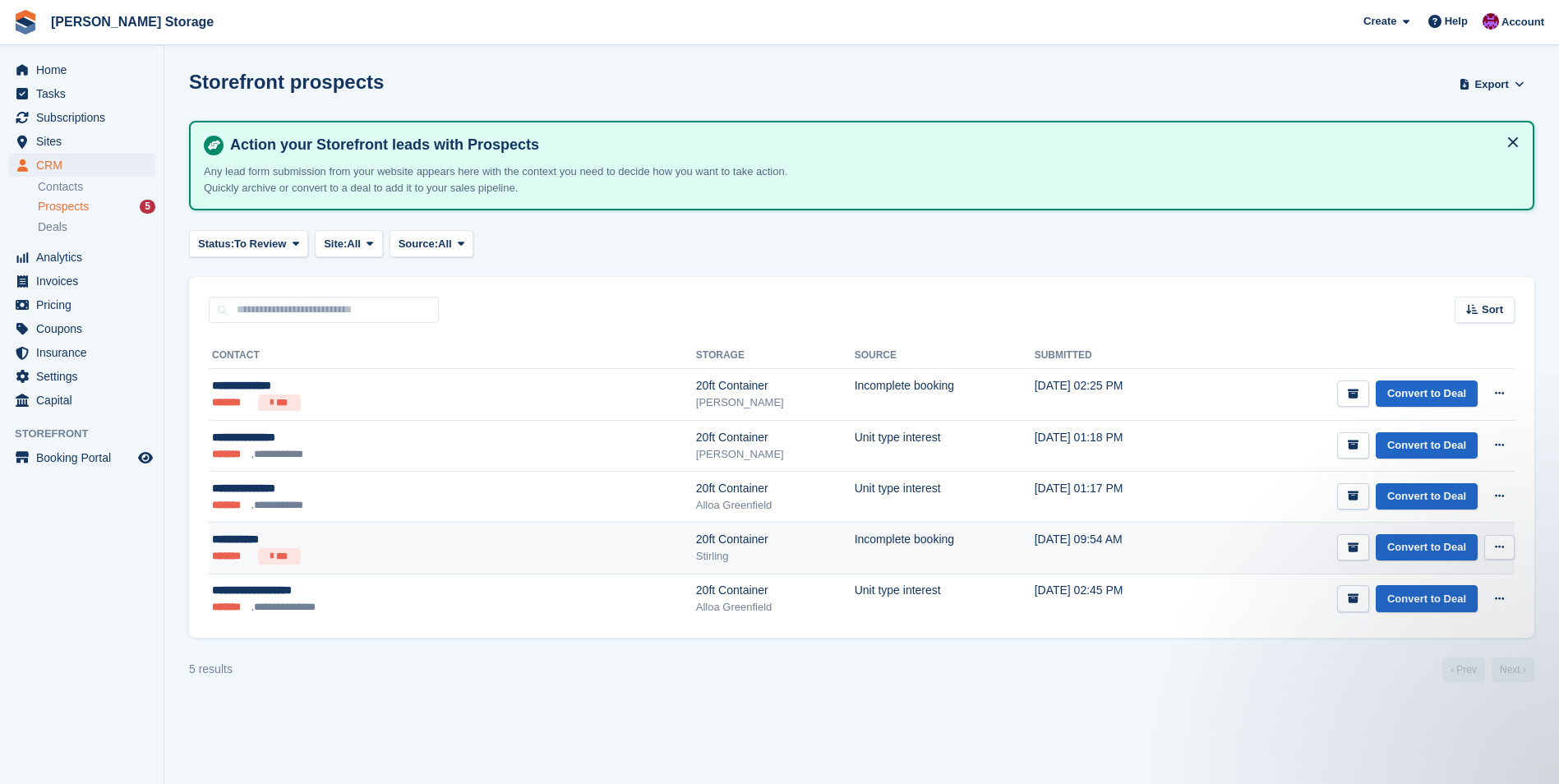
click at [387, 544] on div "**********" at bounding box center [346, 540] width 268 height 18
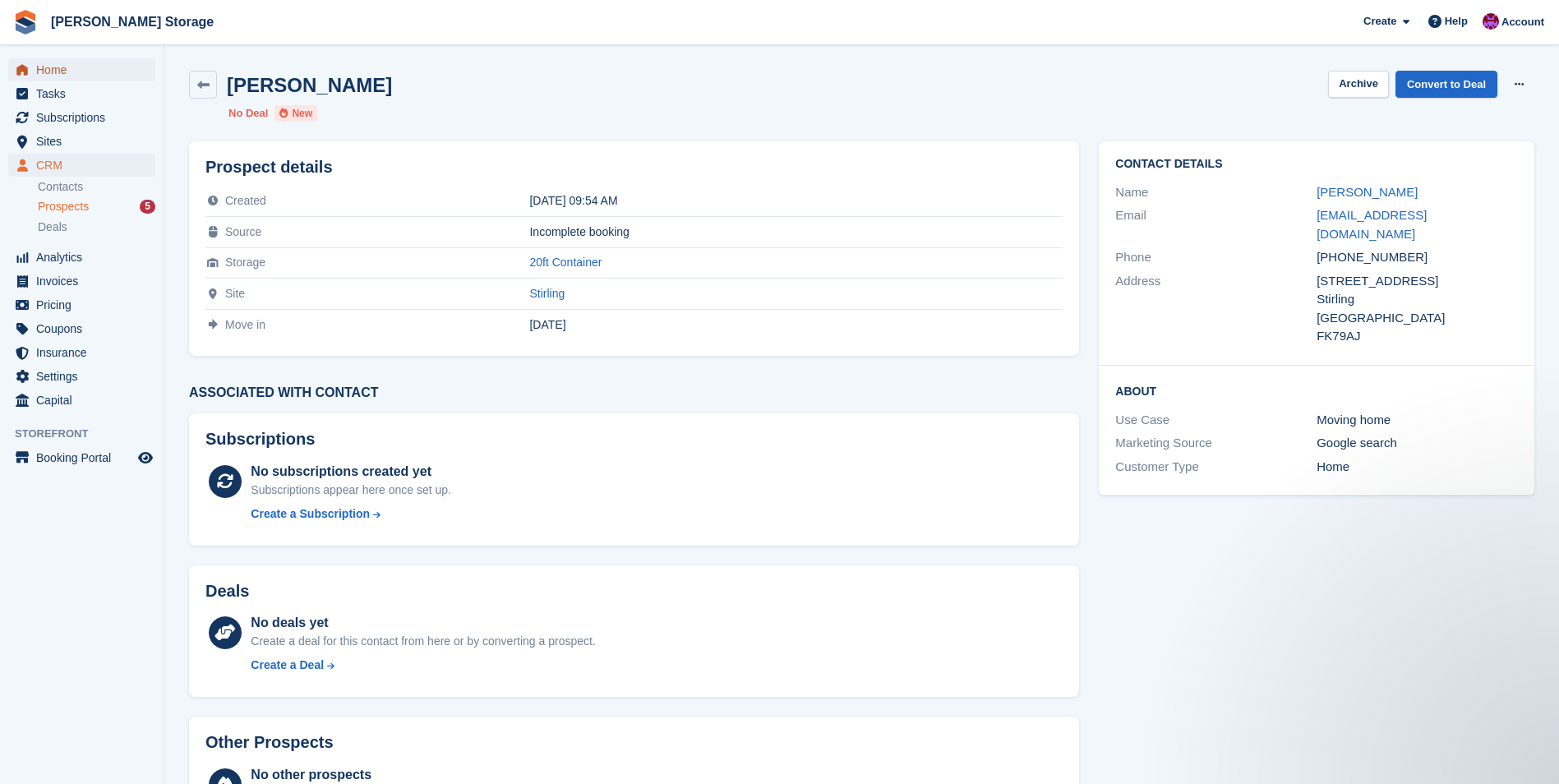
click at [68, 74] on span "Home" at bounding box center [85, 69] width 99 height 23
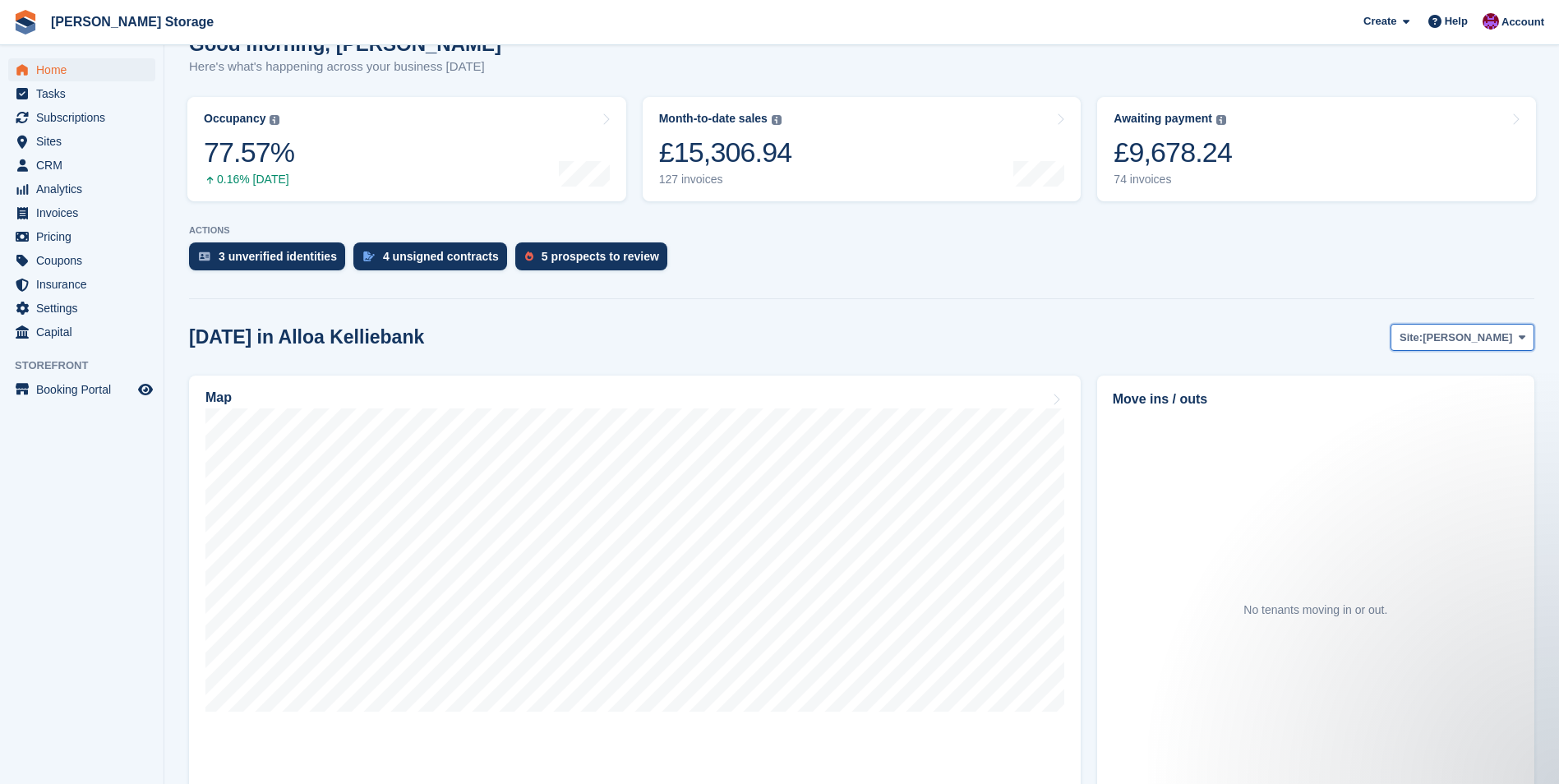
click at [1487, 333] on span "[PERSON_NAME]" at bounding box center [1467, 338] width 89 height 17
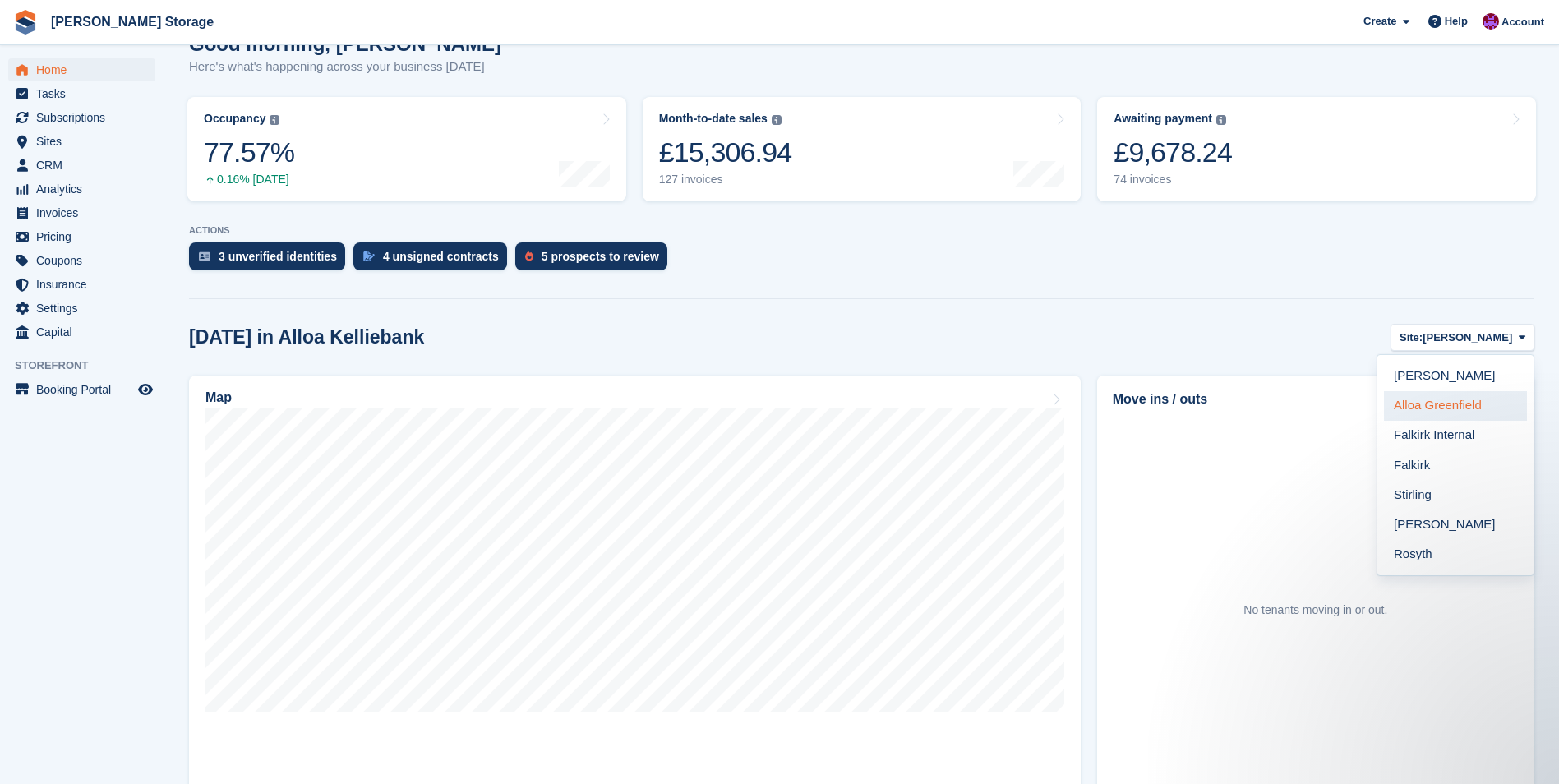
click at [1484, 397] on link "Alloa Greenfield" at bounding box center [1455, 406] width 143 height 30
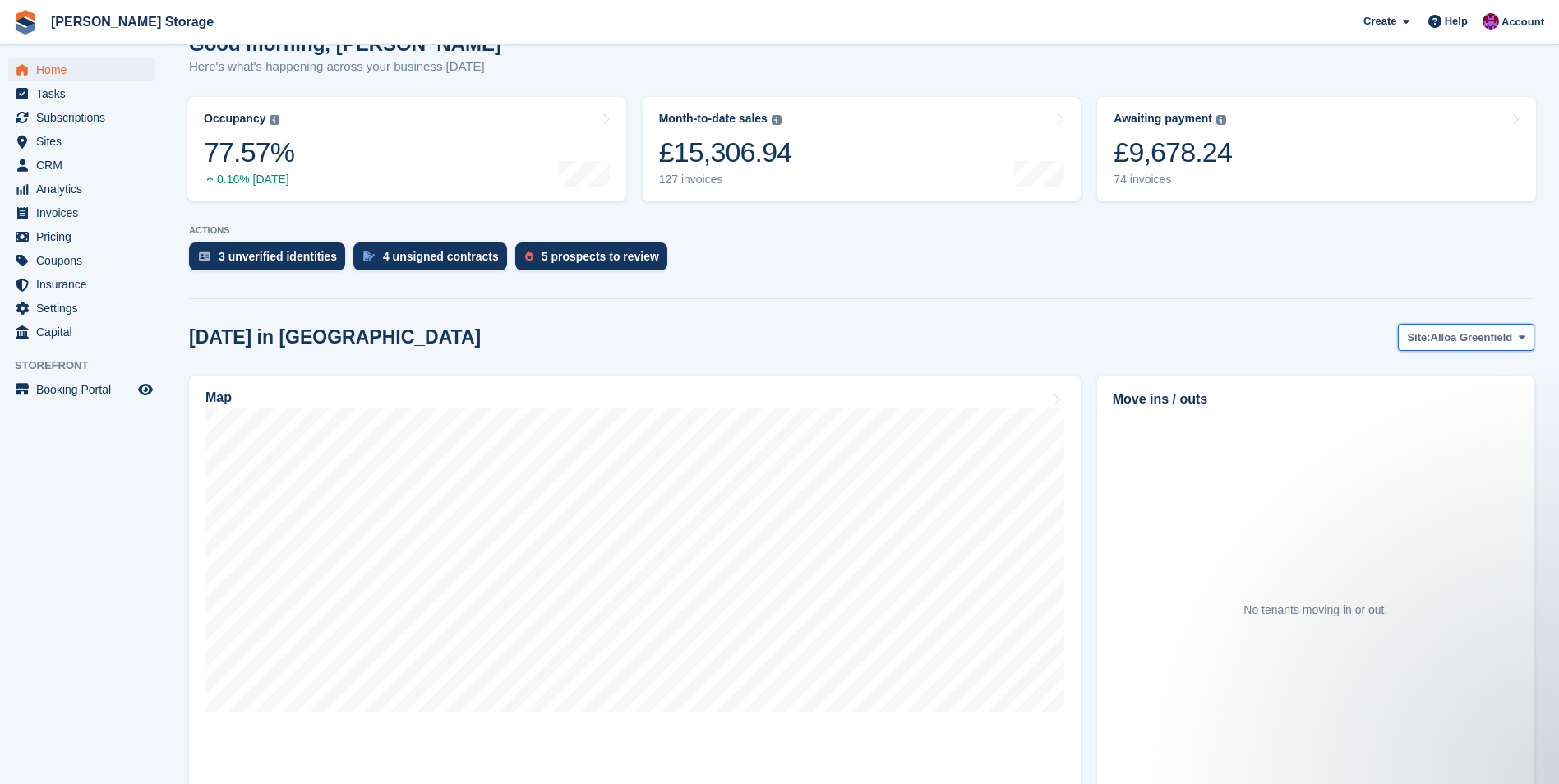
click at [1478, 342] on span "Alloa Greenfield" at bounding box center [1471, 338] width 82 height 17
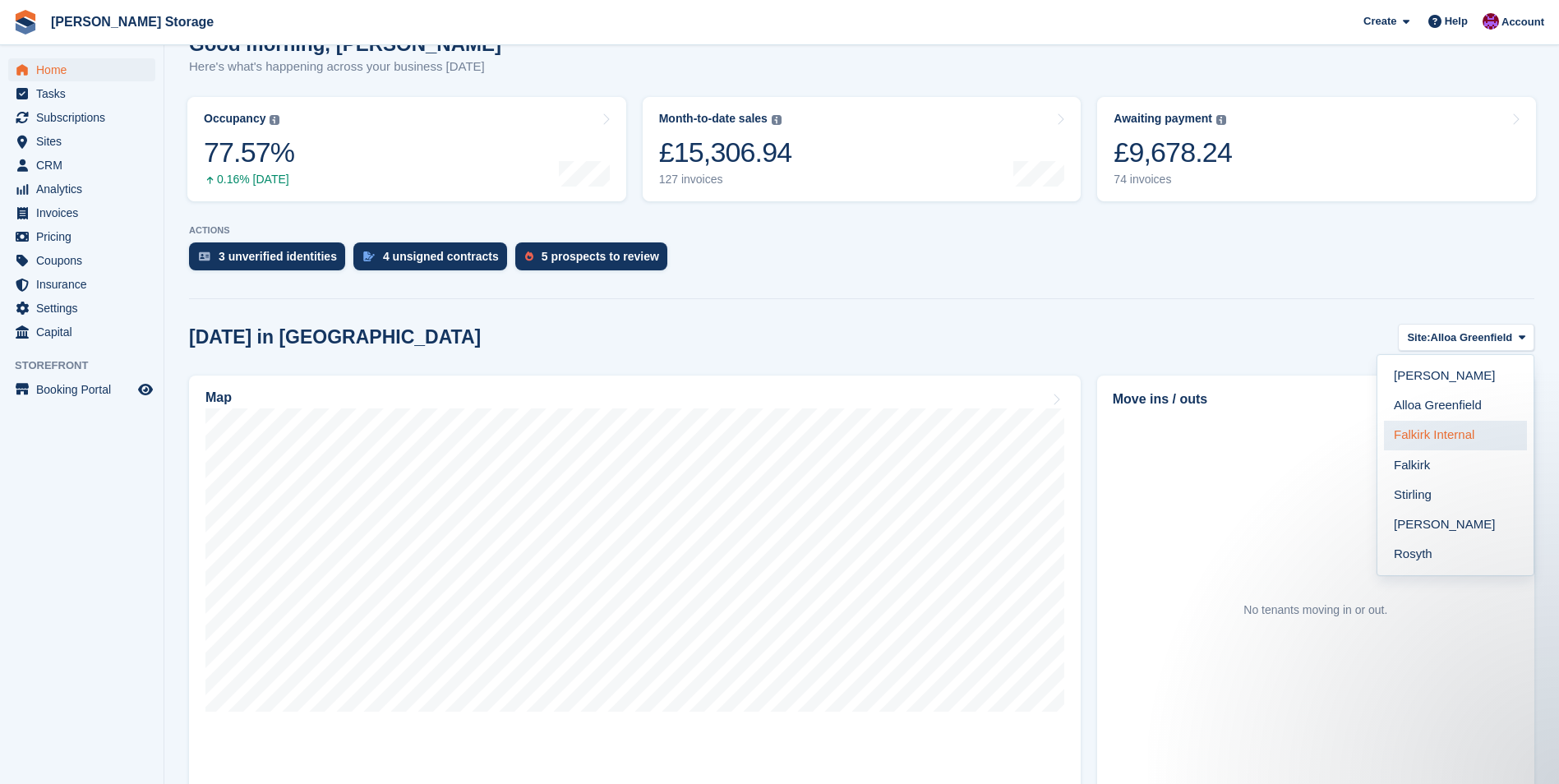
click at [1470, 442] on link "Falkirk Internal" at bounding box center [1455, 435] width 143 height 30
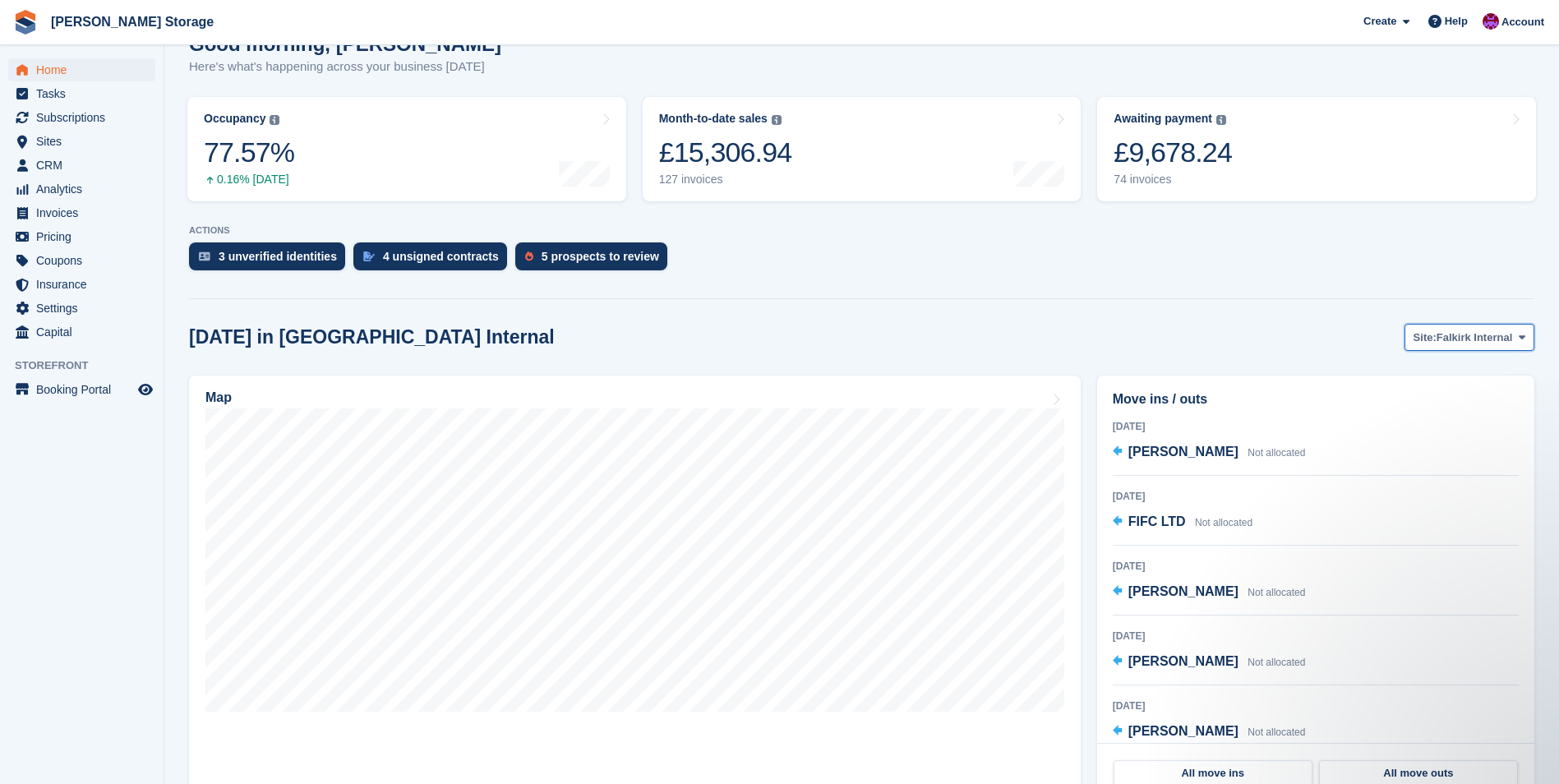
click at [1447, 335] on span "Falkirk Internal" at bounding box center [1474, 338] width 76 height 17
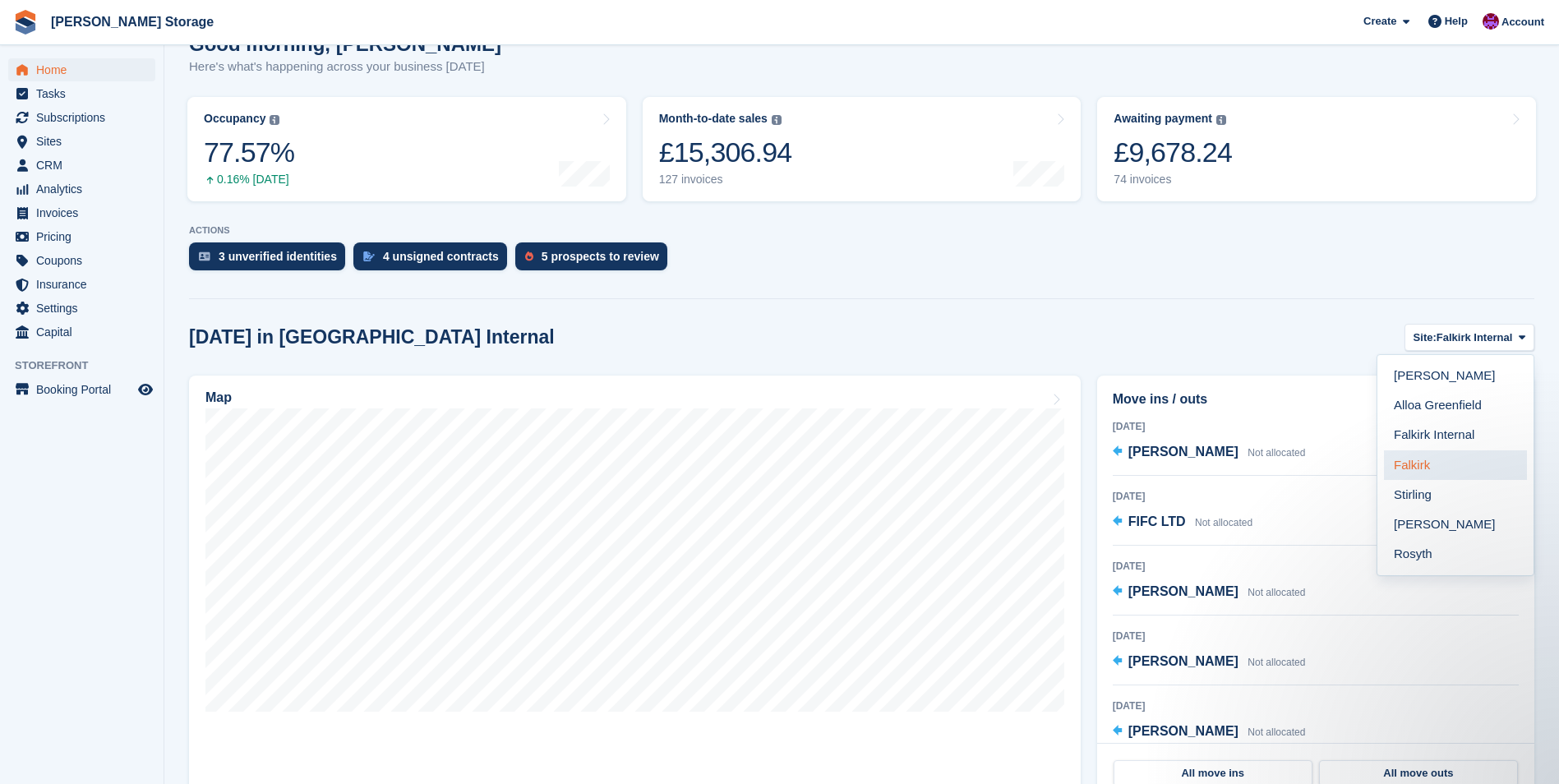
click at [1431, 463] on link "Falkirk" at bounding box center [1455, 465] width 143 height 30
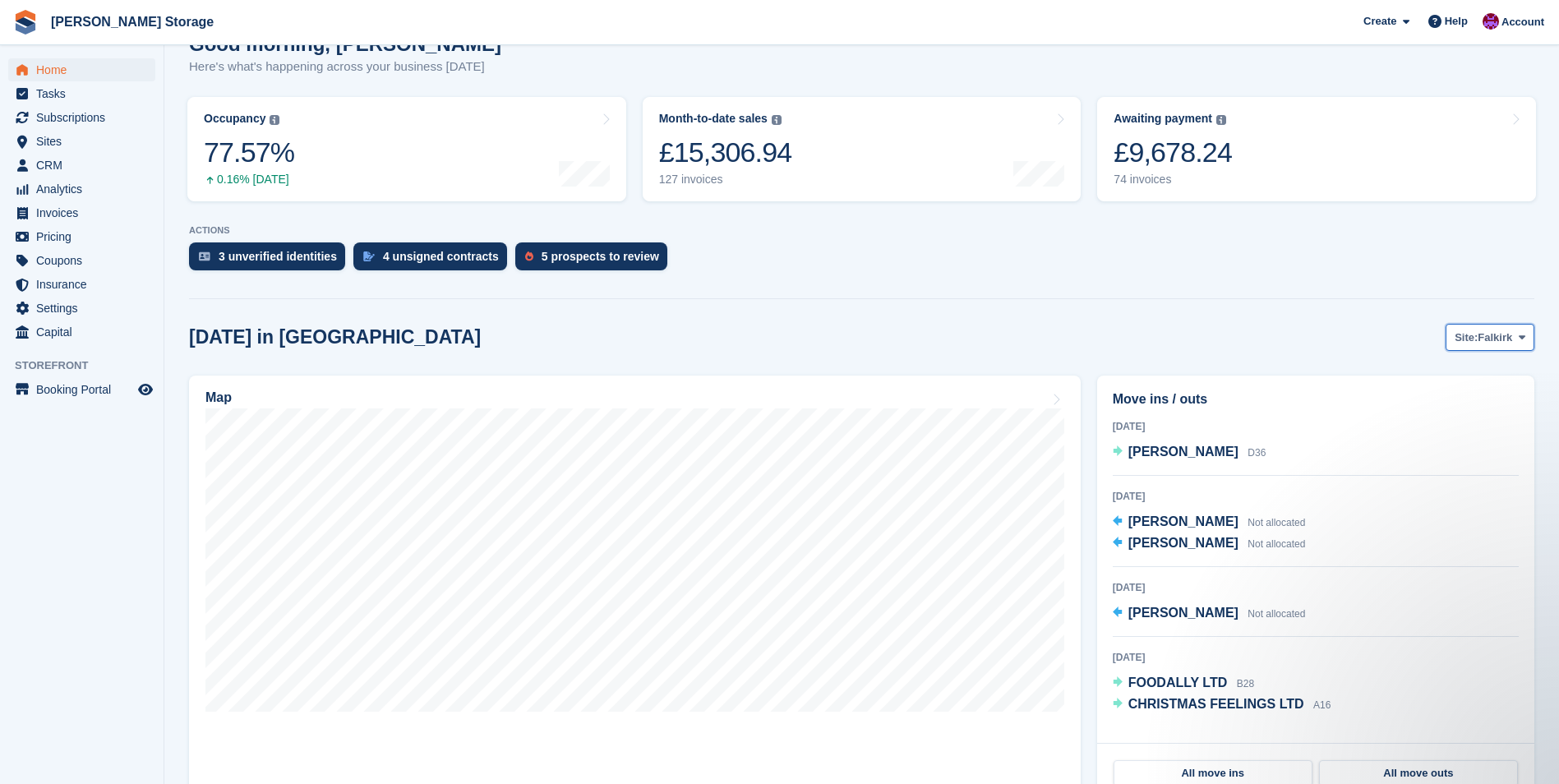
click at [1485, 343] on span "Falkirk" at bounding box center [1494, 338] width 34 height 17
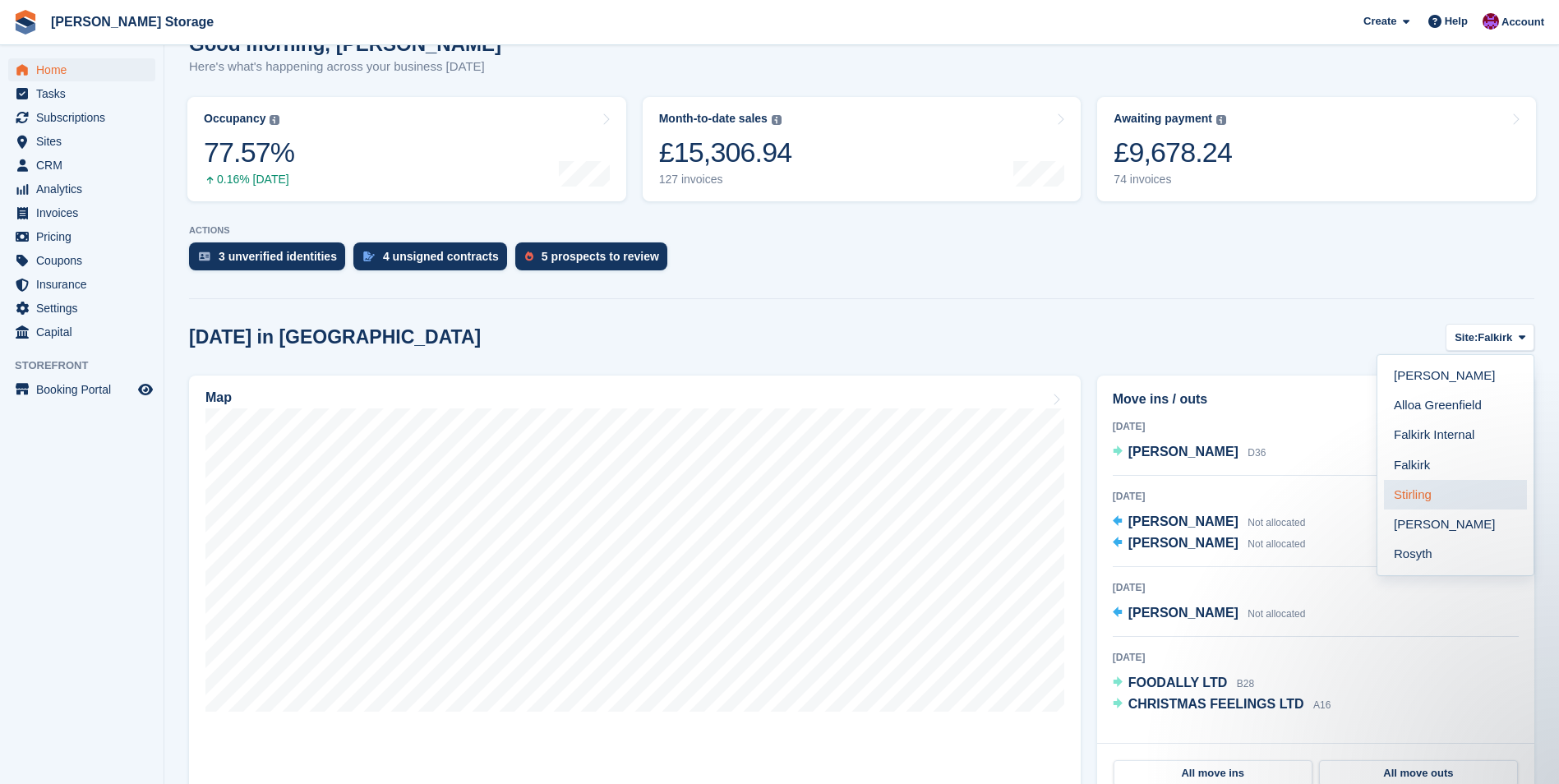
click at [1458, 492] on link "Stirling" at bounding box center [1455, 494] width 143 height 30
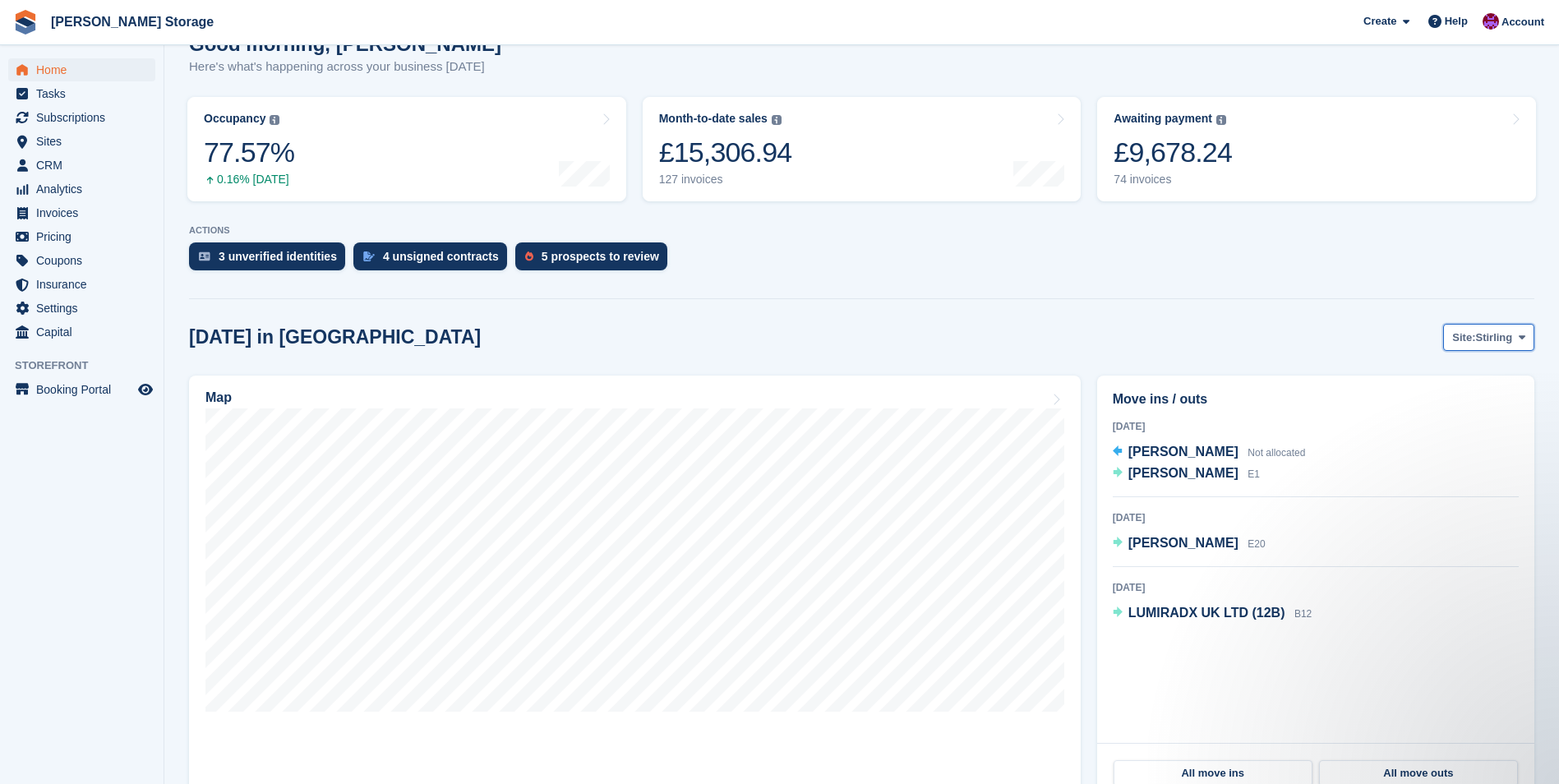
click at [1502, 340] on span "Stirling" at bounding box center [1494, 338] width 37 height 17
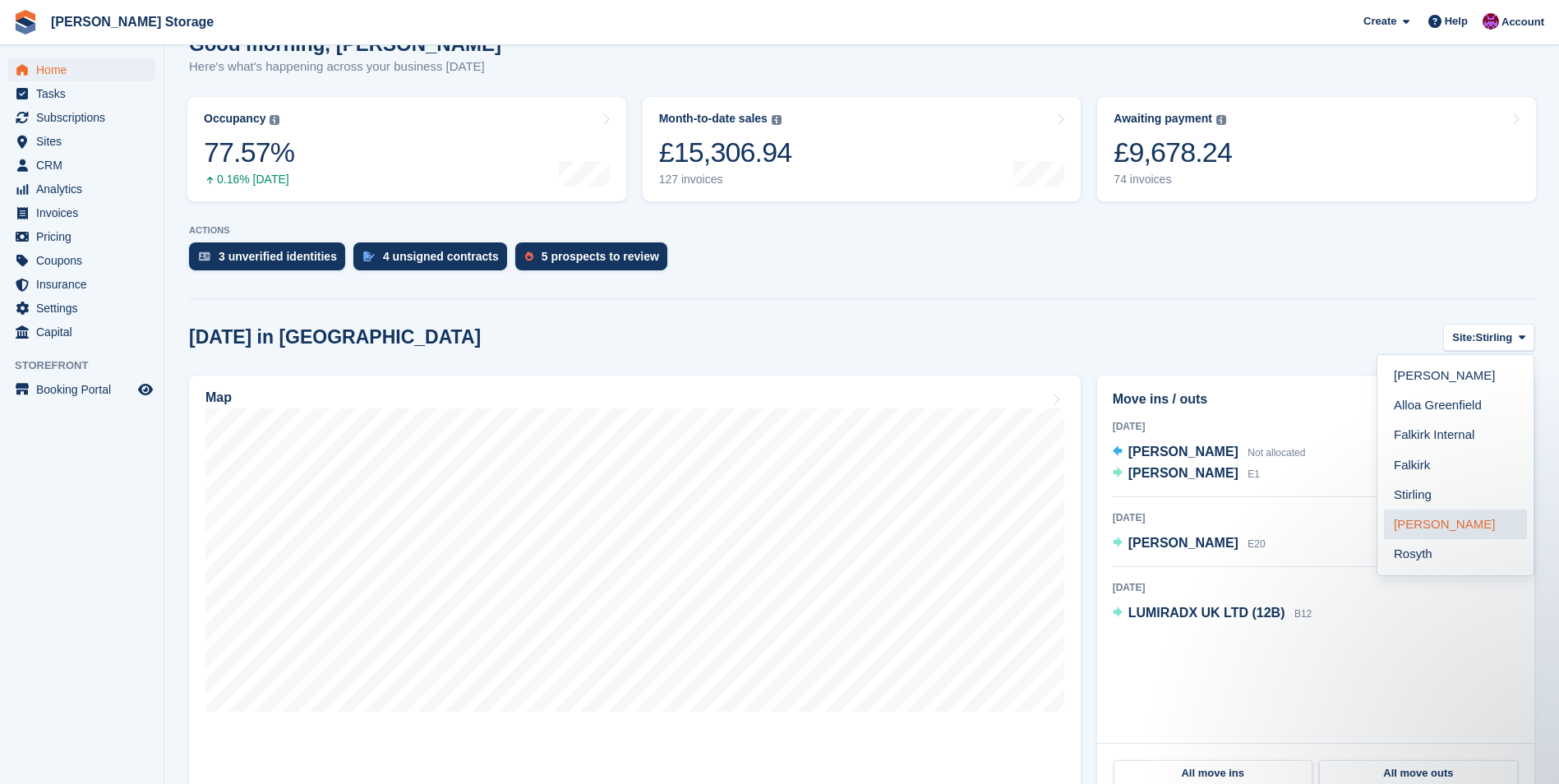
click at [1451, 537] on link "[PERSON_NAME]" at bounding box center [1455, 524] width 143 height 30
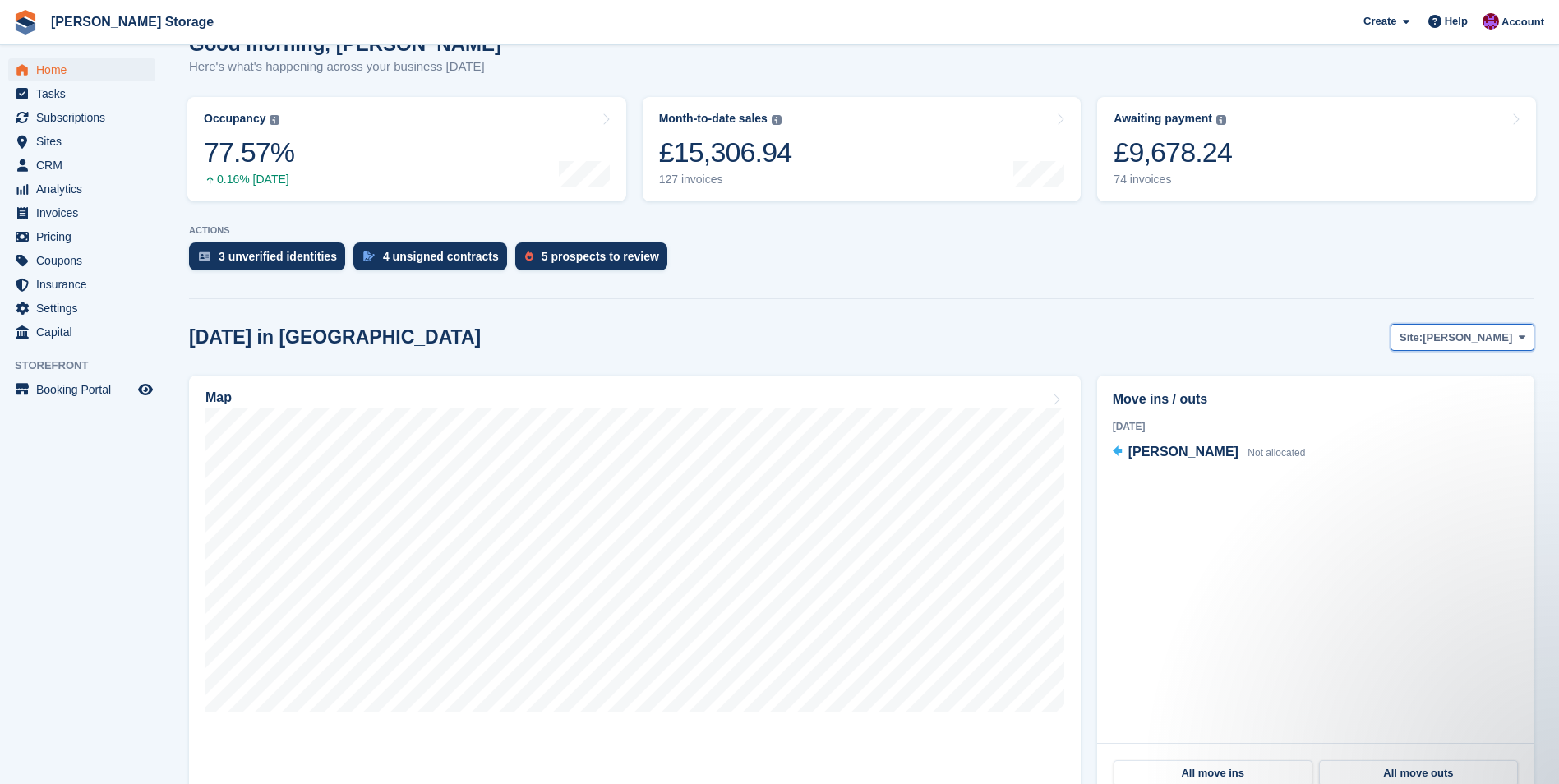
click at [1505, 340] on span "[PERSON_NAME]" at bounding box center [1467, 338] width 89 height 17
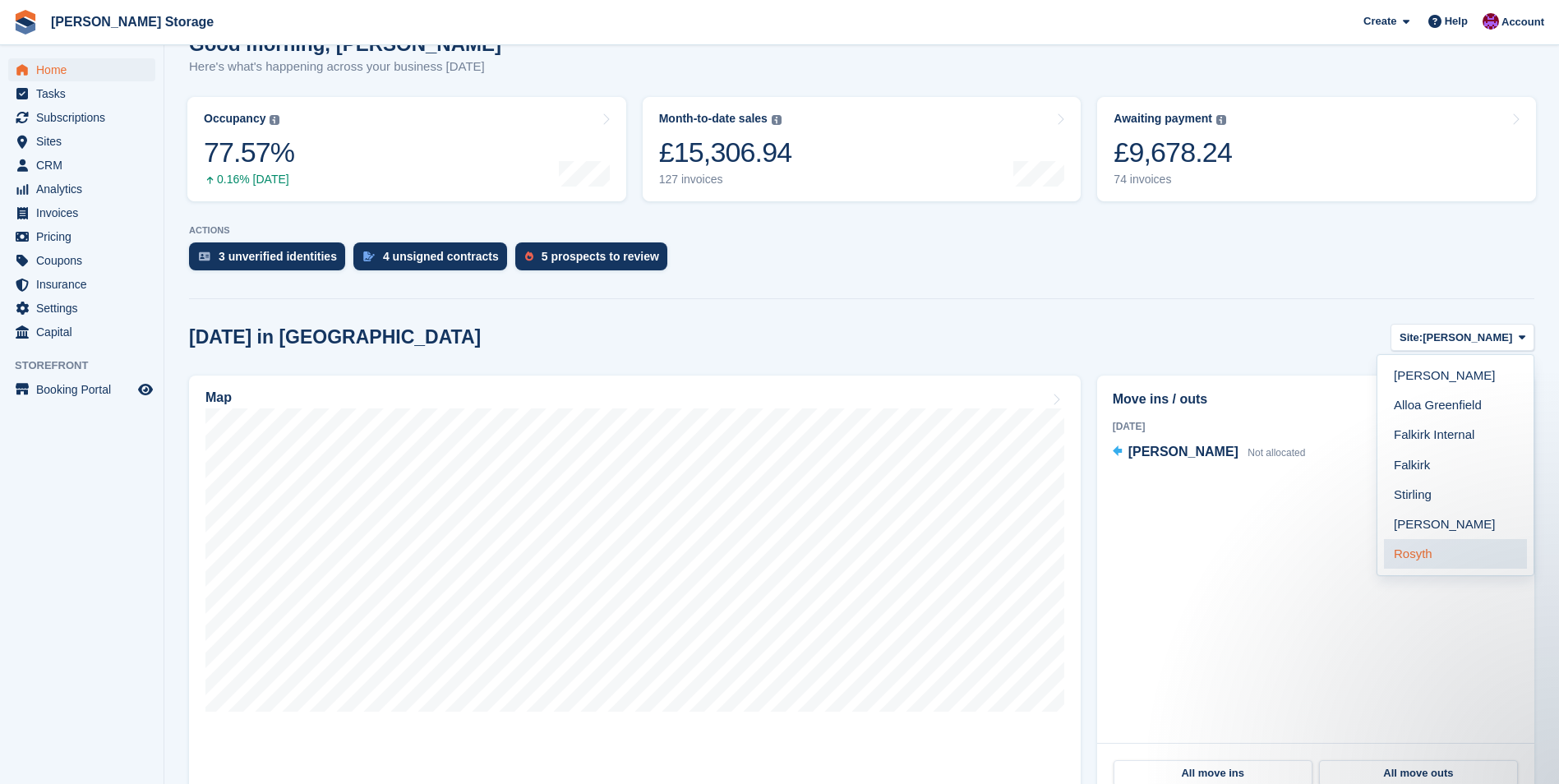
click at [1429, 549] on link "Rosyth" at bounding box center [1455, 553] width 143 height 30
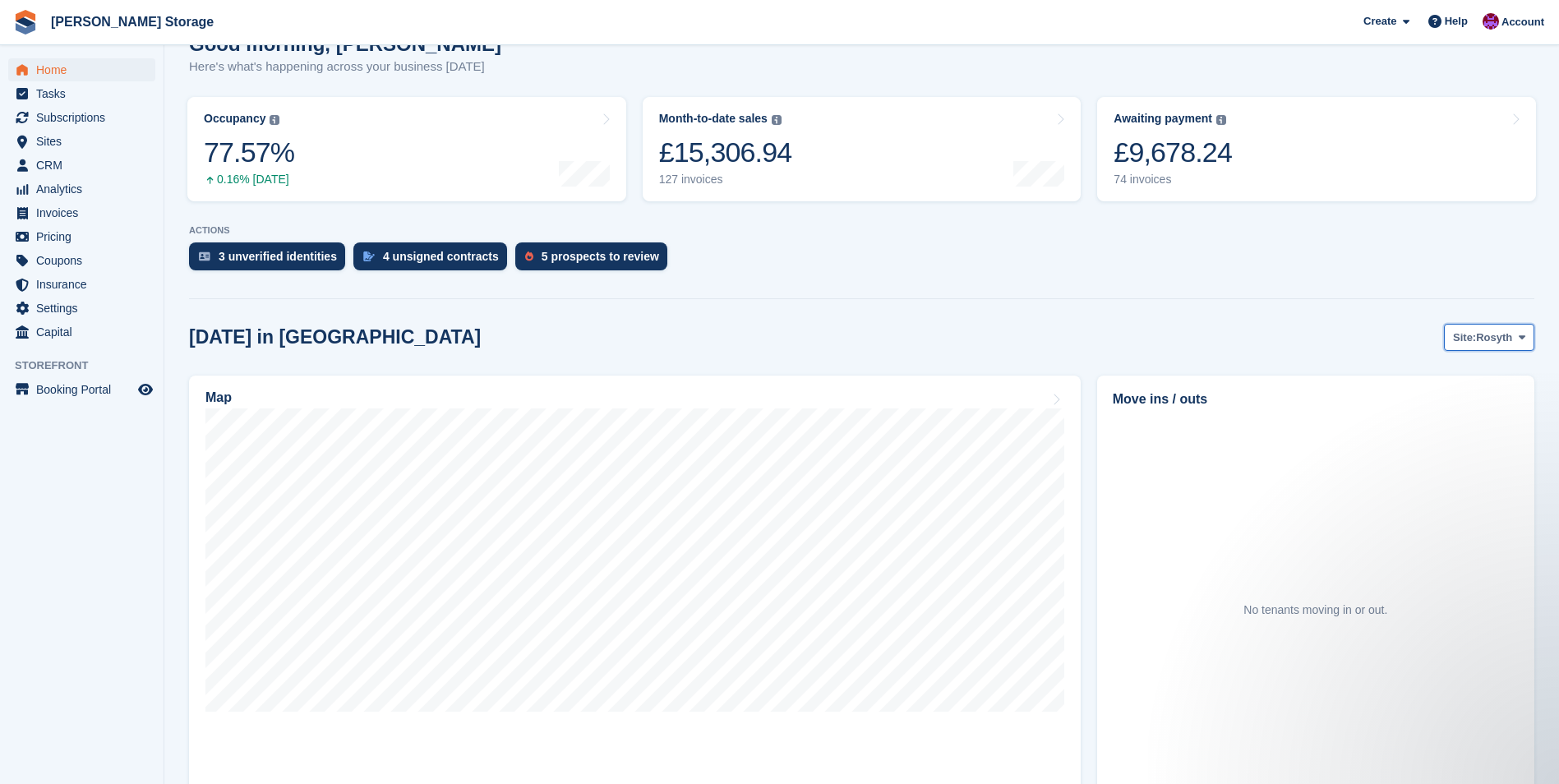
click at [1476, 336] on span "Site:" at bounding box center [1464, 338] width 23 height 17
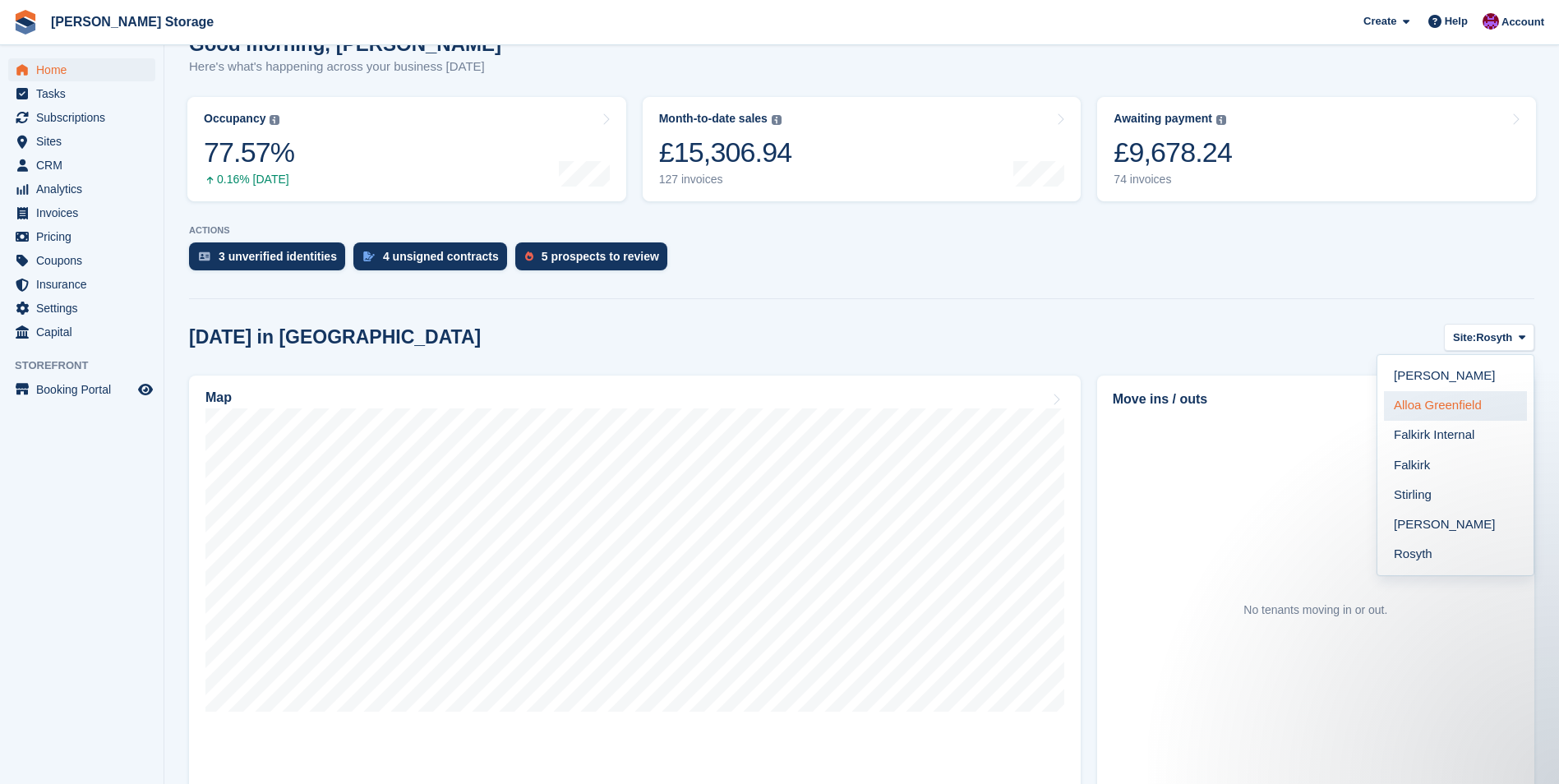
click at [1461, 411] on link "Alloa Greenfield" at bounding box center [1455, 406] width 143 height 30
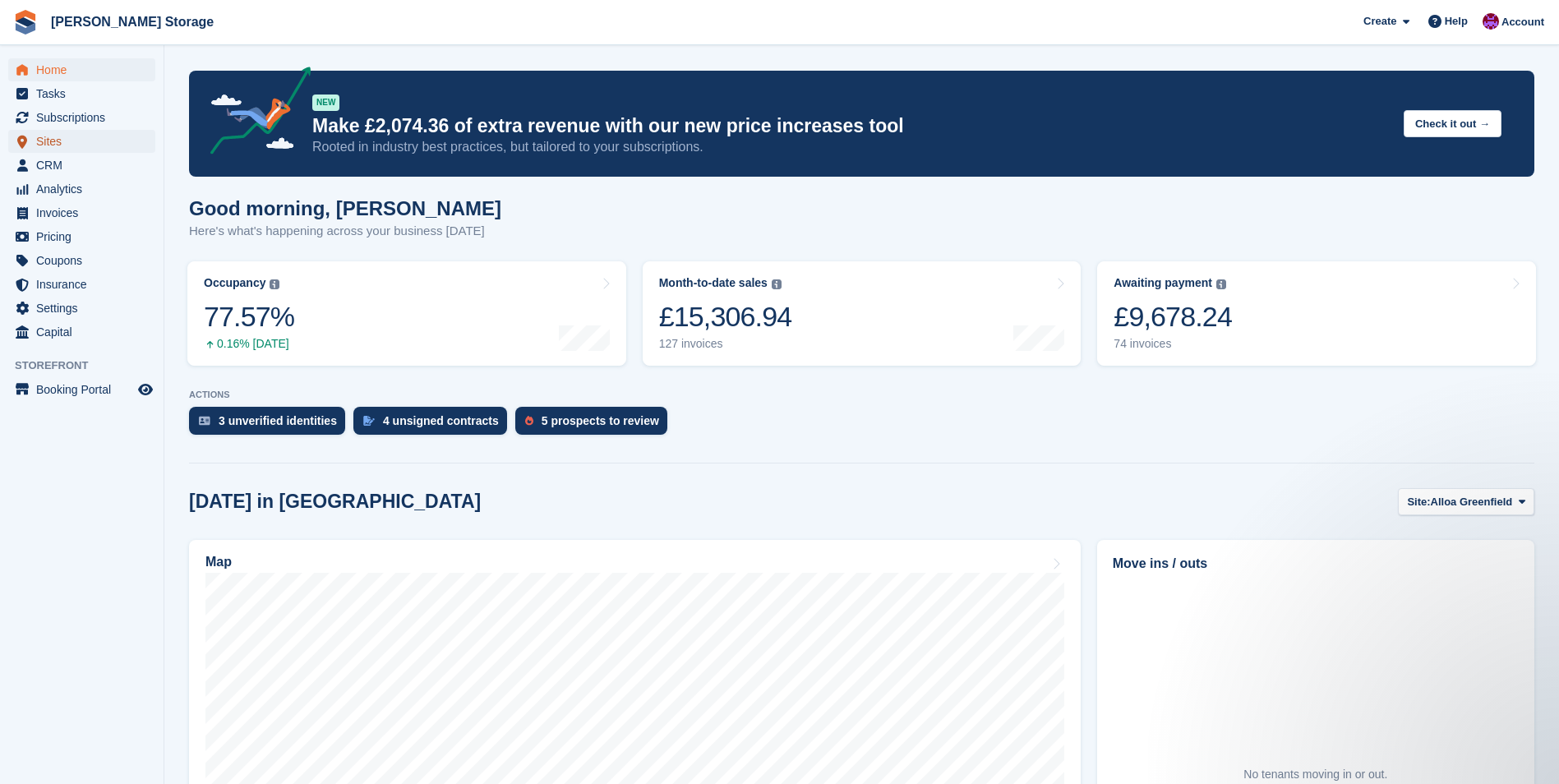
click at [38, 148] on span "Sites" at bounding box center [85, 141] width 99 height 23
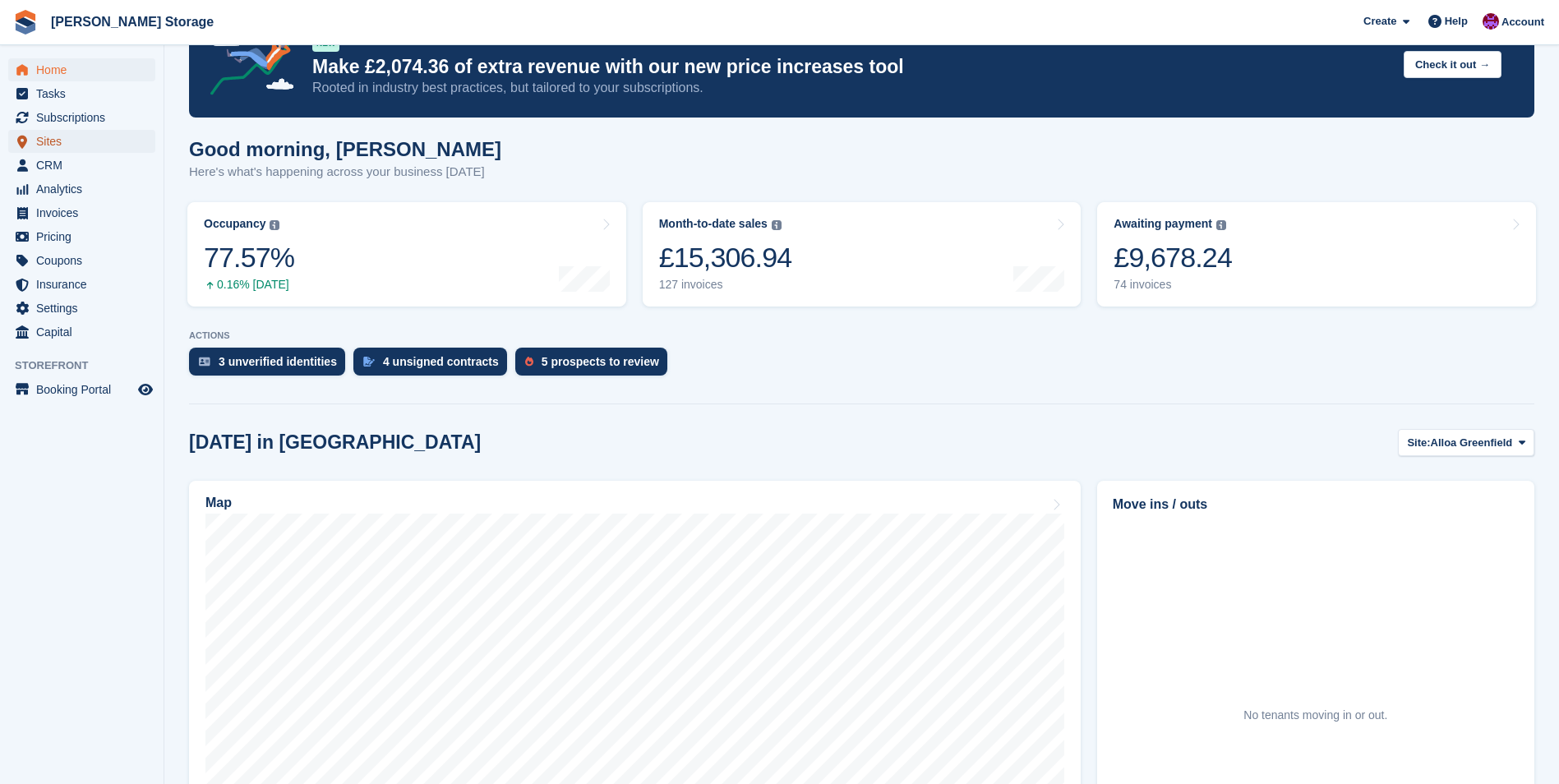
scroll to position [245, 0]
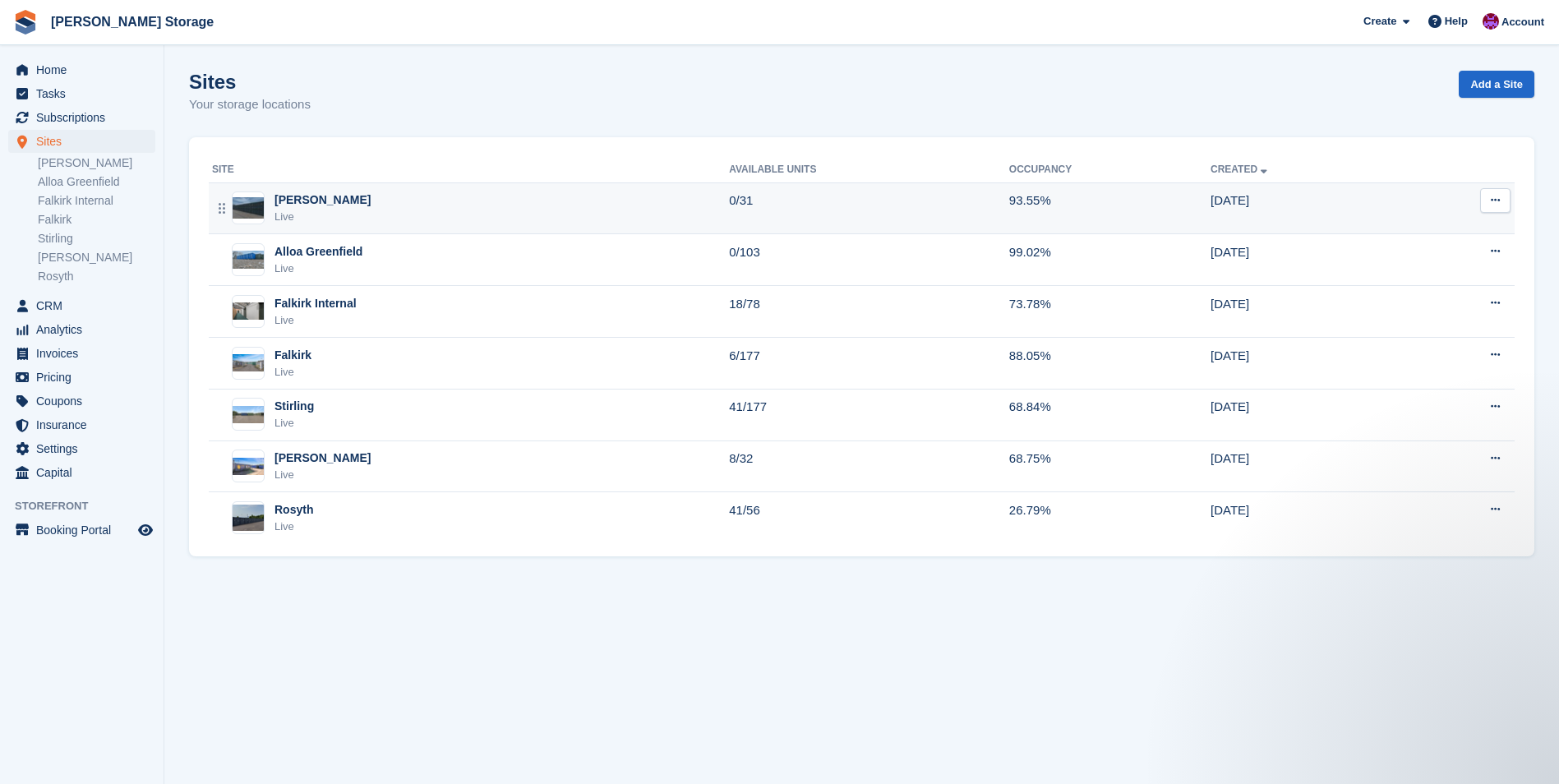
click at [544, 204] on div "Alloa Kelliebank Live" at bounding box center [470, 208] width 517 height 34
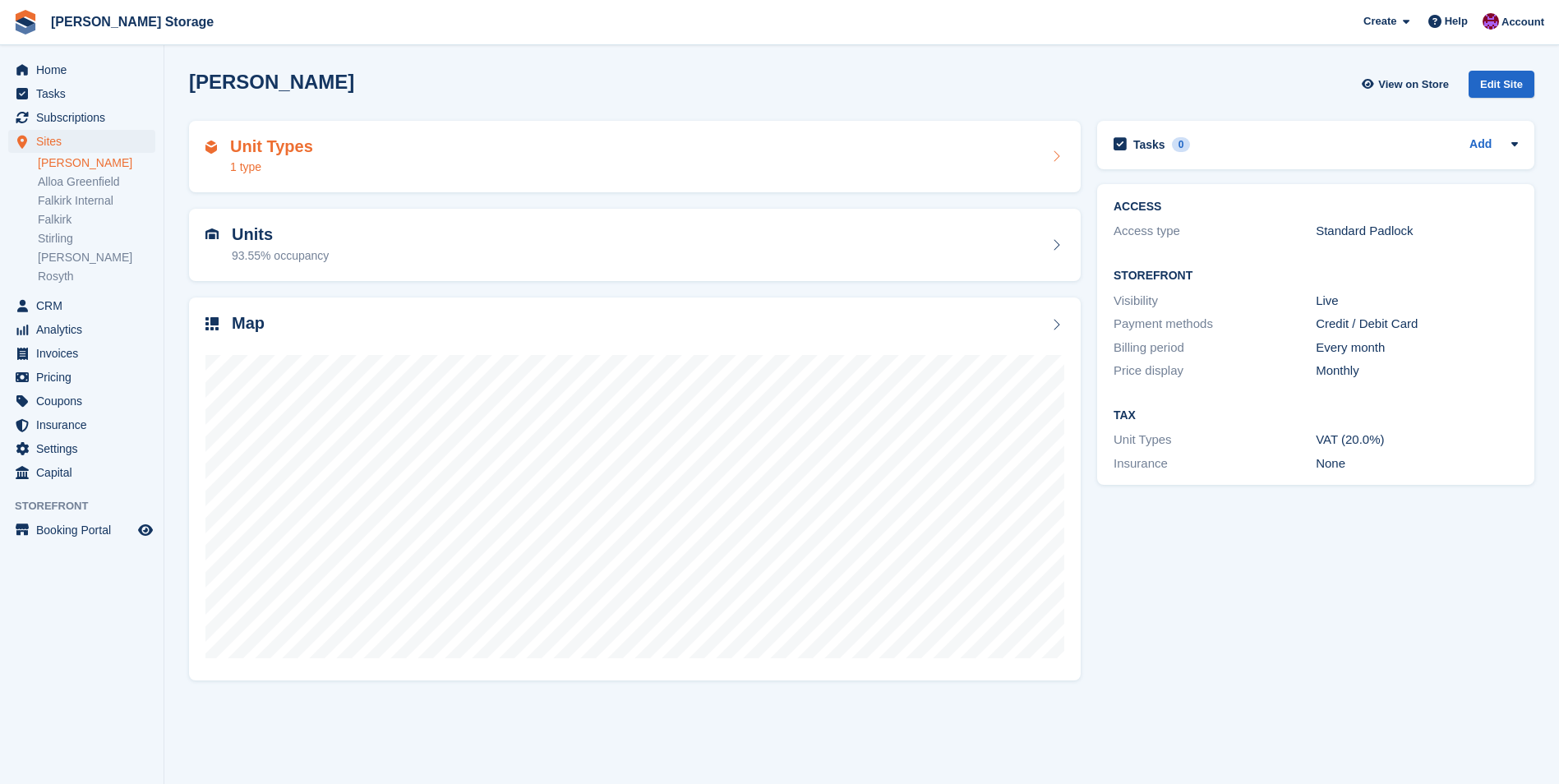
click at [551, 184] on div "Unit Types 1 type" at bounding box center [635, 157] width 892 height 72
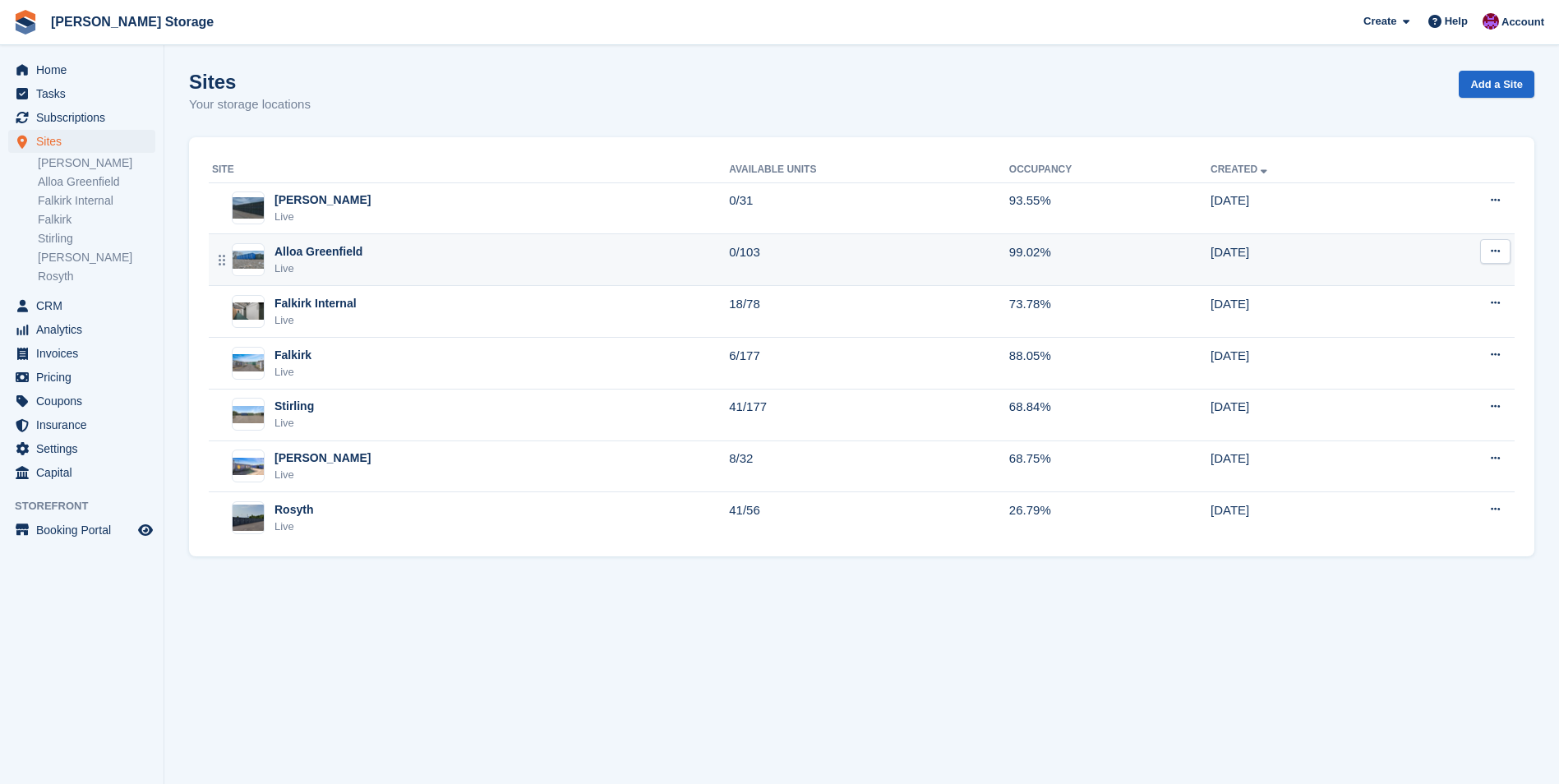
click at [445, 244] on div "Alloa Greenfield Live" at bounding box center [470, 260] width 517 height 34
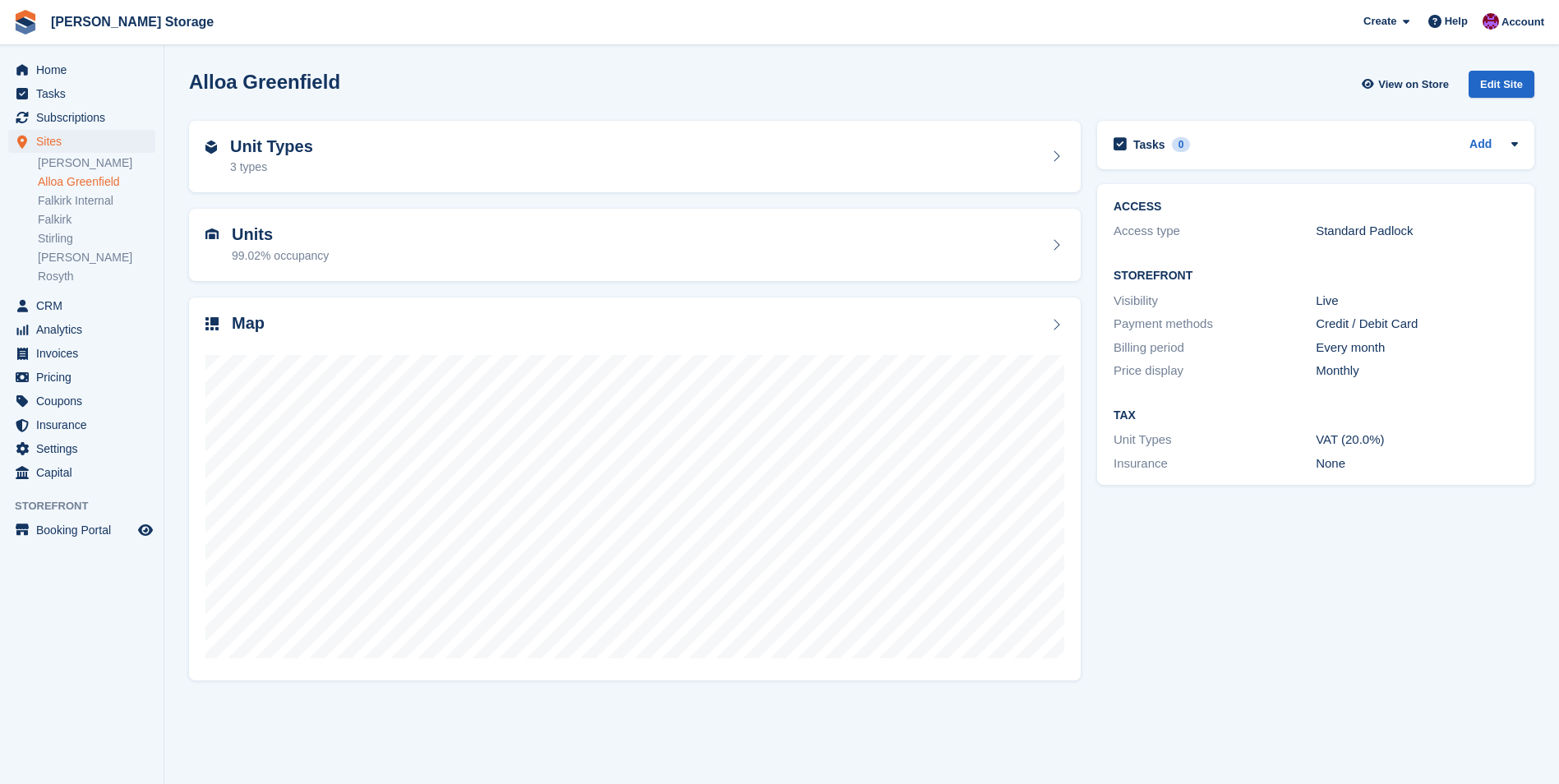
click at [551, 113] on div "Unit Types 3 types" at bounding box center [635, 157] width 908 height 89
click at [535, 138] on div "Unit Types 3 types" at bounding box center [635, 157] width 859 height 40
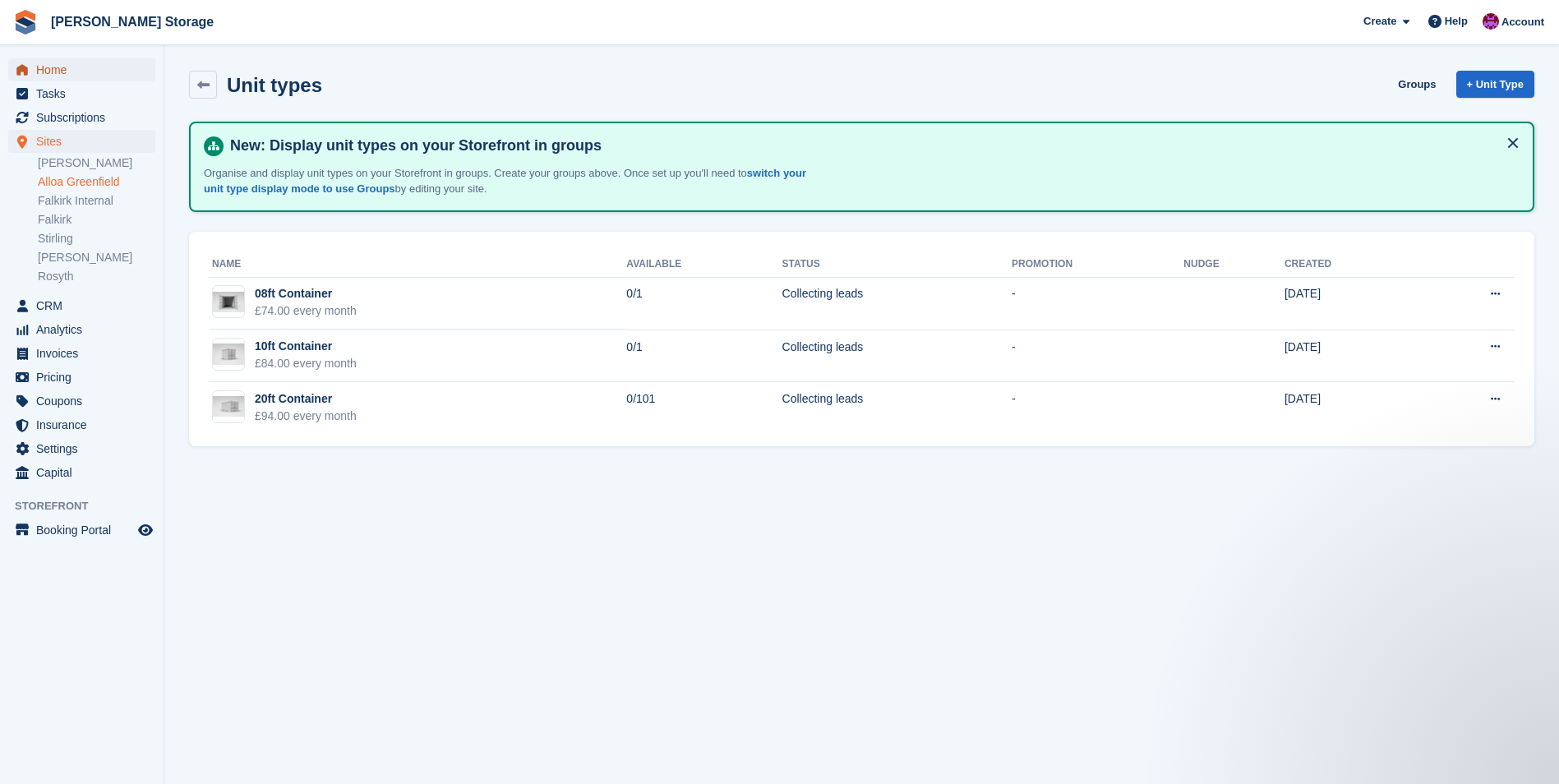
click at [76, 64] on span "Home" at bounding box center [85, 69] width 99 height 23
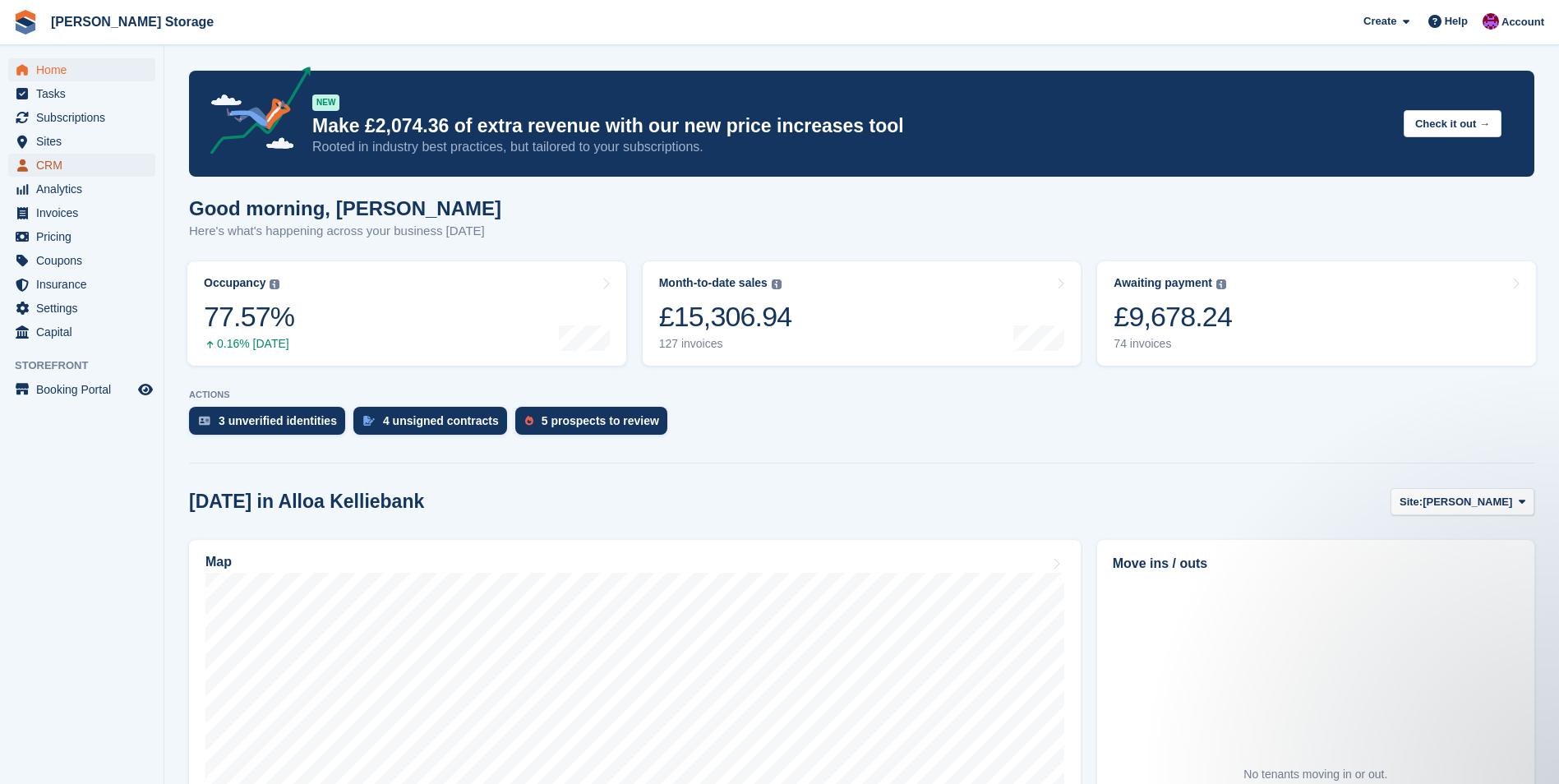
click at [86, 170] on span "CRM" at bounding box center [85, 165] width 99 height 23
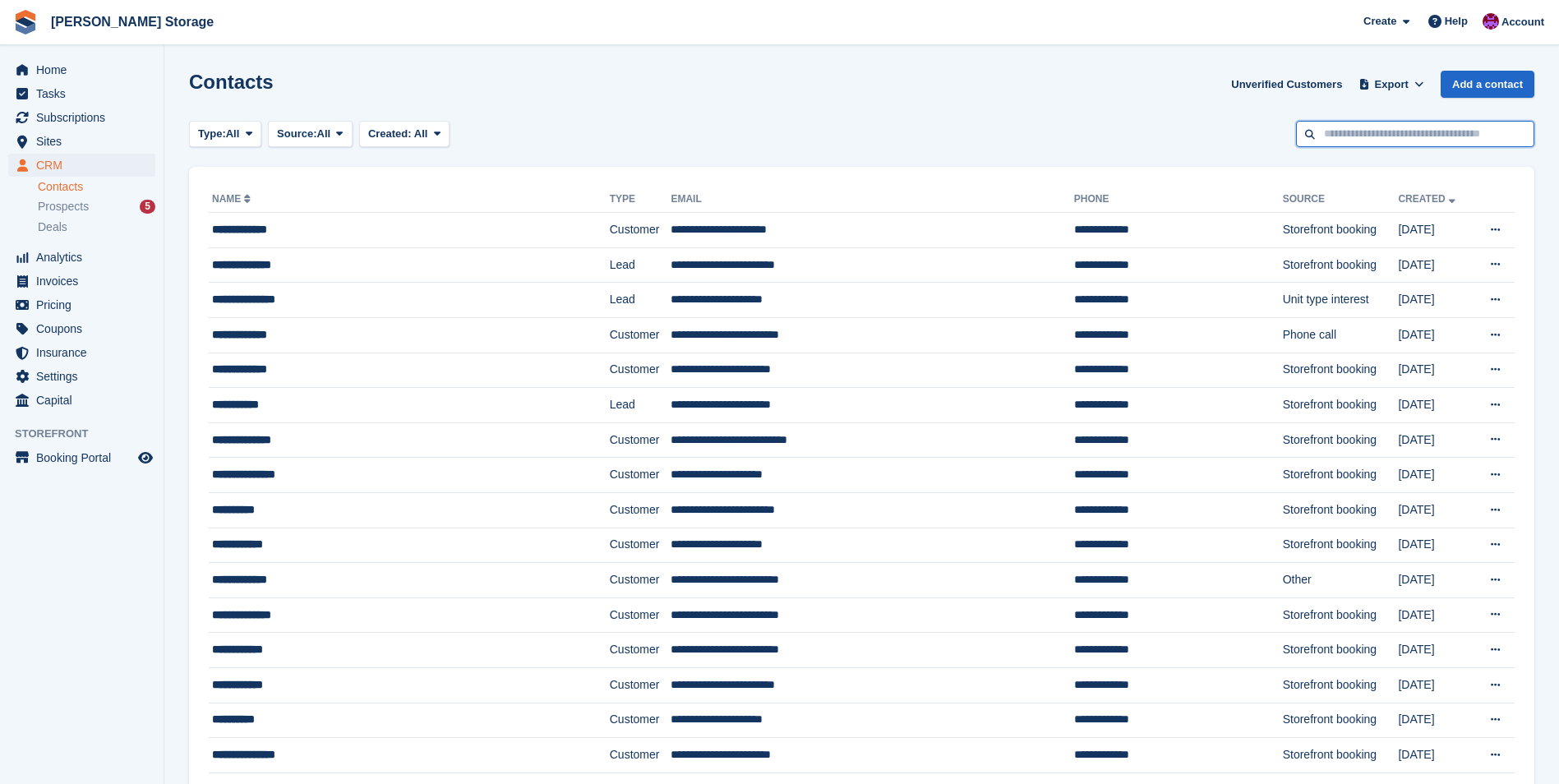
click at [1390, 132] on input "text" at bounding box center [1415, 134] width 238 height 27
type input "****"
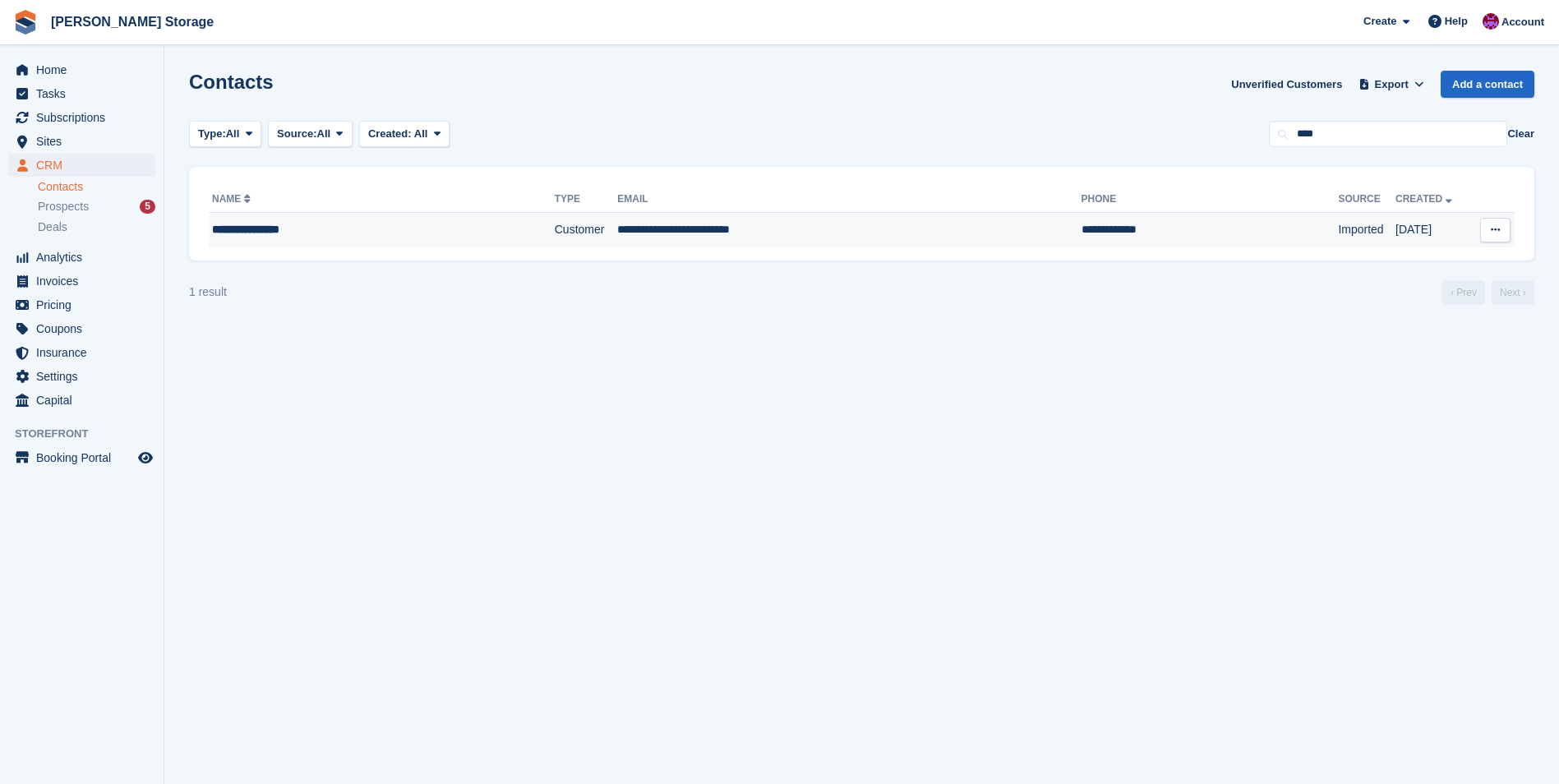
click at [705, 219] on td "**********" at bounding box center [849, 230] width 463 height 34
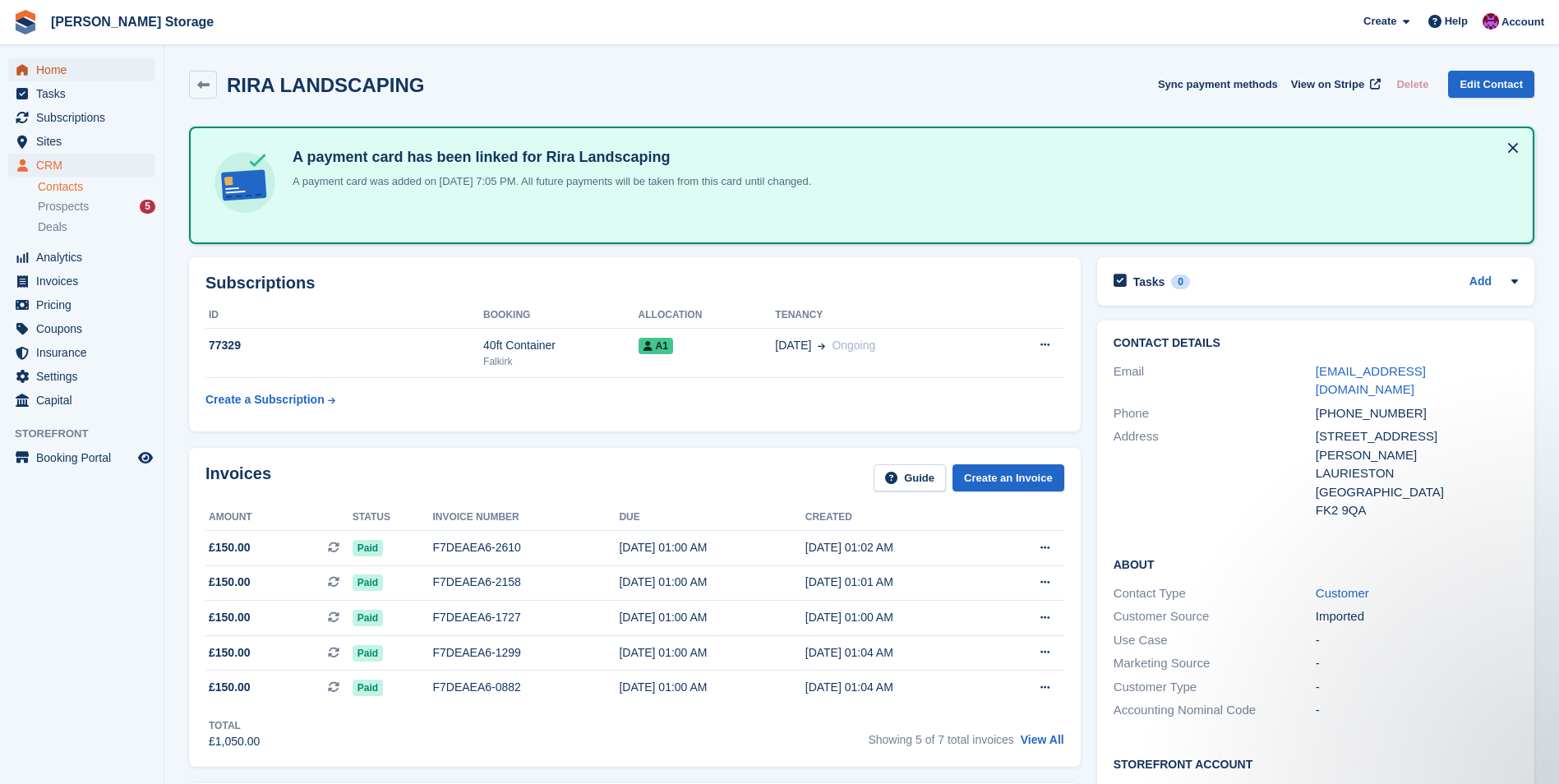
click at [54, 69] on span "Home" at bounding box center [85, 69] width 99 height 23
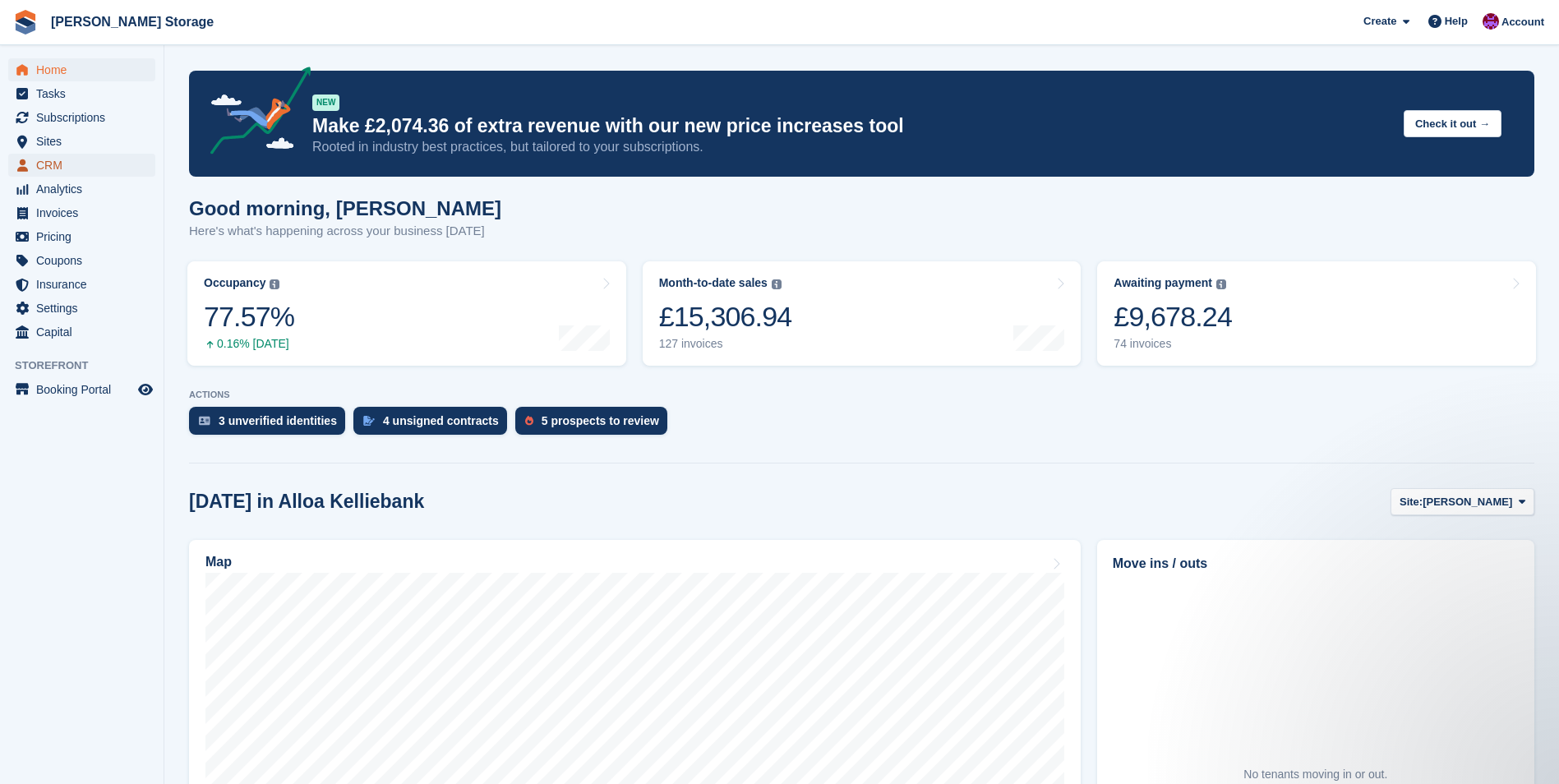
drag, startPoint x: 52, startPoint y: 162, endPoint x: 737, endPoint y: 172, distance: 685.1
click at [52, 162] on span "CRM" at bounding box center [85, 165] width 99 height 23
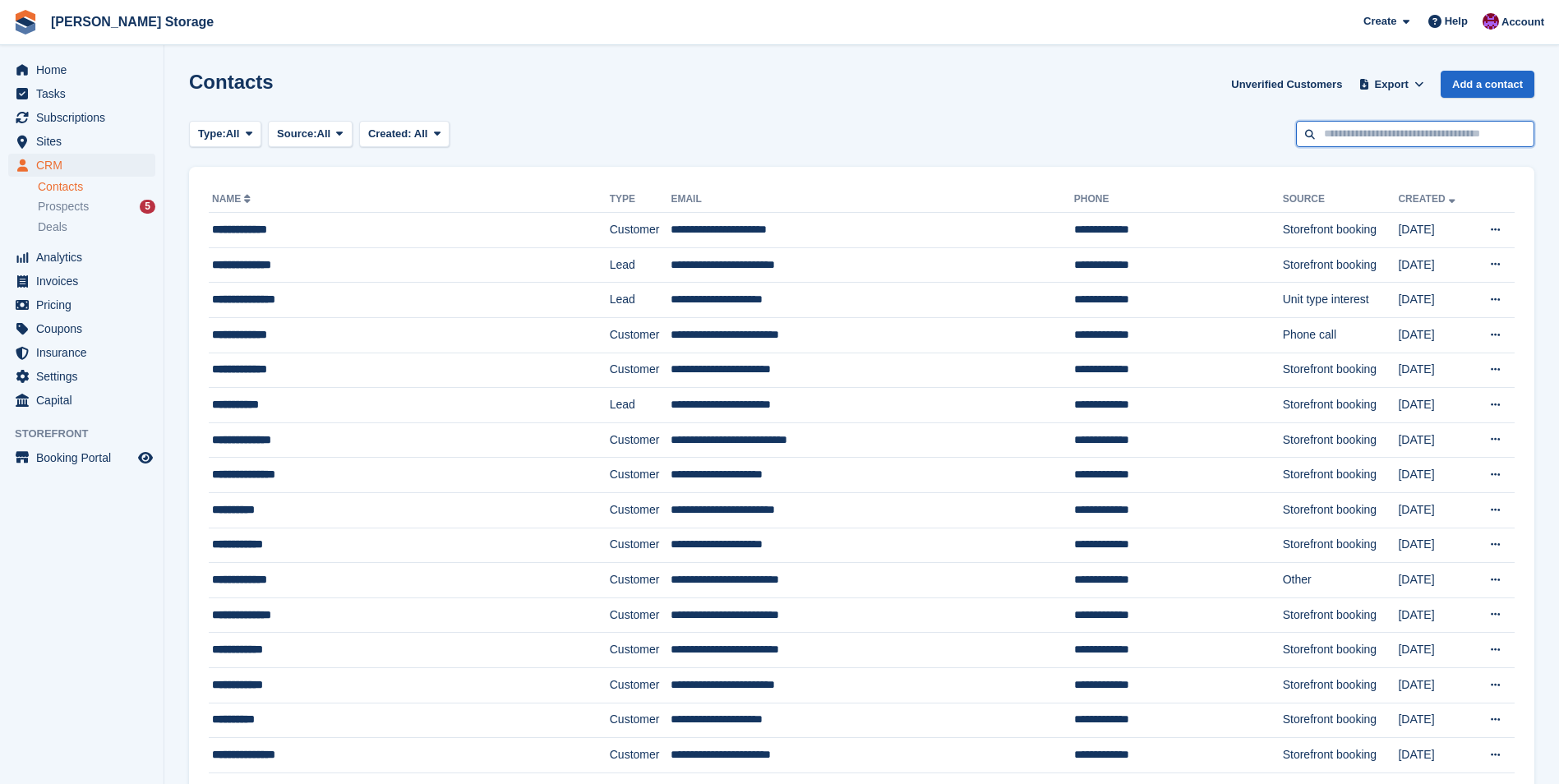
click at [1360, 132] on input "text" at bounding box center [1415, 134] width 238 height 27
type input "****"
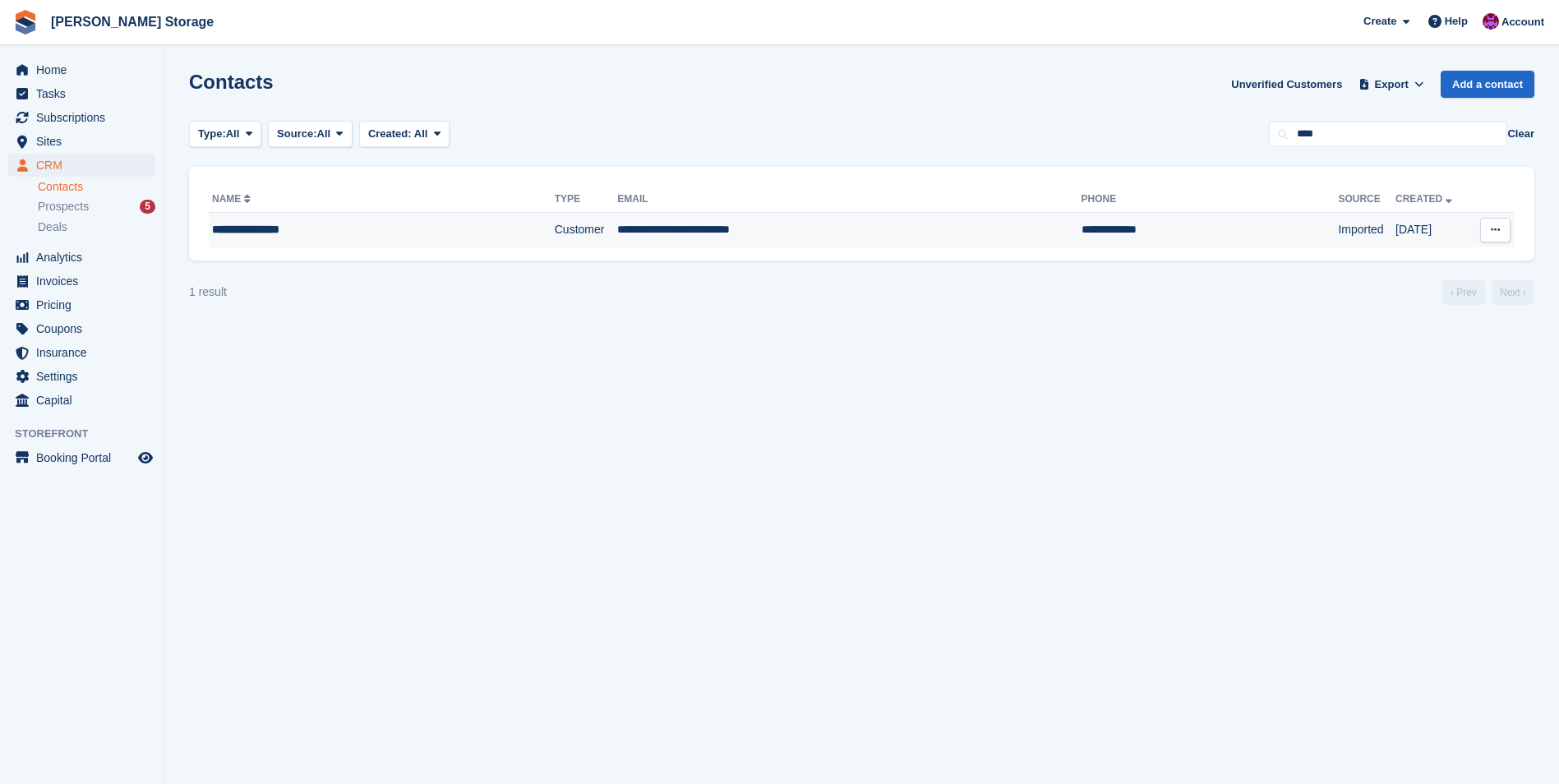
click at [758, 233] on td "**********" at bounding box center [849, 230] width 463 height 34
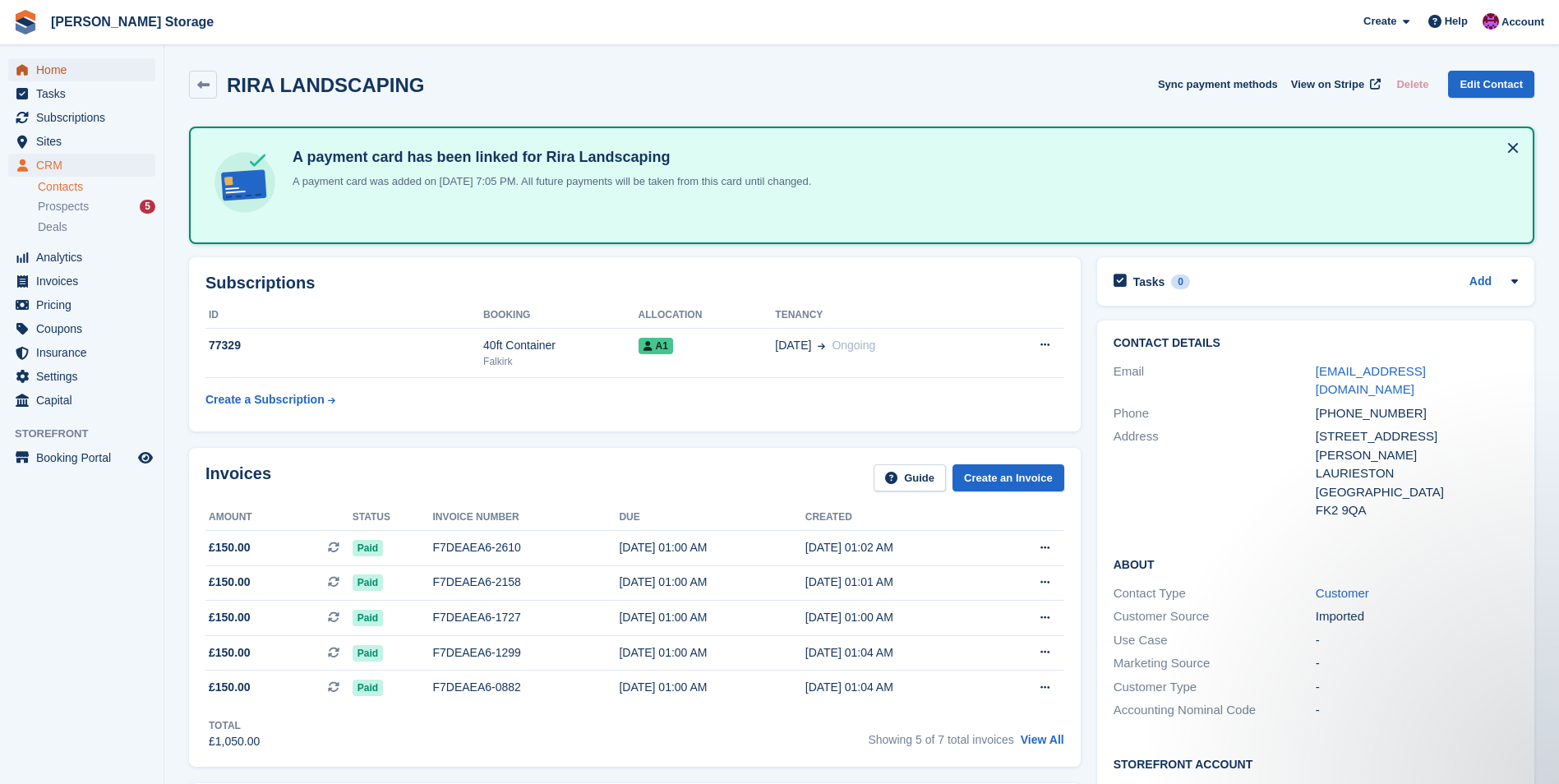
click at [48, 69] on span "Home" at bounding box center [85, 69] width 99 height 23
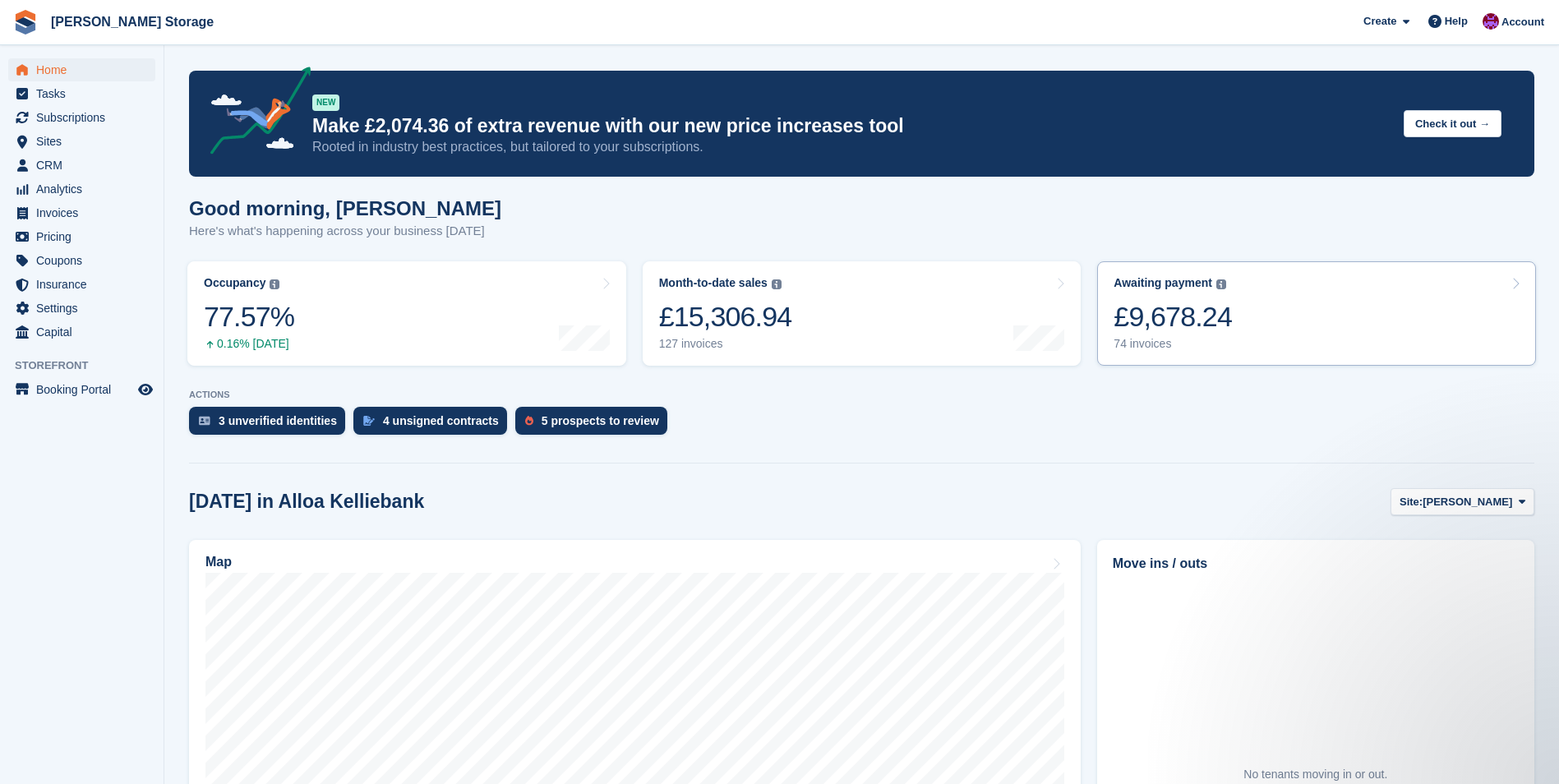
click at [1292, 332] on link "Awaiting payment The total outstanding balance on all open invoices. £9,678.24 …" at bounding box center [1316, 313] width 439 height 104
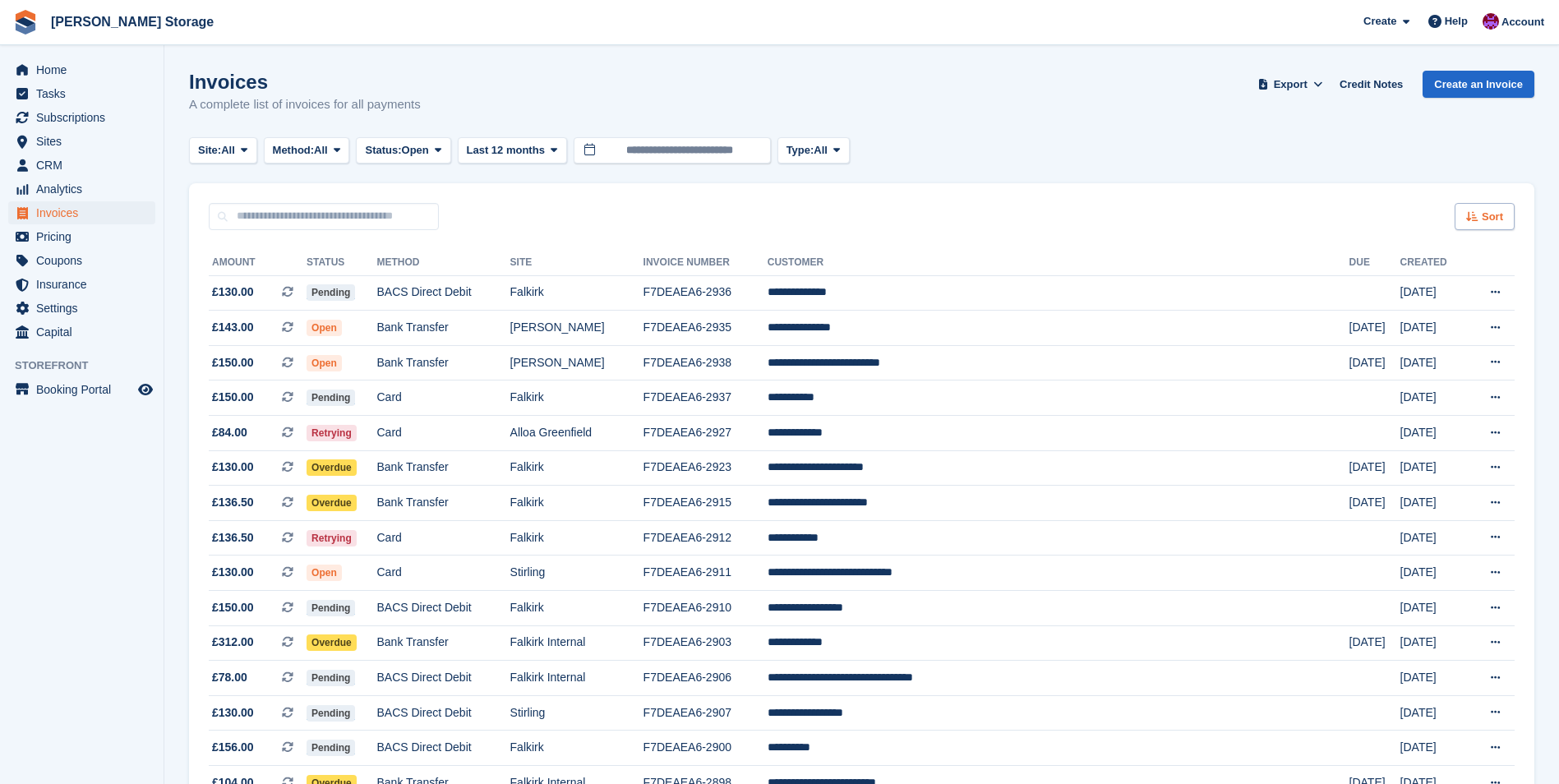
click at [1488, 219] on span "Sort" at bounding box center [1492, 217] width 21 height 17
click at [1470, 324] on span "Created (oldest first)" at bounding box center [1437, 327] width 113 height 13
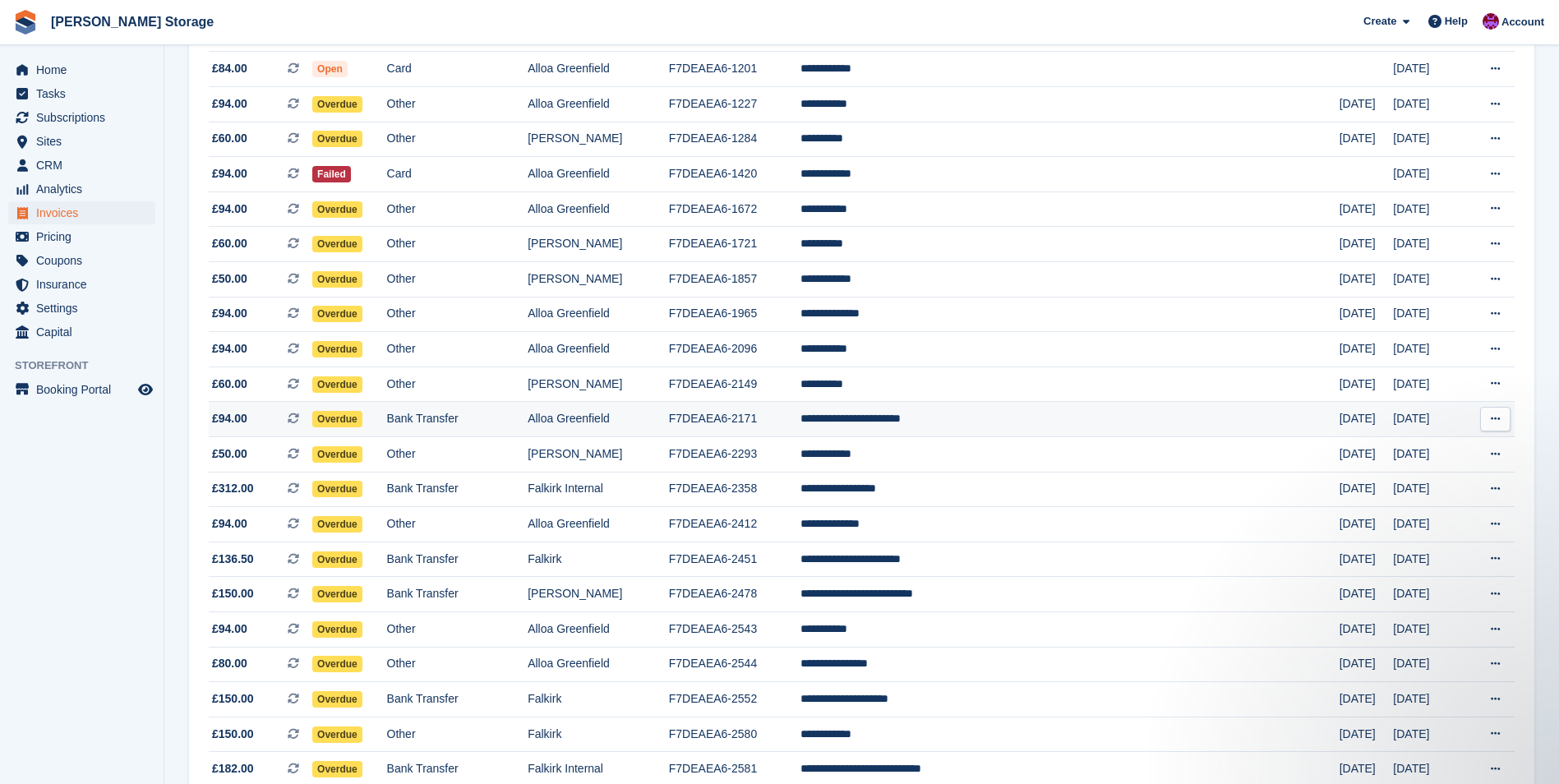
scroll to position [410, 0]
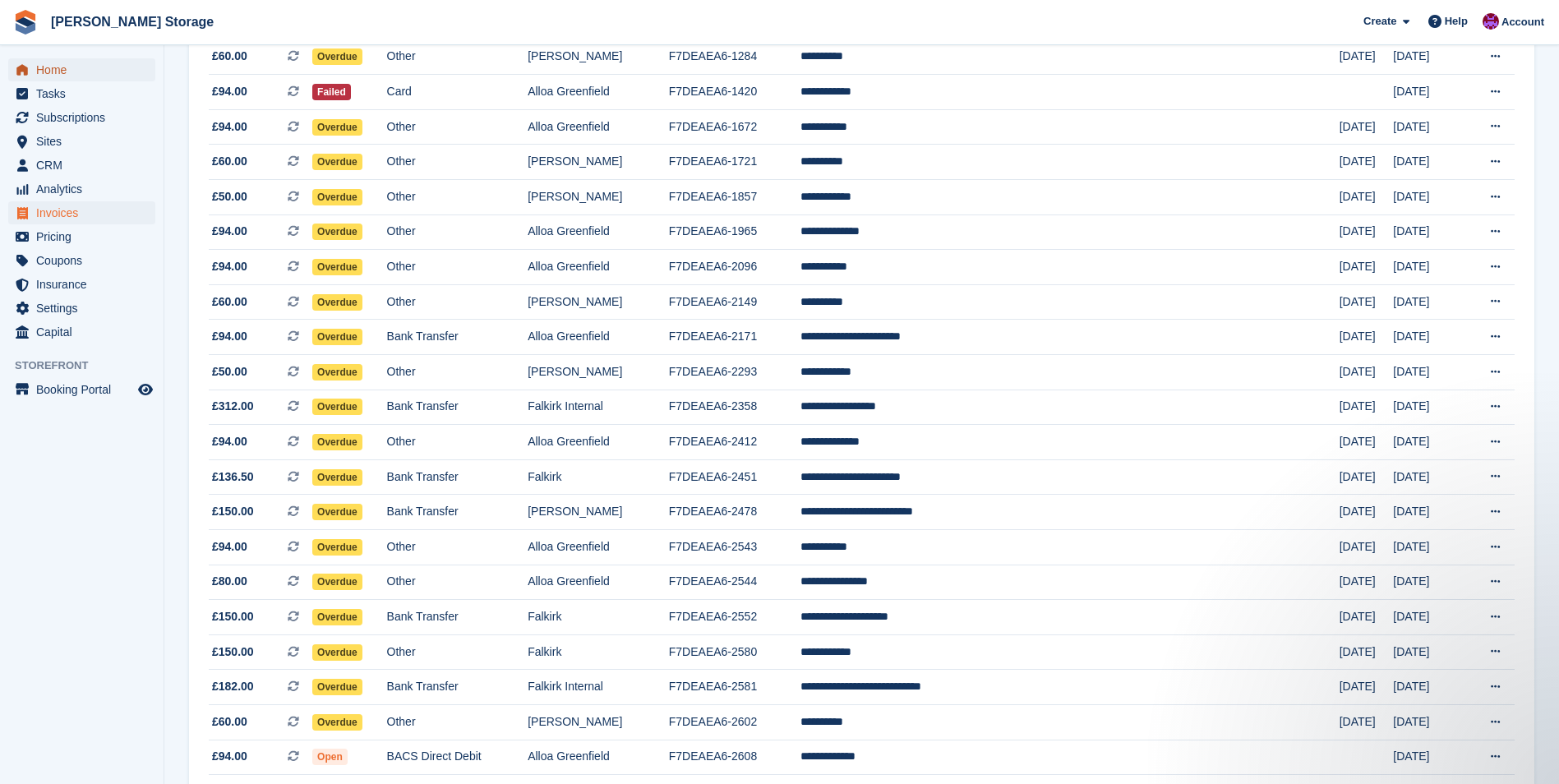
click at [41, 72] on span "Home" at bounding box center [85, 69] width 99 height 23
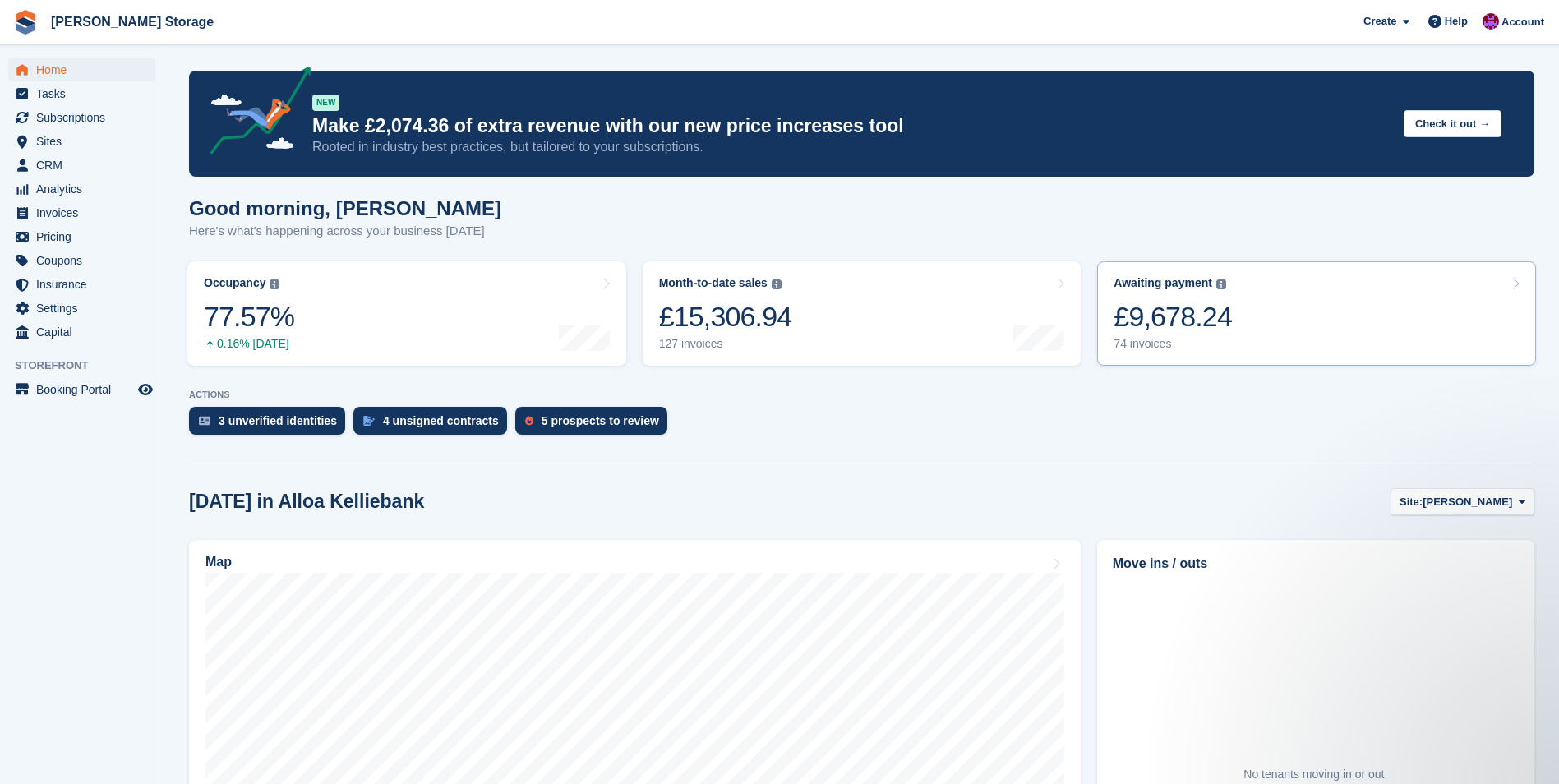
click at [1303, 316] on link "Awaiting payment The total outstanding balance on all open invoices. £9,678.24 …" at bounding box center [1316, 313] width 439 height 104
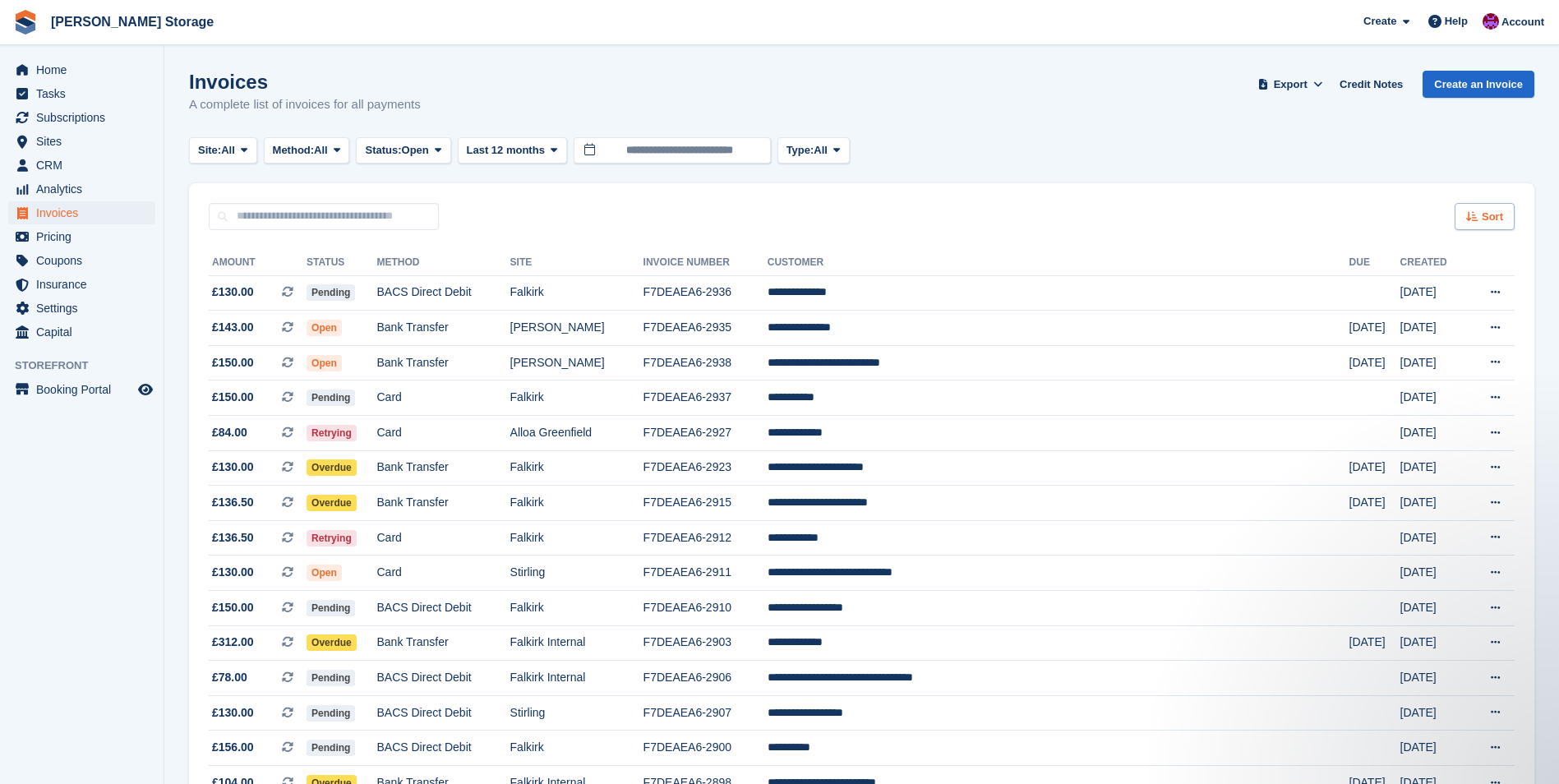
click at [1488, 218] on span "Sort" at bounding box center [1492, 217] width 21 height 17
click at [1462, 325] on span "Created (oldest first)" at bounding box center [1437, 327] width 113 height 13
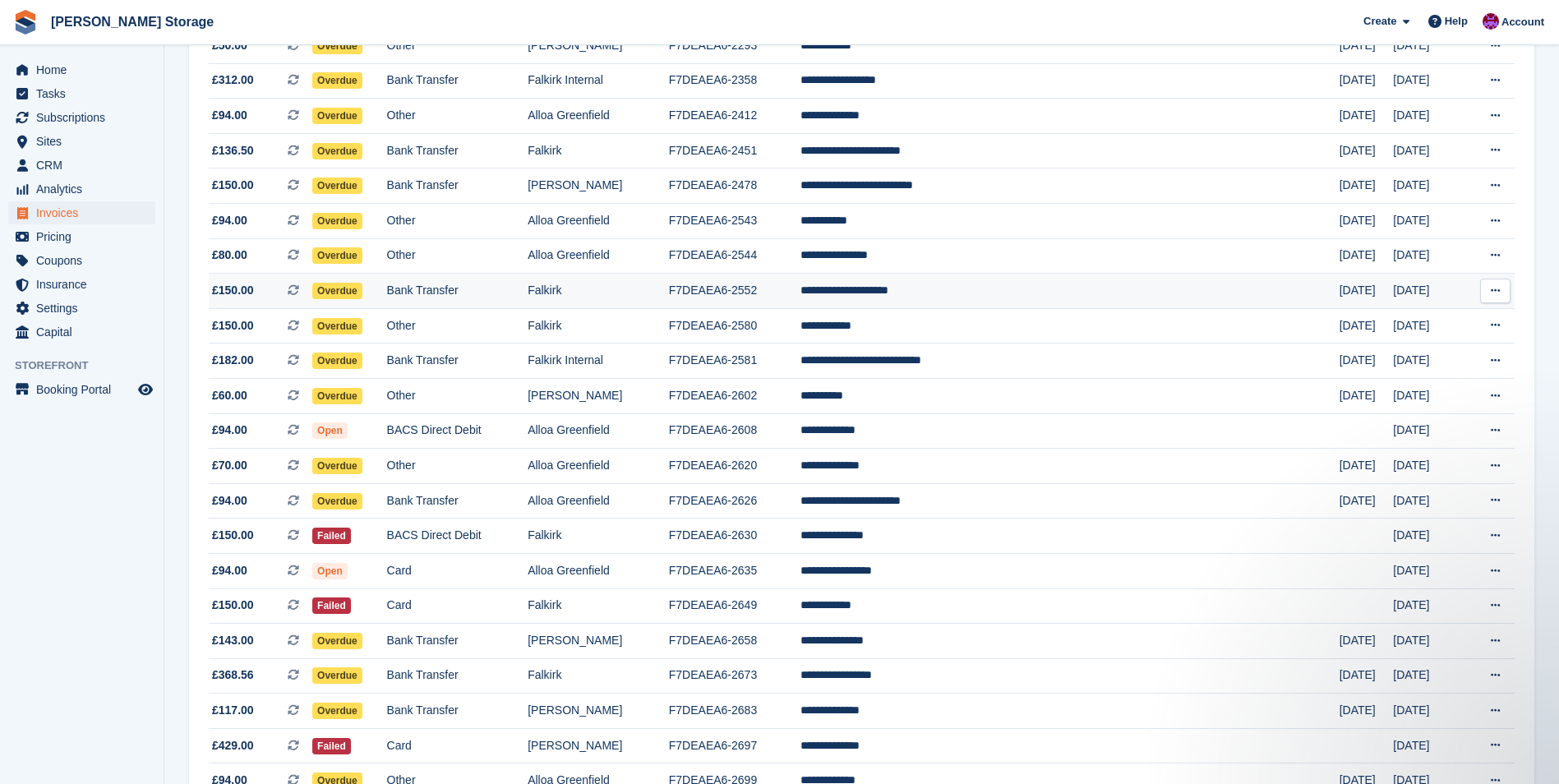
scroll to position [740, 0]
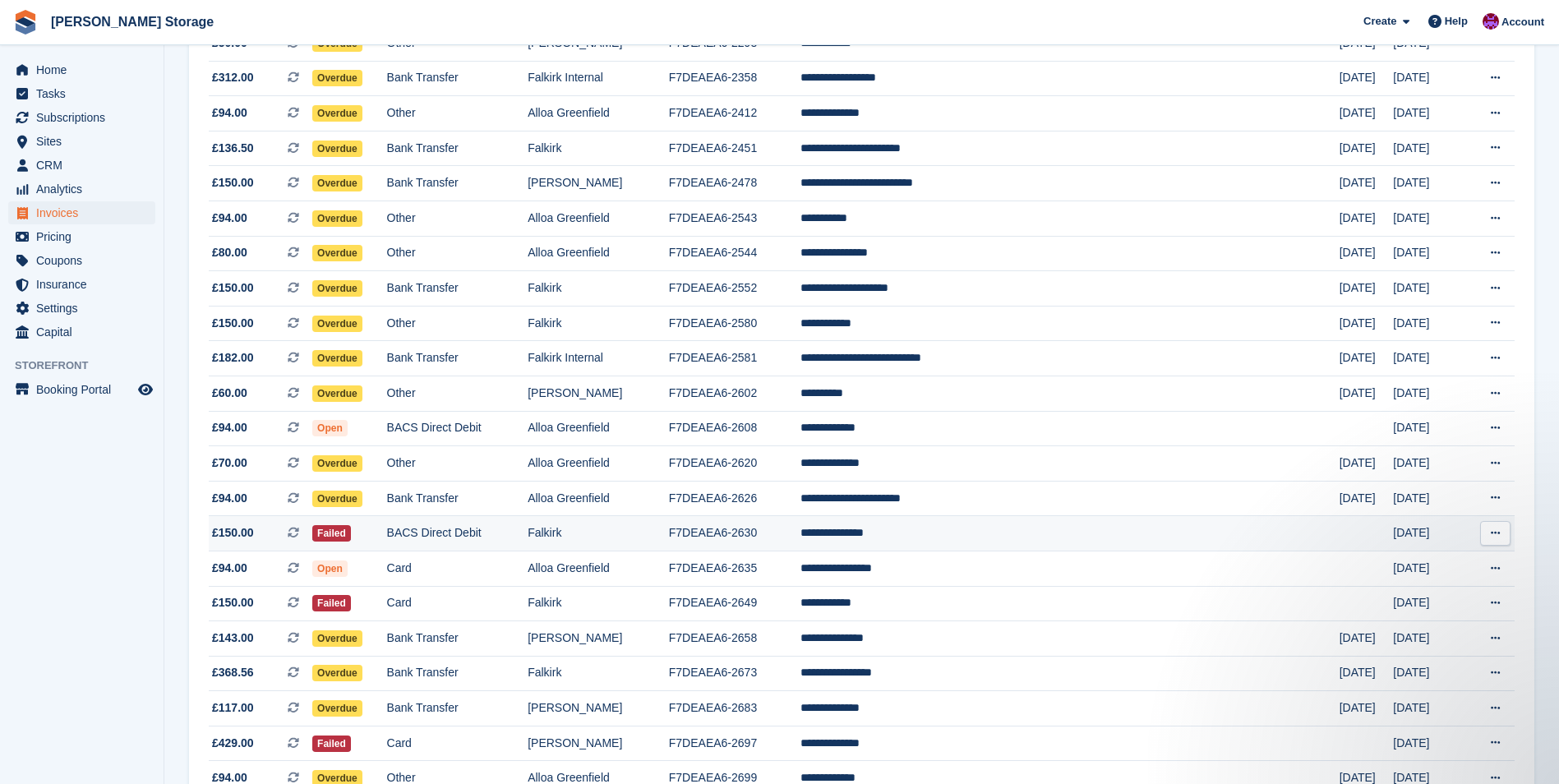
click at [1010, 530] on td "**********" at bounding box center [1070, 534] width 539 height 35
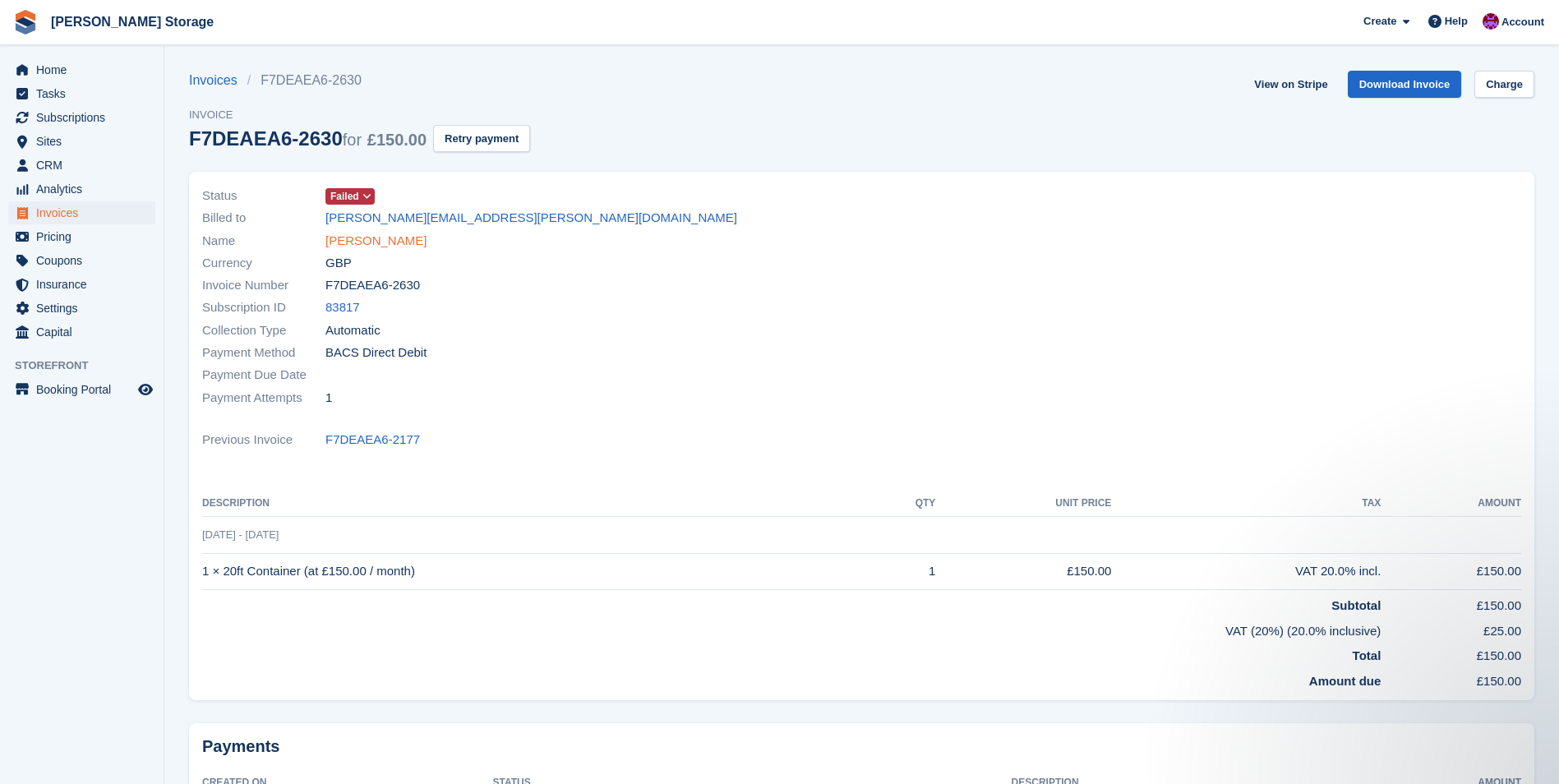
click at [412, 241] on link "DOUGLAS CORDNER" at bounding box center [376, 241] width 101 height 18
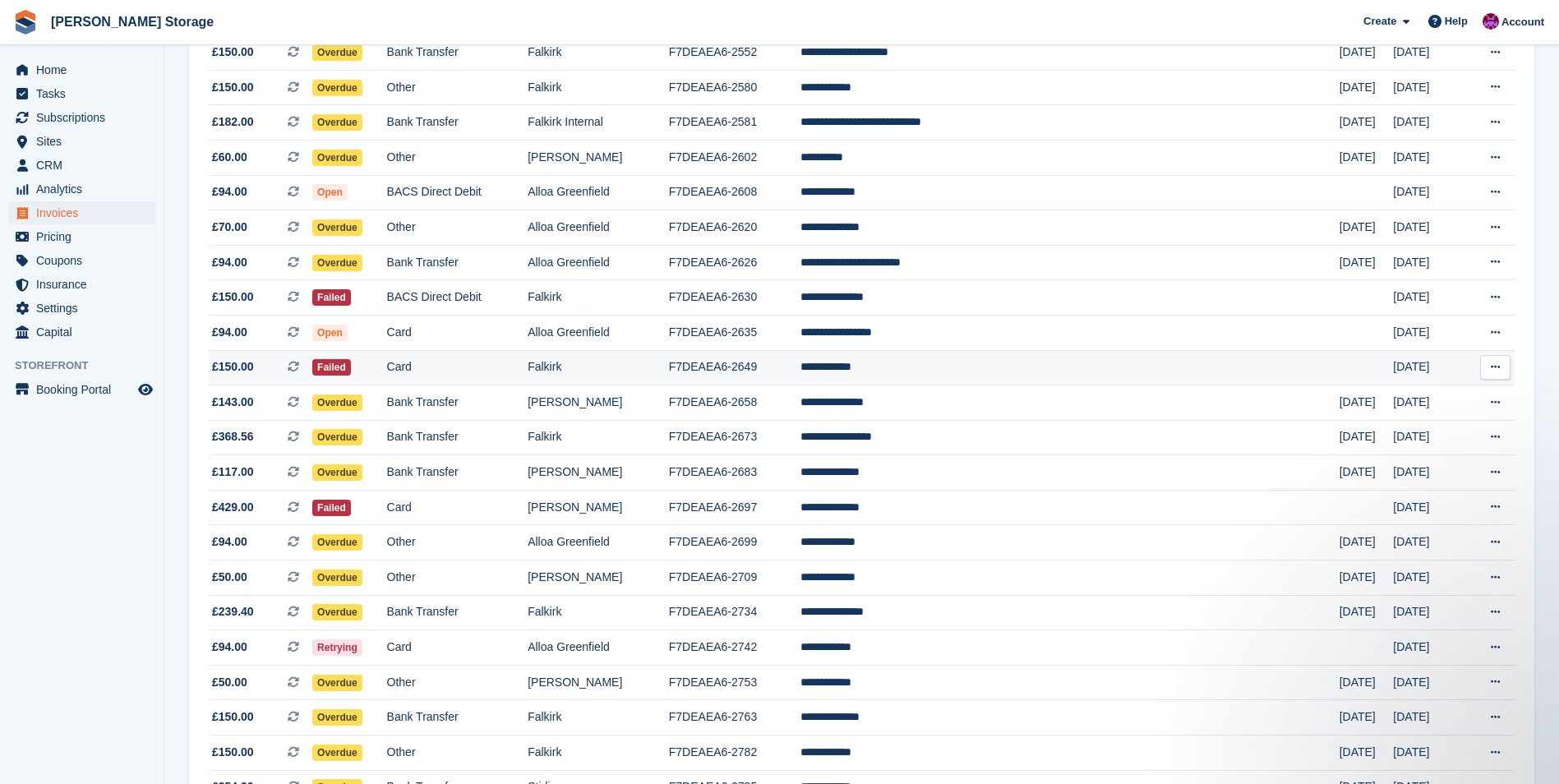
scroll to position [986, 0]
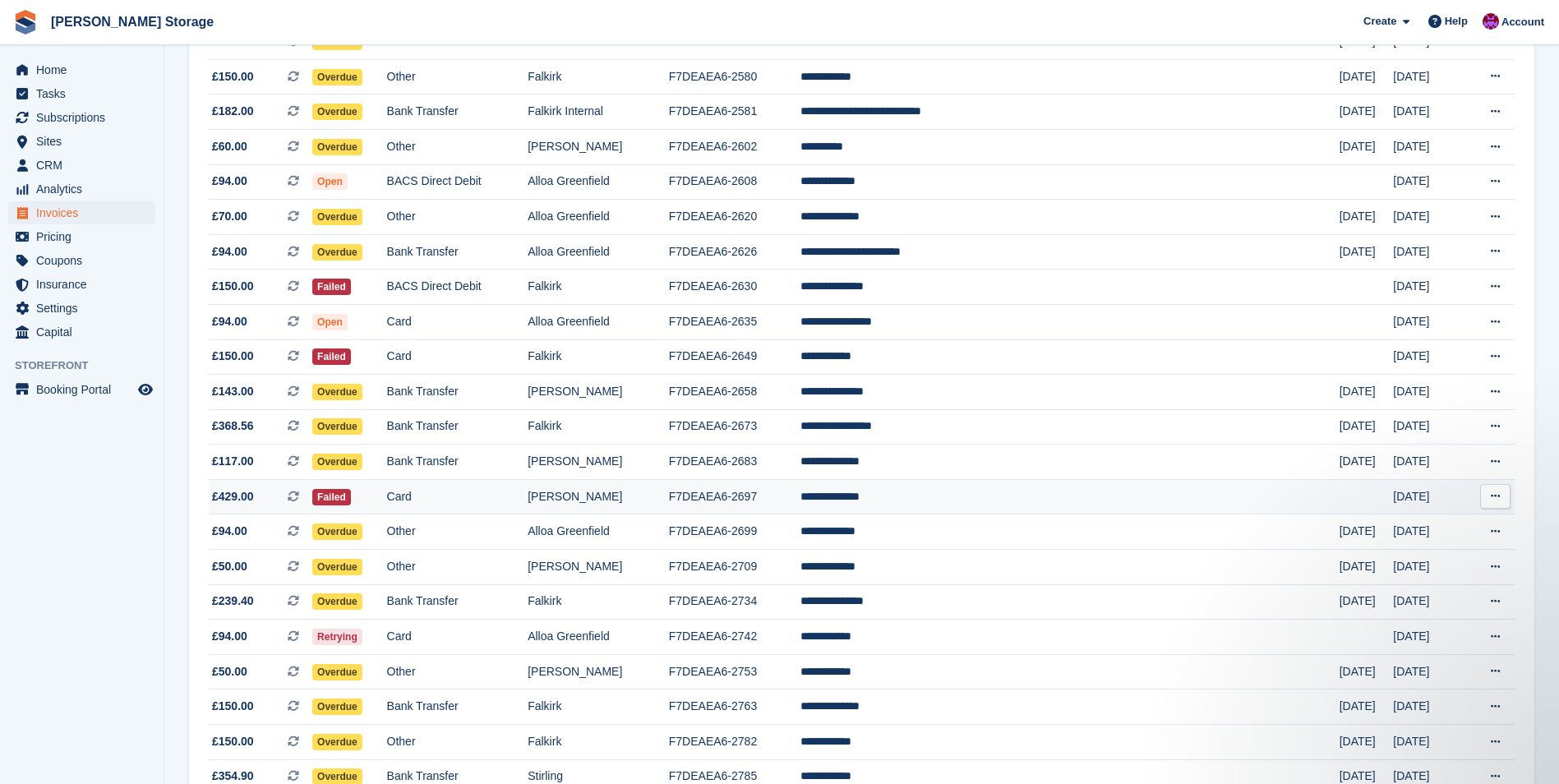
click at [980, 492] on td "**********" at bounding box center [1070, 496] width 539 height 35
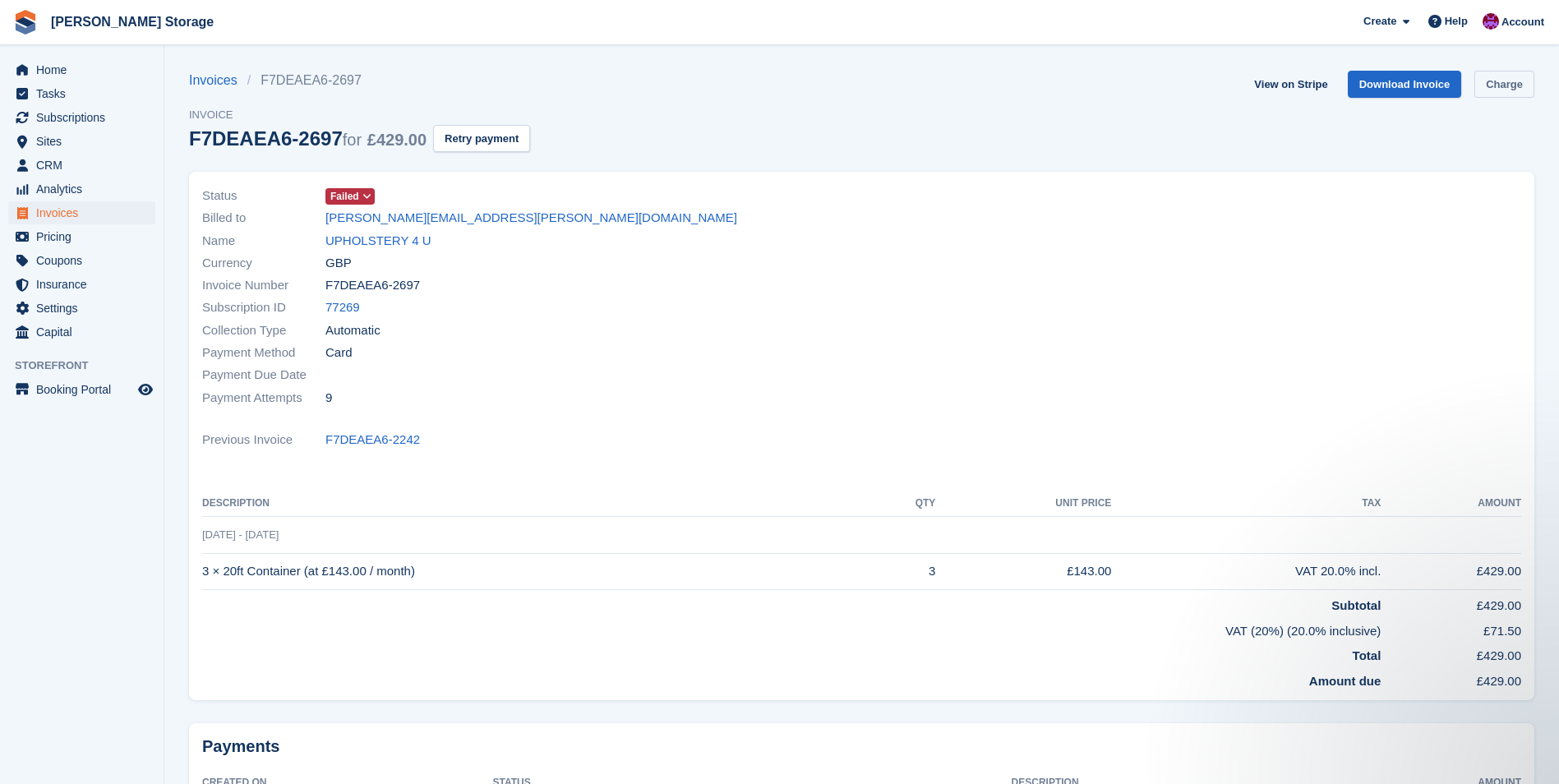
click at [1504, 83] on link "Charge" at bounding box center [1504, 84] width 60 height 27
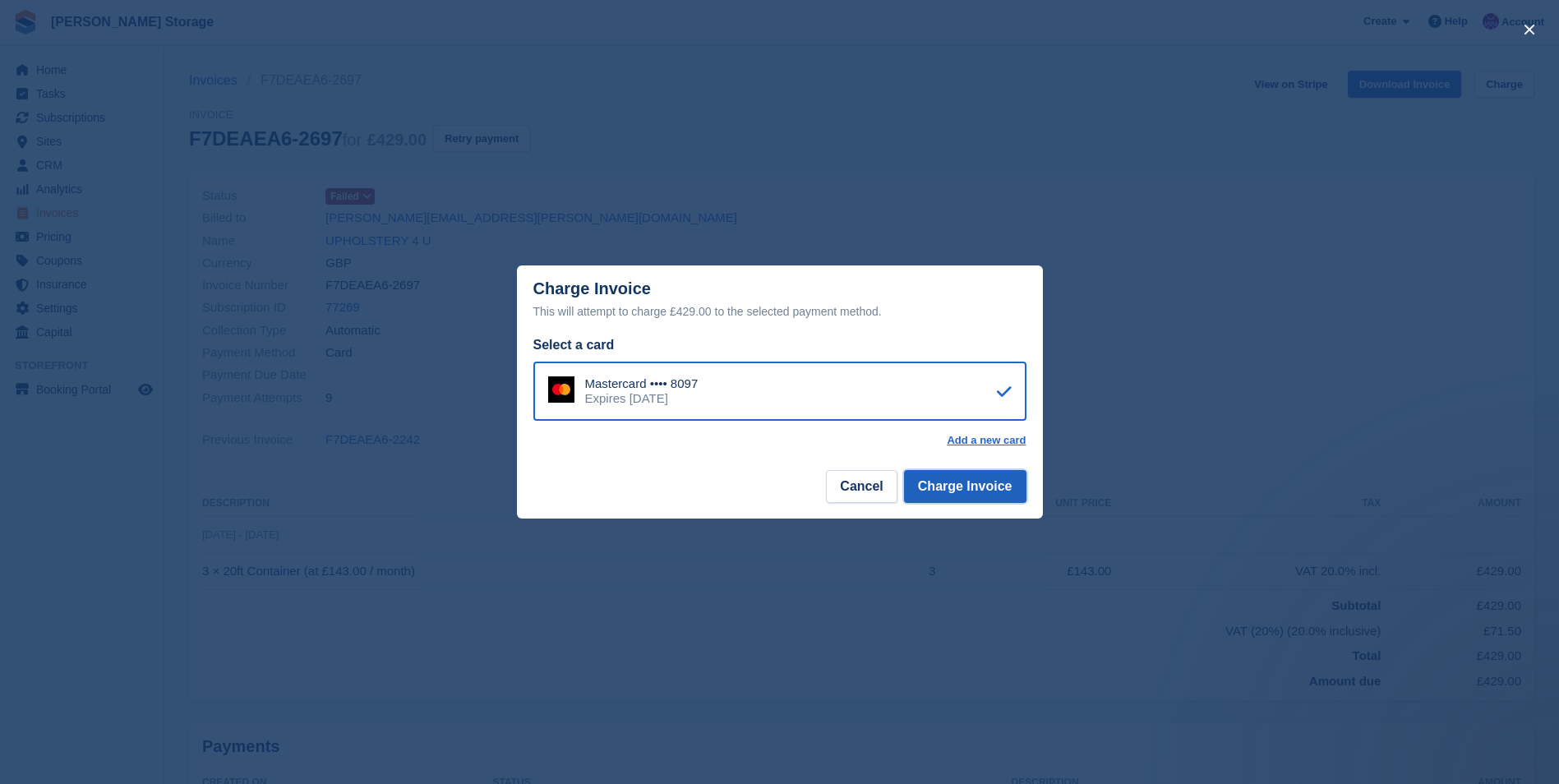
click at [967, 482] on button "Charge Invoice" at bounding box center [965, 487] width 123 height 33
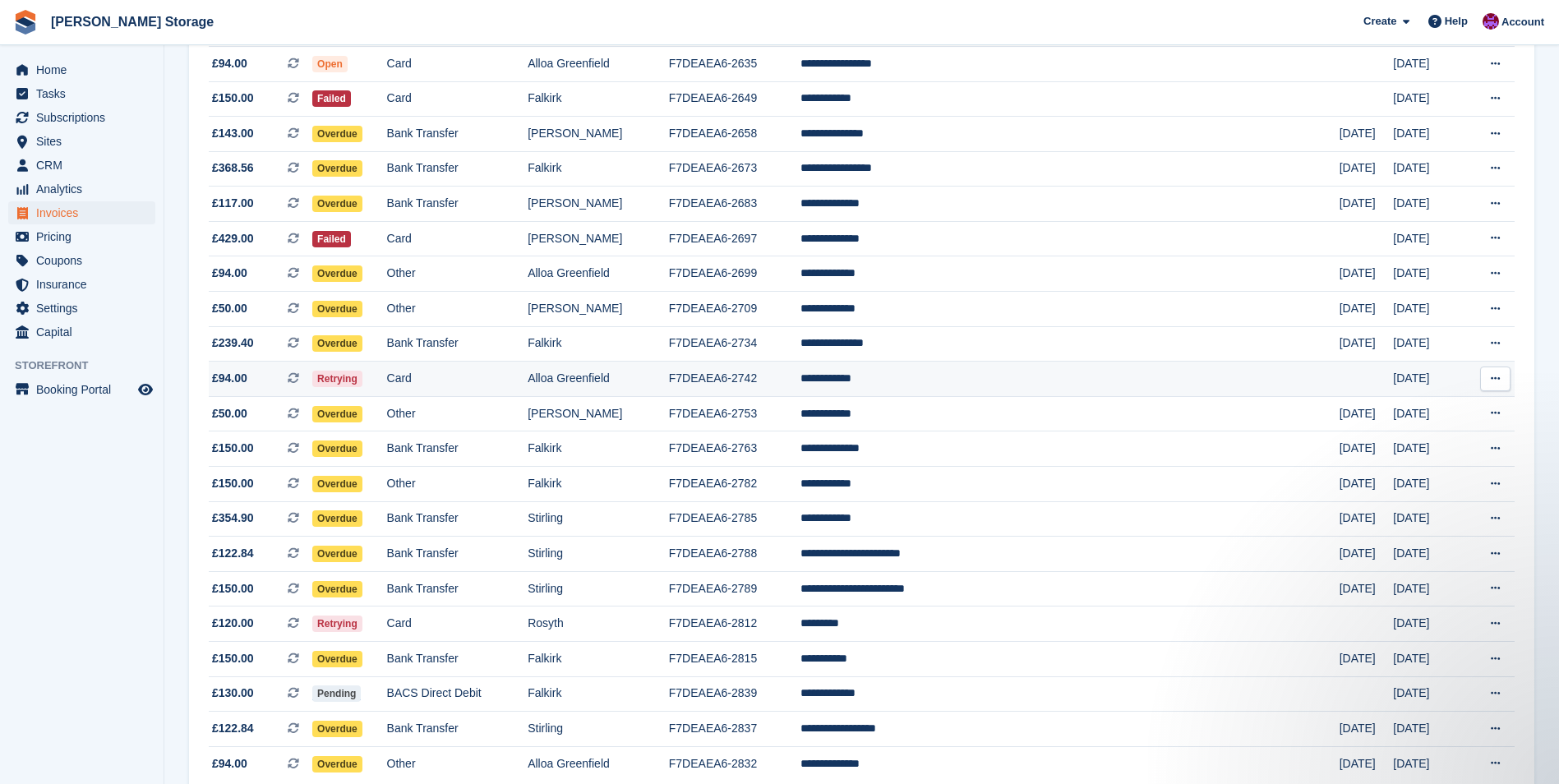
scroll to position [1315, 0]
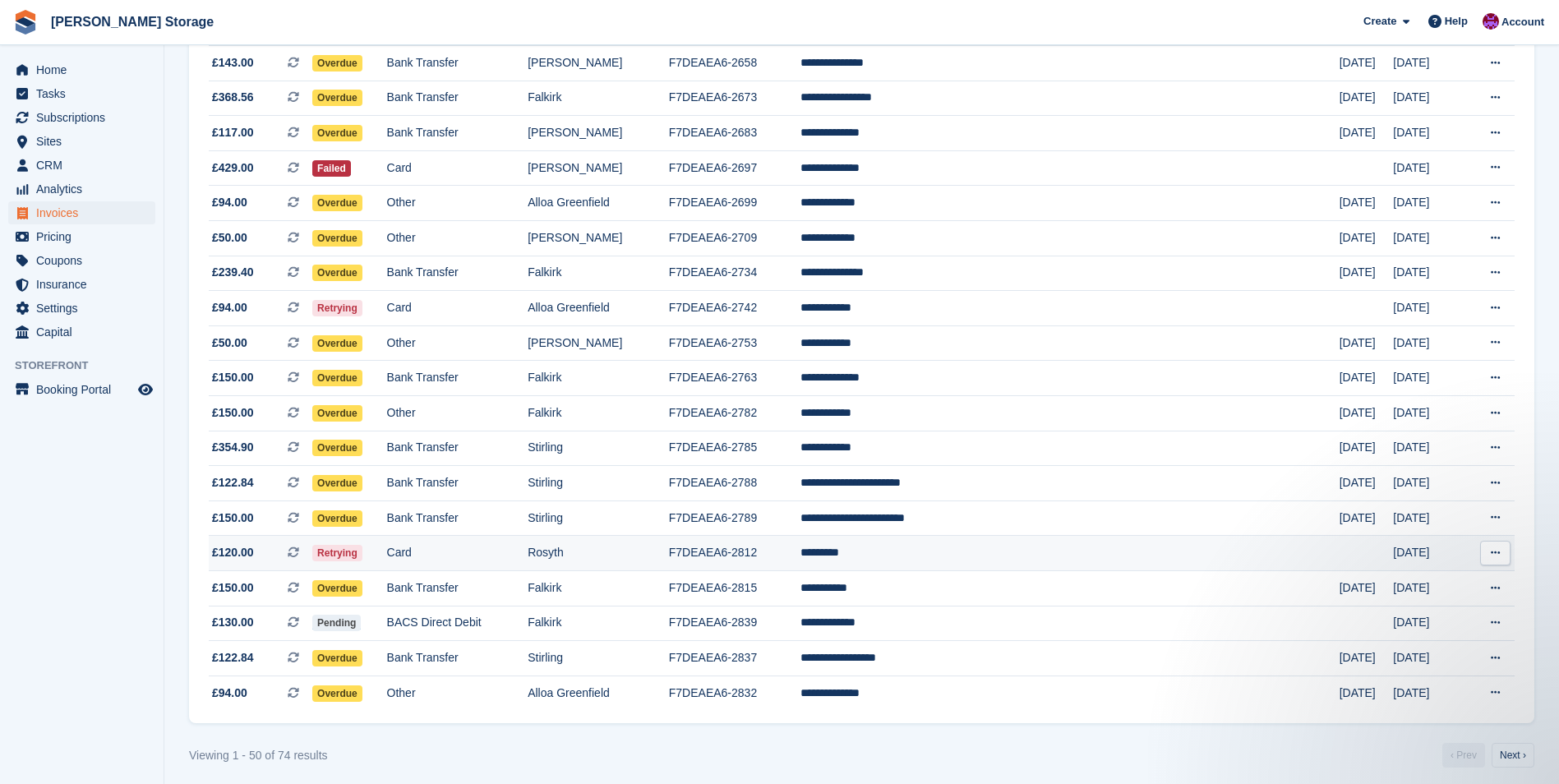
click at [801, 552] on td "F7DEAEA6-2812" at bounding box center [734, 553] width 132 height 35
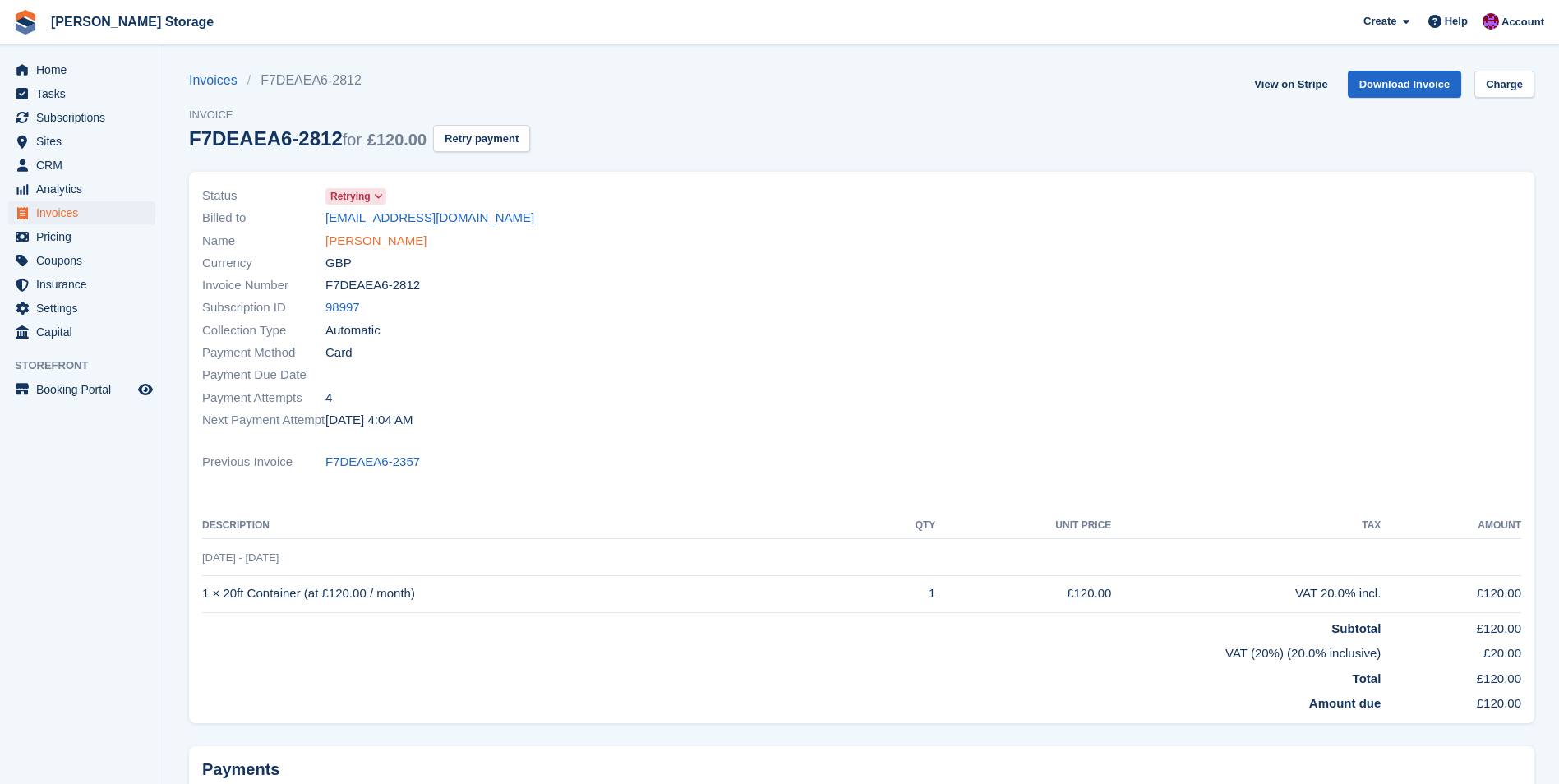
click at [362, 240] on link "[PERSON_NAME]" at bounding box center [376, 241] width 101 height 18
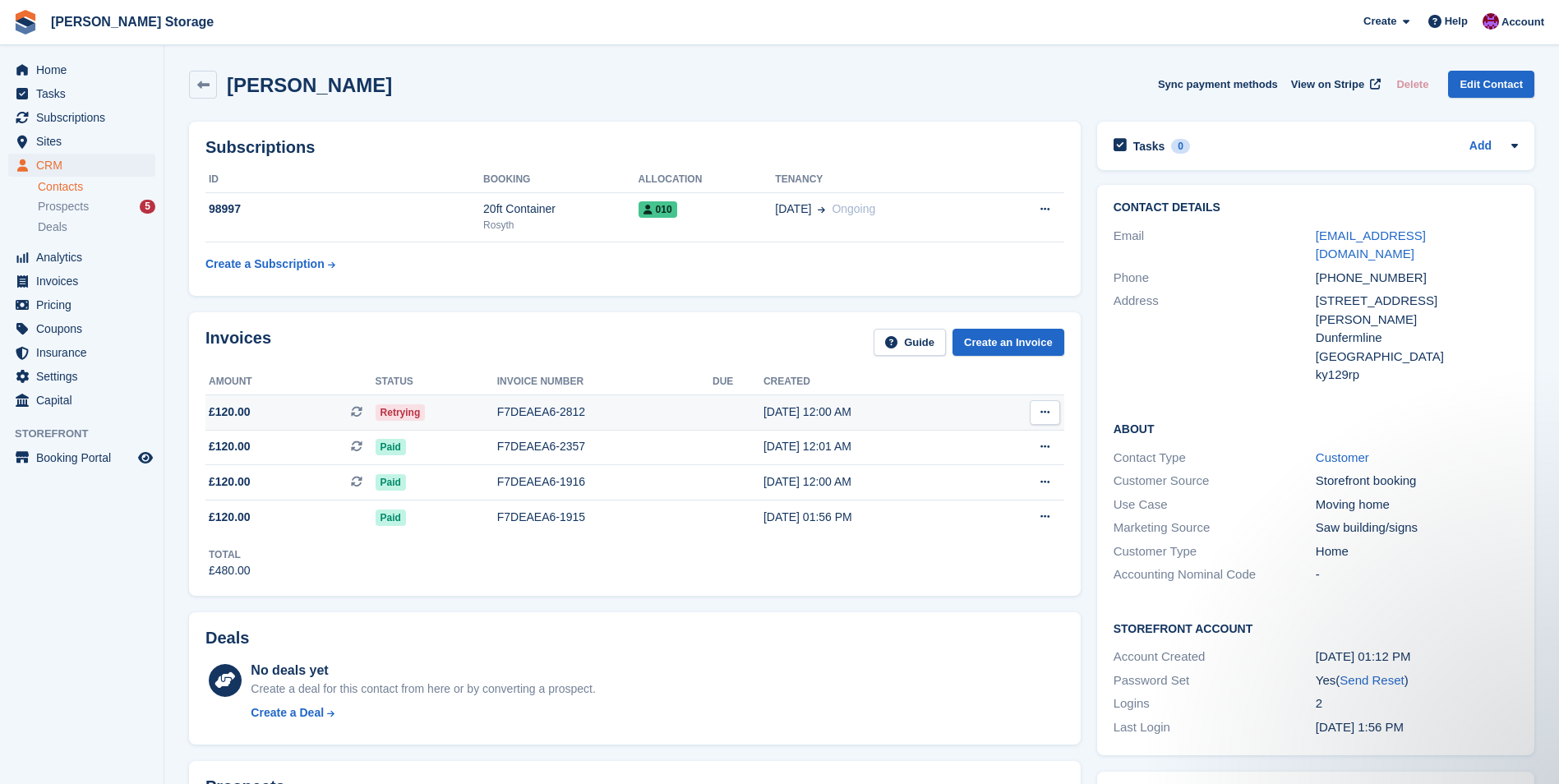
click at [640, 406] on div "F7DEAEA6-2812" at bounding box center [604, 411] width 215 height 18
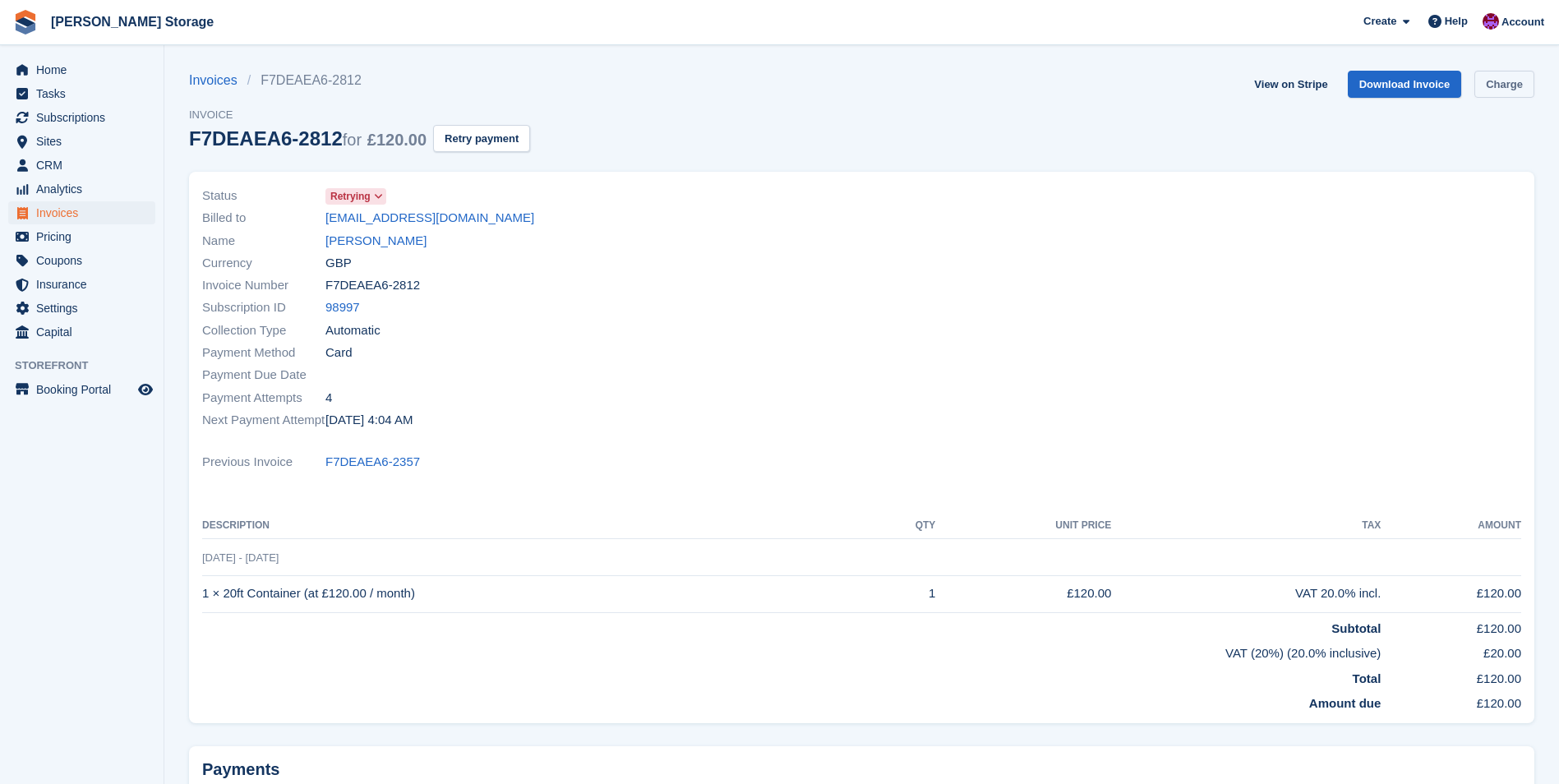
click at [1513, 86] on link "Charge" at bounding box center [1504, 84] width 60 height 27
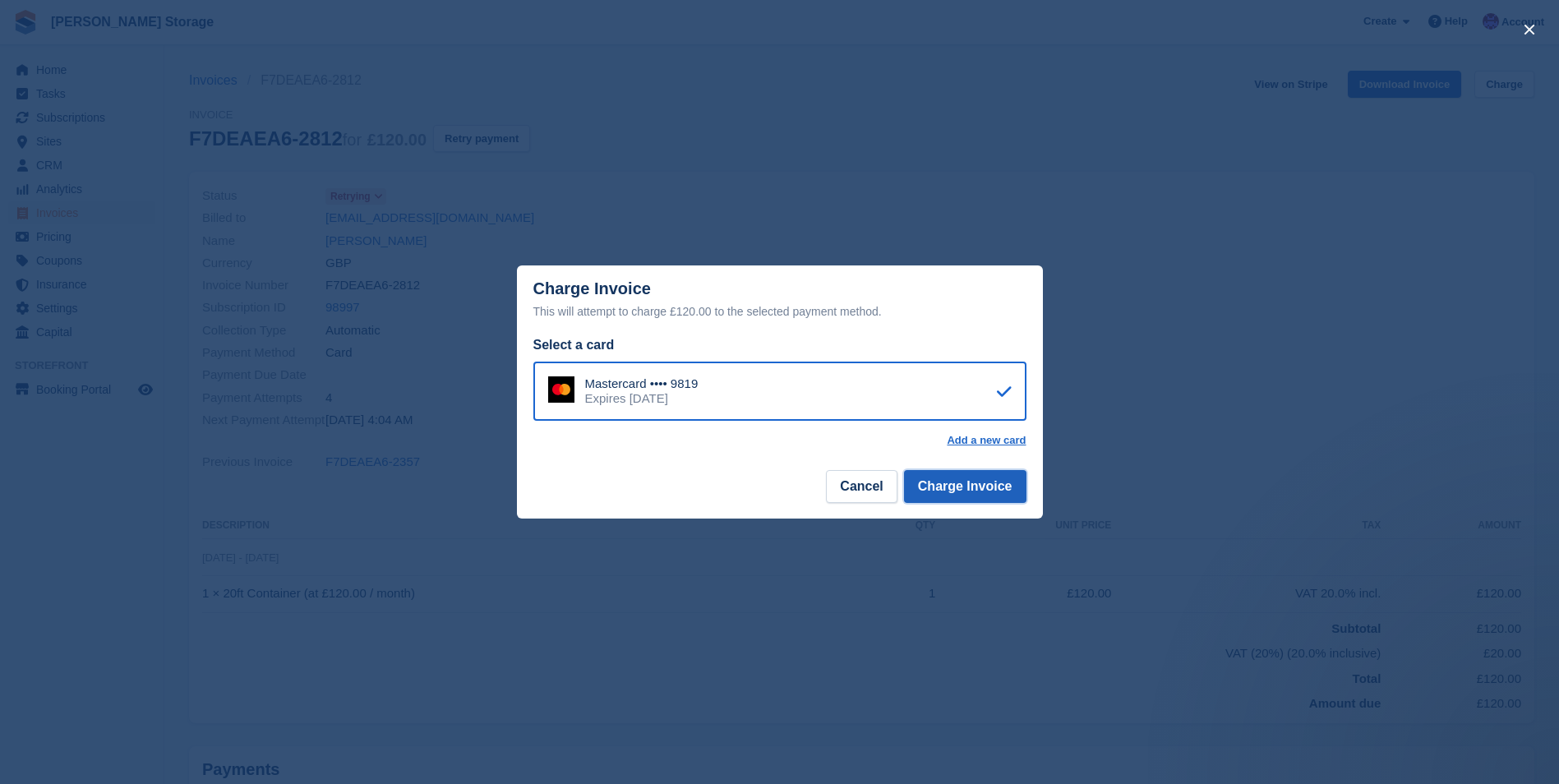
click at [946, 480] on button "Charge Invoice" at bounding box center [965, 487] width 123 height 33
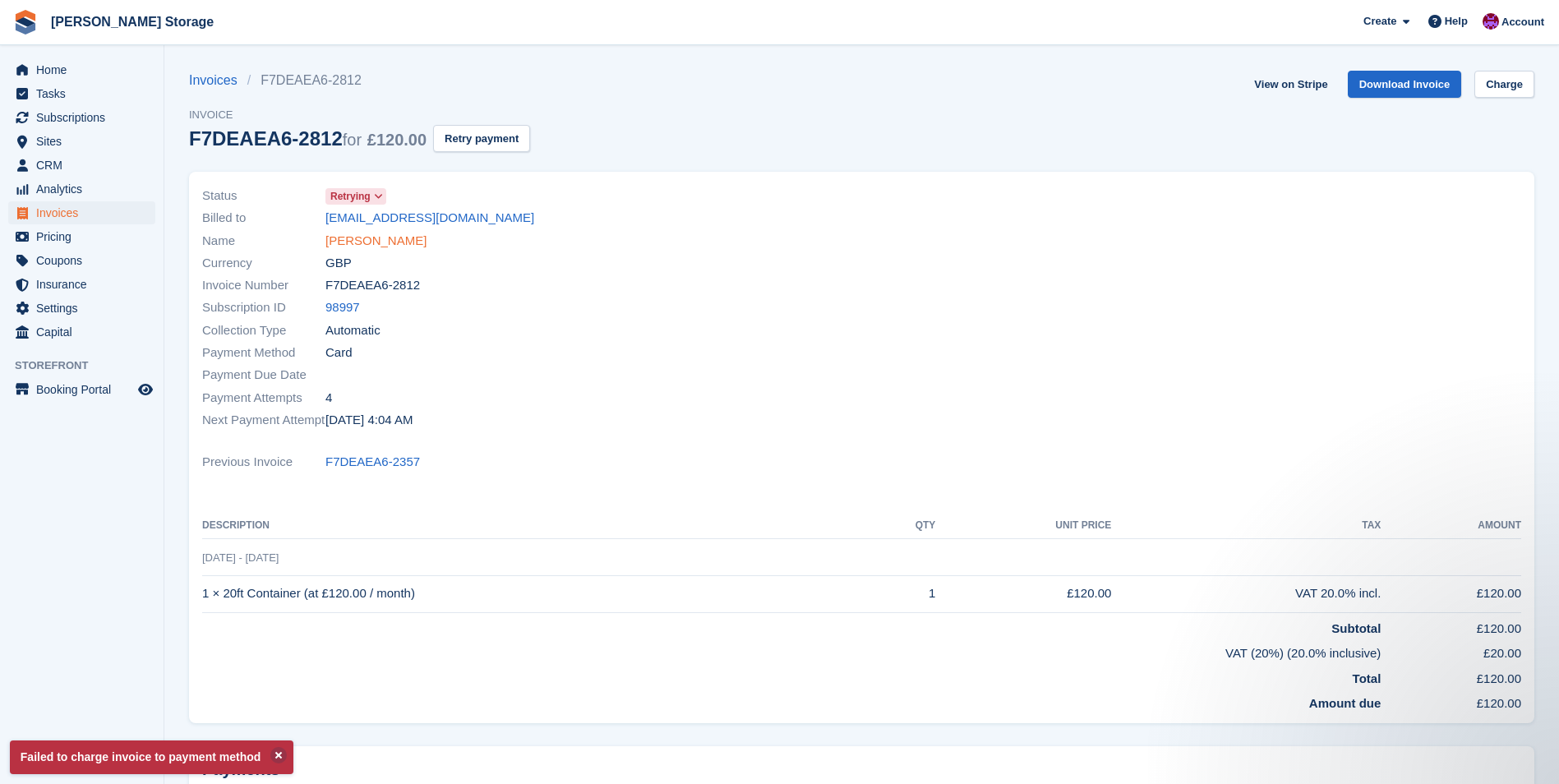
click at [378, 244] on link "[PERSON_NAME]" at bounding box center [376, 241] width 101 height 18
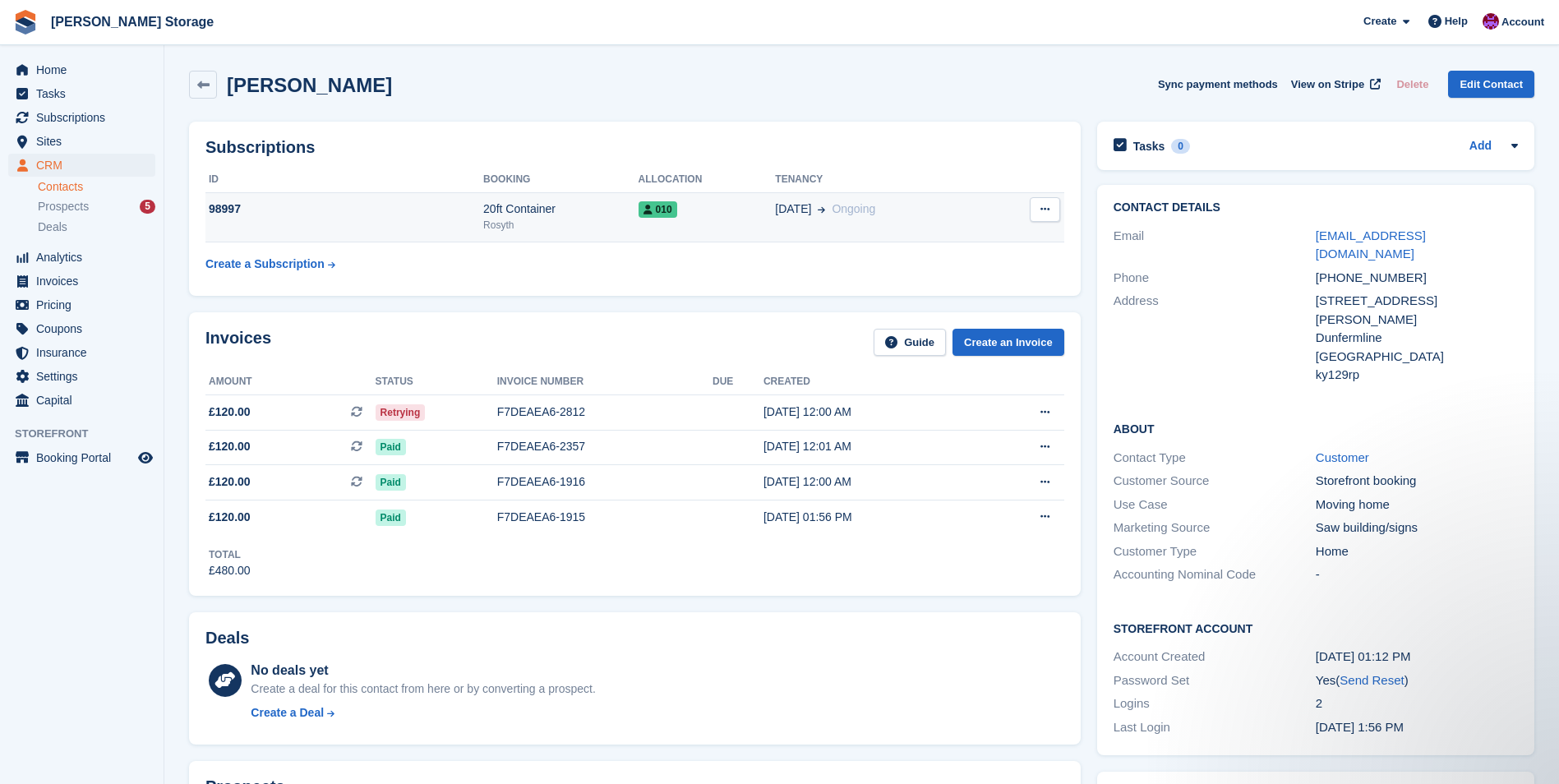
click at [565, 218] on div "Rosyth" at bounding box center [561, 225] width 155 height 15
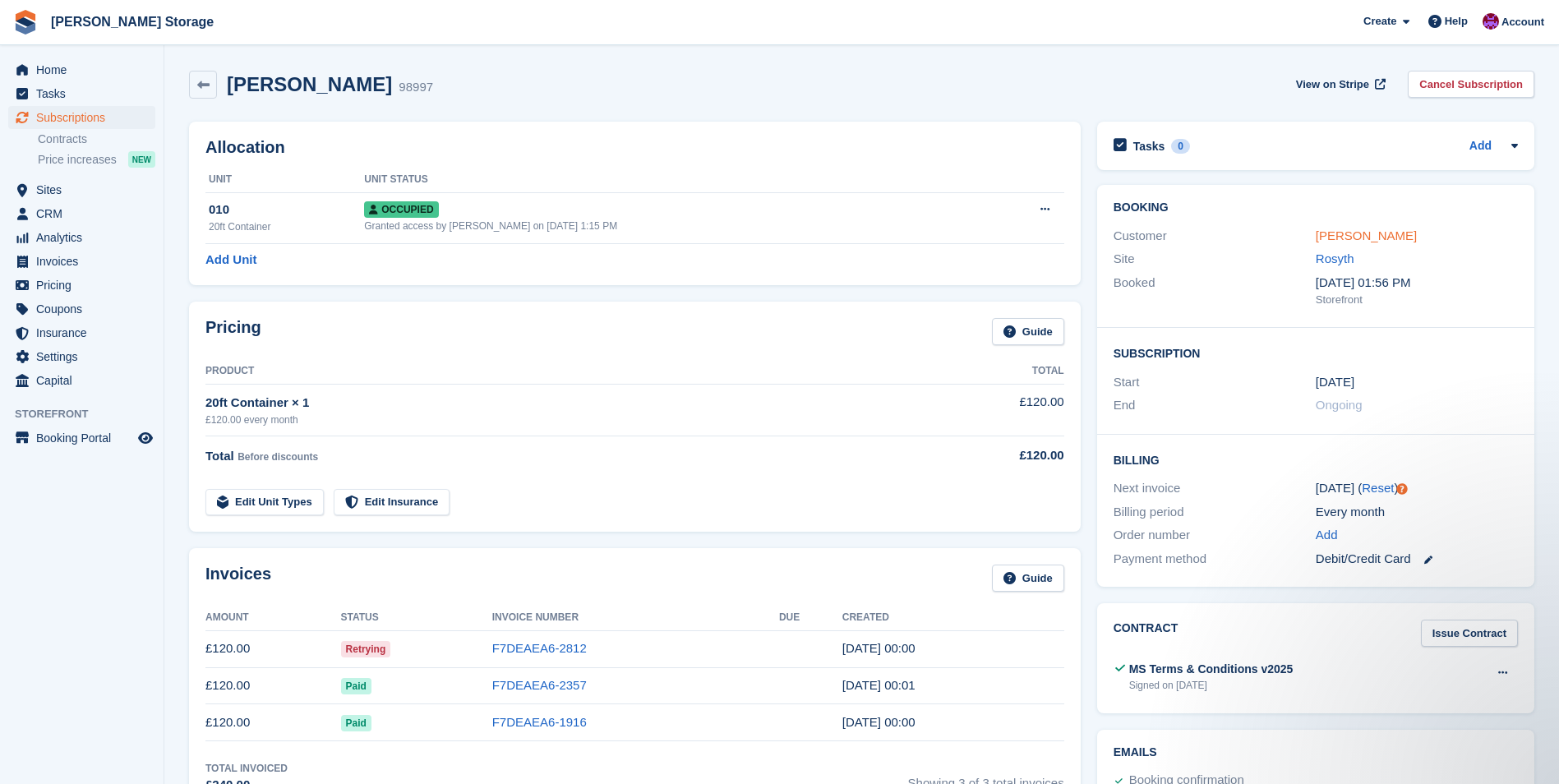
click at [1337, 243] on link "[PERSON_NAME]" at bounding box center [1366, 235] width 101 height 14
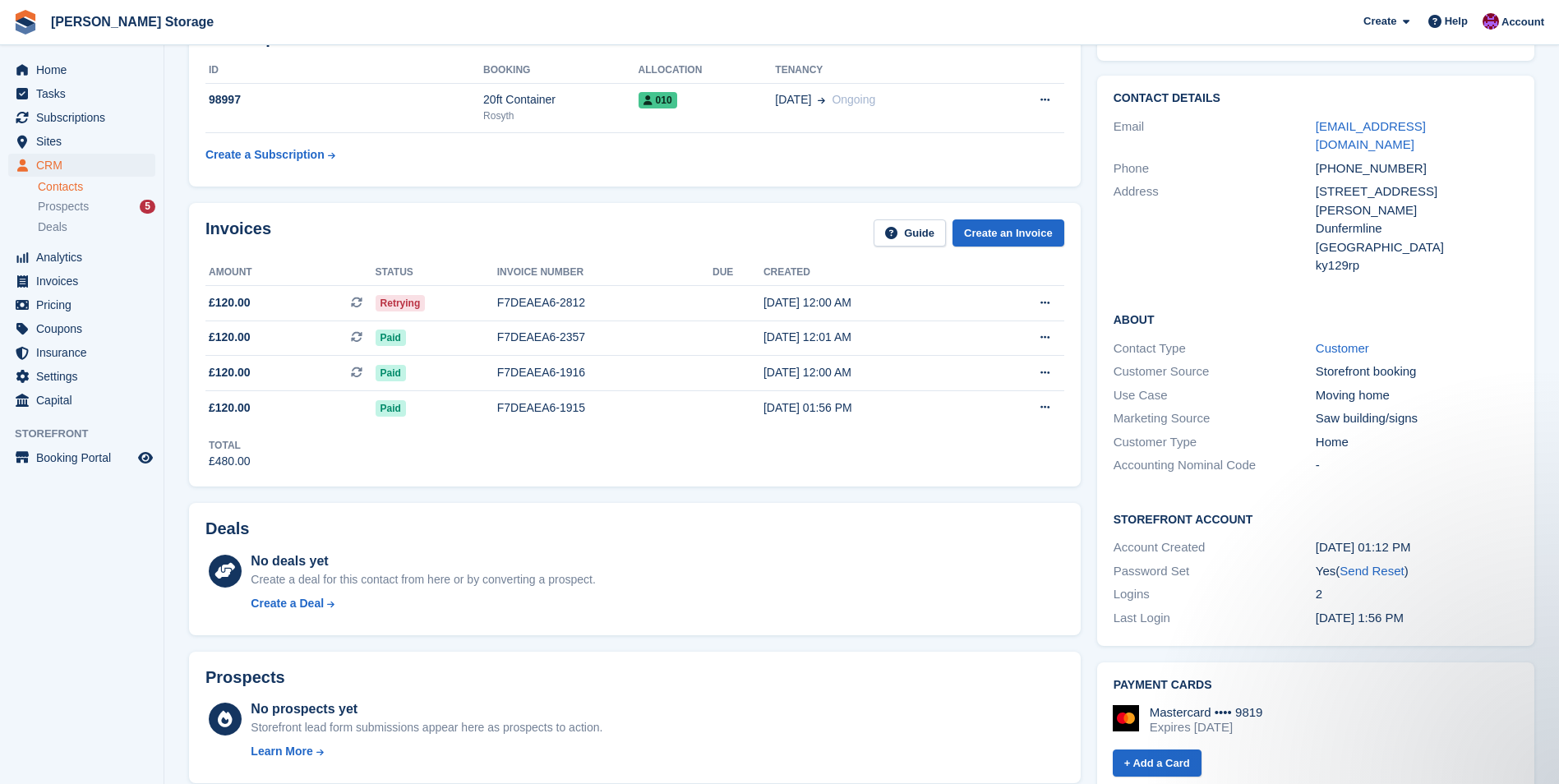
scroll to position [82, 0]
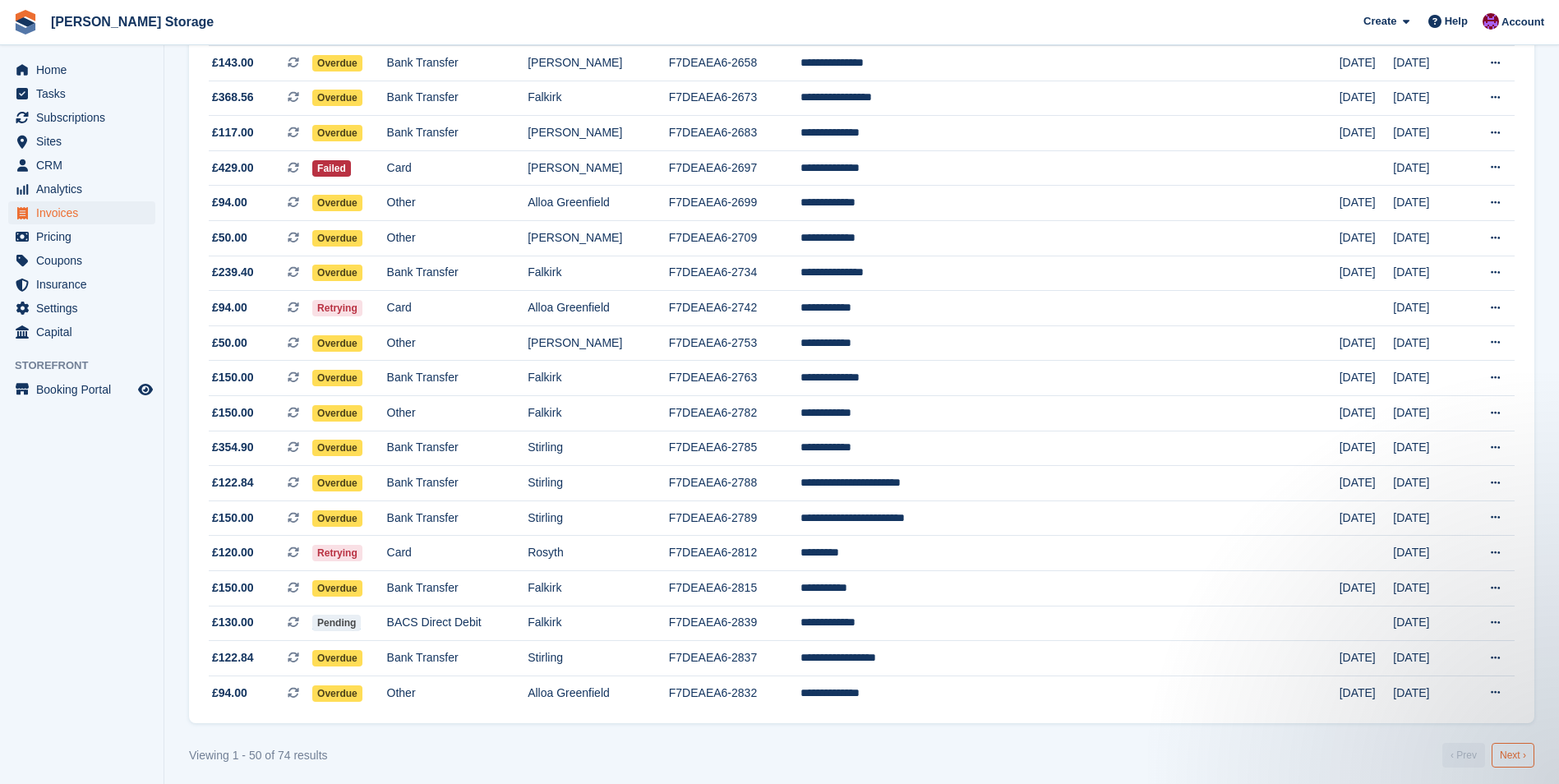
click at [1511, 754] on link "Next ›" at bounding box center [1513, 754] width 42 height 25
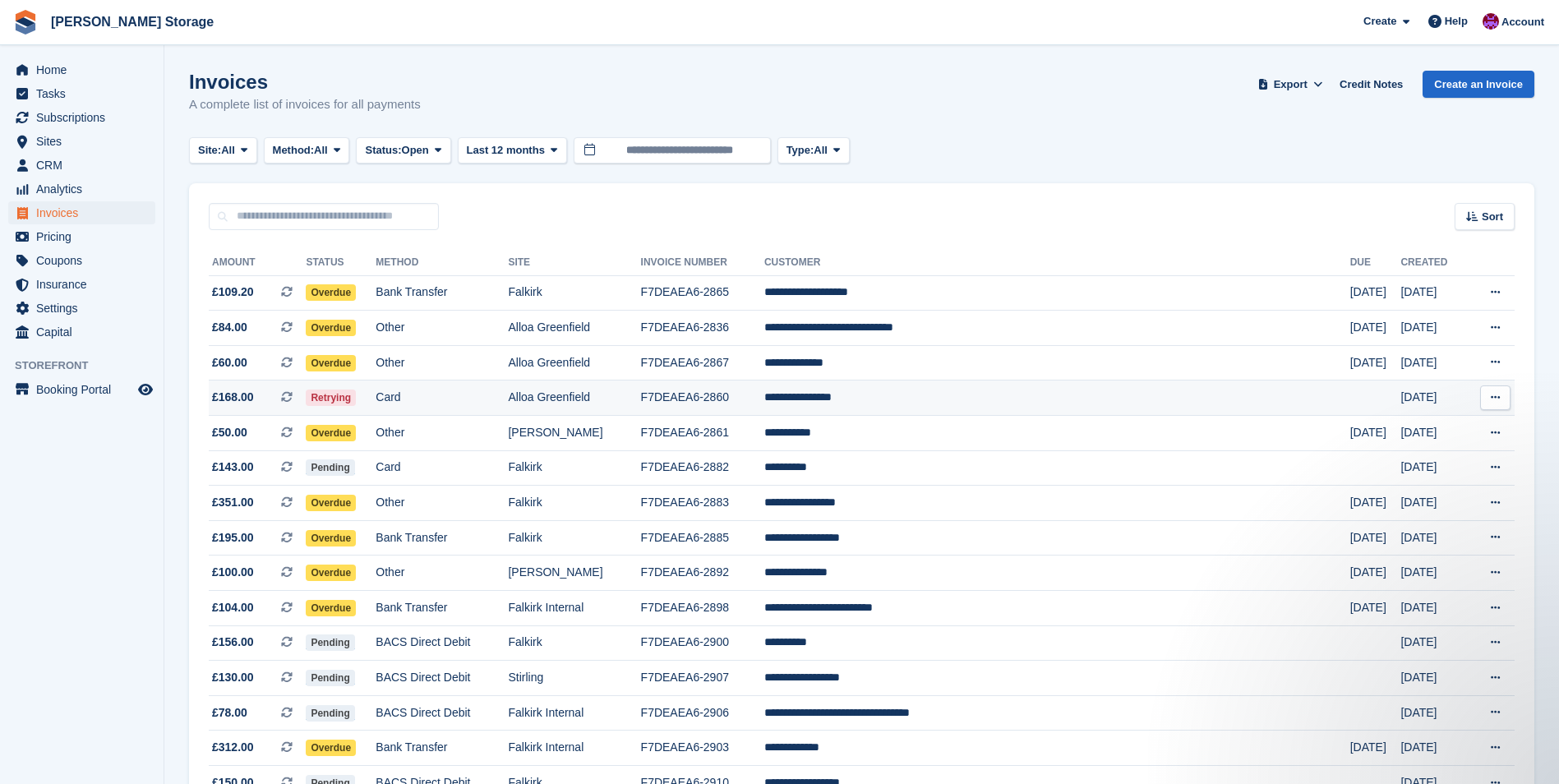
click at [981, 386] on td "**********" at bounding box center [1057, 398] width 586 height 35
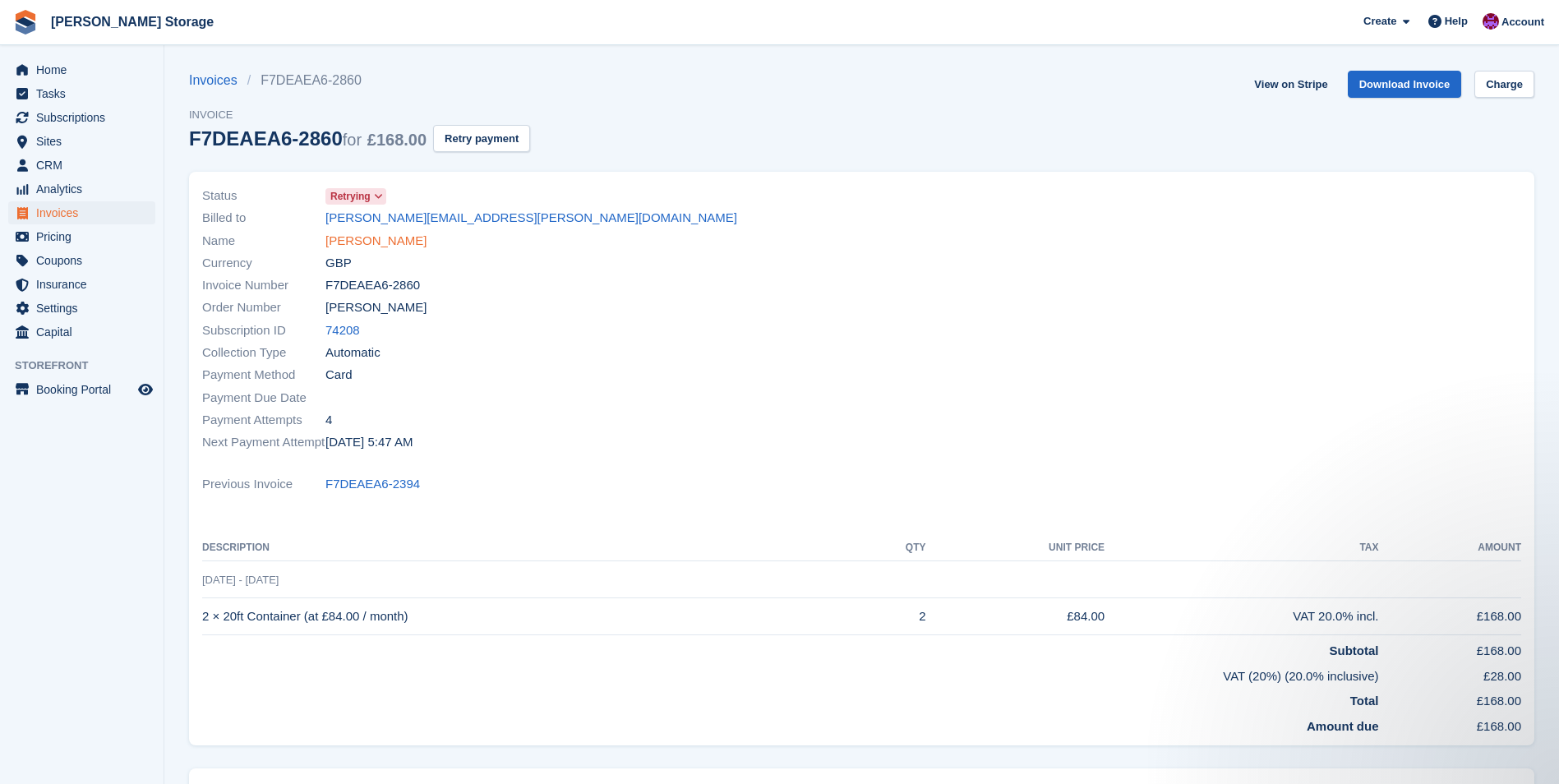
click at [390, 237] on link "[PERSON_NAME]" at bounding box center [376, 241] width 101 height 18
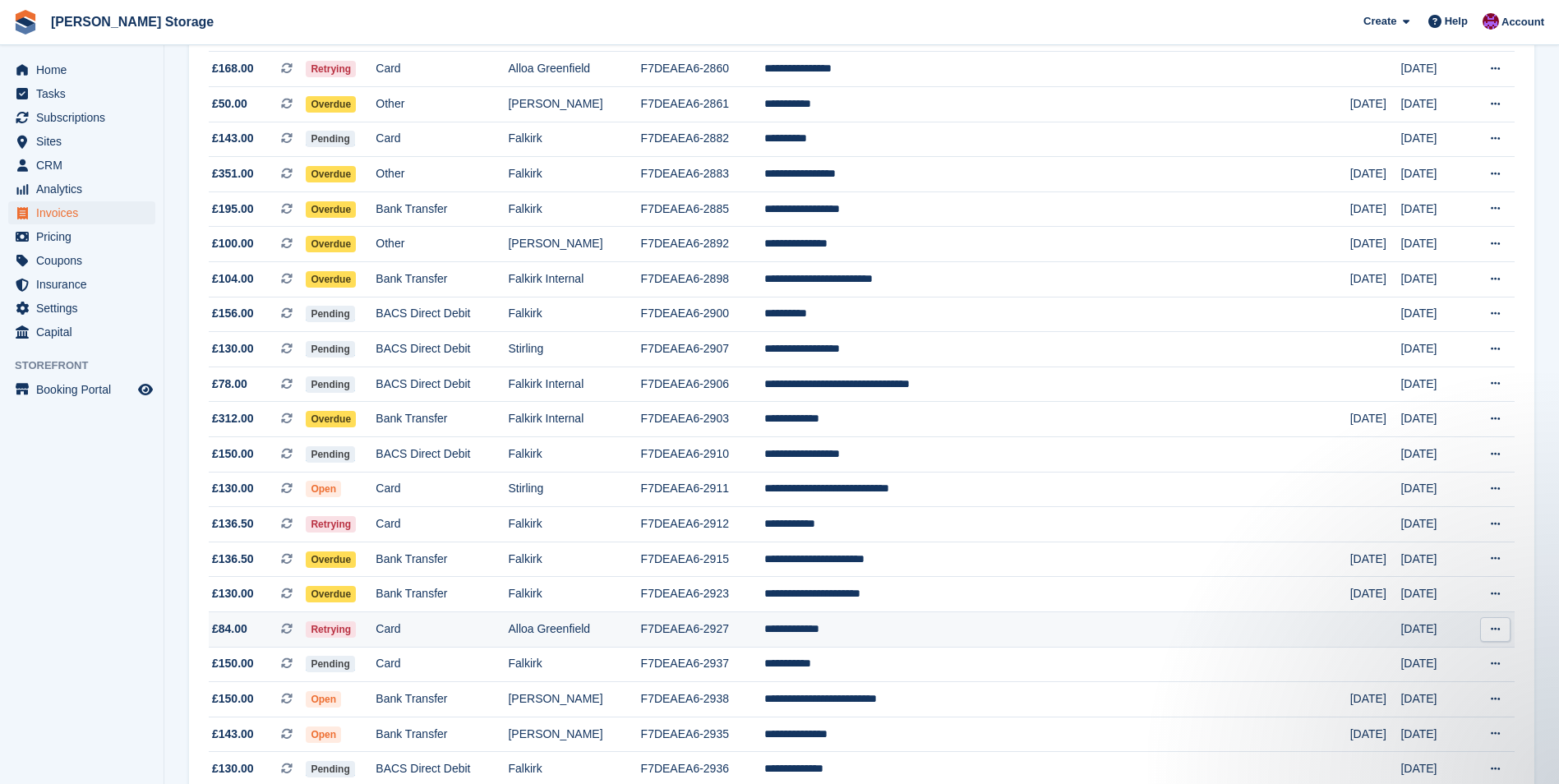
click at [937, 622] on td "**********" at bounding box center [1057, 629] width 586 height 35
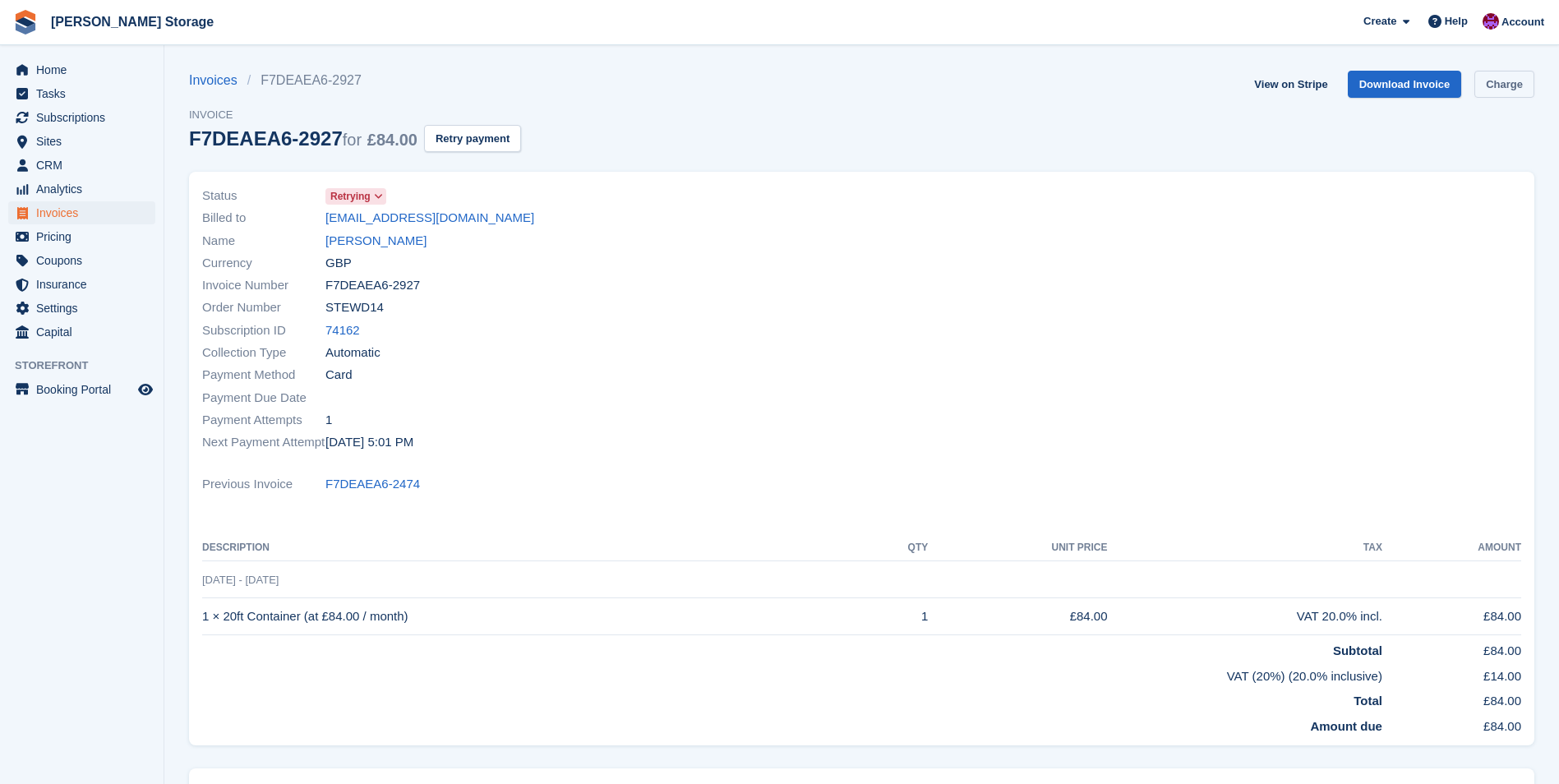
click at [1508, 79] on link "Charge" at bounding box center [1504, 84] width 60 height 27
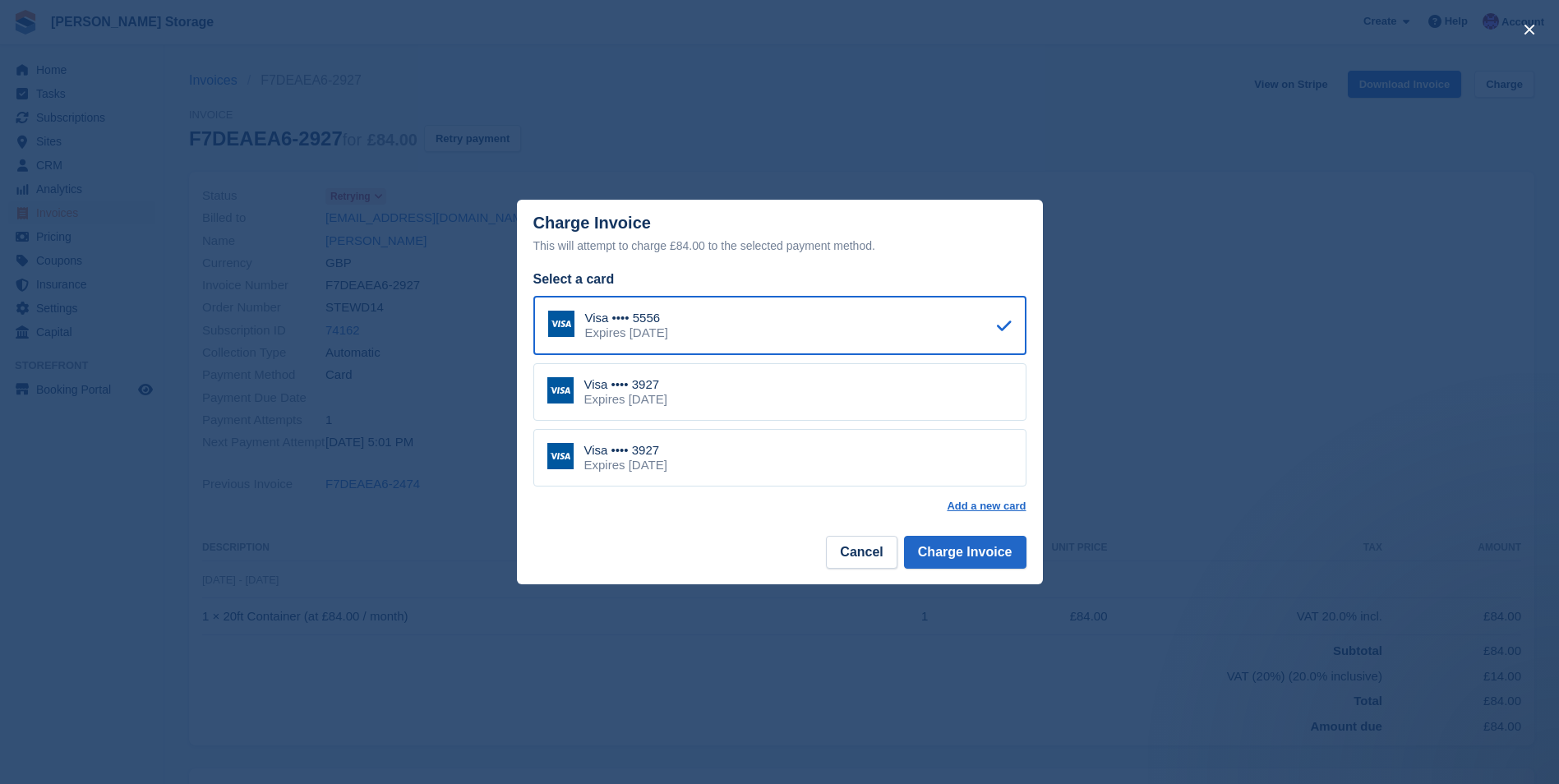
click at [762, 390] on div "Visa •••• 3927 Expires July 2029" at bounding box center [780, 392] width 494 height 57
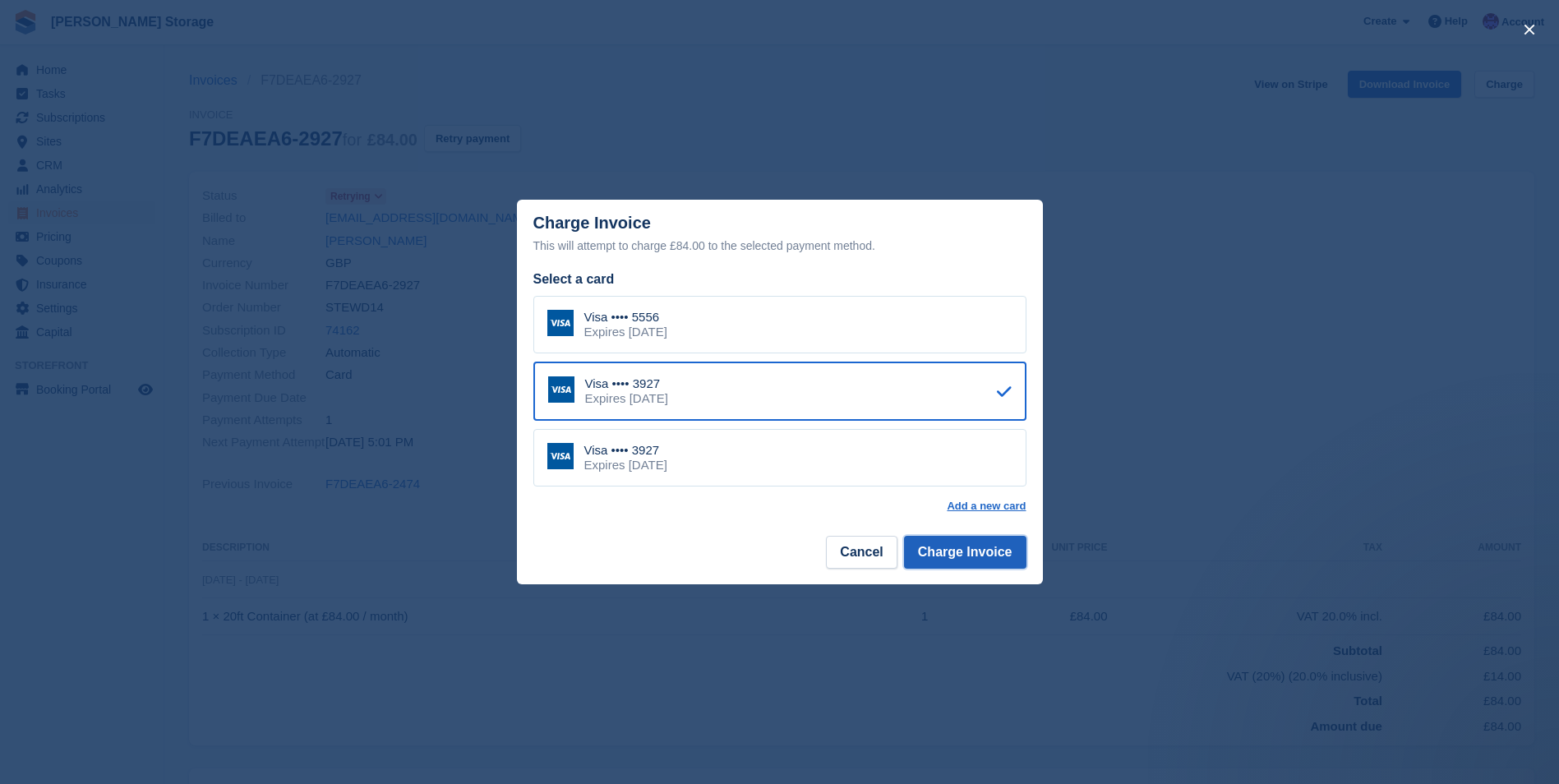
click at [957, 541] on button "Charge Invoice" at bounding box center [965, 552] width 123 height 33
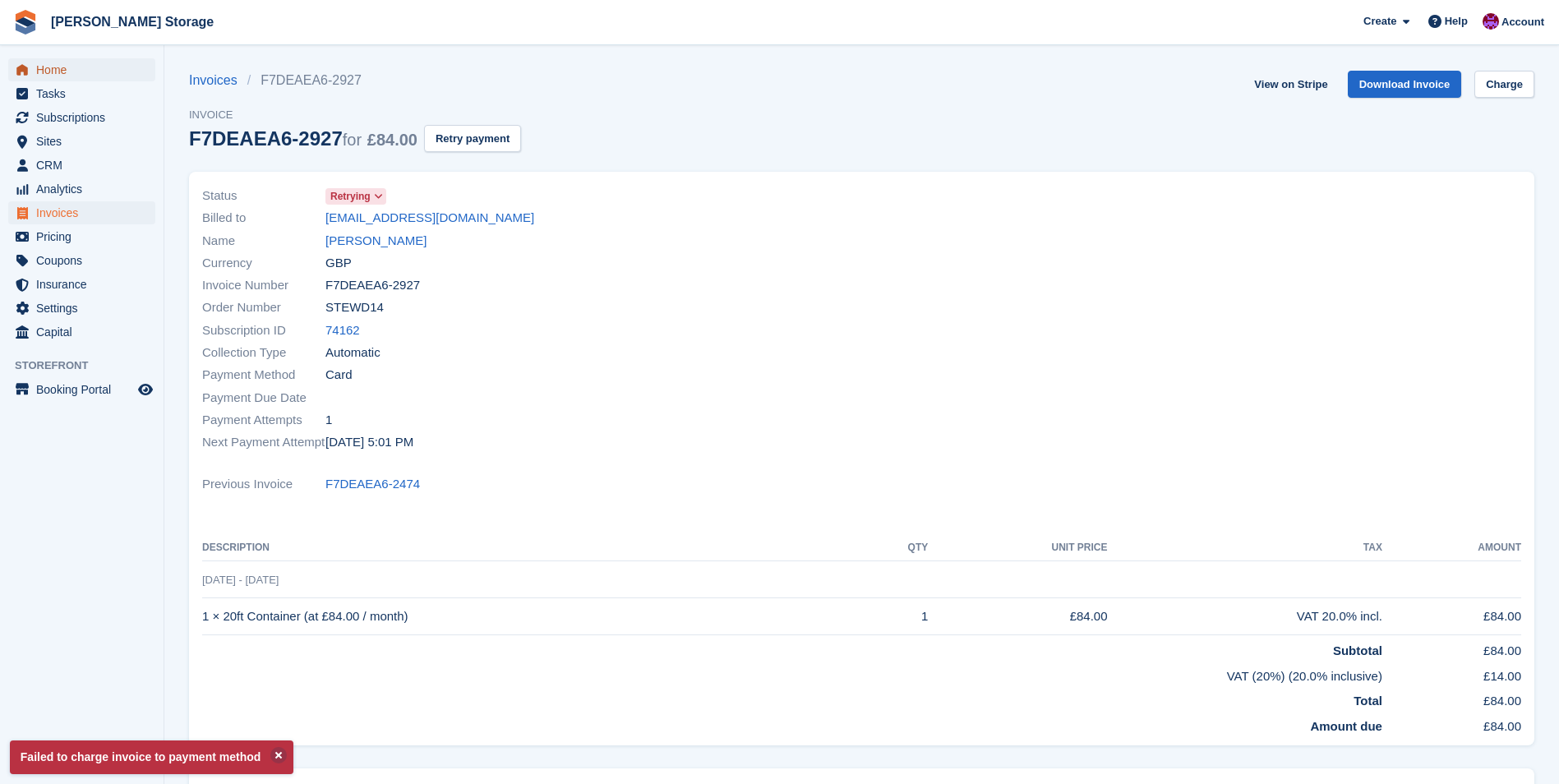
click at [55, 67] on span "Home" at bounding box center [85, 69] width 99 height 23
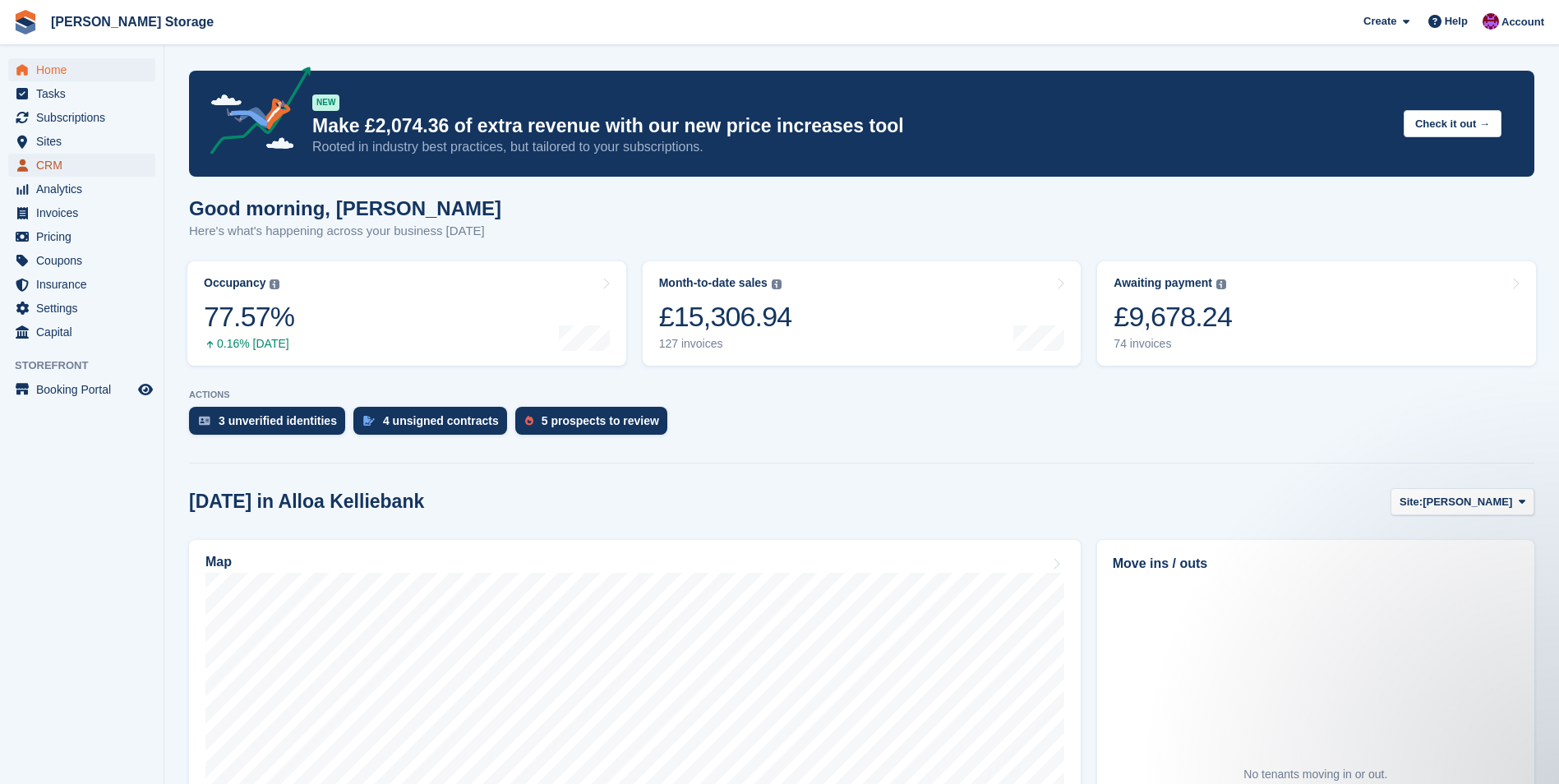
click at [49, 170] on span "CRM" at bounding box center [85, 165] width 99 height 23
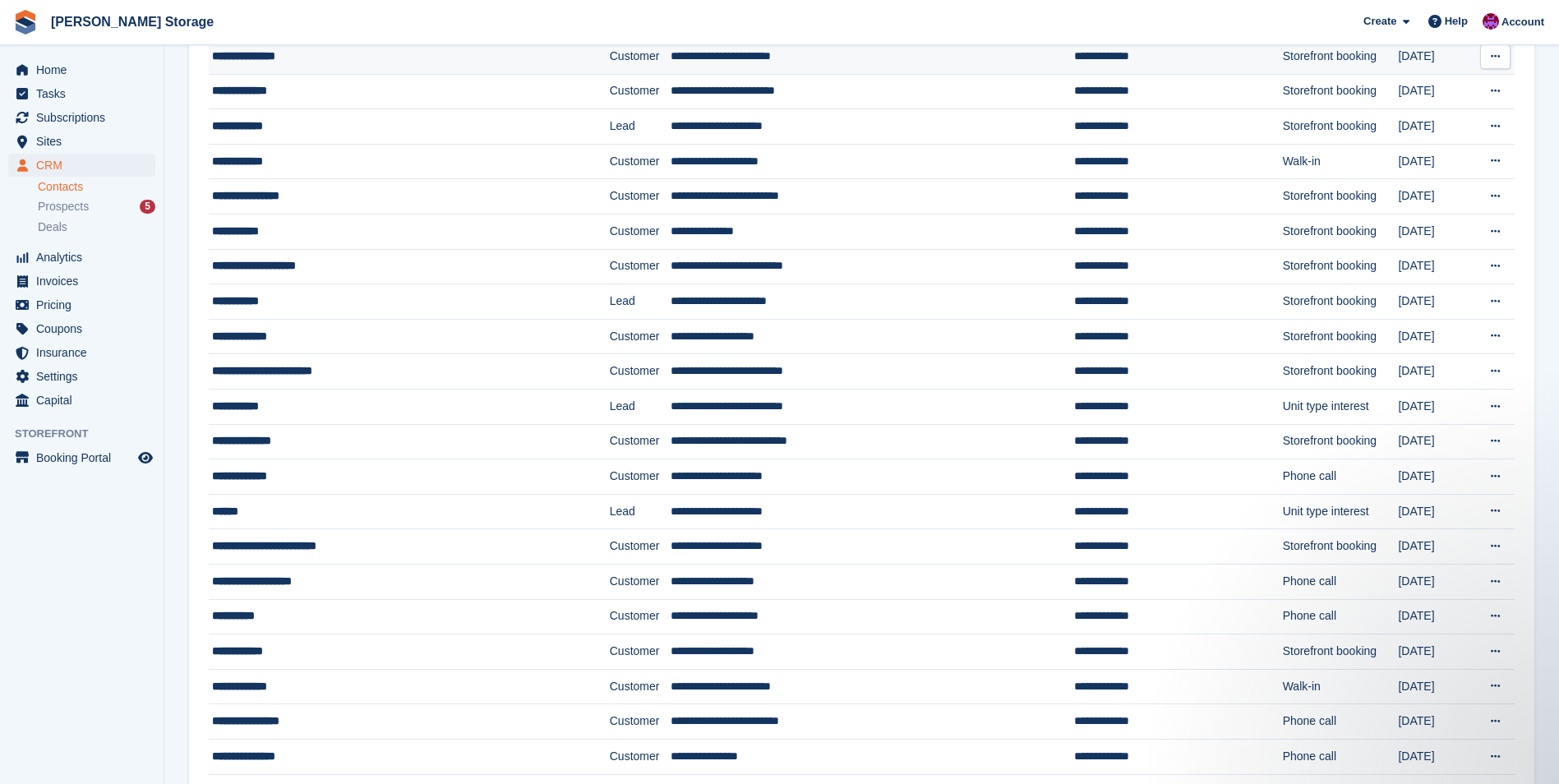
scroll to position [740, 0]
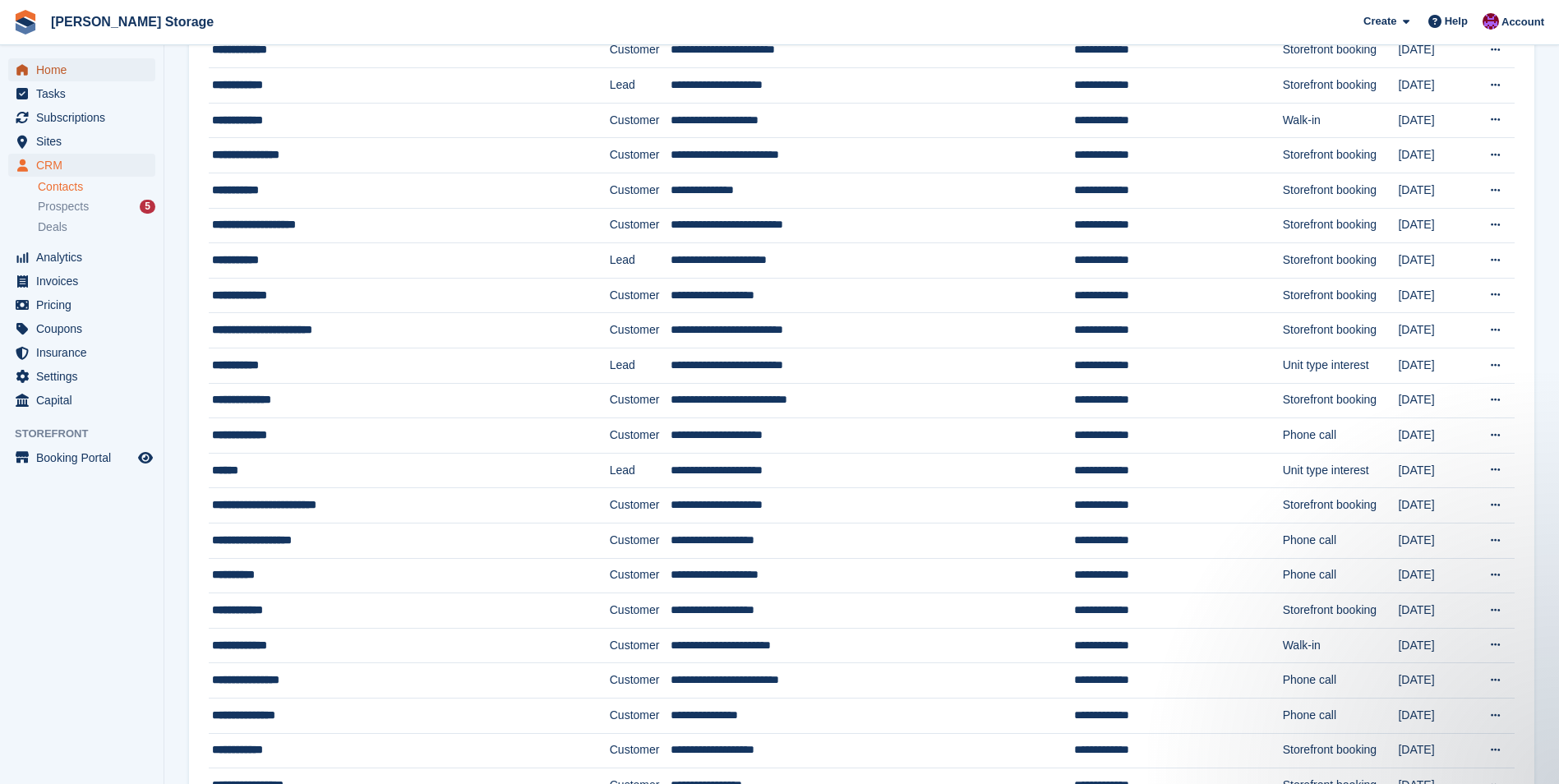
click at [56, 58] on span "Home" at bounding box center [85, 69] width 99 height 23
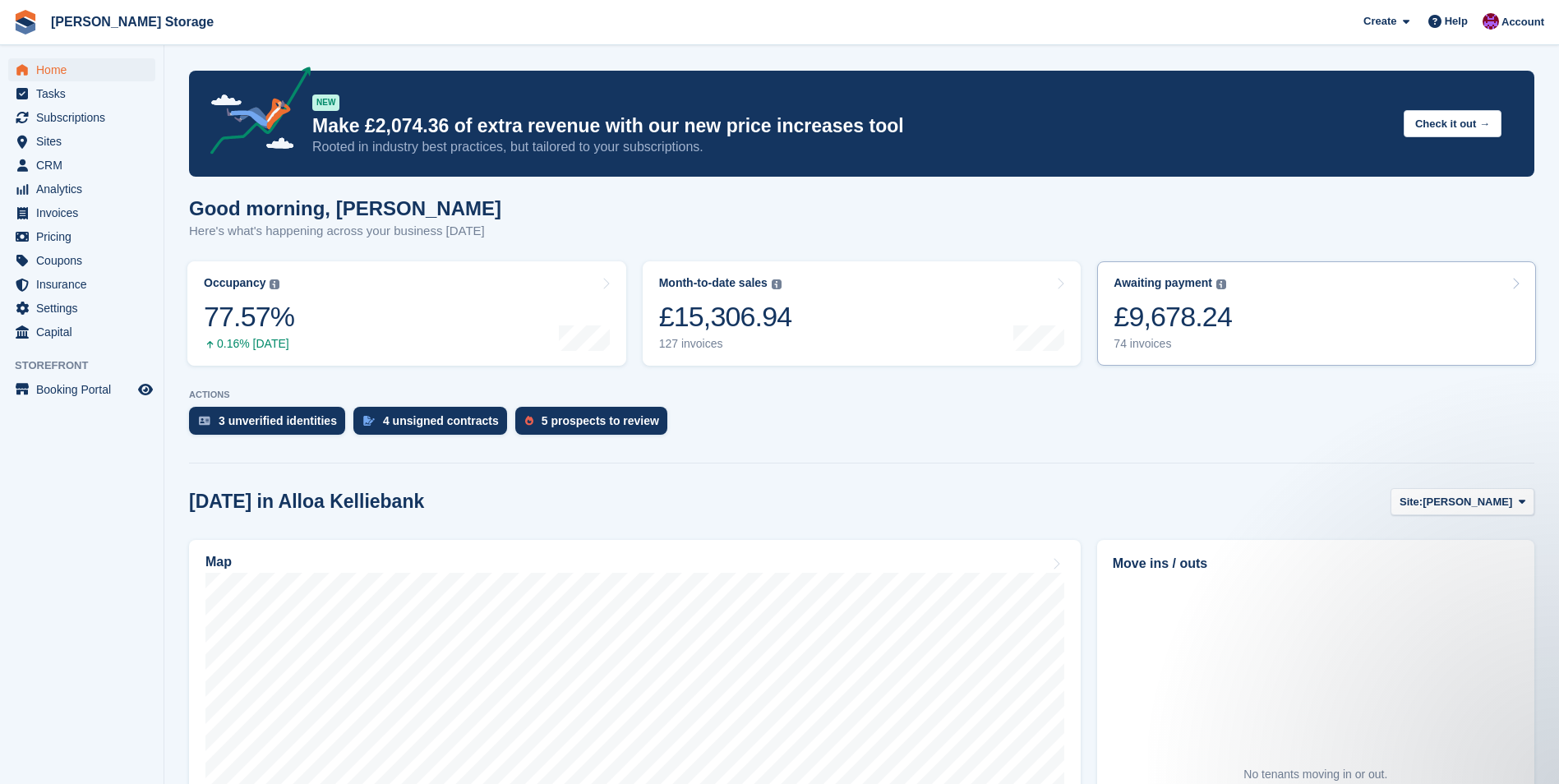
click at [1291, 300] on link "Awaiting payment The total outstanding balance on all open invoices. £9,678.24 …" at bounding box center [1316, 313] width 439 height 104
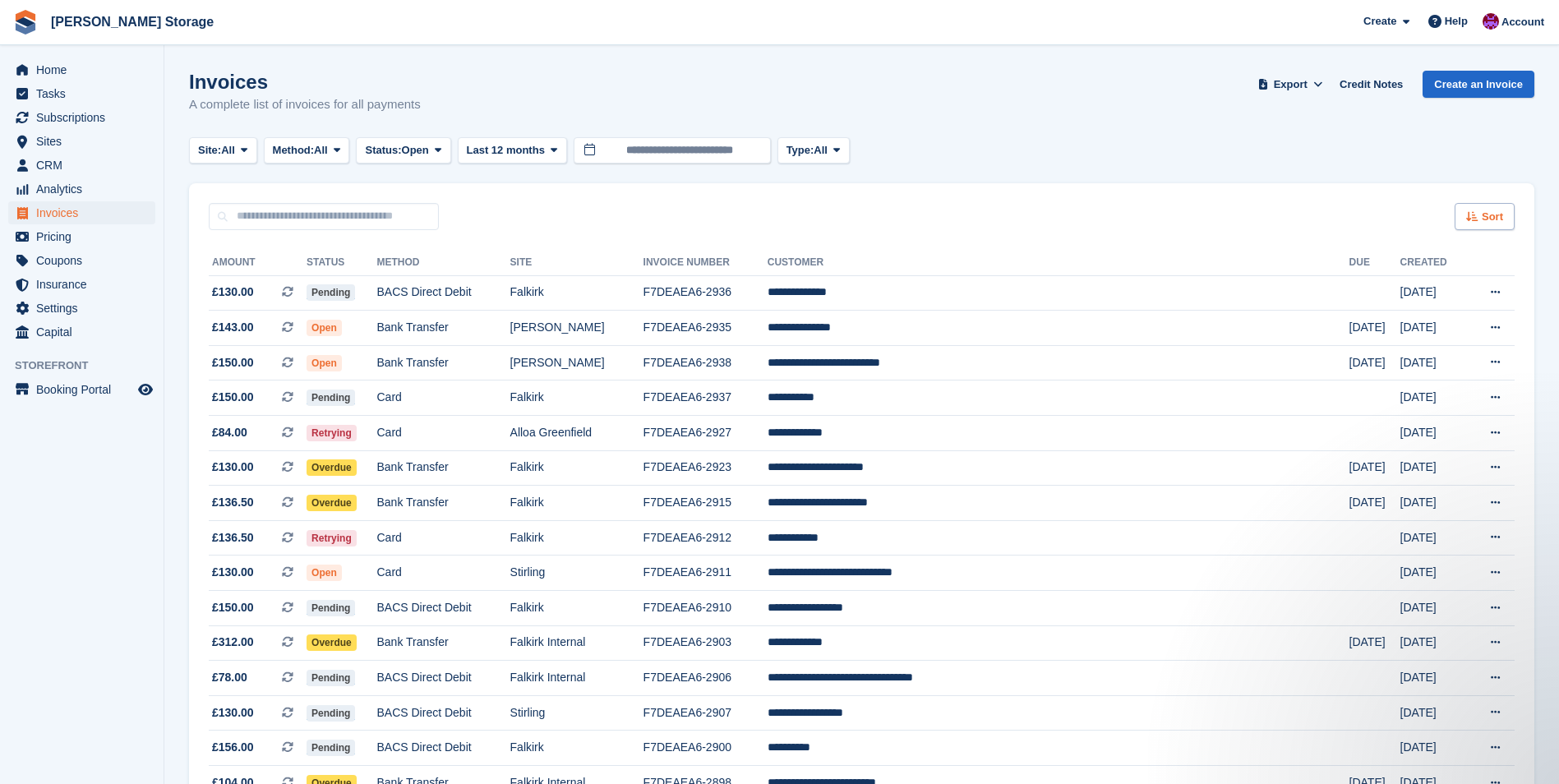
click at [1487, 218] on span "Sort" at bounding box center [1492, 217] width 21 height 17
click at [1451, 320] on span "Created (oldest first)" at bounding box center [1437, 327] width 113 height 13
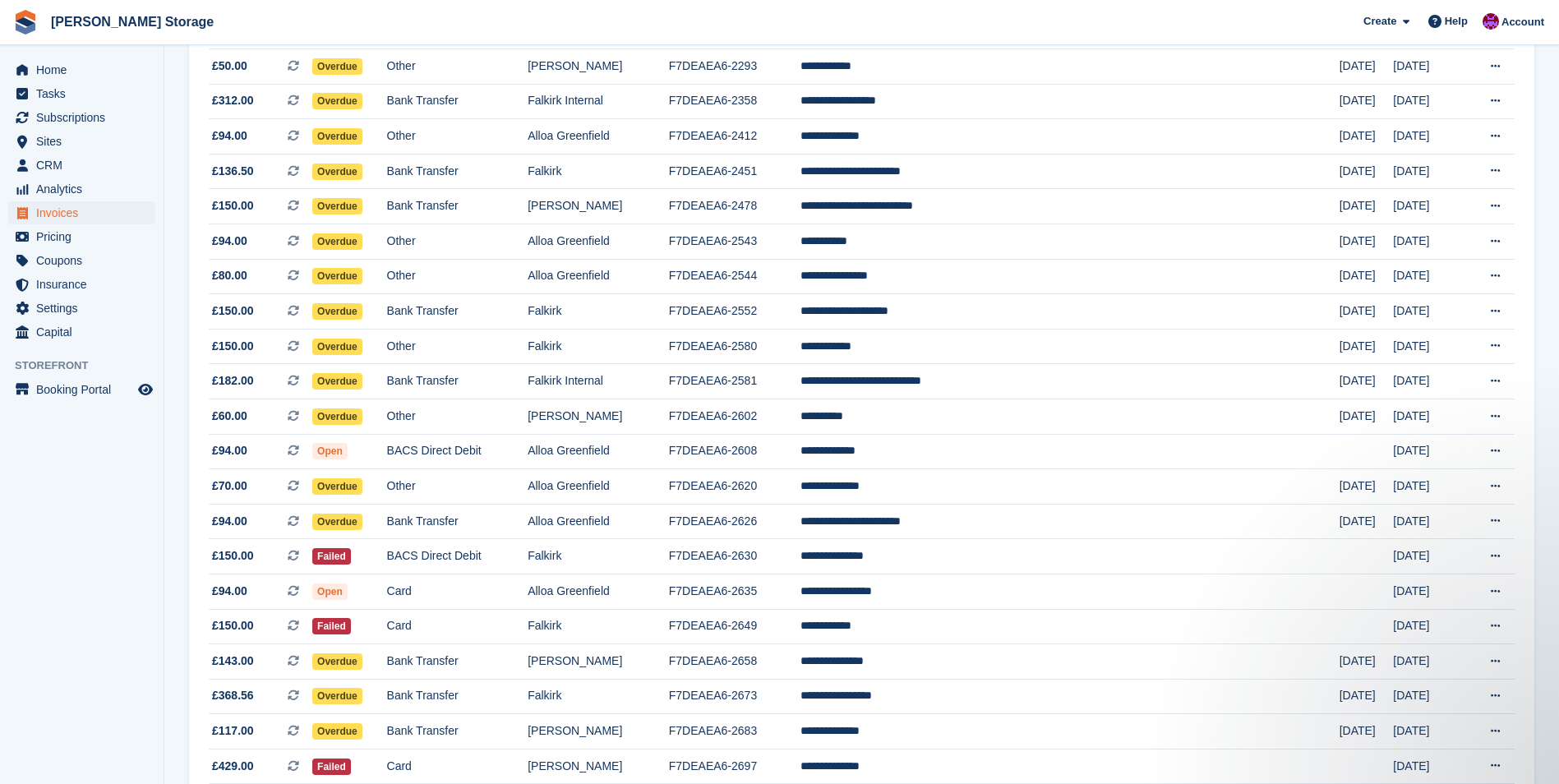
scroll to position [740, 0]
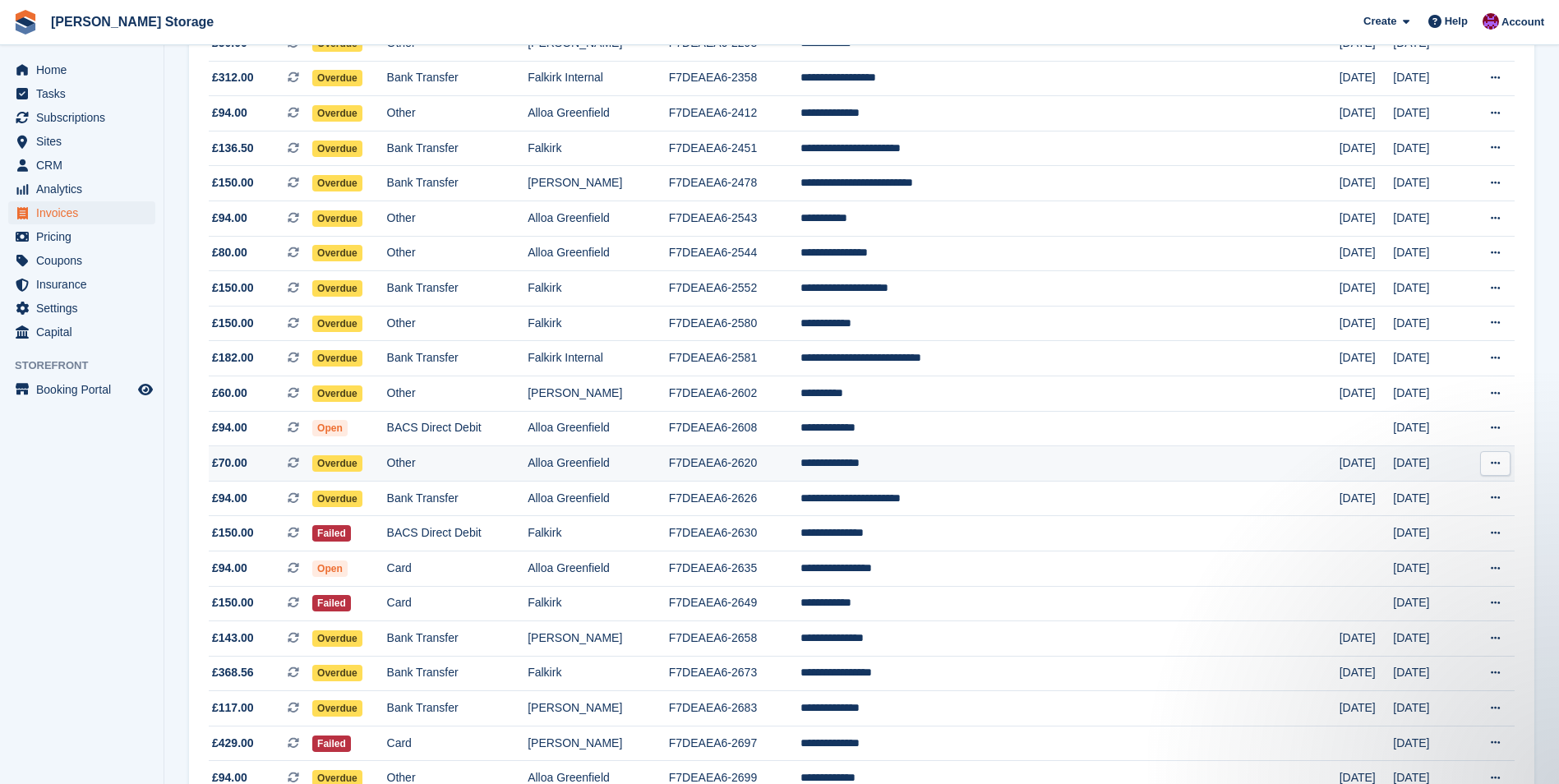
click at [968, 458] on td "**********" at bounding box center [1070, 464] width 539 height 35
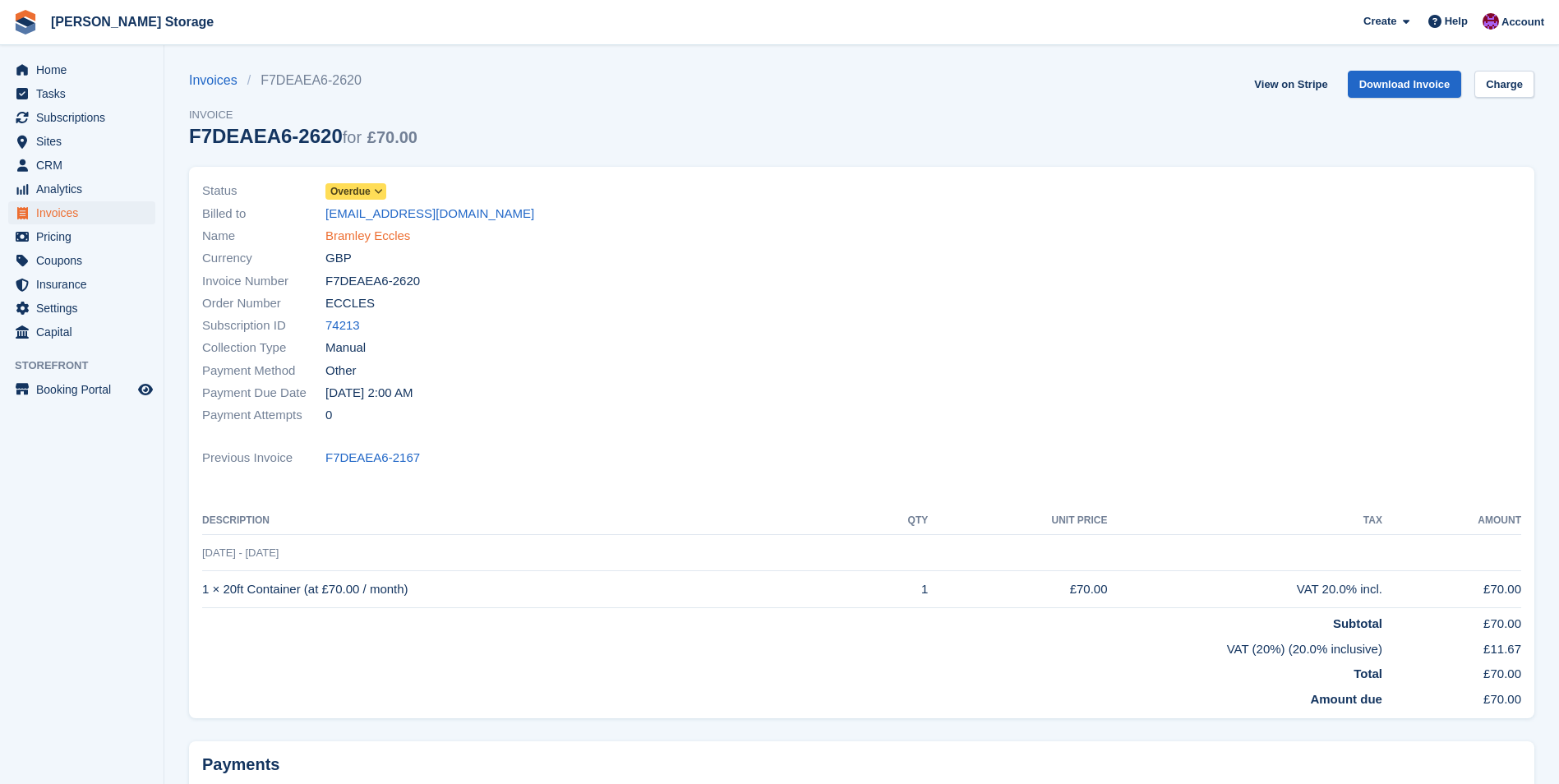
click at [396, 232] on link "Bramley Eccles" at bounding box center [368, 236] width 85 height 18
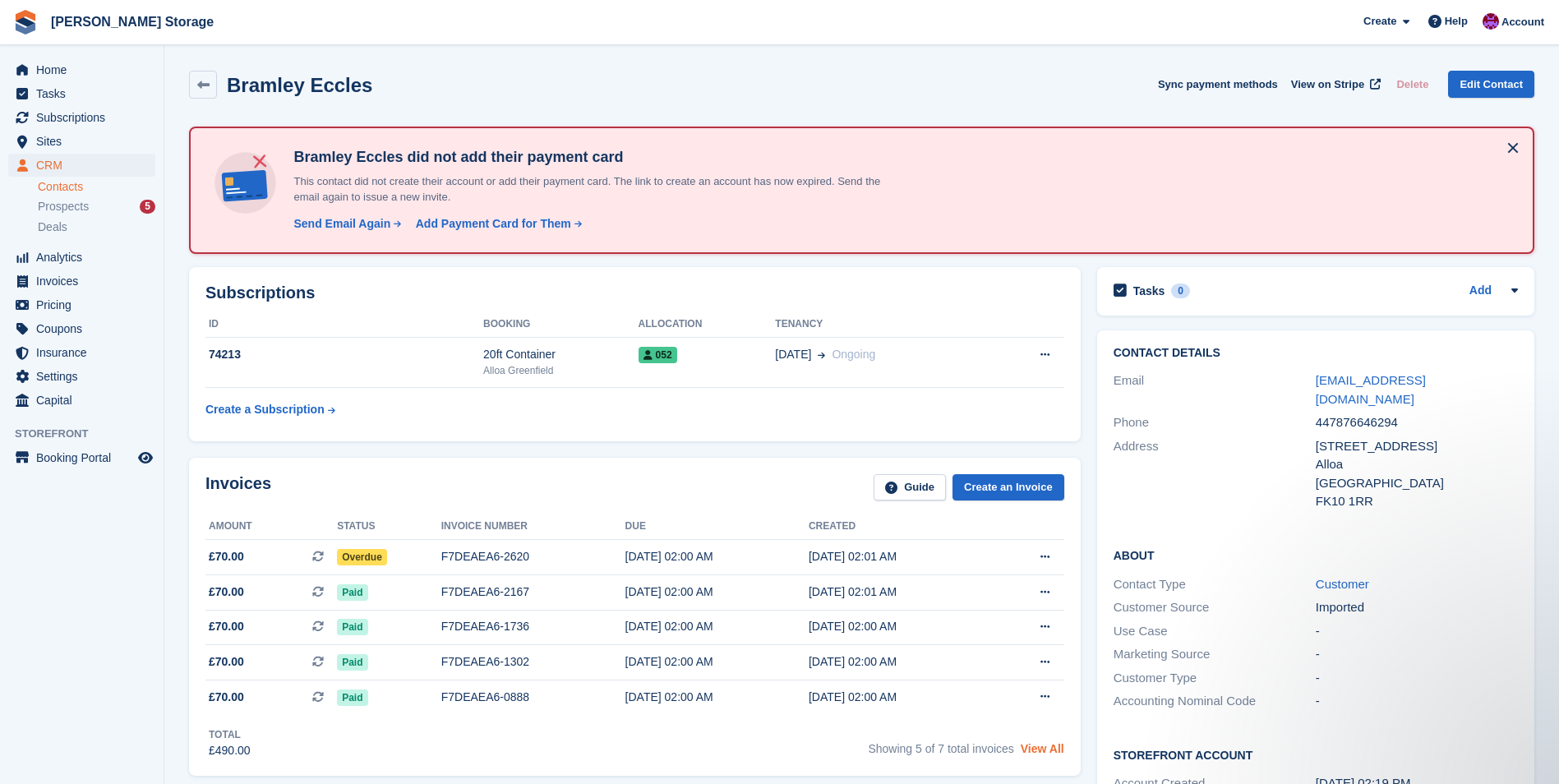
click at [1052, 753] on link "View All" at bounding box center [1042, 749] width 43 height 13
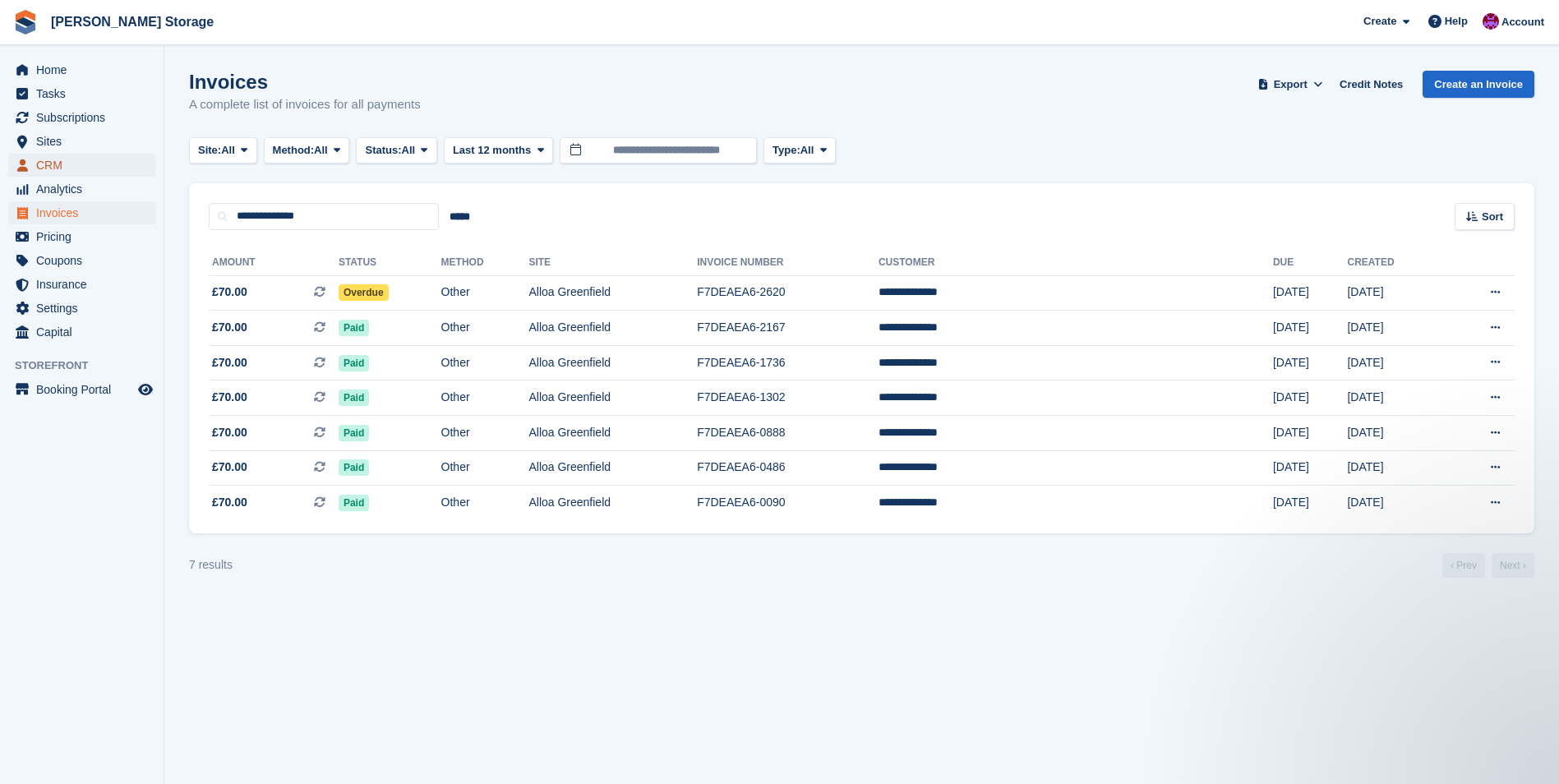
click at [42, 170] on span "CRM" at bounding box center [85, 165] width 99 height 23
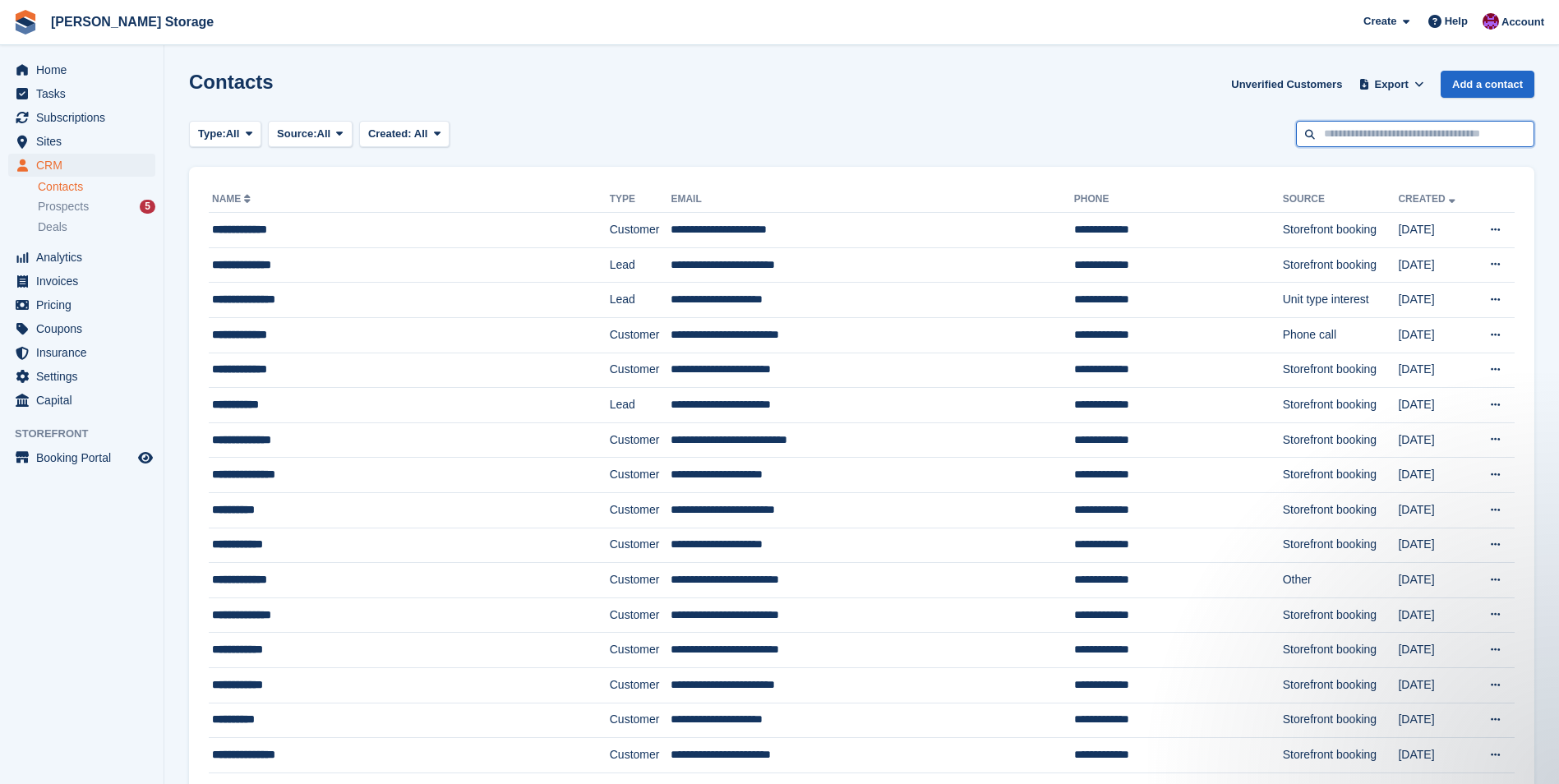
click at [1352, 141] on input "text" at bounding box center [1415, 134] width 238 height 27
type input "*****"
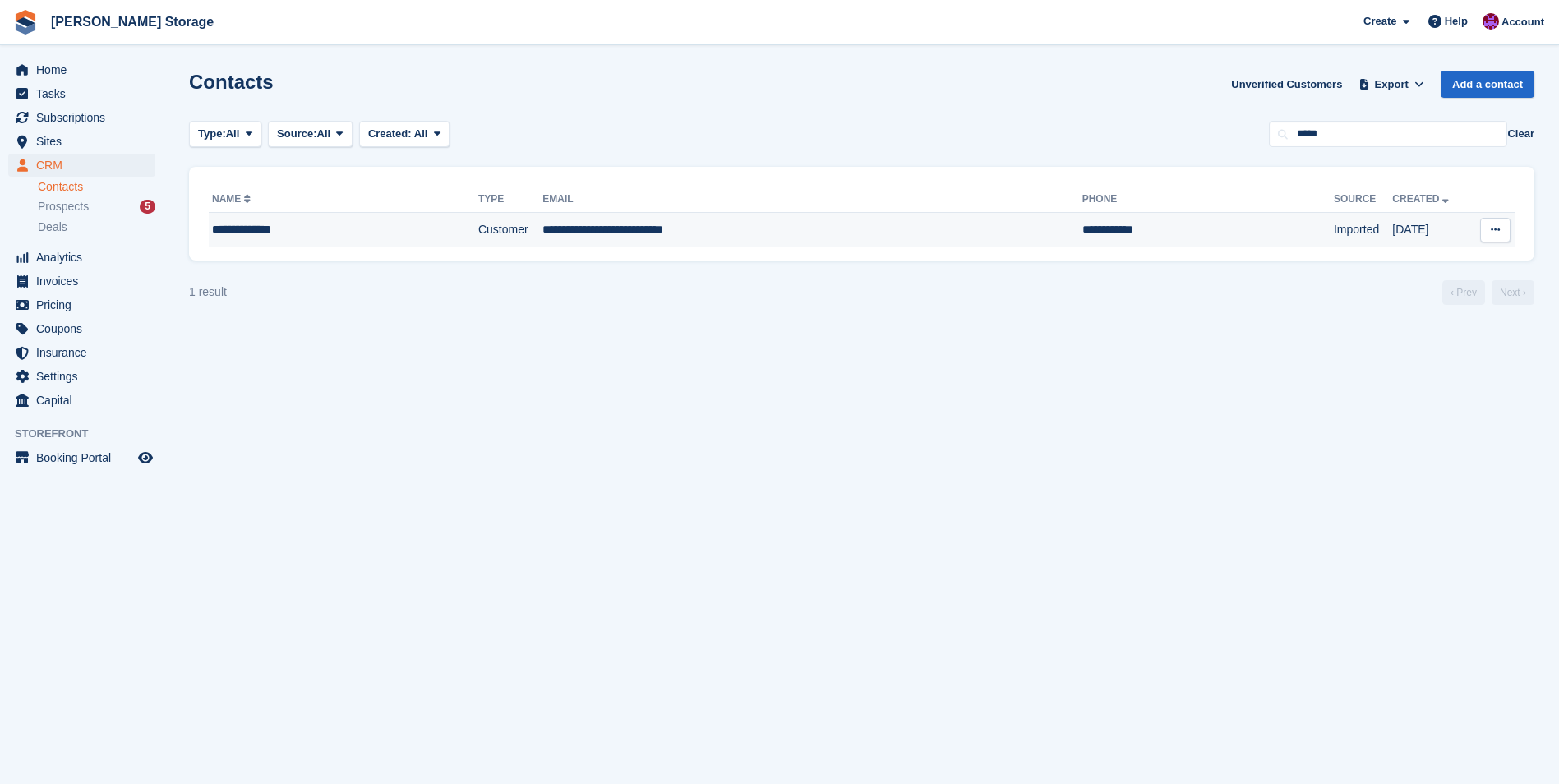
click at [563, 227] on td "**********" at bounding box center [812, 230] width 539 height 34
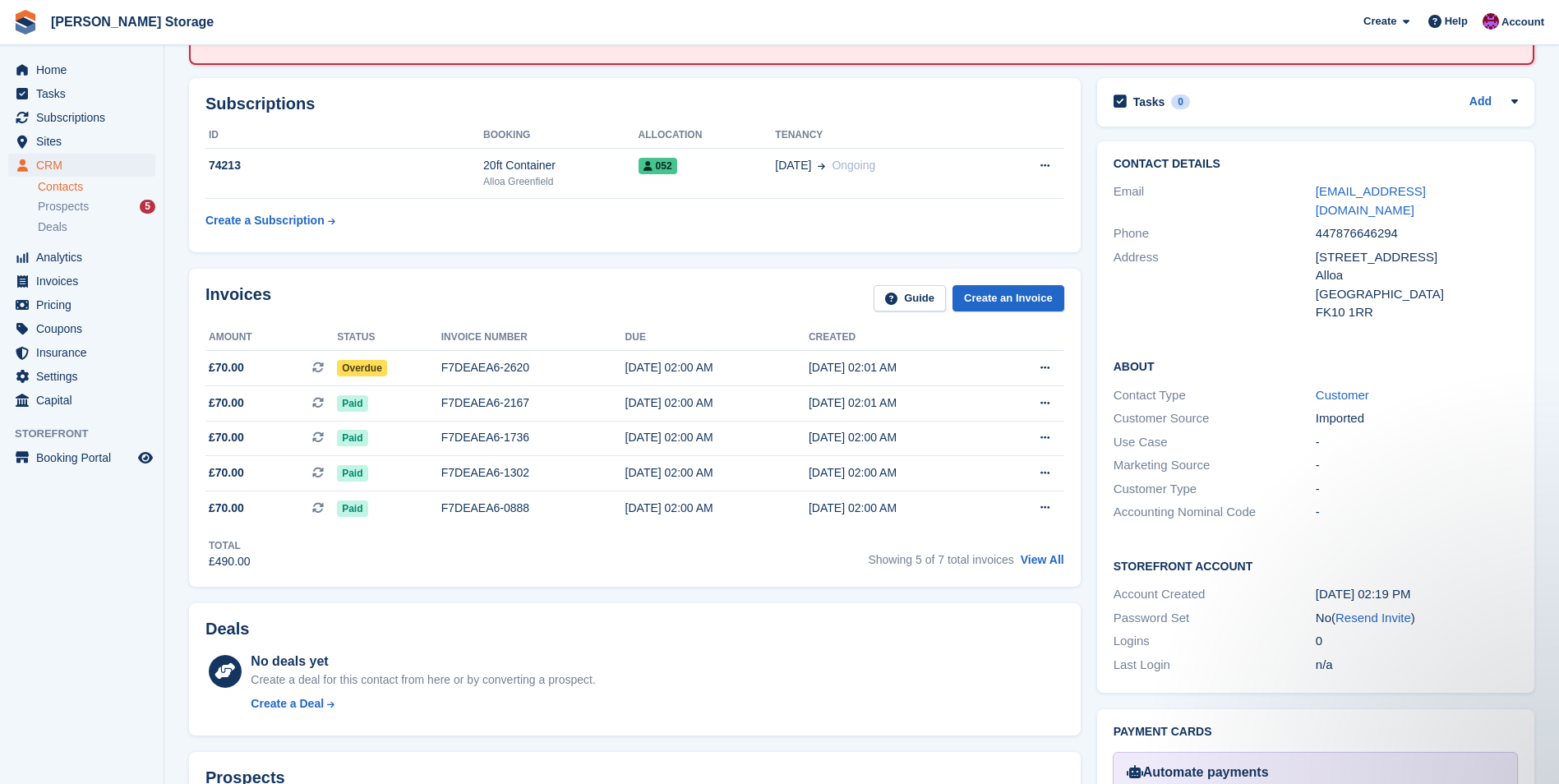
scroll to position [246, 0]
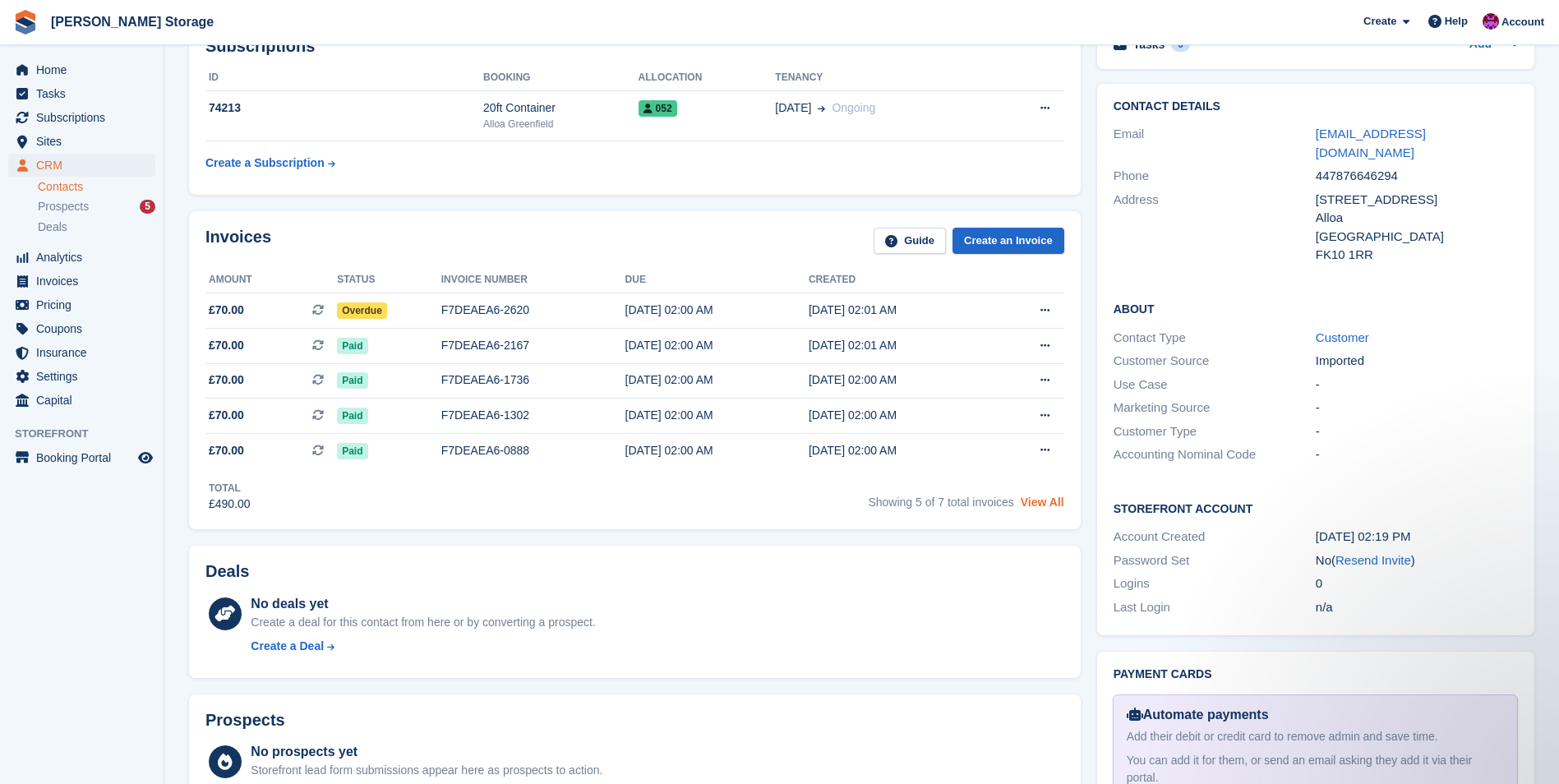
click at [1038, 501] on link "View All" at bounding box center [1042, 502] width 43 height 13
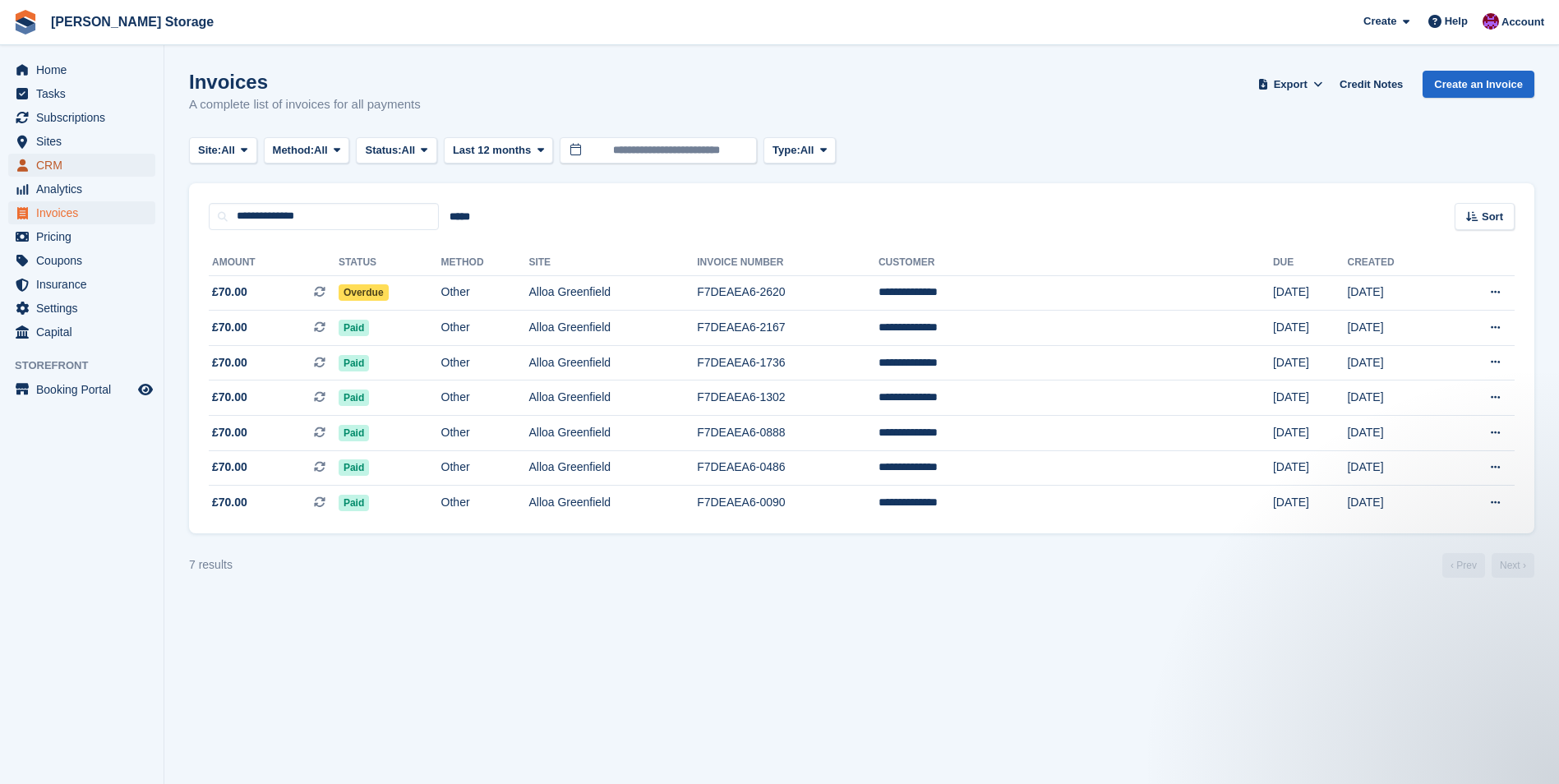
click at [64, 168] on span "CRM" at bounding box center [85, 165] width 99 height 23
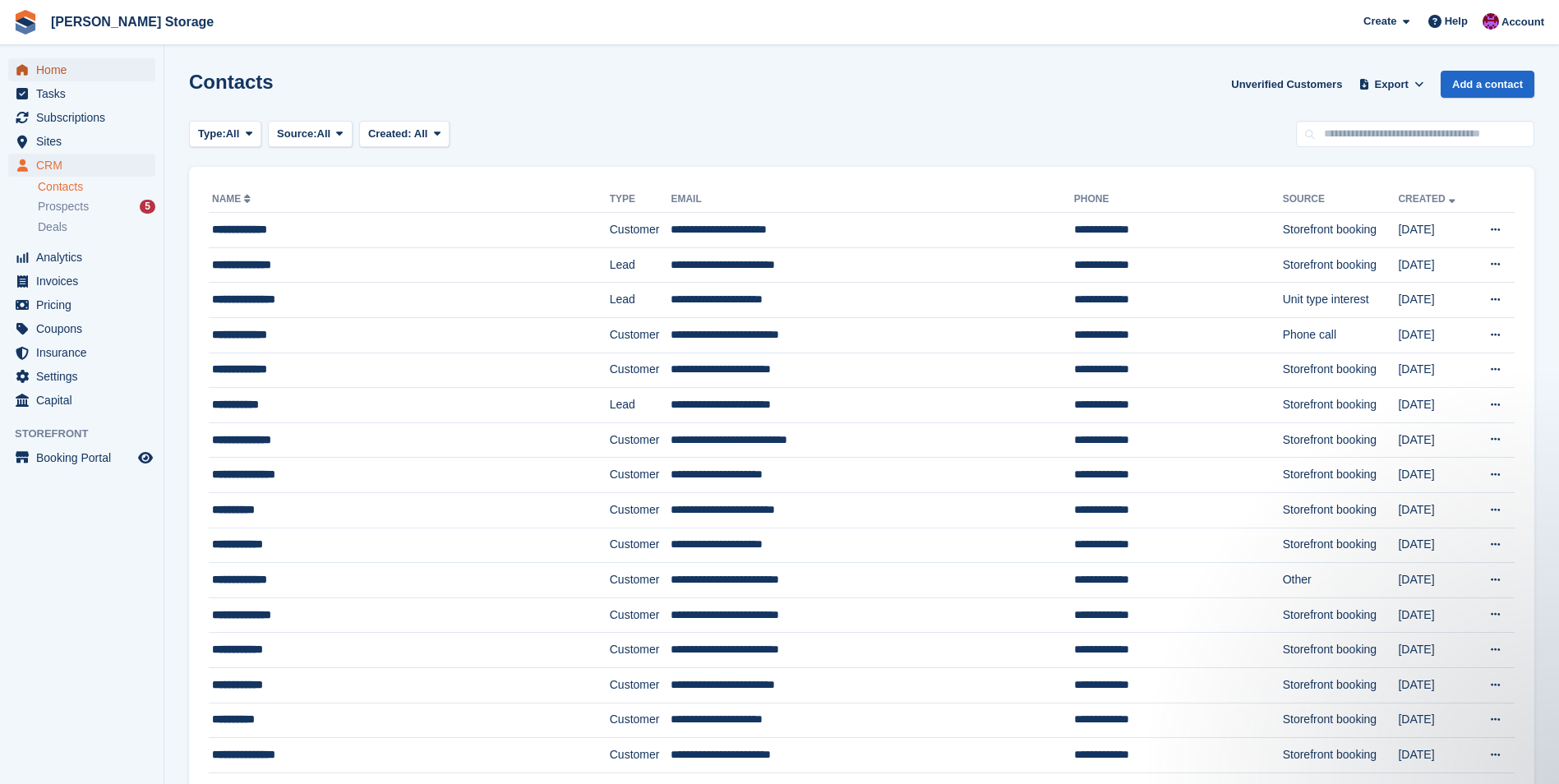
click at [49, 72] on span "Home" at bounding box center [85, 69] width 99 height 23
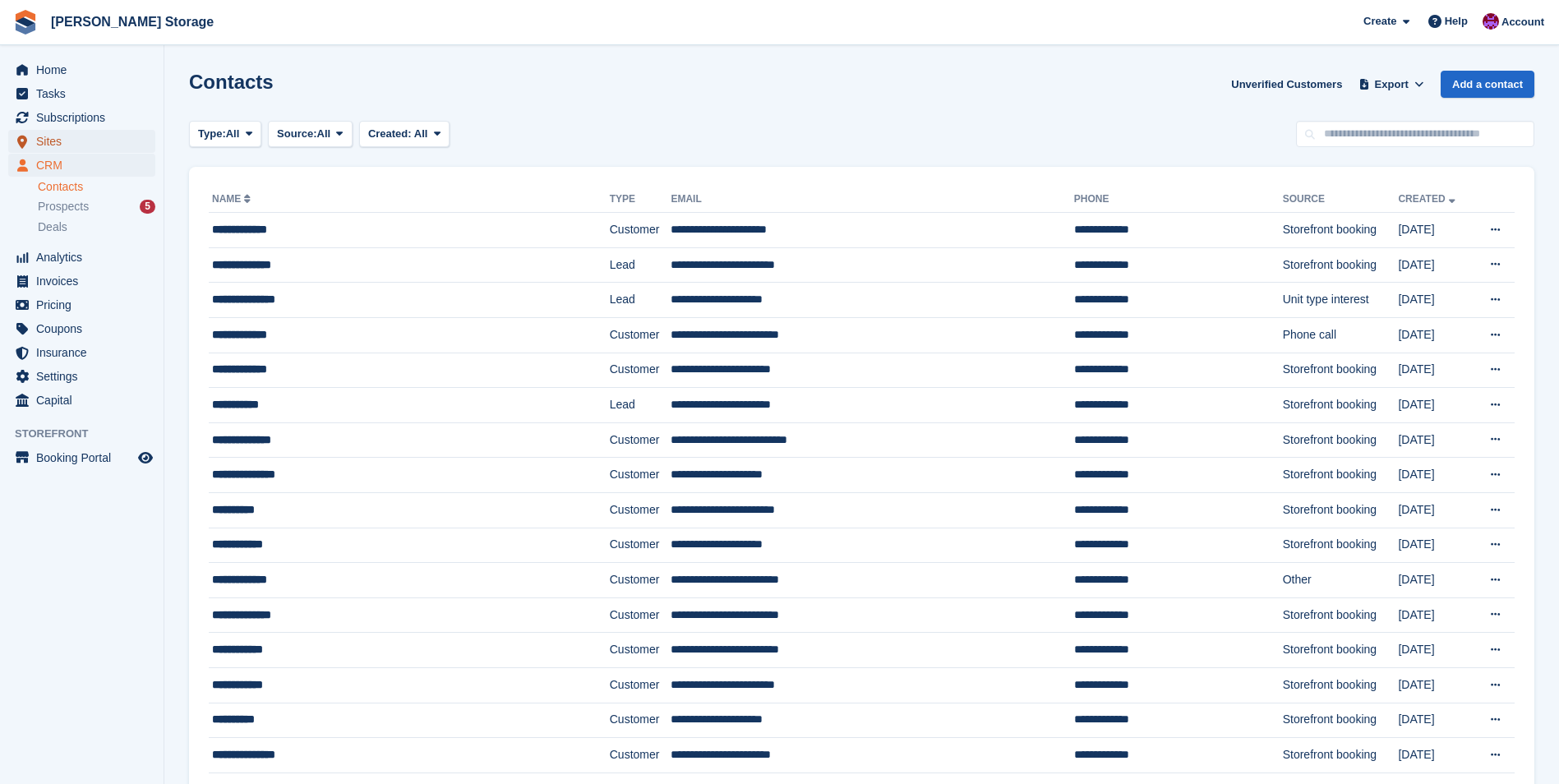
click at [49, 137] on span "Sites" at bounding box center [85, 141] width 99 height 23
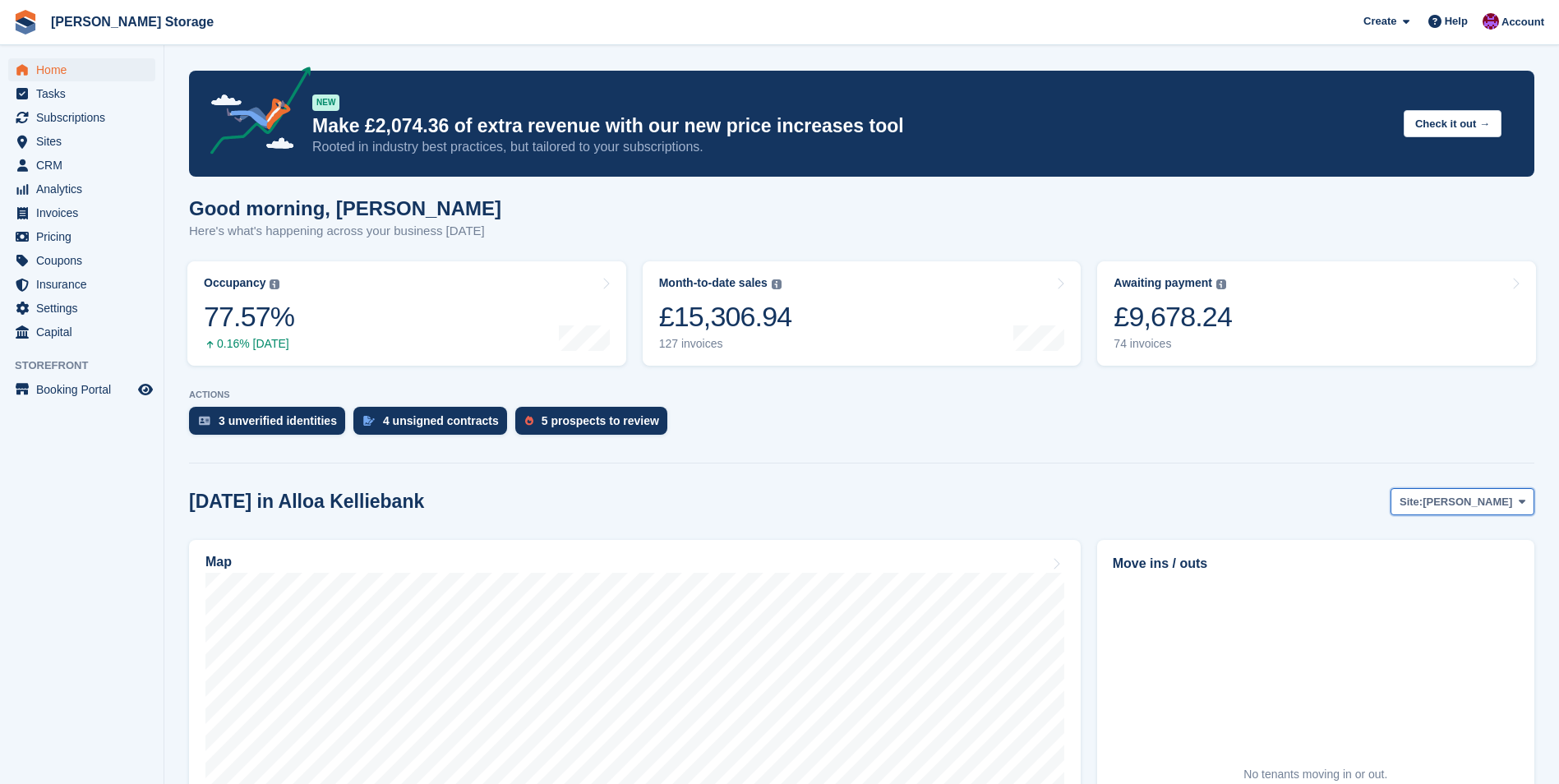
click at [1446, 496] on span "Alloa Kelliebank" at bounding box center [1467, 502] width 89 height 17
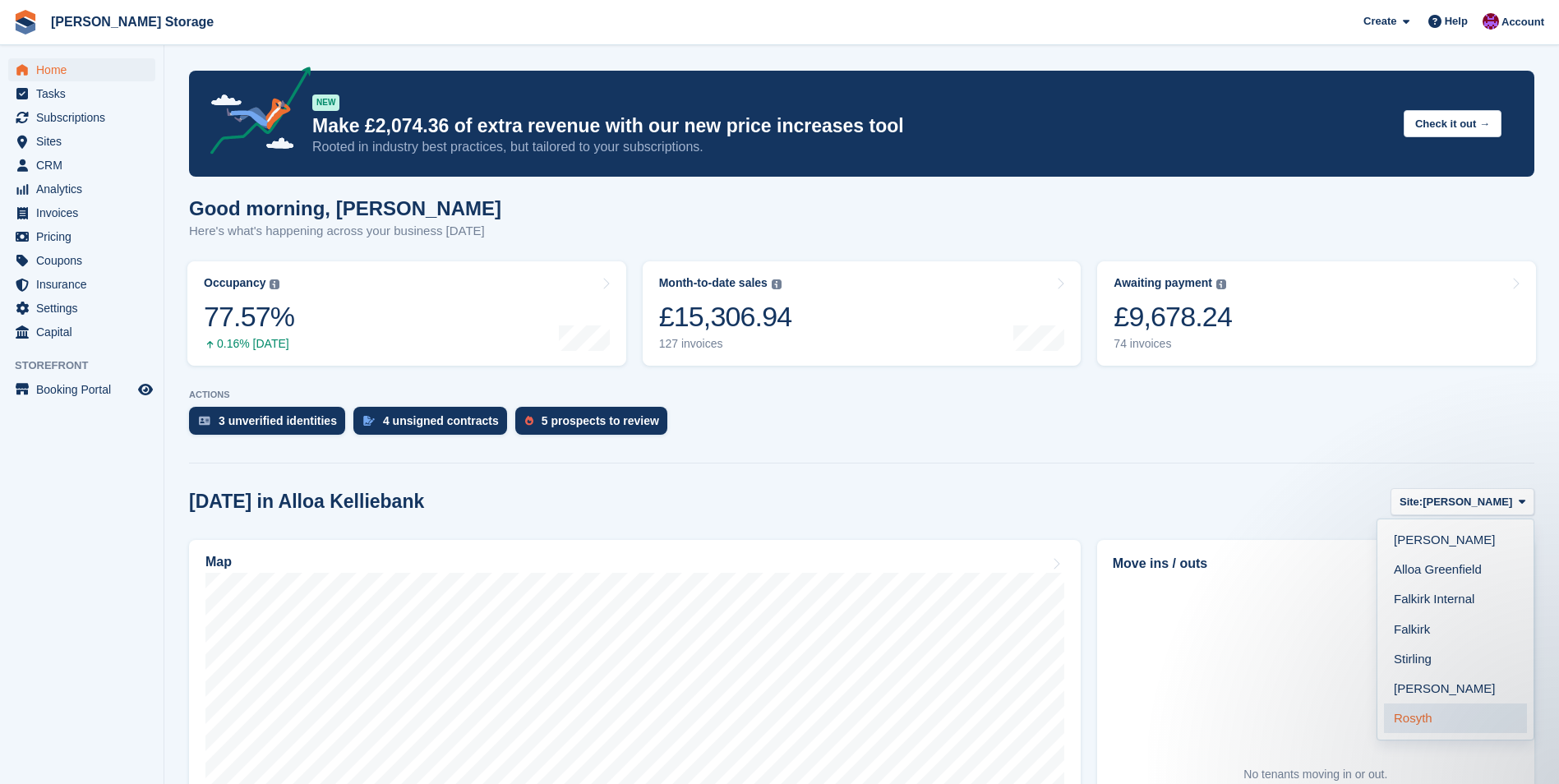
click at [1437, 719] on link "Rosyth" at bounding box center [1455, 719] width 143 height 30
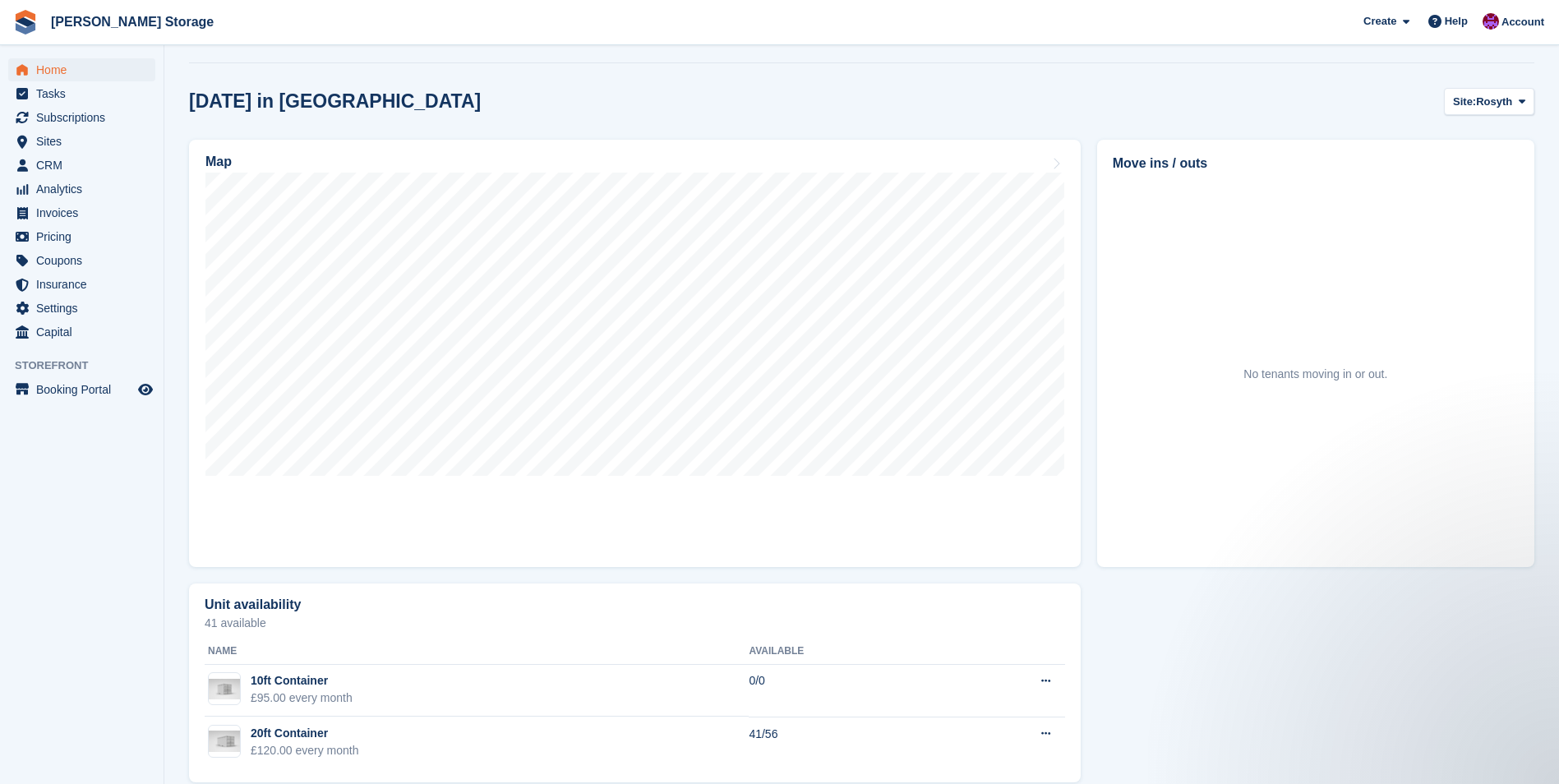
scroll to position [422, 0]
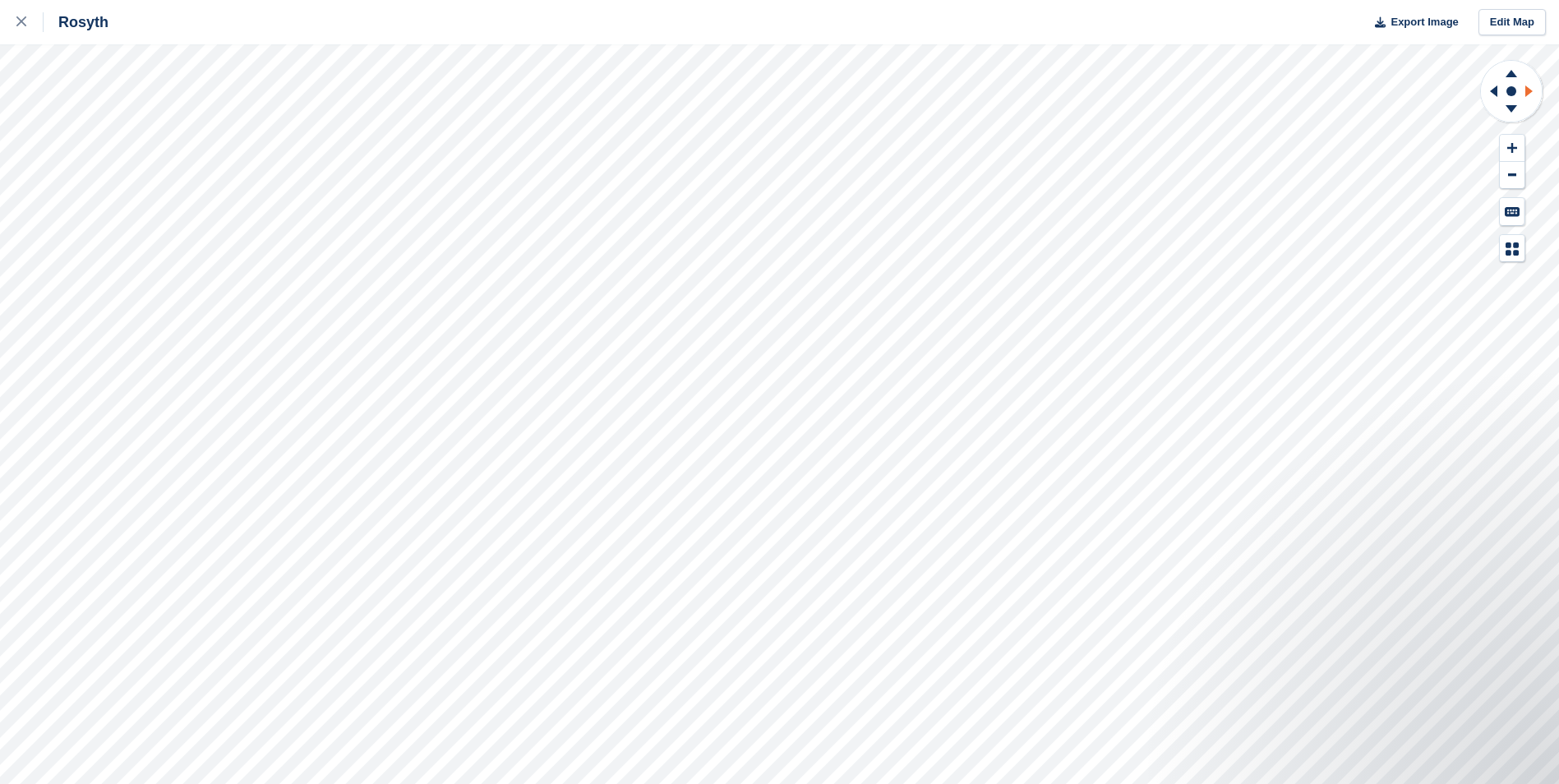
click at [1535, 90] on icon at bounding box center [1531, 91] width 20 height 42
click at [1496, 93] on icon at bounding box center [1494, 91] width 7 height 11
click at [1510, 72] on icon at bounding box center [1511, 71] width 42 height 20
click at [1513, 115] on icon at bounding box center [1511, 112] width 42 height 20
click at [20, 20] on icon at bounding box center [21, 21] width 10 height 10
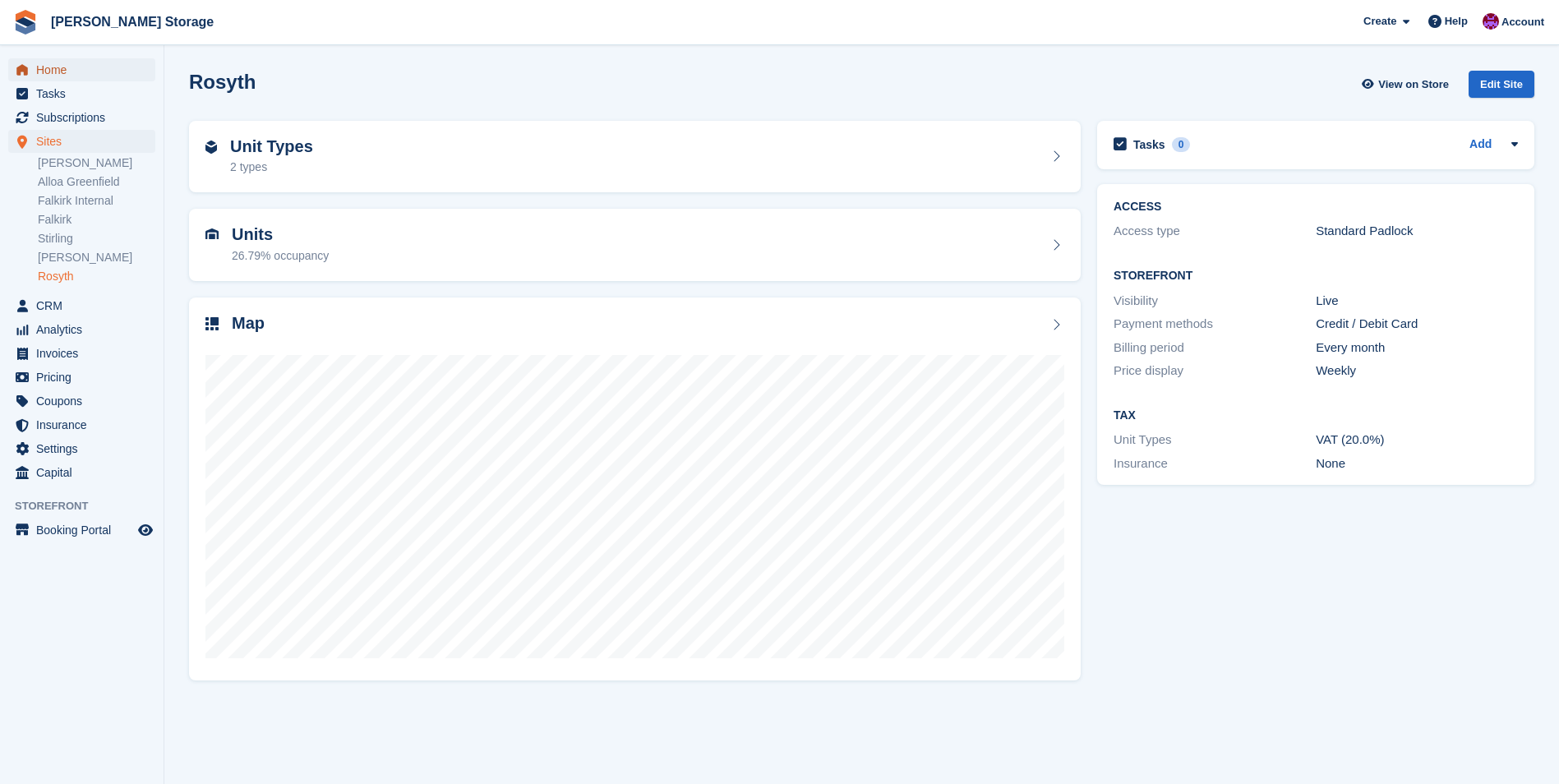
click at [55, 72] on span "Home" at bounding box center [85, 69] width 99 height 23
